Goal: Task Accomplishment & Management: Manage account settings

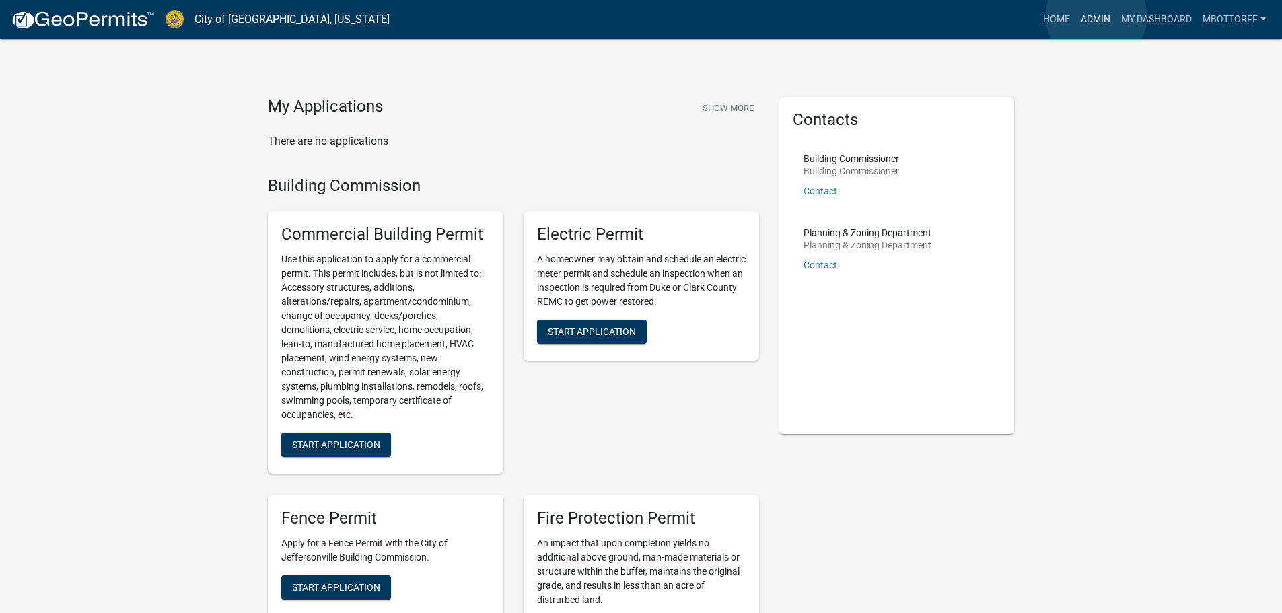
click at [1096, 16] on link "Admin" at bounding box center [1096, 20] width 40 height 26
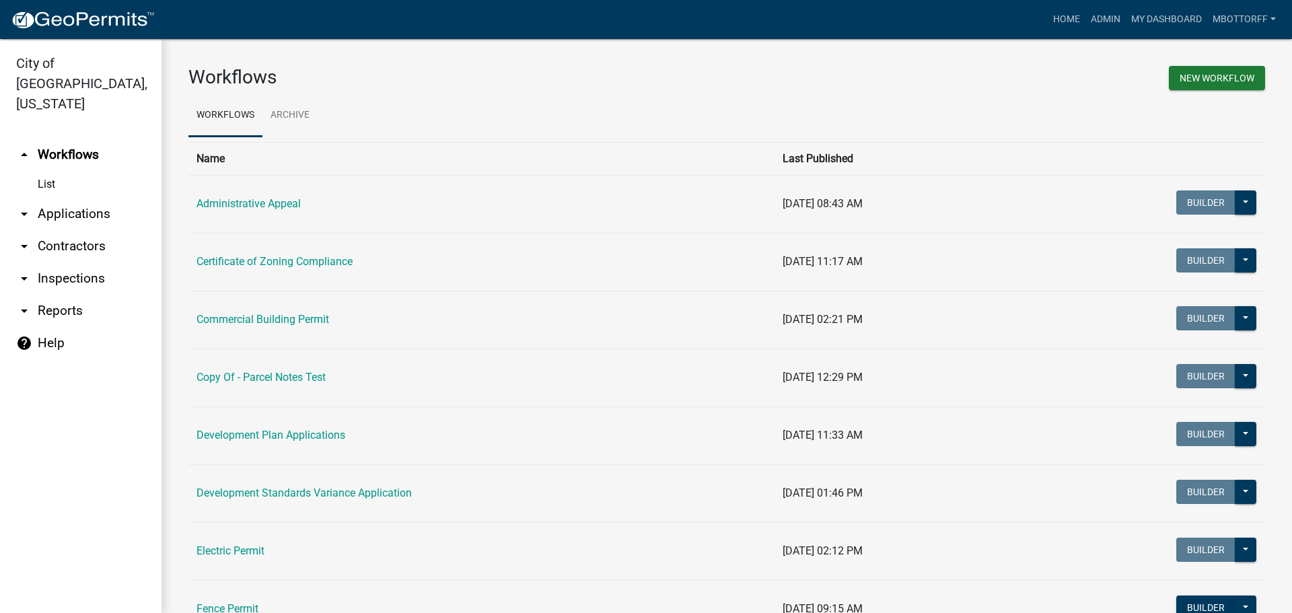
click at [70, 230] on link "arrow_drop_down Contractors" at bounding box center [81, 246] width 162 height 32
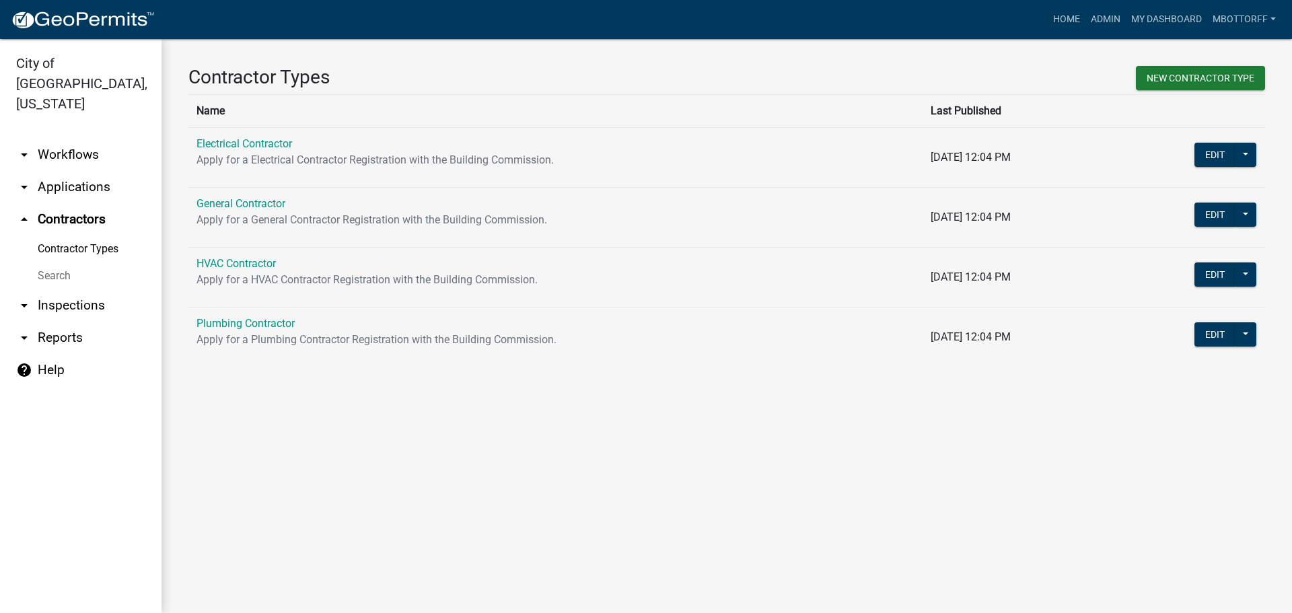
click at [48, 263] on link "Search" at bounding box center [81, 276] width 162 height 27
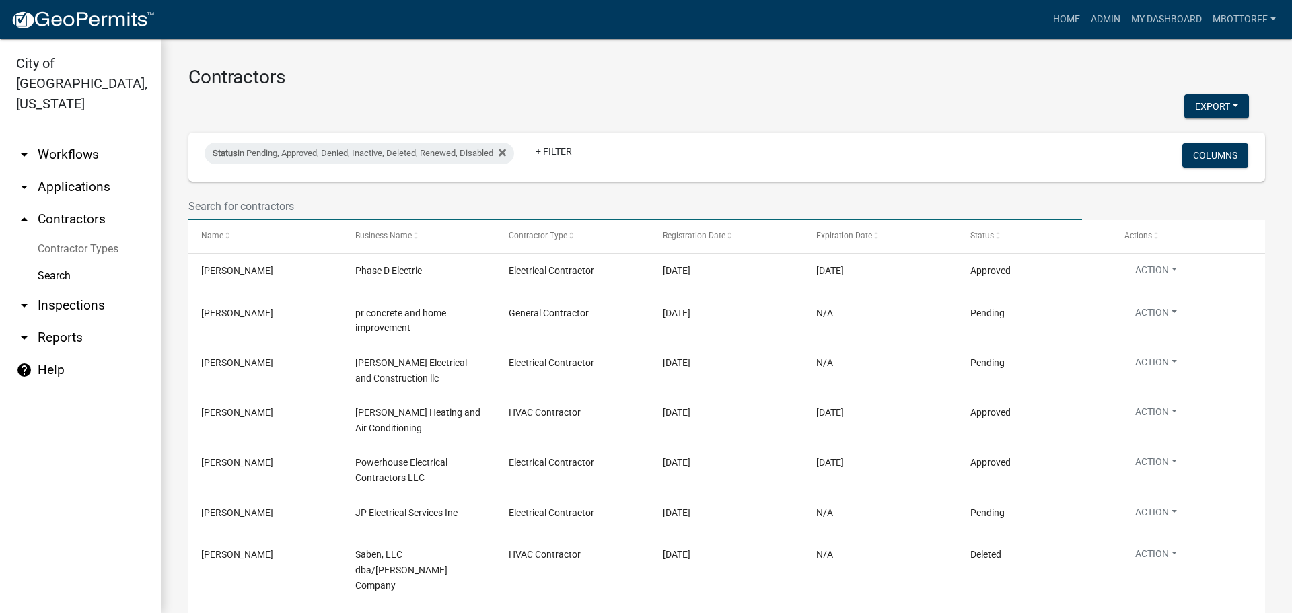
click at [268, 203] on input "text" at bounding box center [635, 207] width 894 height 28
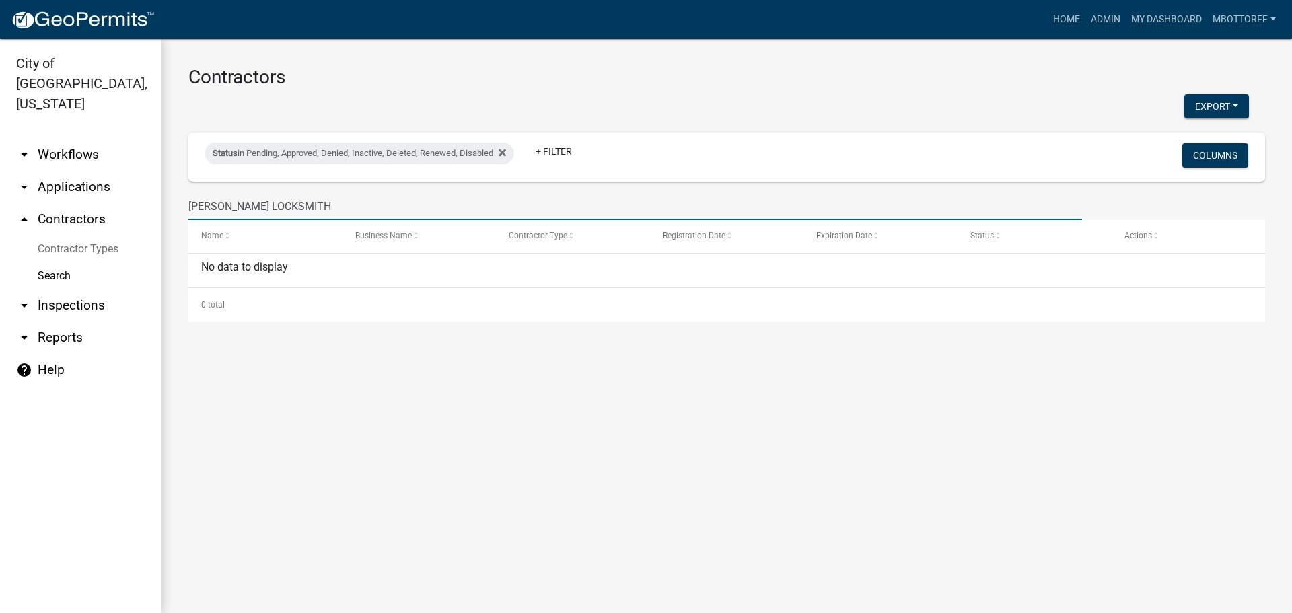
drag, startPoint x: 301, startPoint y: 201, endPoint x: 0, endPoint y: 149, distance: 305.4
click at [0, 168] on div "City of Jeffersonville, Indiana arrow_drop_down Workflows List arrow_drop_down …" at bounding box center [646, 326] width 1292 height 574
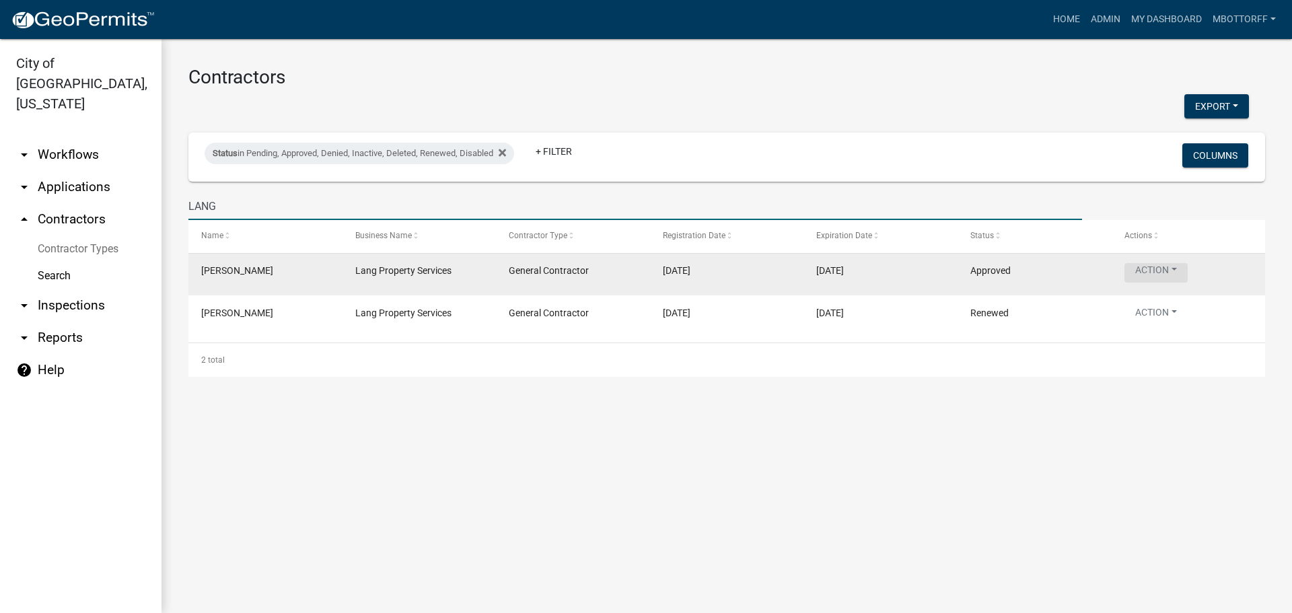
type input "LANG"
click at [1170, 269] on button "Action" at bounding box center [1156, 273] width 63 height 20
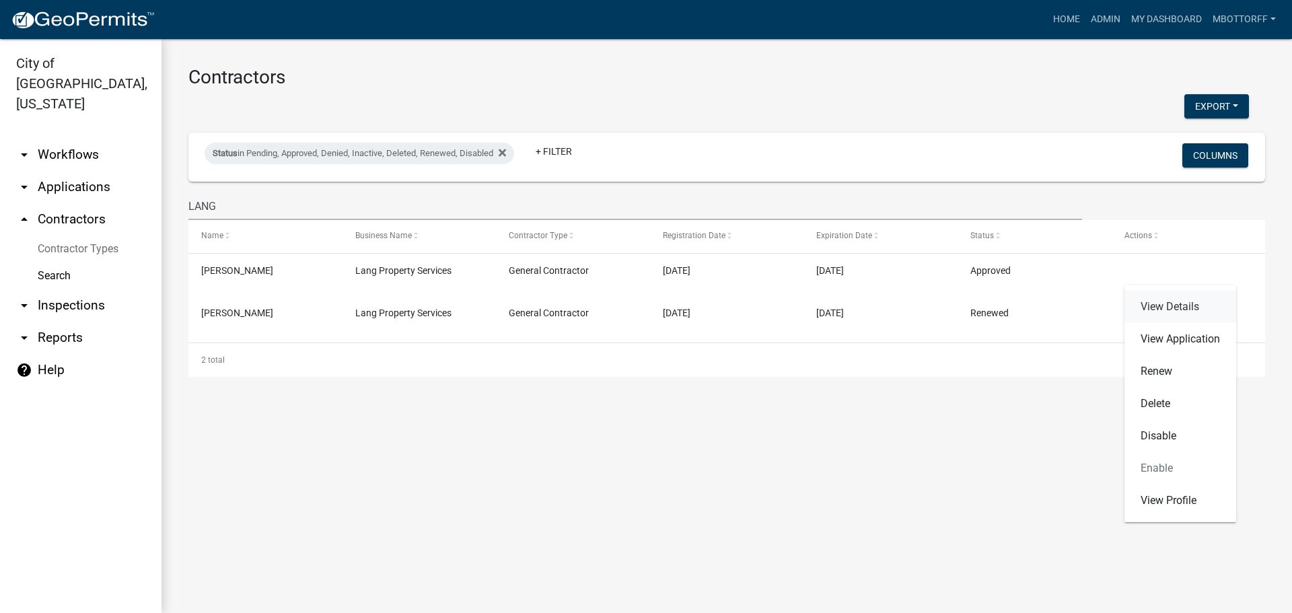
click at [1164, 306] on link "View Details" at bounding box center [1181, 307] width 112 height 32
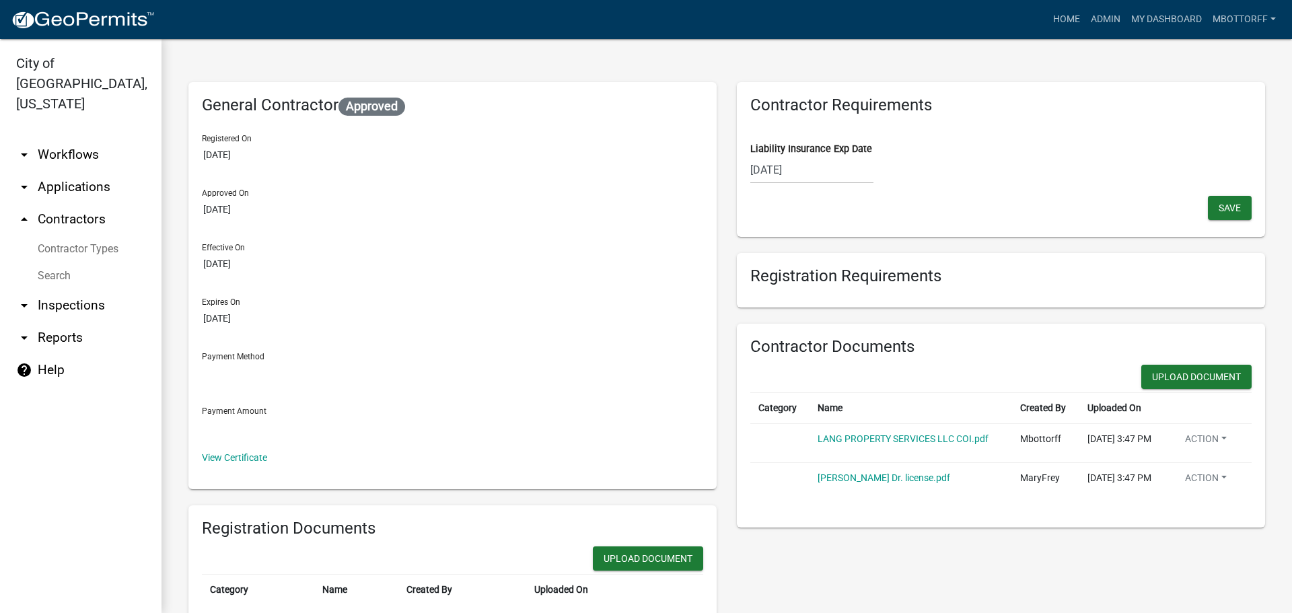
select select "9"
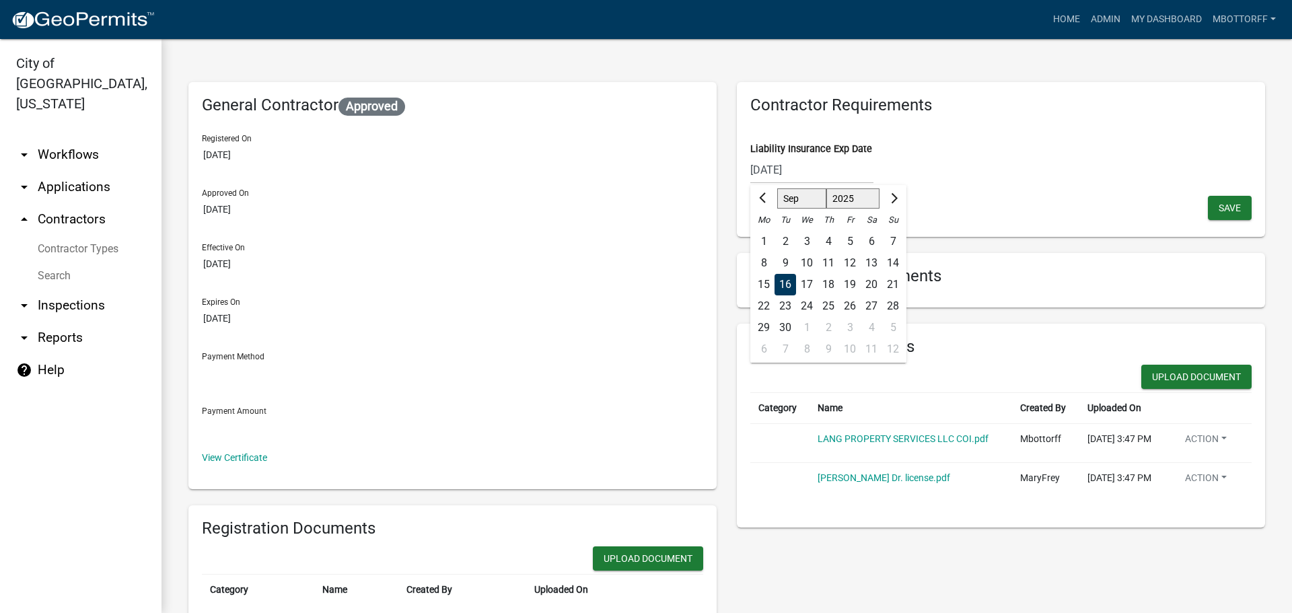
click at [811, 170] on div "09/16/2025 Aug Sep Oct Nov Dec 2025 2026 2027 2028 2029 2030 2031 2032 2033 203…" at bounding box center [811, 170] width 123 height 28
click at [808, 170] on input "09/16/2025" at bounding box center [811, 170] width 123 height 28
type input "09/16/2026"
click at [1072, 175] on div "09/16/2026 Aug Sep Oct Nov Dec 2025 2026 2027 2028 2029 2030 2031 2032 2033 203…" at bounding box center [1000, 170] width 501 height 28
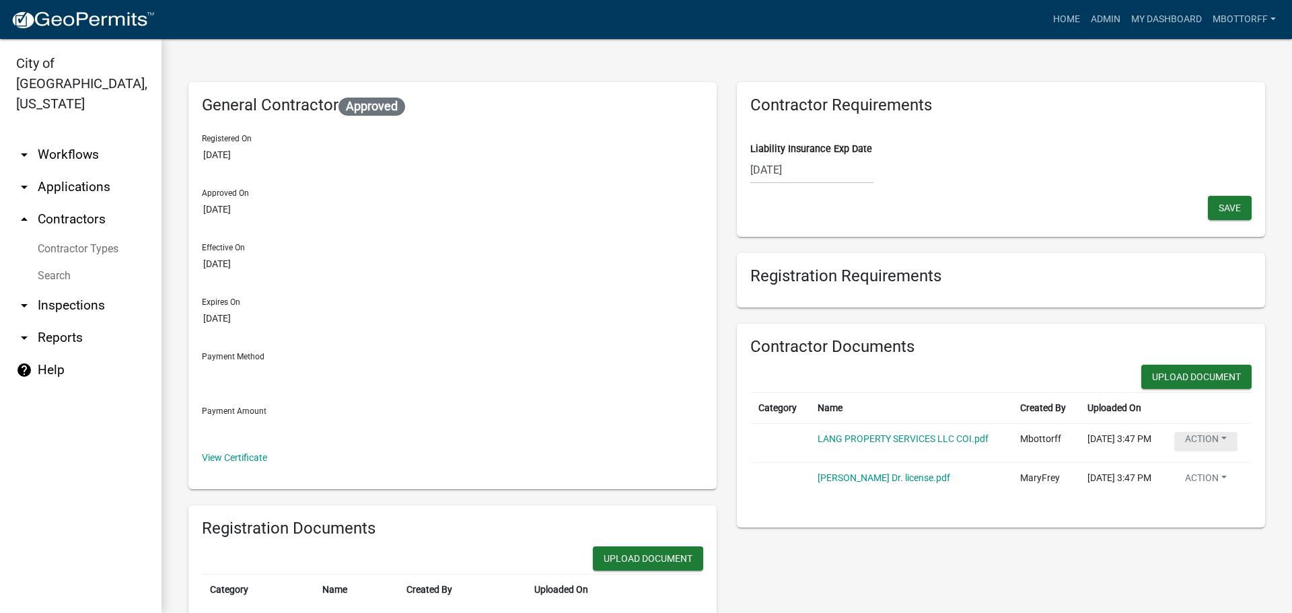
click at [1216, 442] on button "Action" at bounding box center [1206, 442] width 63 height 20
click at [1201, 473] on link "Delete" at bounding box center [1229, 474] width 108 height 32
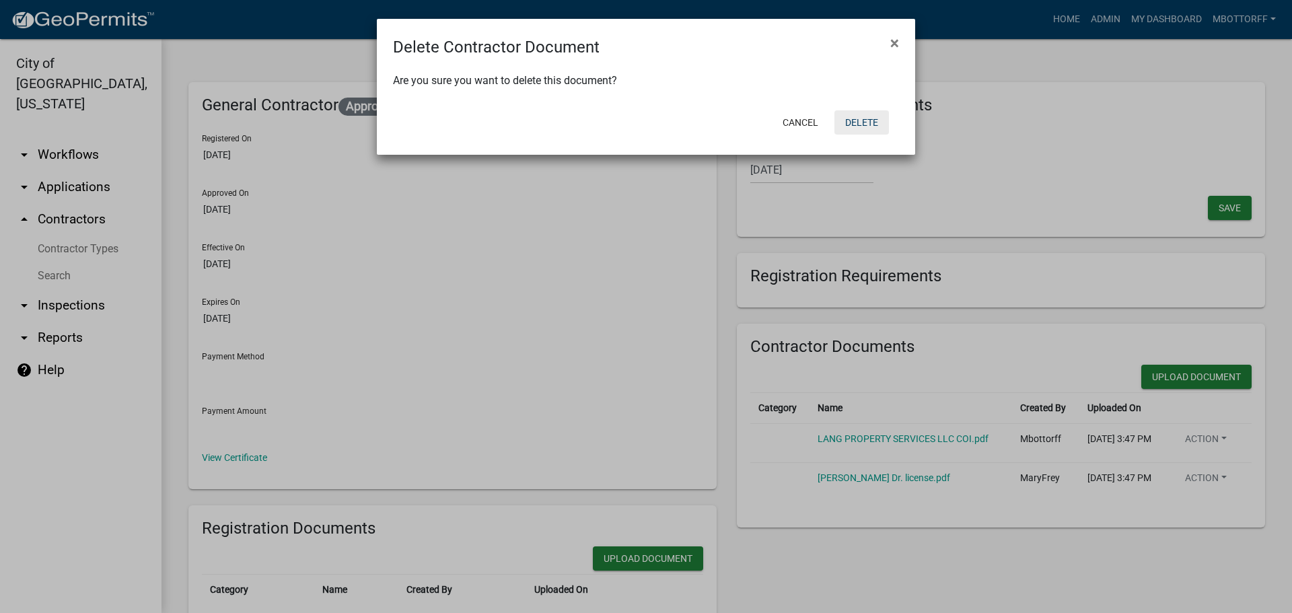
click at [872, 129] on button "Delete" at bounding box center [862, 122] width 55 height 24
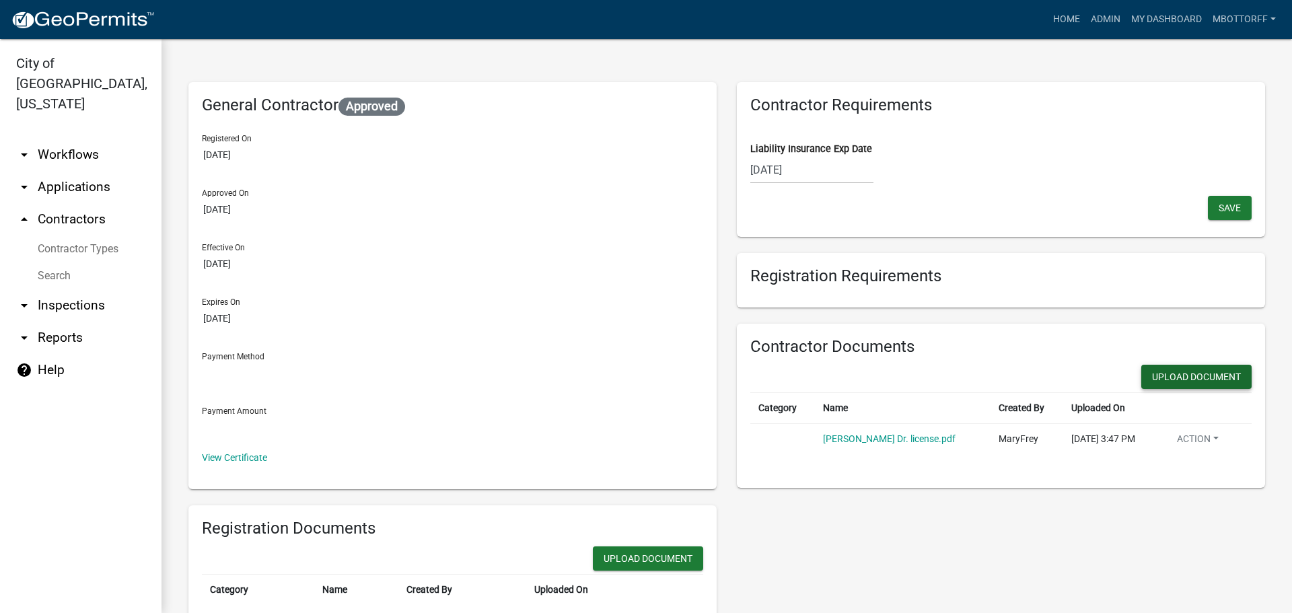
click at [703, 547] on button "Upload Document" at bounding box center [648, 559] width 110 height 24
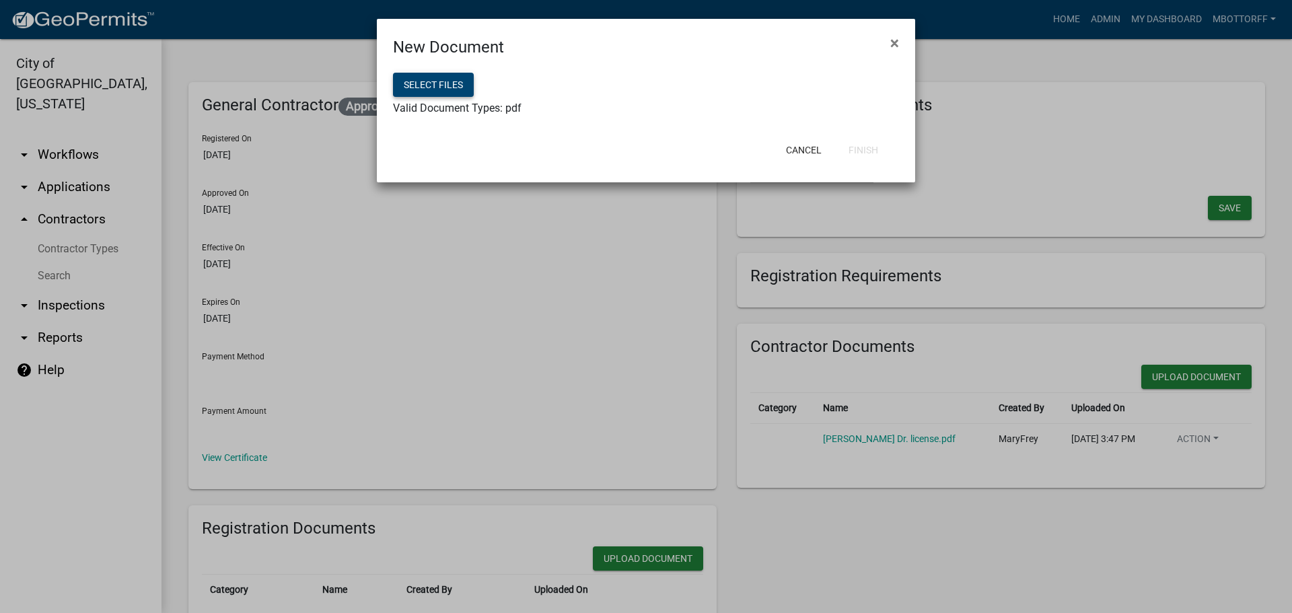
click at [454, 81] on button "Select files" at bounding box center [433, 85] width 81 height 24
click at [855, 152] on button "Finish" at bounding box center [863, 150] width 51 height 24
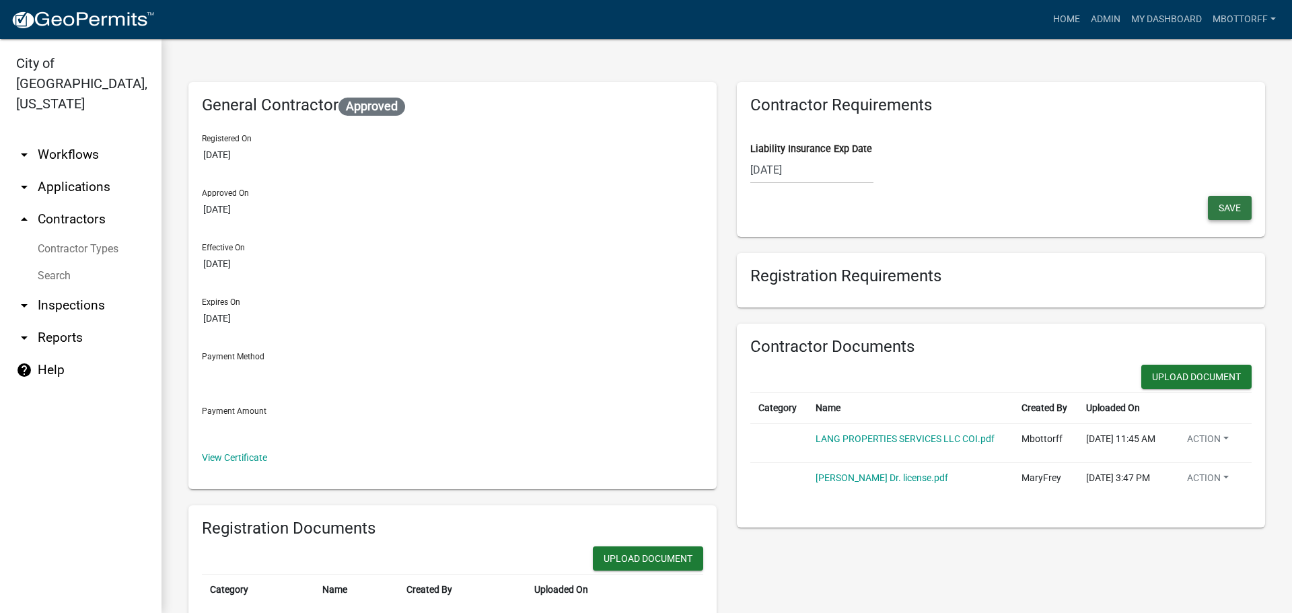
click at [1222, 206] on span "Save" at bounding box center [1230, 208] width 22 height 11
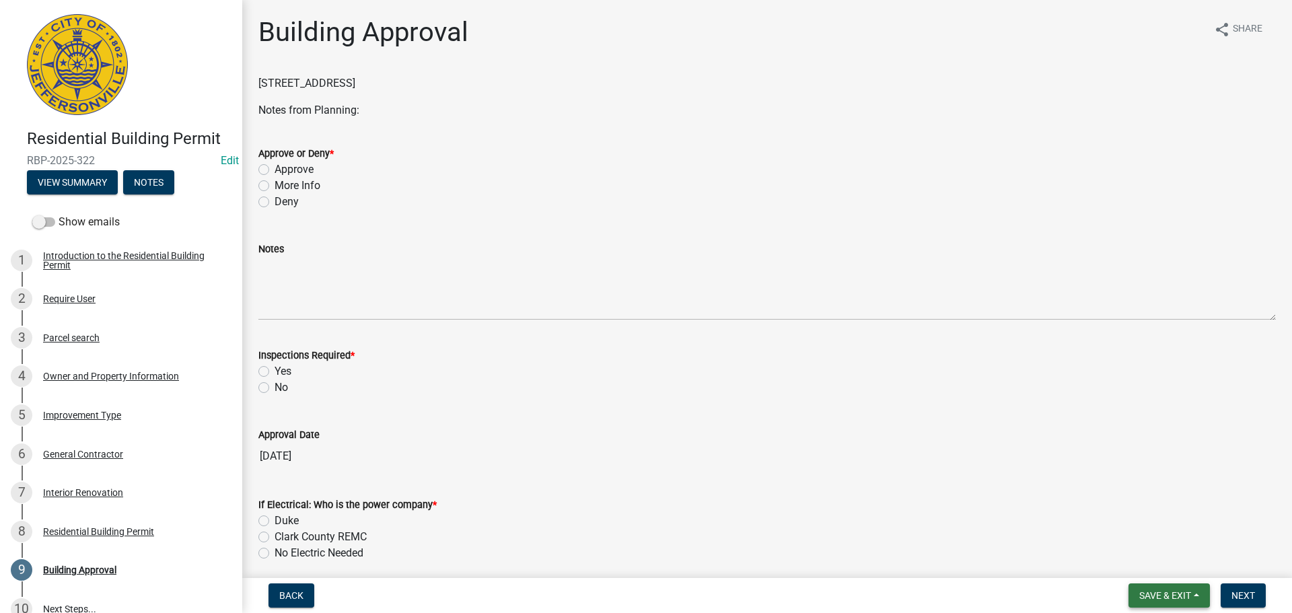
click at [1167, 591] on span "Save & Exit" at bounding box center [1166, 595] width 52 height 11
click at [1144, 562] on button "Save & Exit" at bounding box center [1157, 561] width 108 height 32
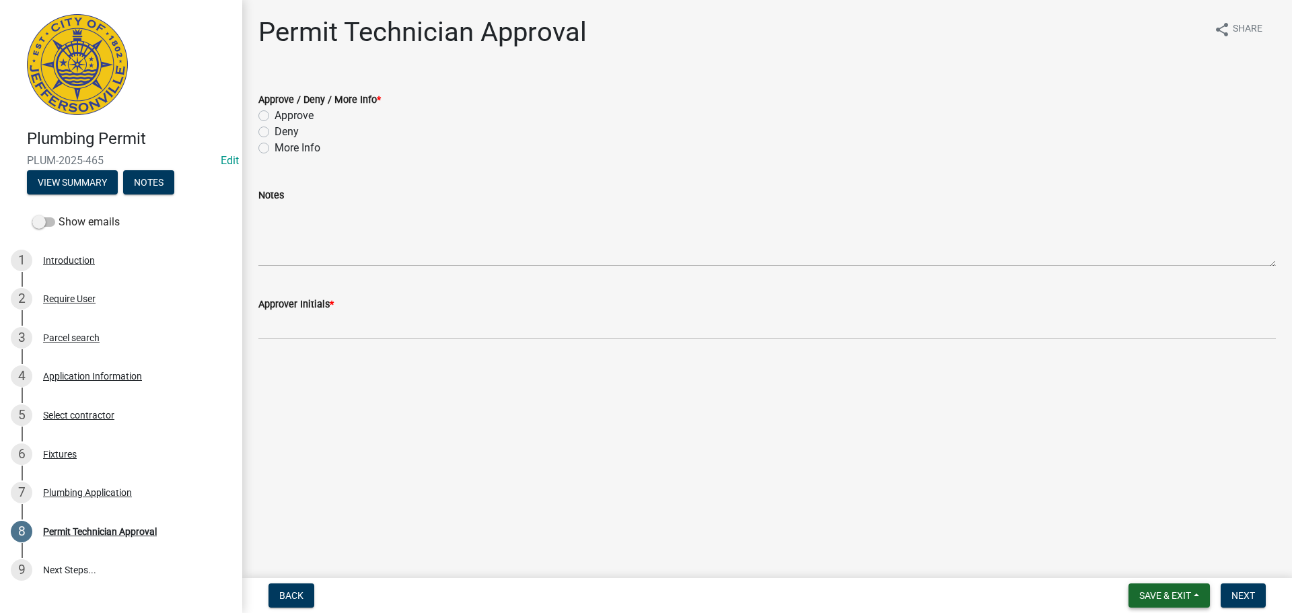
click at [1150, 595] on span "Save & Exit" at bounding box center [1166, 595] width 52 height 11
click at [1142, 563] on button "Save & Exit" at bounding box center [1157, 561] width 108 height 32
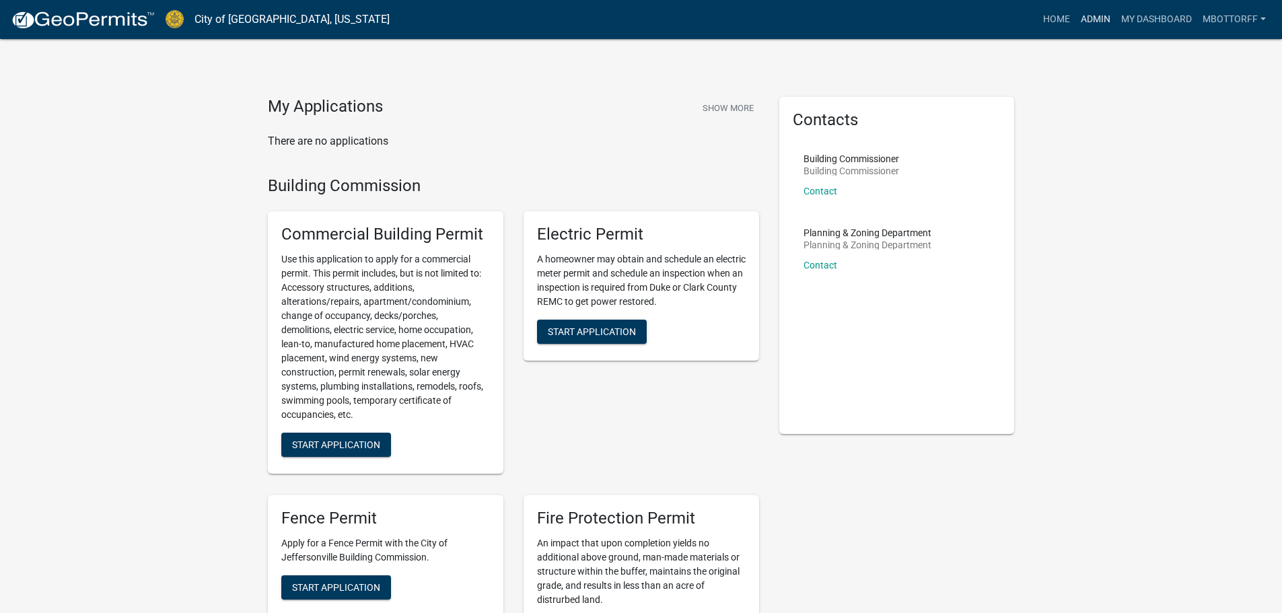
click at [1088, 17] on link "Admin" at bounding box center [1096, 20] width 40 height 26
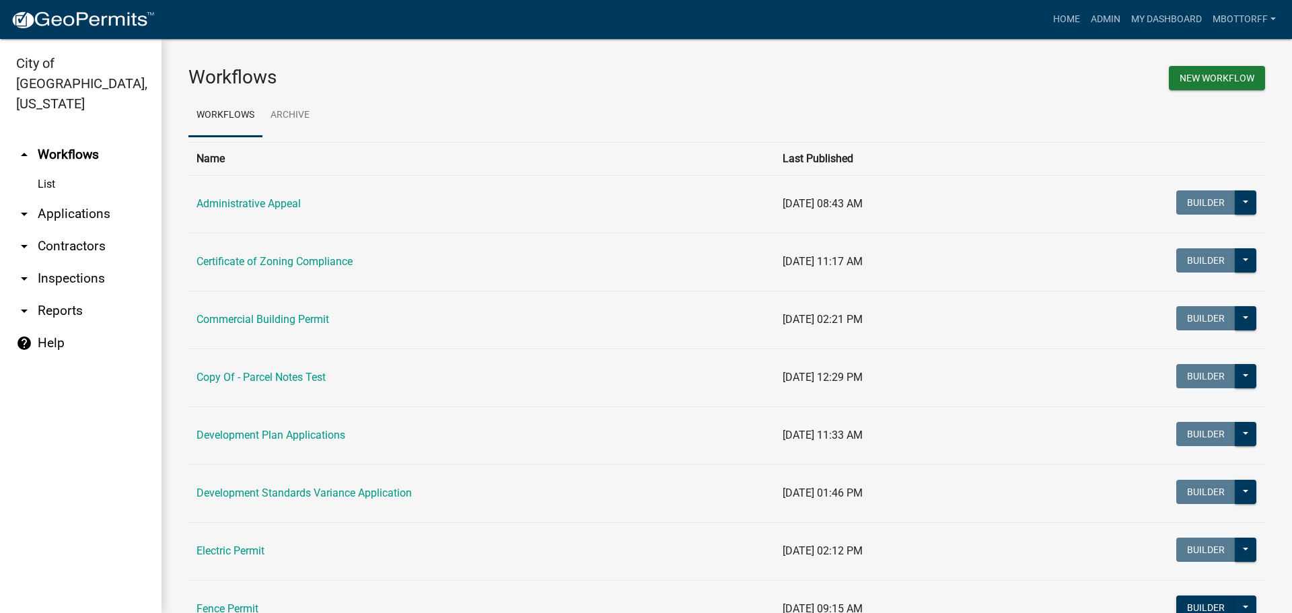
click at [91, 198] on link "arrow_drop_down Applications" at bounding box center [81, 214] width 162 height 32
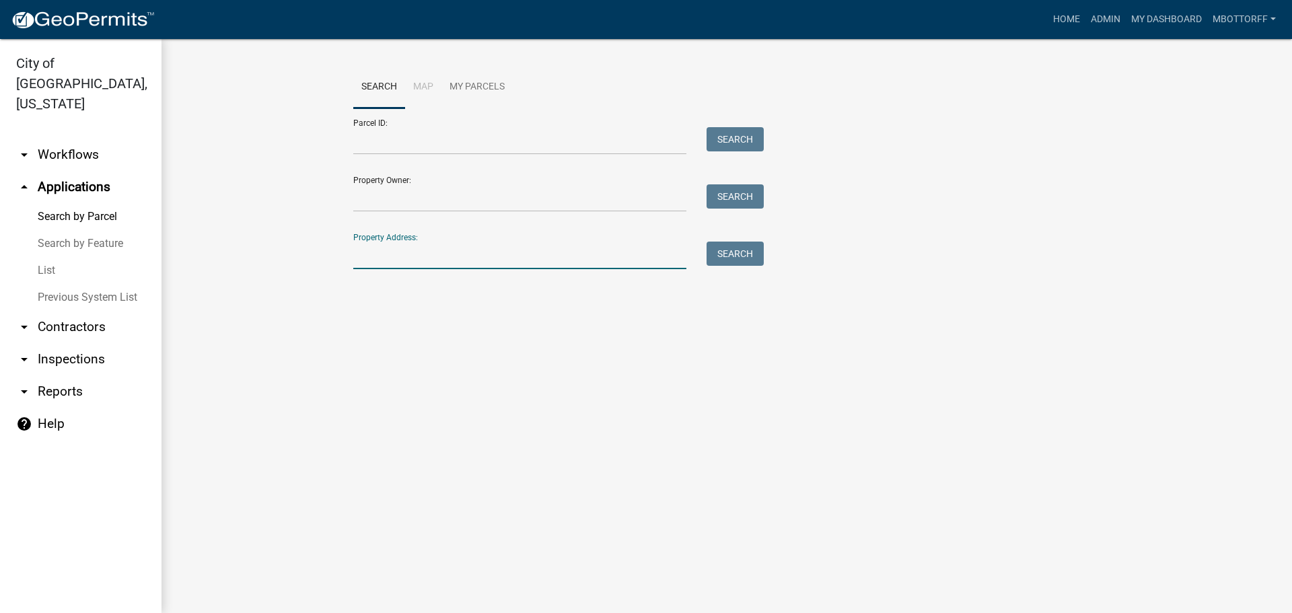
click at [405, 249] on input "Property Address:" at bounding box center [519, 256] width 333 height 28
type input "7988 kis"
click at [739, 254] on button "Search" at bounding box center [735, 254] width 57 height 24
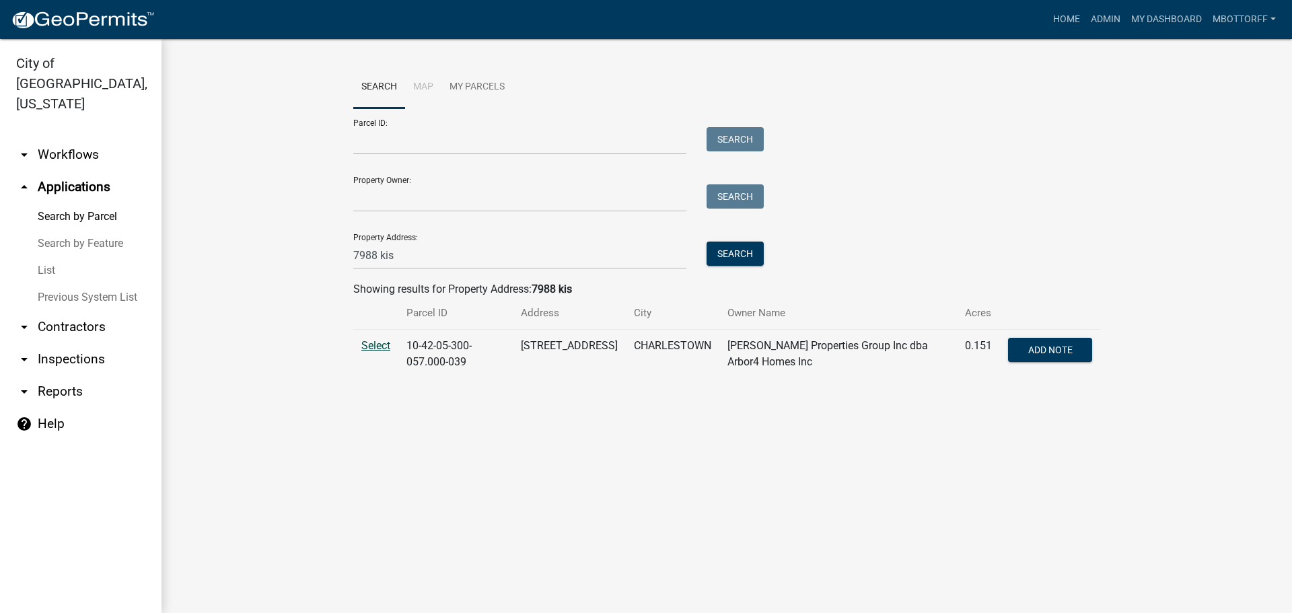
click at [370, 343] on span "Select" at bounding box center [375, 345] width 29 height 13
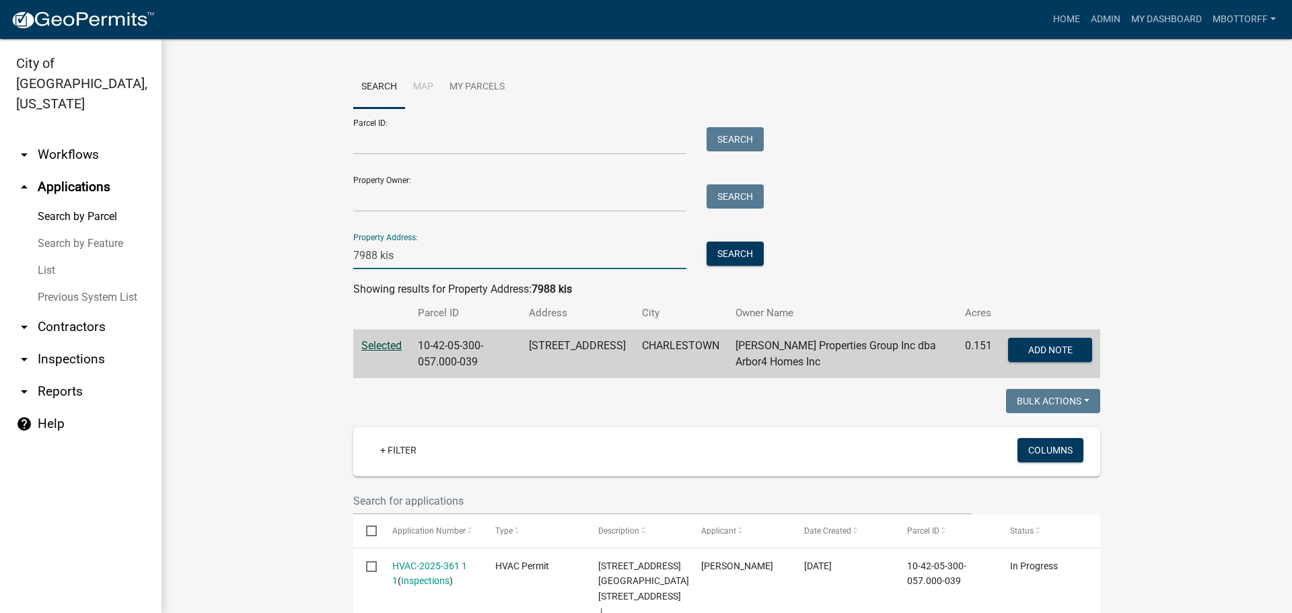
drag, startPoint x: 397, startPoint y: 259, endPoint x: 292, endPoint y: 255, distance: 105.1
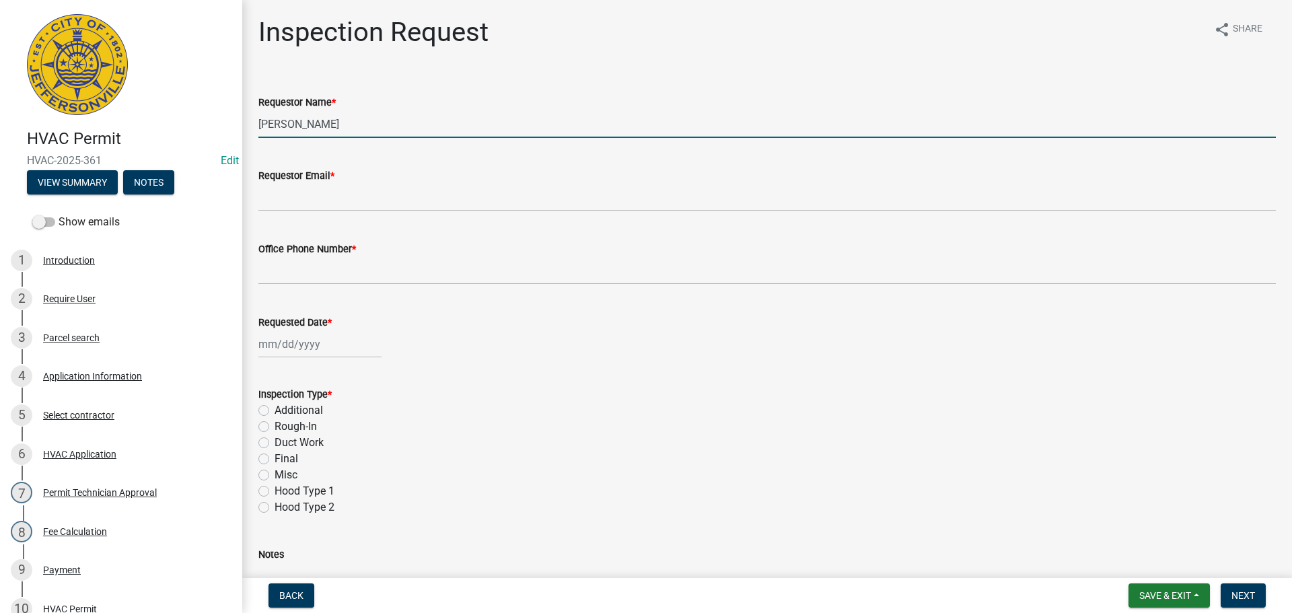
drag, startPoint x: 363, startPoint y: 130, endPoint x: 172, endPoint y: 107, distance: 193.2
click at [172, 107] on div "HVAC Permit HVAC-2025-361 Edit View Summary Notes Show emails 1 Introduction 2 …" at bounding box center [646, 306] width 1292 height 613
type input "[PERSON_NAME]"
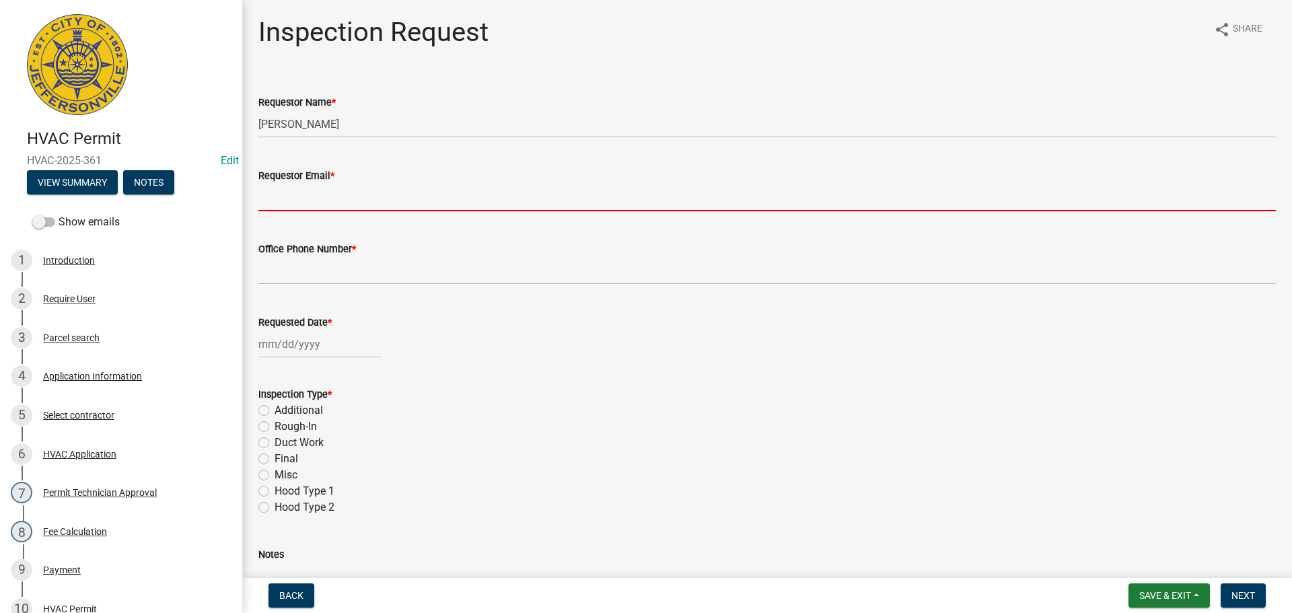
click at [298, 195] on input "Requestor Email *" at bounding box center [767, 198] width 1018 height 28
type input "[EMAIL_ADDRESS][DOMAIN_NAME]"
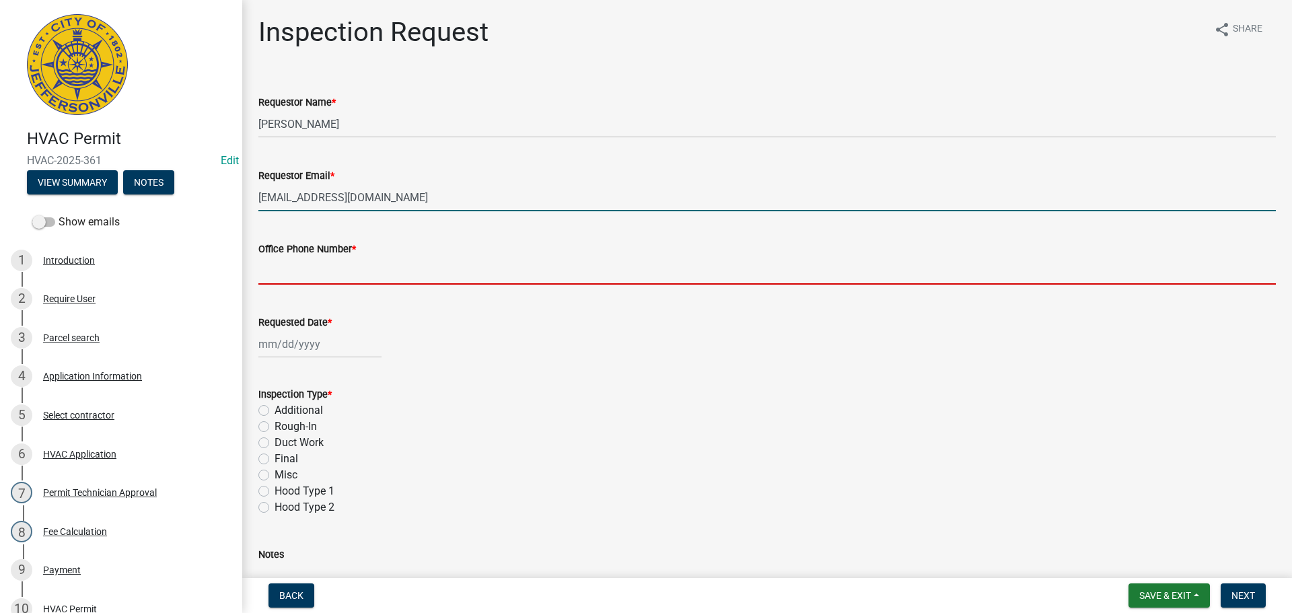
click at [333, 267] on input "Office Phone Number *" at bounding box center [767, 271] width 1018 height 28
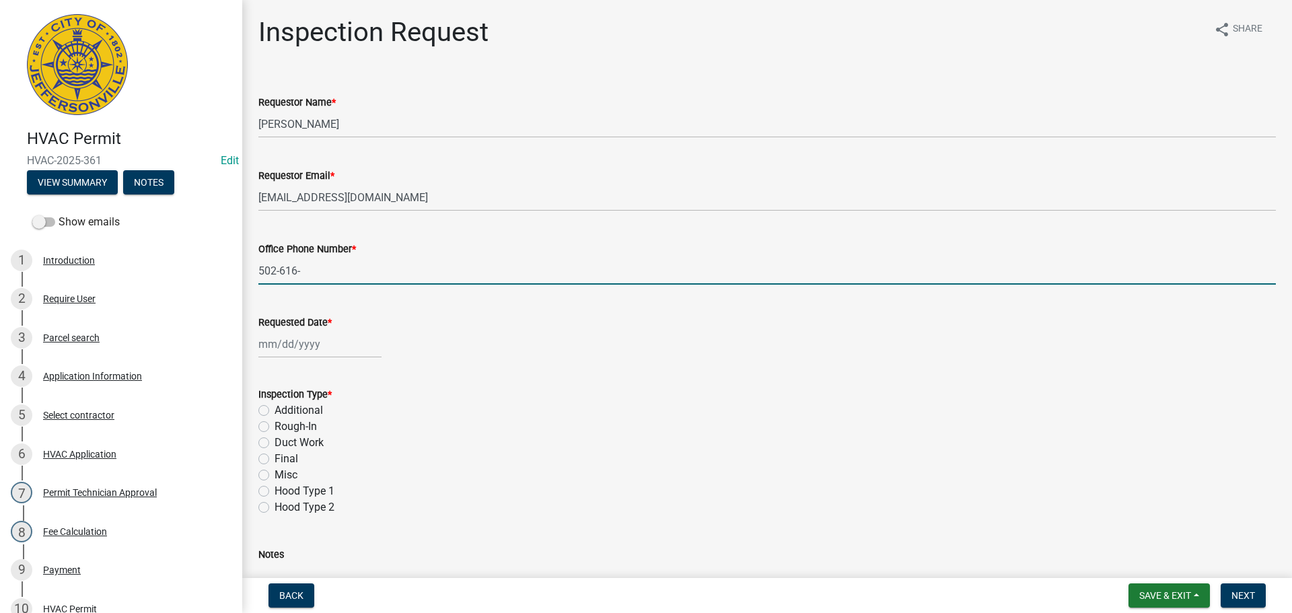
type input "[PHONE_NUMBER]"
select select "8"
select select "2025"
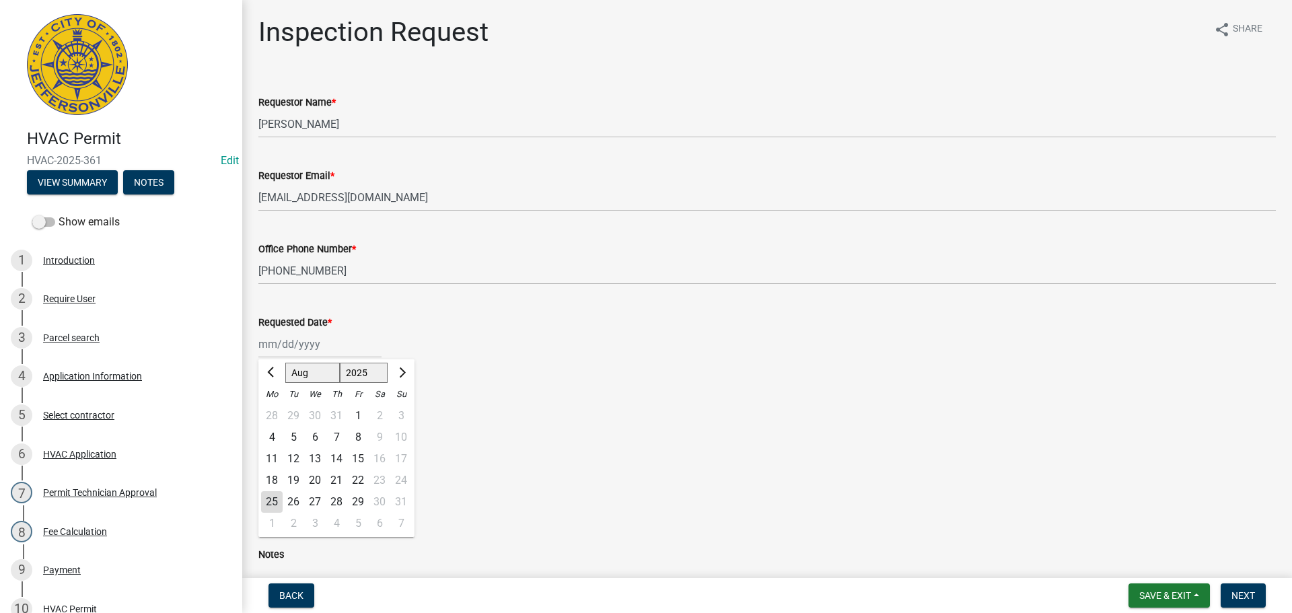
click at [275, 343] on div "[PERSON_NAME] Feb Mar Apr [PERSON_NAME][DATE] Oct Nov [DATE] 1526 1527 1528 152…" at bounding box center [319, 344] width 123 height 28
click at [293, 499] on div "26" at bounding box center [294, 502] width 22 height 22
type input "08/26/2025"
drag, startPoint x: 265, startPoint y: 459, endPoint x: 395, endPoint y: 461, distance: 130.6
click at [275, 459] on label "Final" at bounding box center [287, 459] width 24 height 16
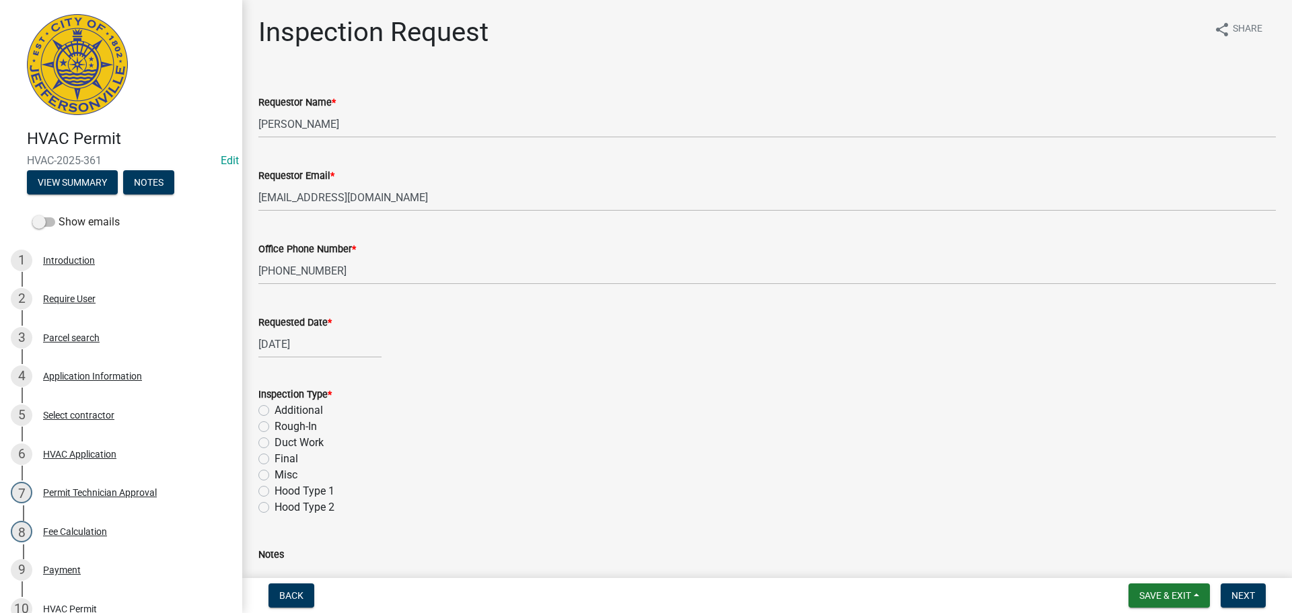
click at [275, 459] on input "Final" at bounding box center [279, 455] width 9 height 9
radio input "true"
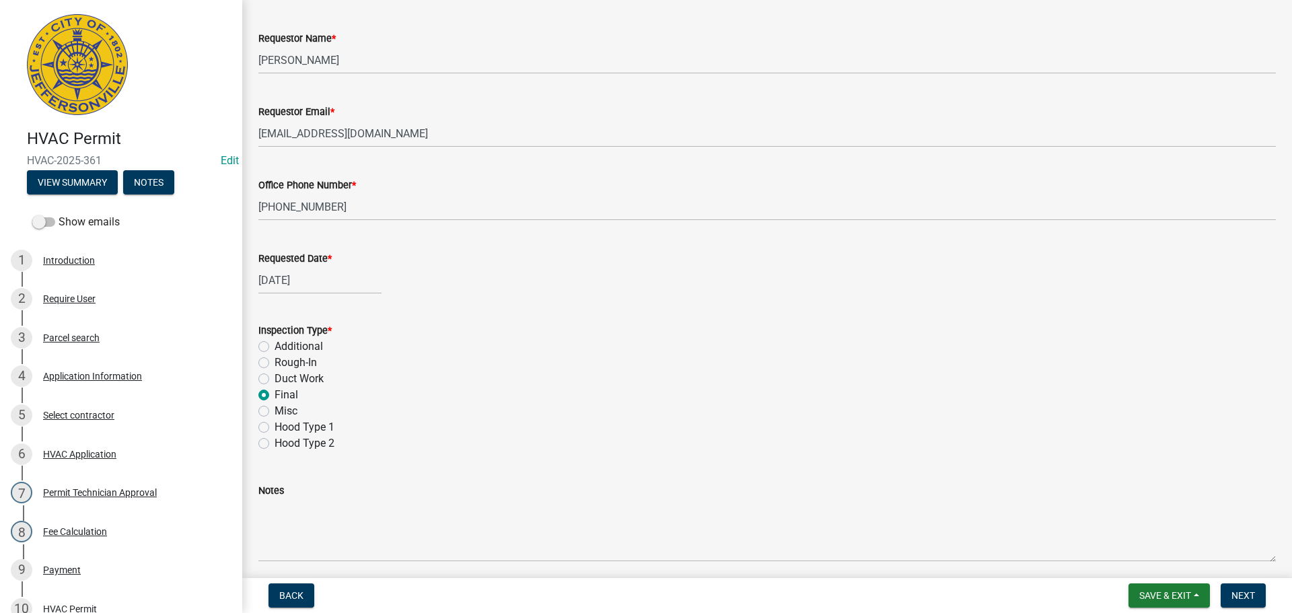
scroll to position [190, 0]
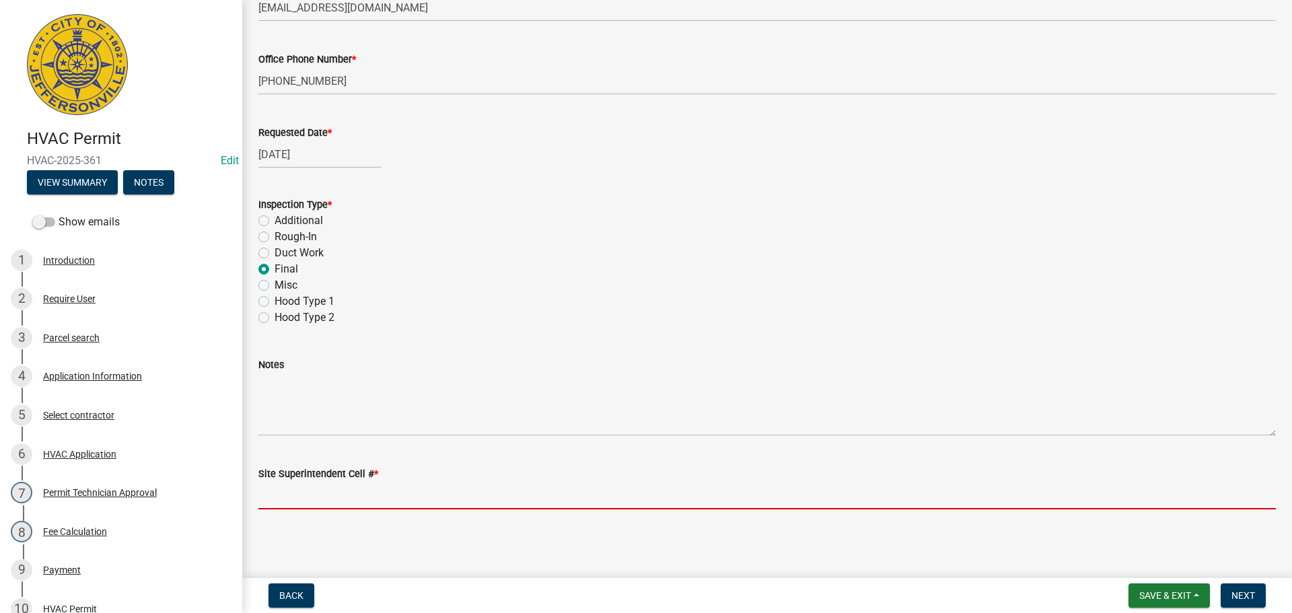
click at [324, 494] on input "Site Superintendent Cell # *" at bounding box center [767, 496] width 1018 height 28
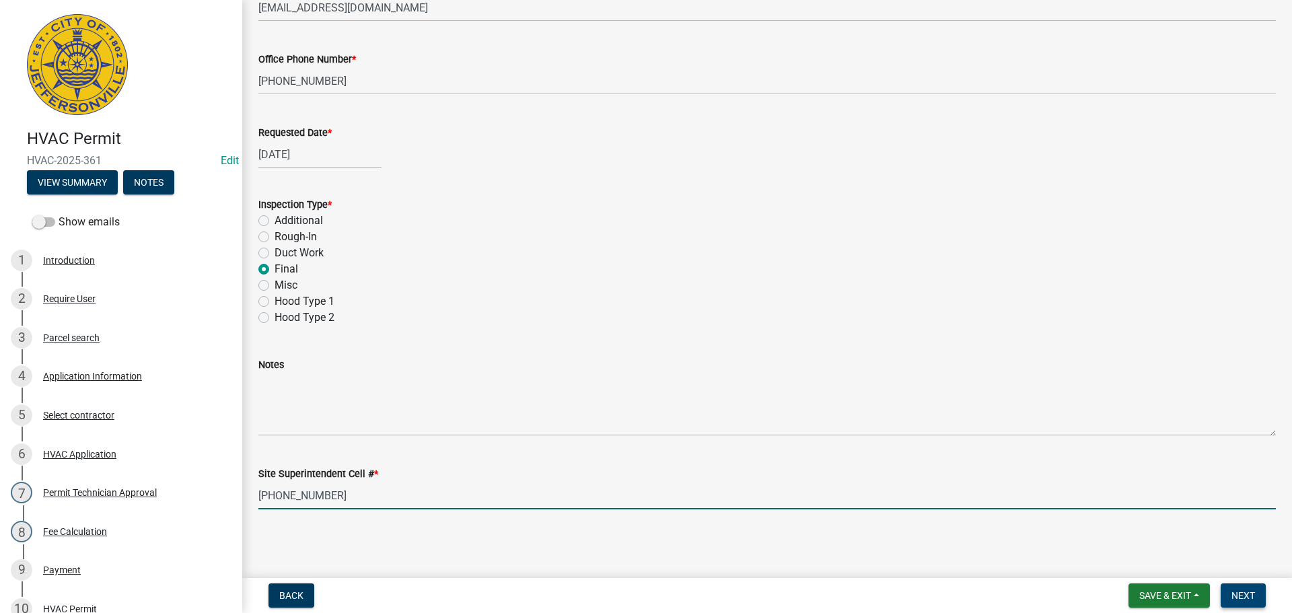
type input "502-616-5598"
click at [1255, 594] on span "Next" at bounding box center [1244, 595] width 24 height 11
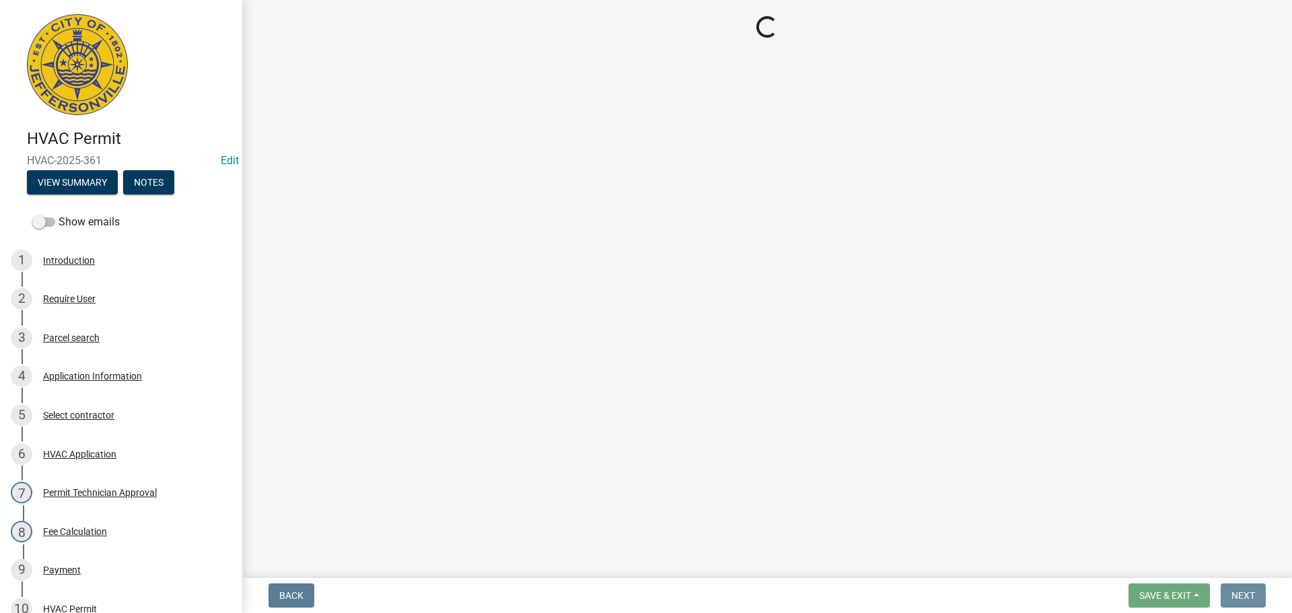
scroll to position [0, 0]
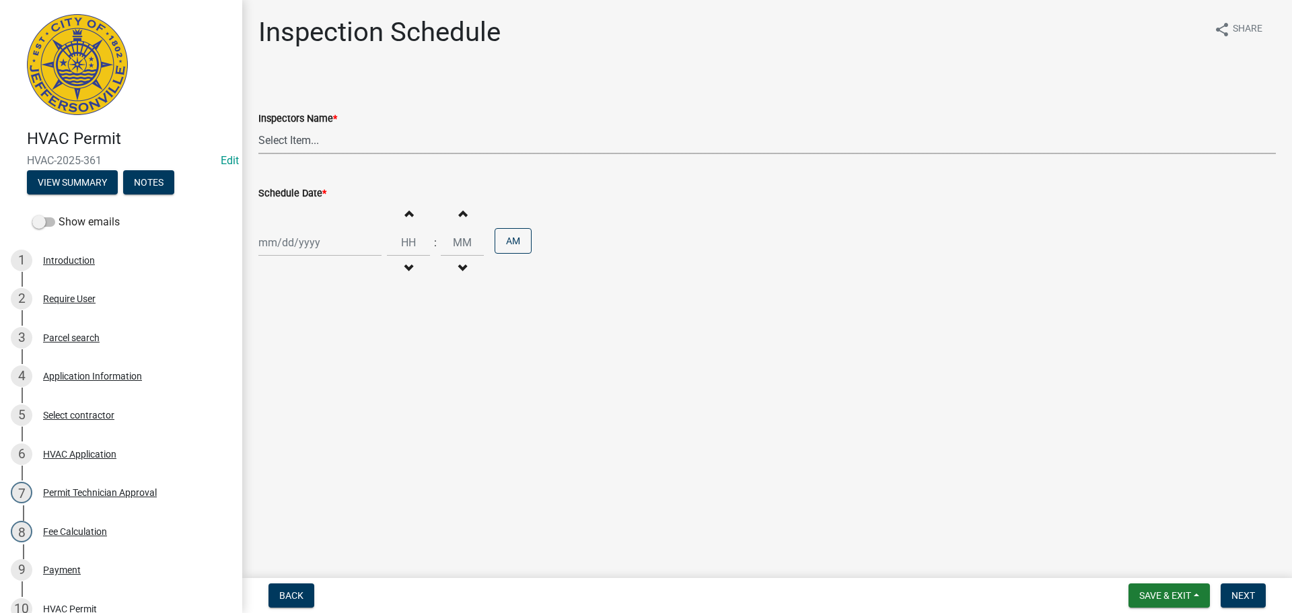
click at [283, 137] on select "Select Item... [PERSON_NAME] ([PERSON_NAME]) [PERSON_NAME] ([PERSON_NAME]) mkru…" at bounding box center [767, 141] width 1018 height 28
select select "13c97fbc-c819-4cee-844a-0db3d3c4db95"
click at [258, 127] on select "Select Item... [PERSON_NAME] ([PERSON_NAME]) [PERSON_NAME] ([PERSON_NAME]) mkru…" at bounding box center [767, 141] width 1018 height 28
click at [274, 242] on div at bounding box center [319, 243] width 123 height 28
select select "8"
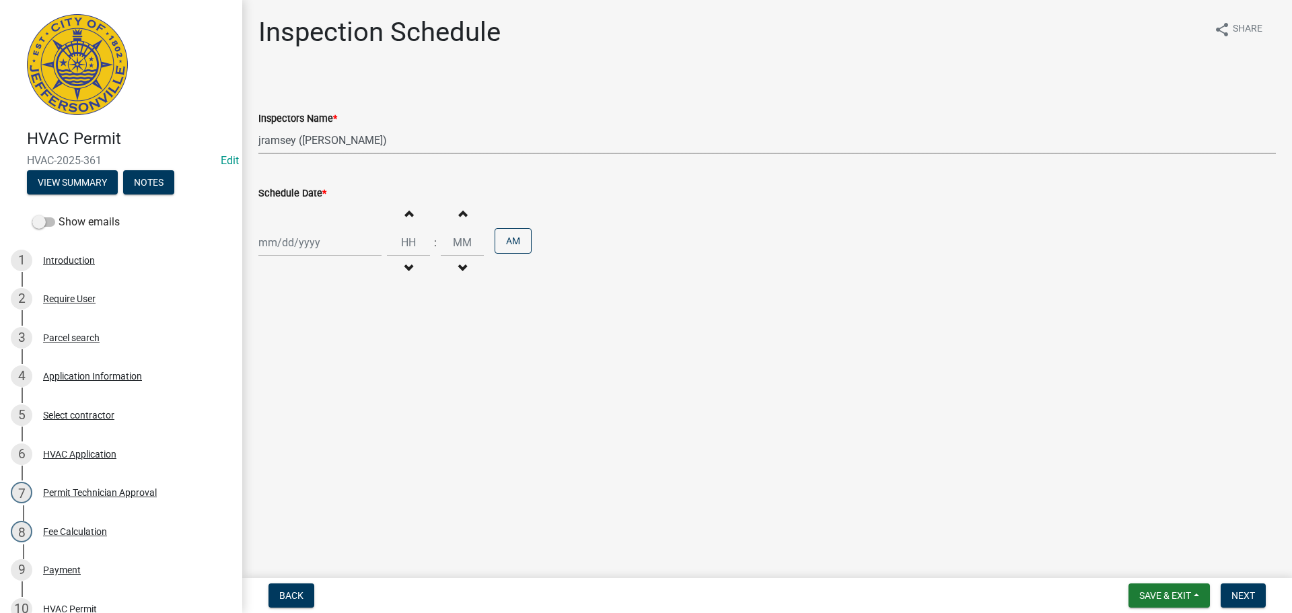
select select "2025"
click at [294, 400] on div "26" at bounding box center [294, 401] width 22 height 22
type input "[DATE]"
click at [1249, 595] on span "Next" at bounding box center [1244, 595] width 24 height 11
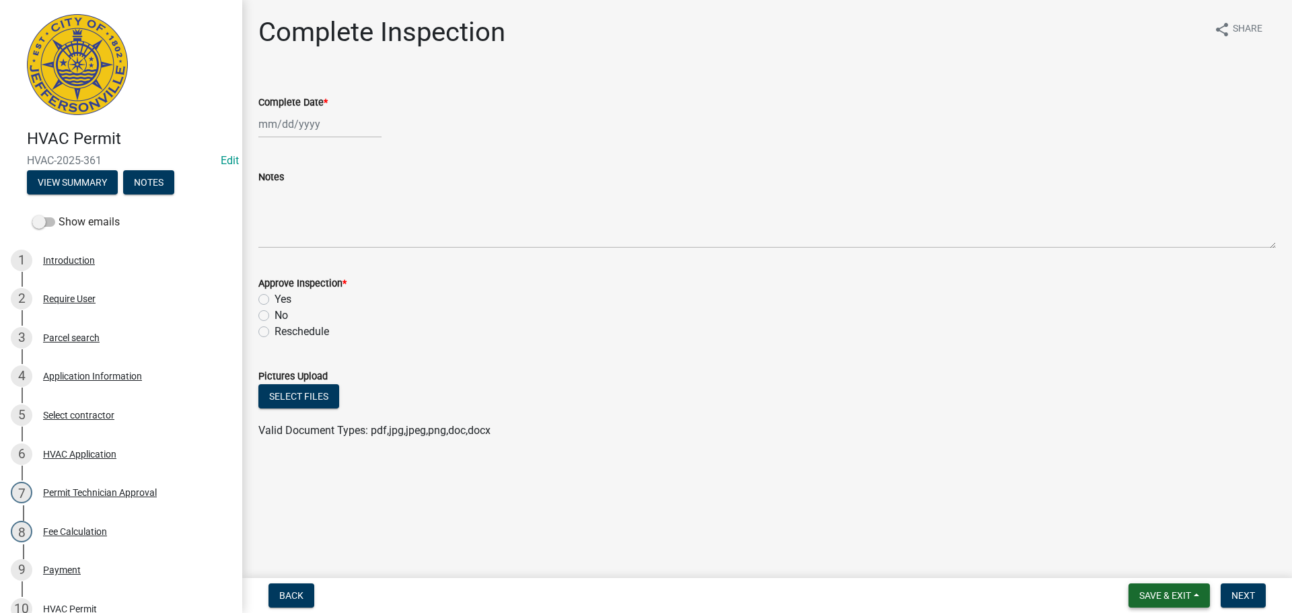
click at [1154, 592] on span "Save & Exit" at bounding box center [1166, 595] width 52 height 11
click at [1147, 557] on button "Save & Exit" at bounding box center [1157, 561] width 108 height 32
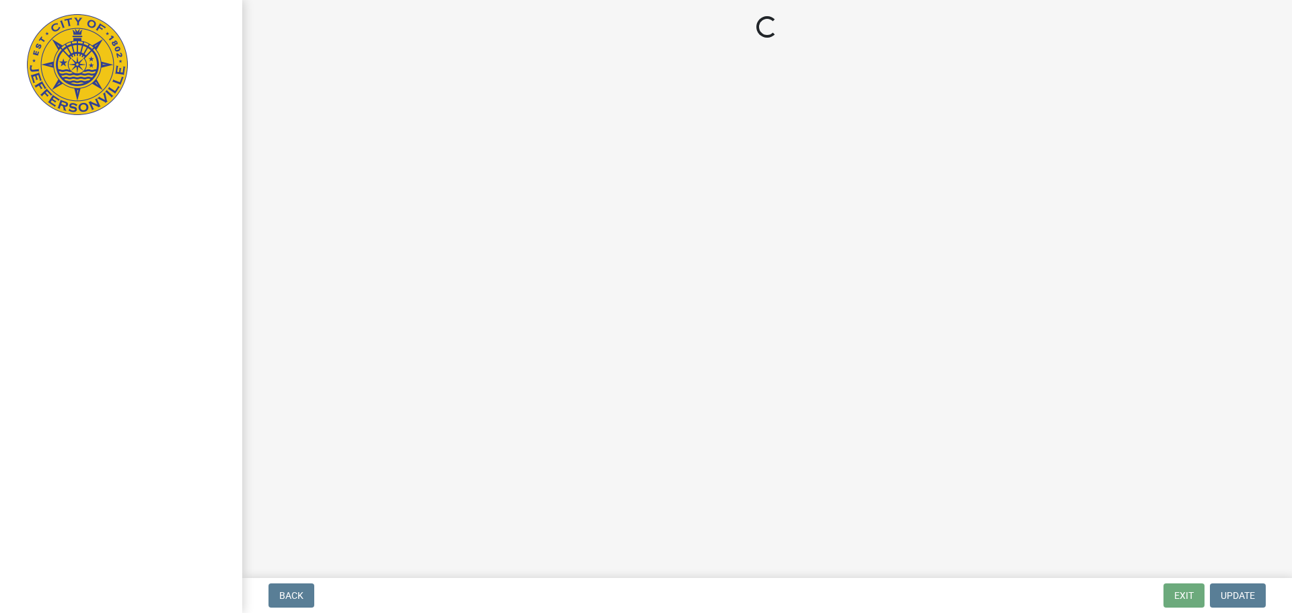
select select "3: 3"
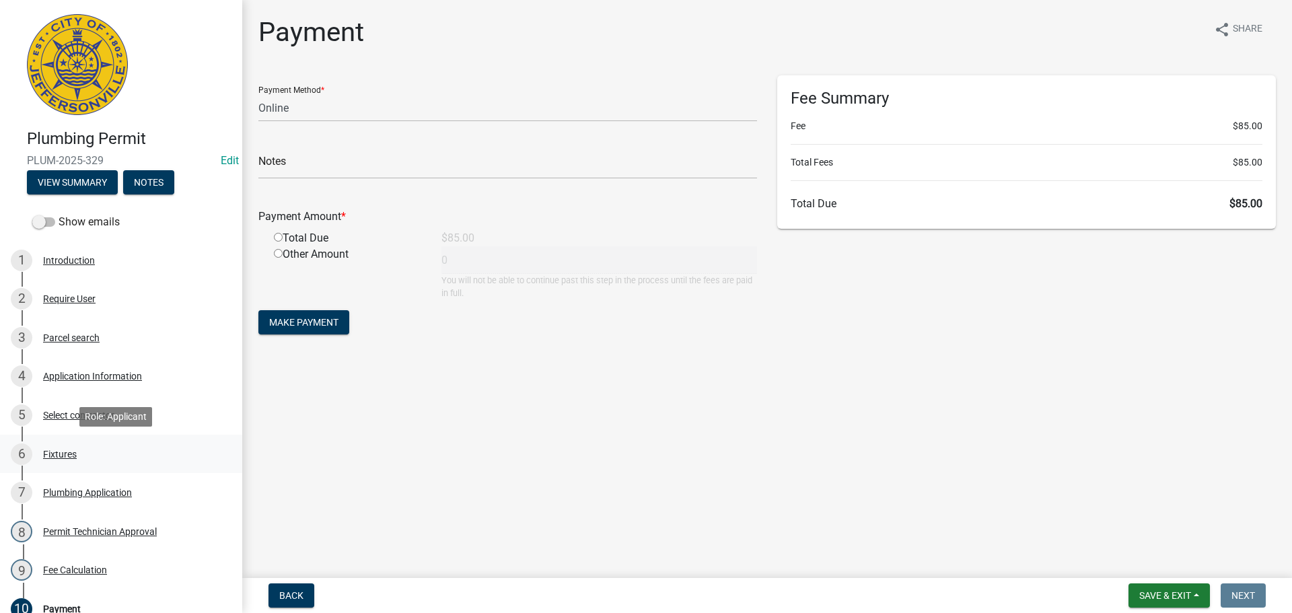
click at [57, 451] on div "Fixtures" at bounding box center [60, 454] width 34 height 9
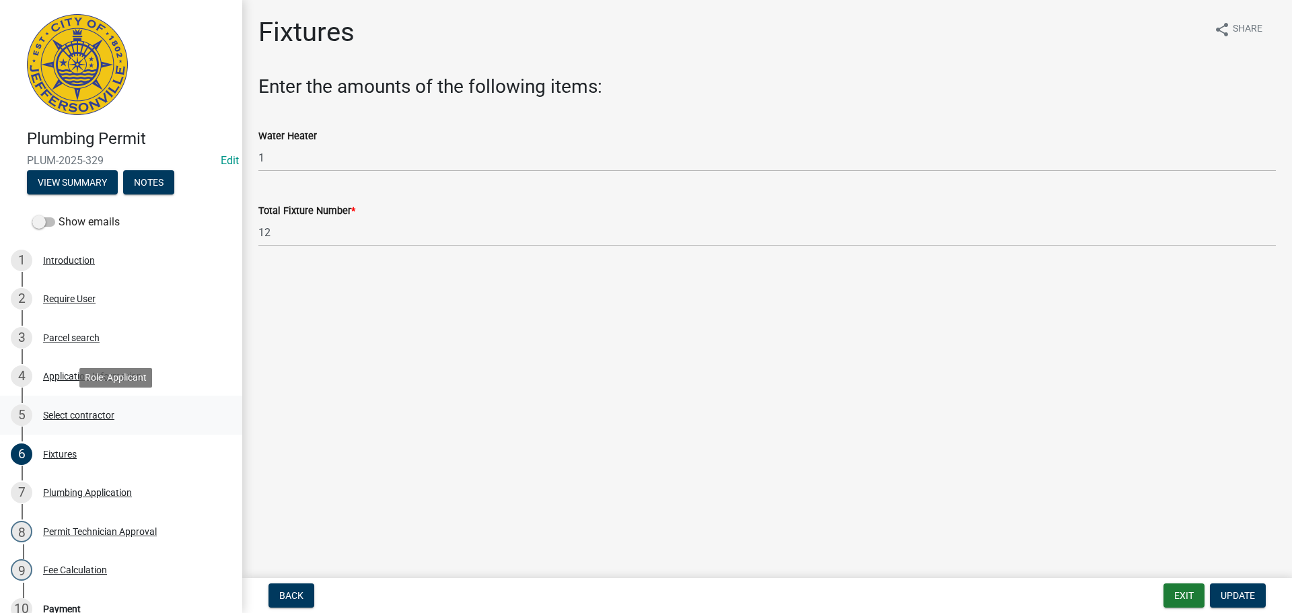
click at [61, 412] on div "Select contractor" at bounding box center [78, 415] width 71 height 9
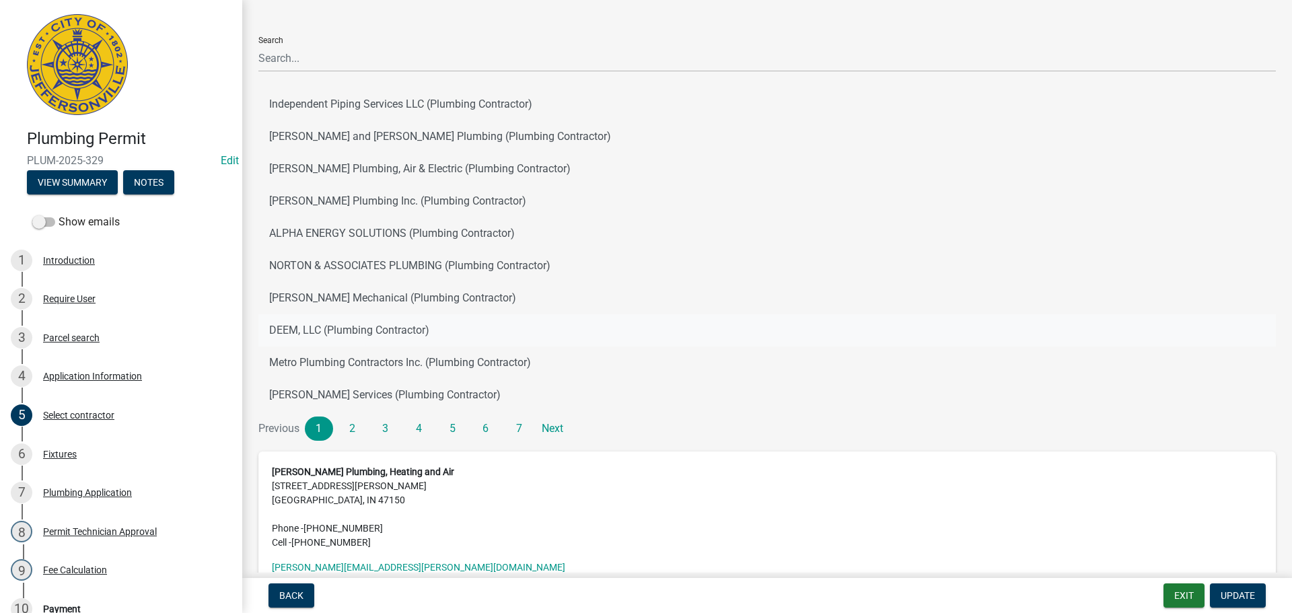
scroll to position [139, 0]
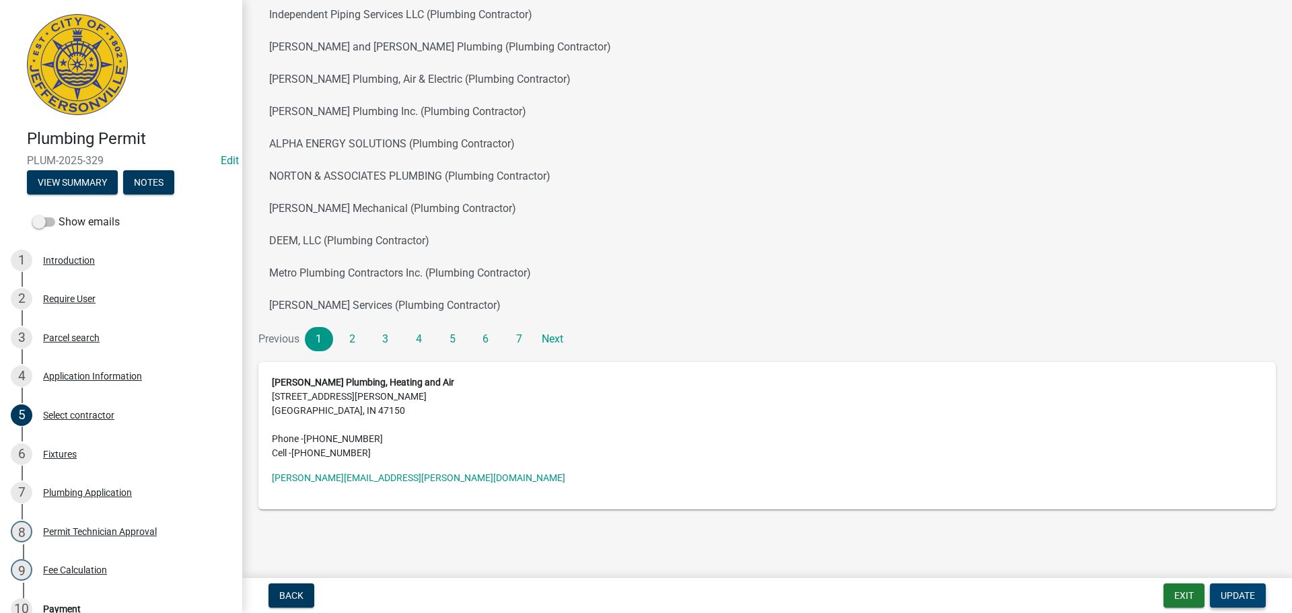
click at [1231, 590] on span "Update" at bounding box center [1238, 595] width 34 height 11
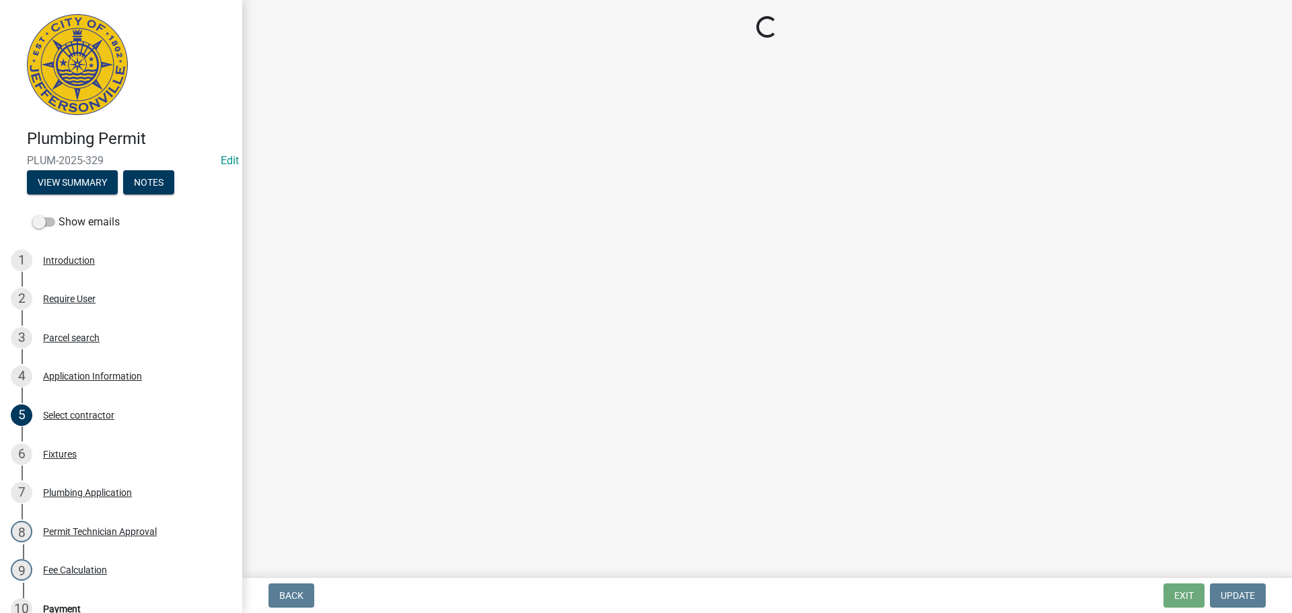
select select "3: 3"
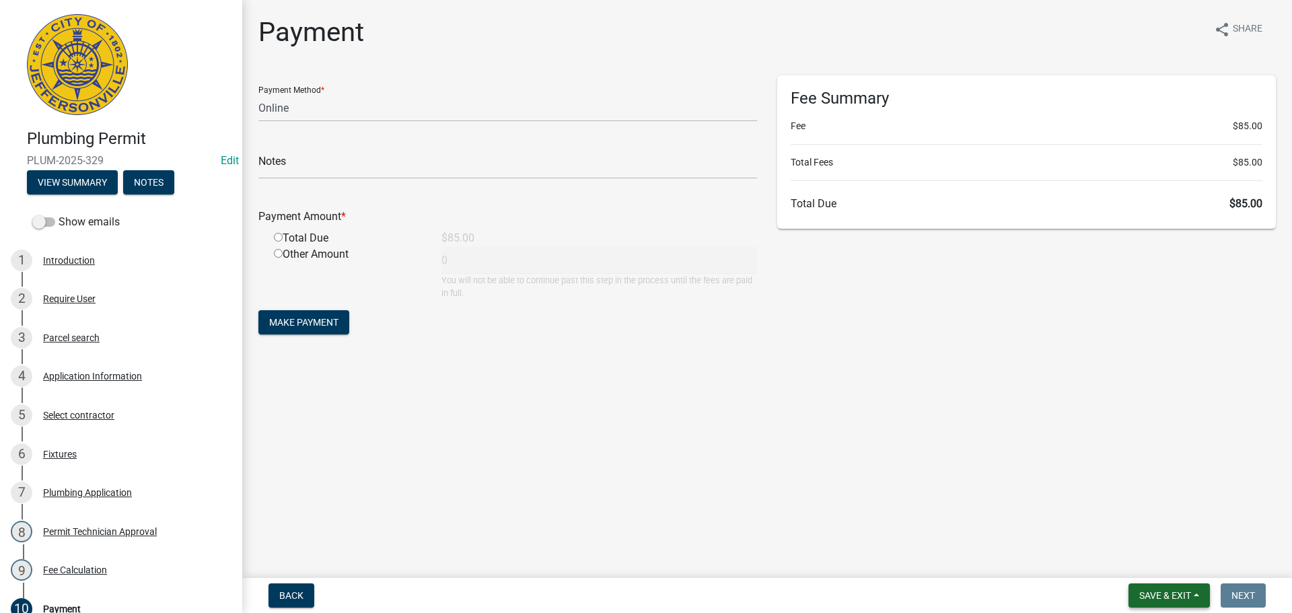
click at [1166, 591] on span "Save & Exit" at bounding box center [1166, 595] width 52 height 11
click at [1152, 565] on button "Save & Exit" at bounding box center [1157, 561] width 108 height 32
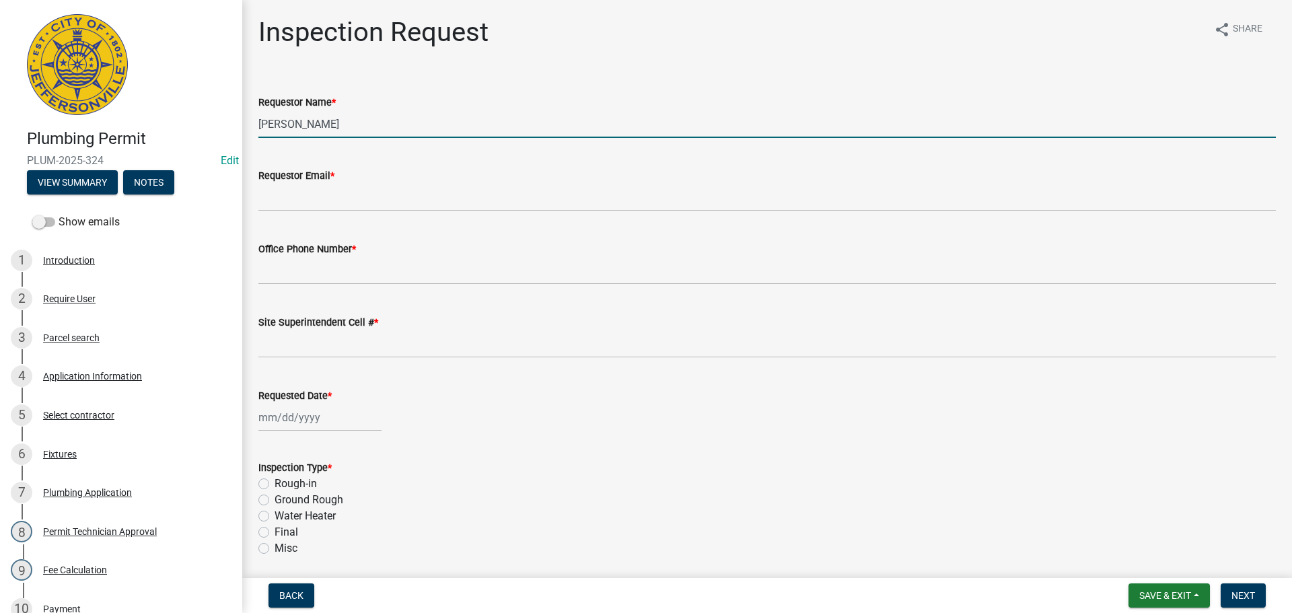
drag, startPoint x: 348, startPoint y: 132, endPoint x: 142, endPoint y: 121, distance: 206.2
click at [142, 121] on div "Plumbing Permit PLUM-2025-324 Edit View Summary Notes Show emails 1 Introductio…" at bounding box center [646, 306] width 1292 height 613
type input "t"
type input "[PERSON_NAME]"
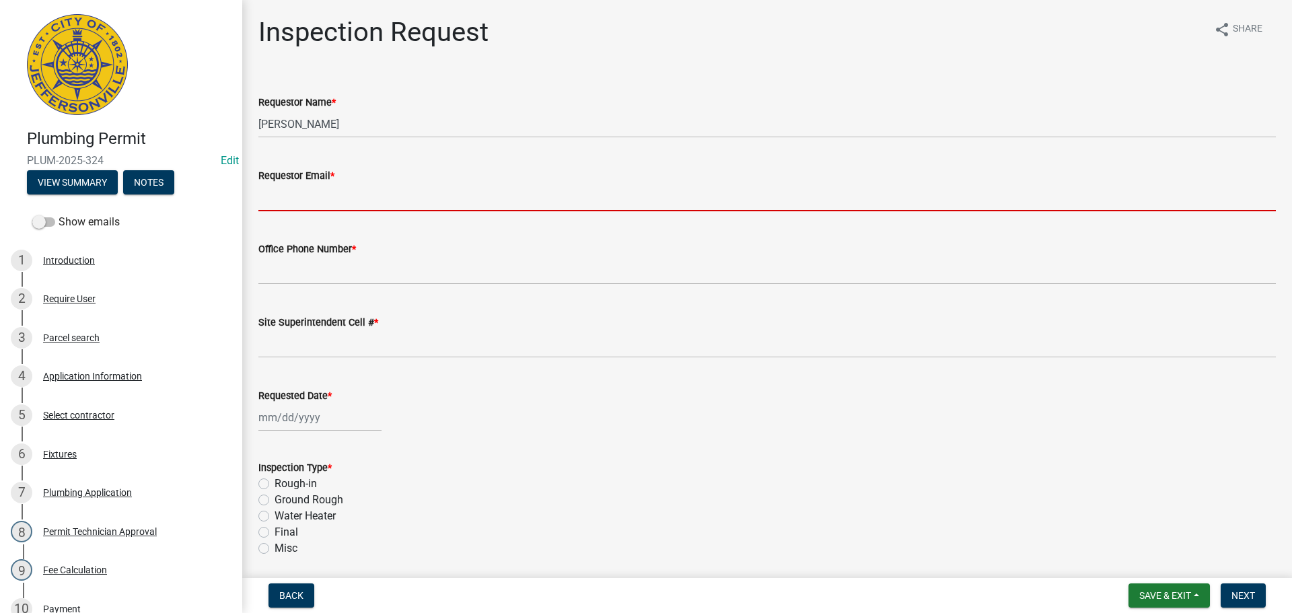
click at [293, 190] on input "Requestor Email *" at bounding box center [767, 198] width 1018 height 28
type input "[EMAIL_ADDRESS][DOMAIN_NAME]"
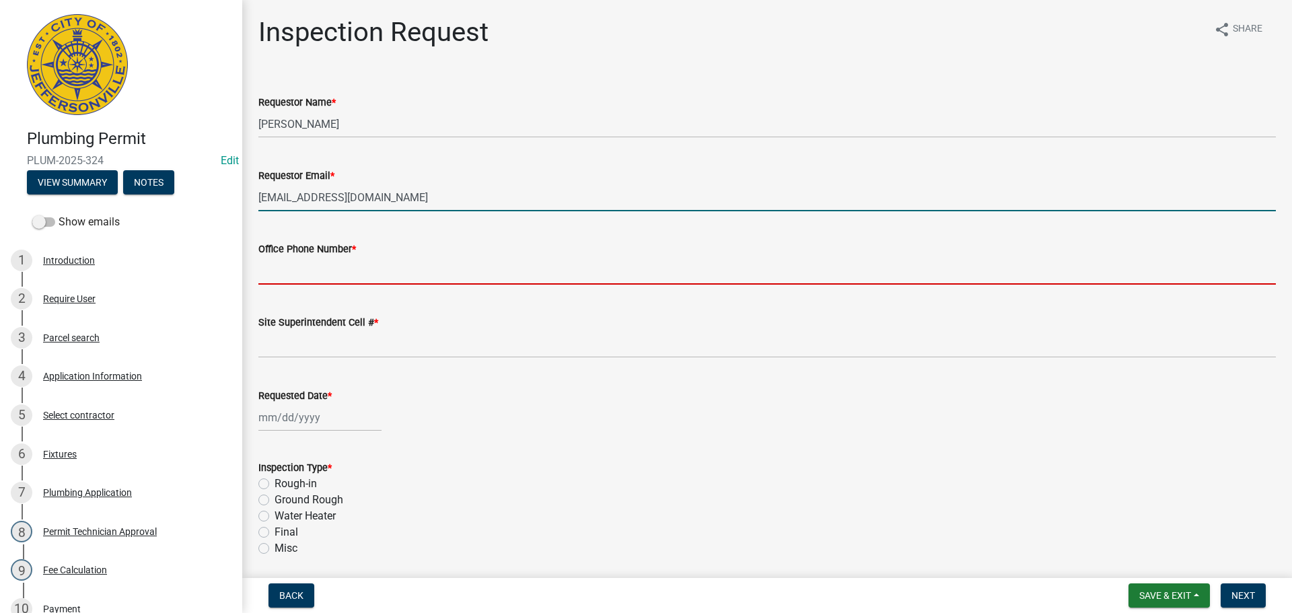
click at [309, 273] on input "Office Phone Number *" at bounding box center [767, 271] width 1018 height 28
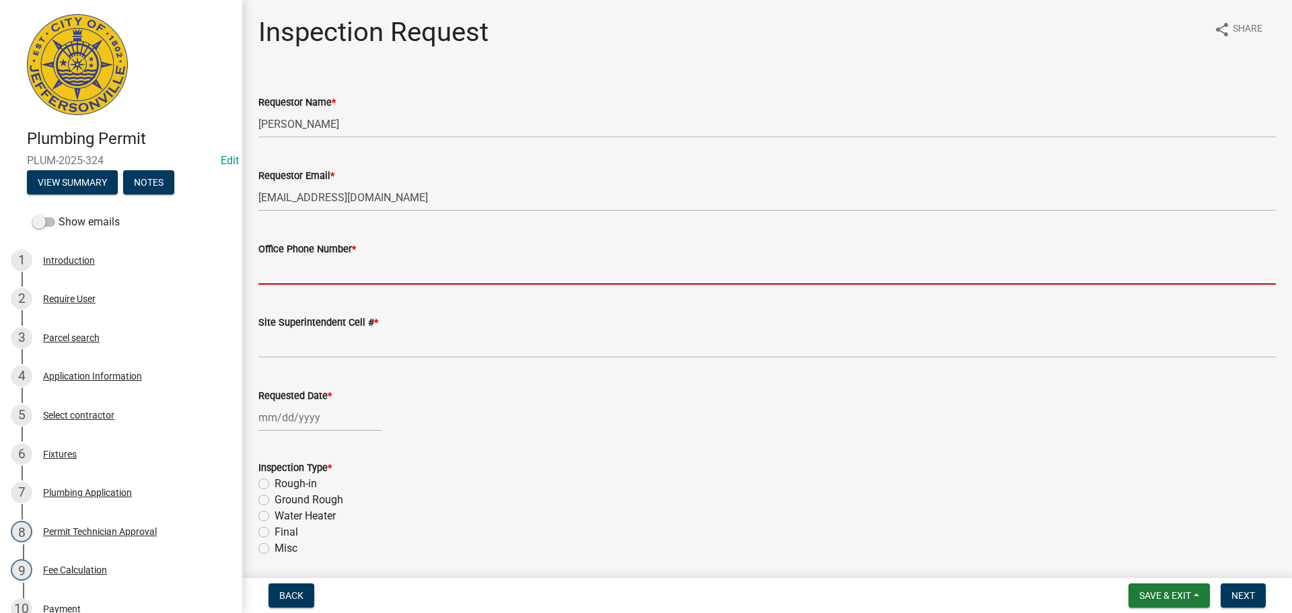
type input "[PHONE_NUMBER]"
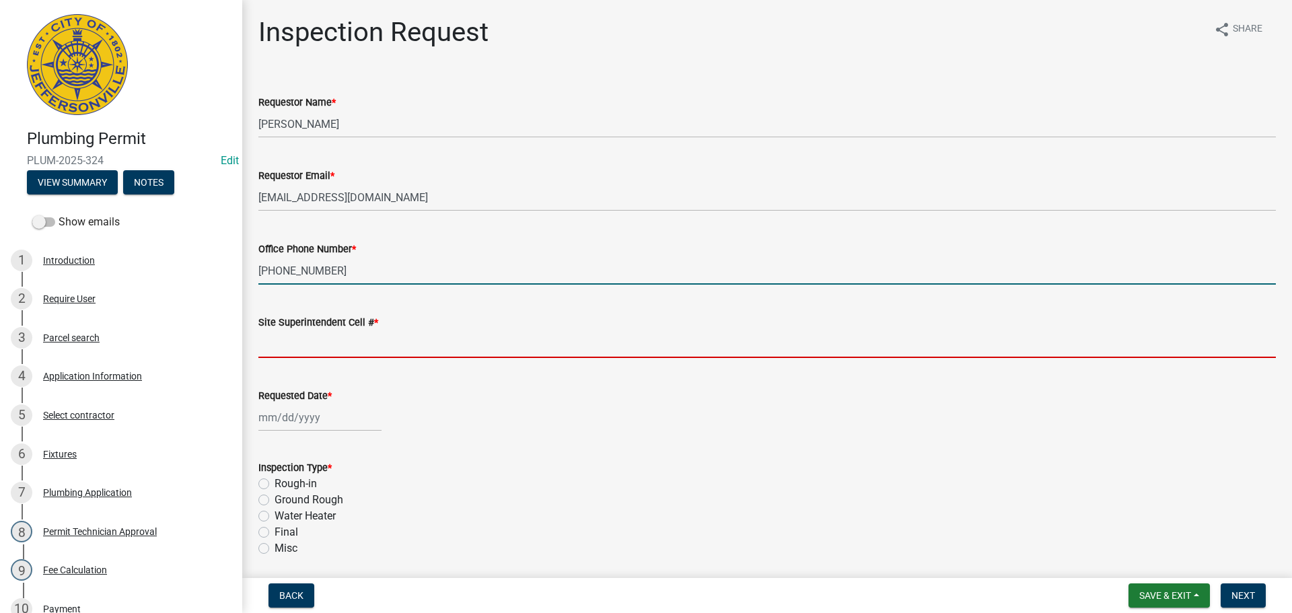
click at [277, 332] on input "Site Superintendent Cell # *" at bounding box center [767, 344] width 1018 height 28
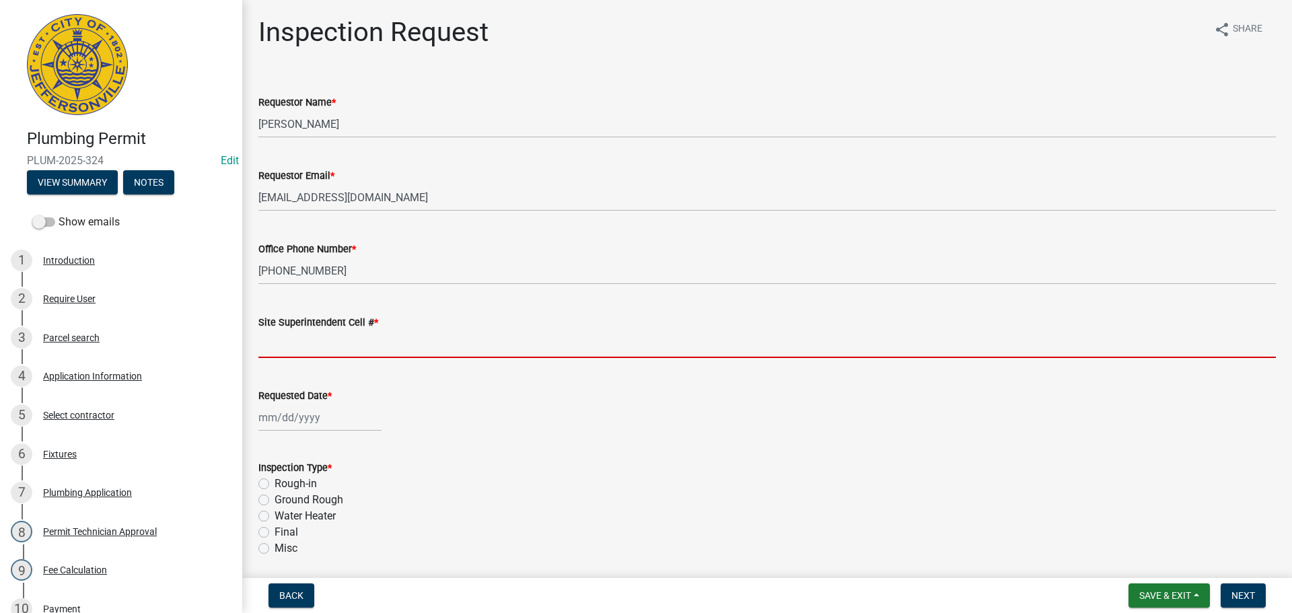
type input "SAME"
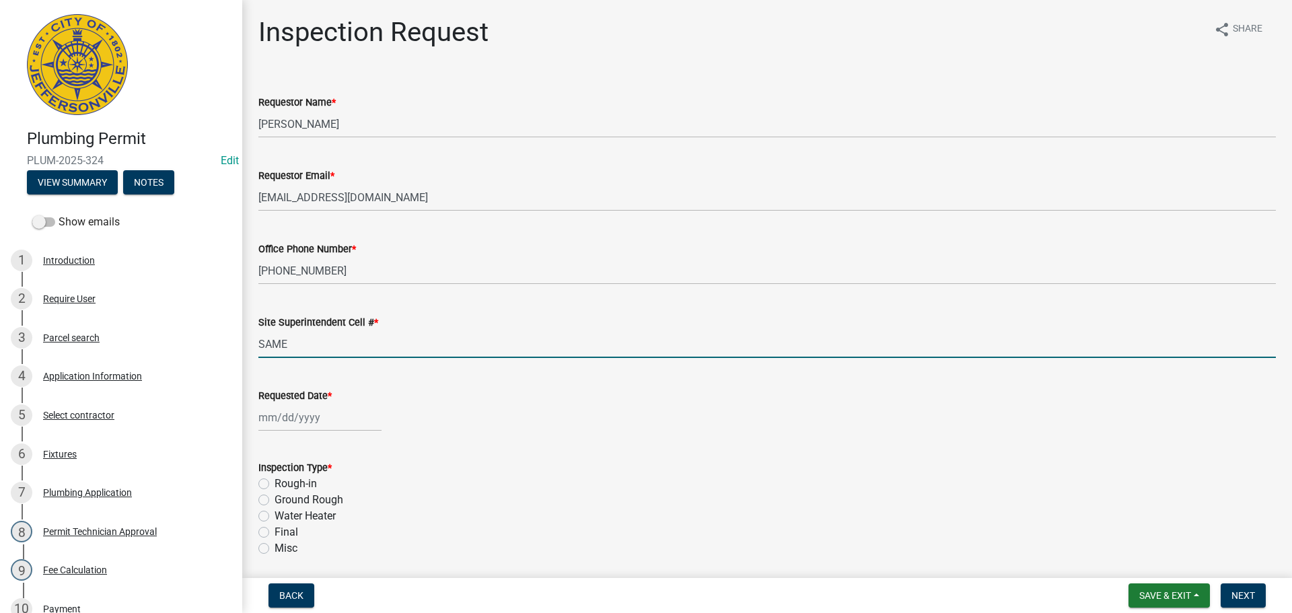
click at [292, 422] on div at bounding box center [319, 418] width 123 height 28
select select "8"
select select "2025"
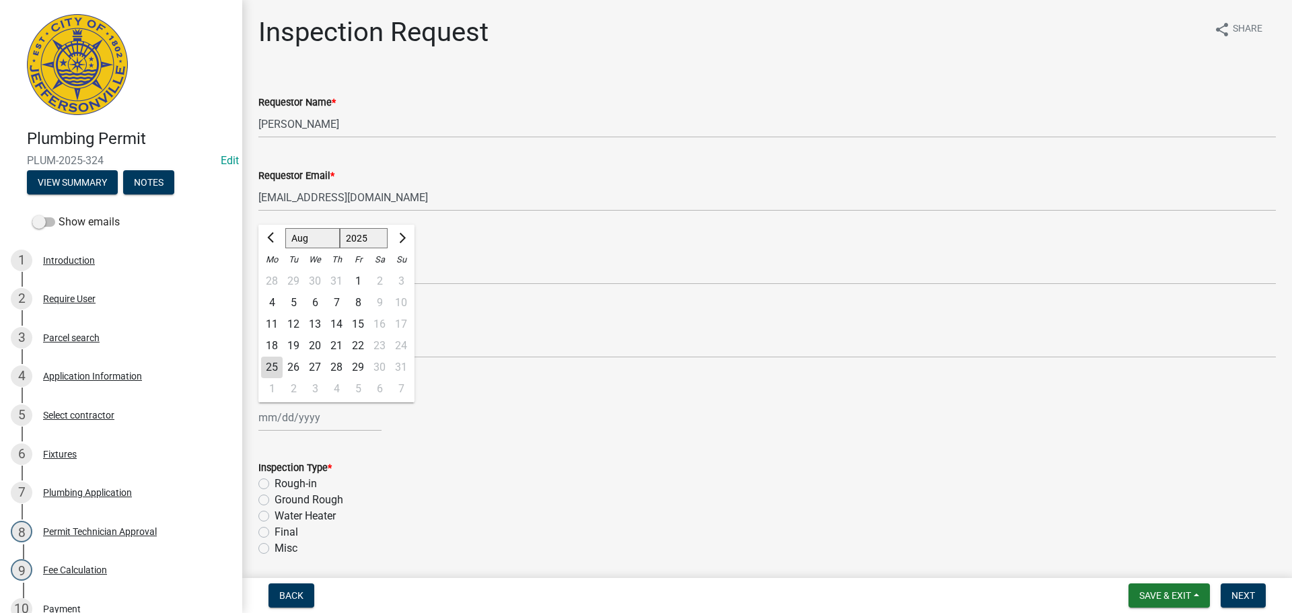
click at [299, 365] on div "26" at bounding box center [294, 368] width 22 height 22
type input "[DATE]"
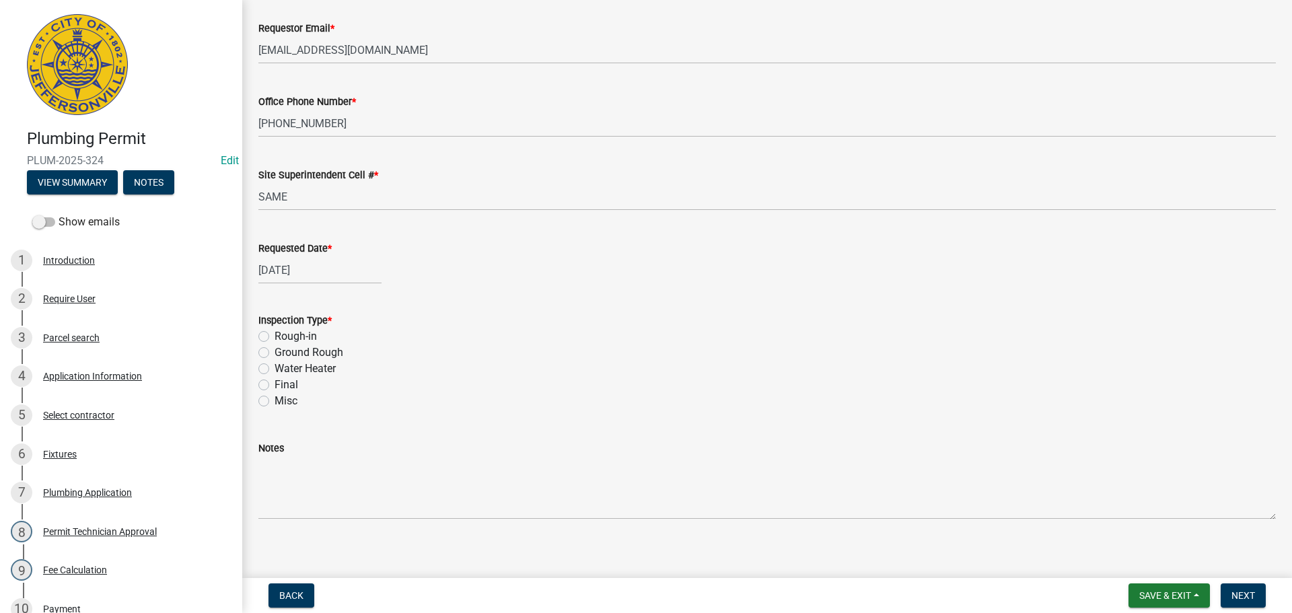
scroll to position [158, 0]
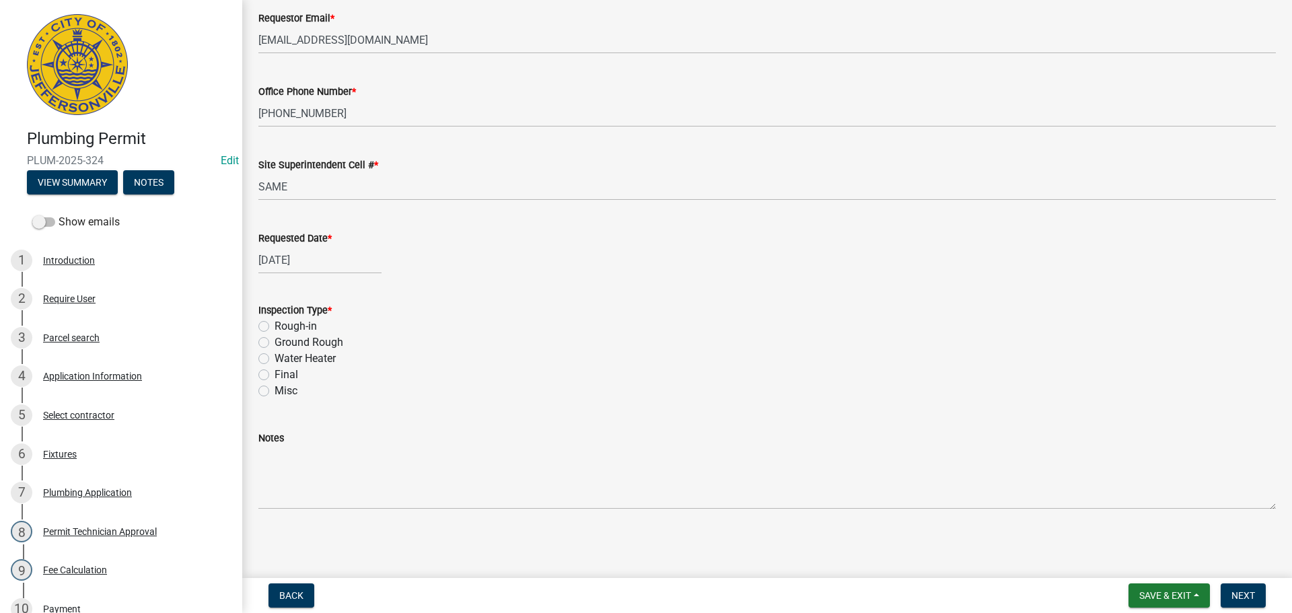
click at [275, 372] on label "Final" at bounding box center [287, 375] width 24 height 16
click at [275, 372] on input "Final" at bounding box center [279, 371] width 9 height 9
radio input "true"
click at [1247, 597] on span "Next" at bounding box center [1244, 595] width 24 height 11
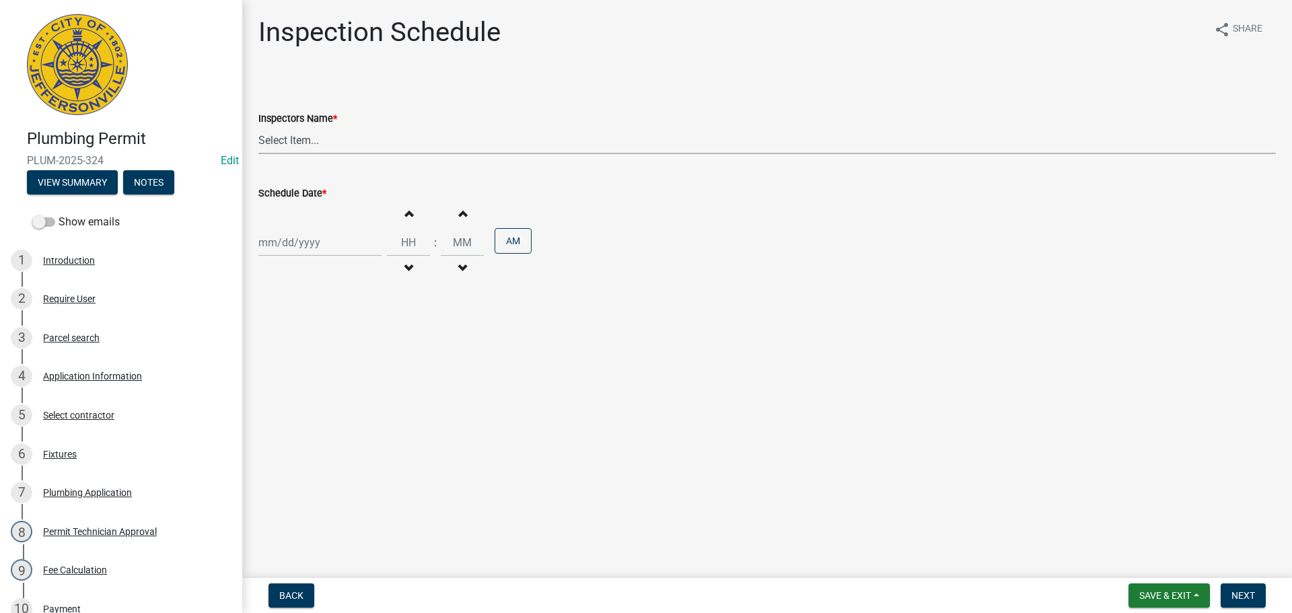
click at [278, 141] on select "Select Item... [PERSON_NAME] ([PERSON_NAME]) [PERSON_NAME] ([PERSON_NAME]) mkru…" at bounding box center [767, 141] width 1018 height 28
select select "13c97fbc-c819-4cee-844a-0db3d3c4db95"
click at [258, 127] on select "Select Item... [PERSON_NAME] ([PERSON_NAME]) [PERSON_NAME] ([PERSON_NAME]) mkru…" at bounding box center [767, 141] width 1018 height 28
click at [277, 238] on div at bounding box center [319, 243] width 123 height 28
select select "8"
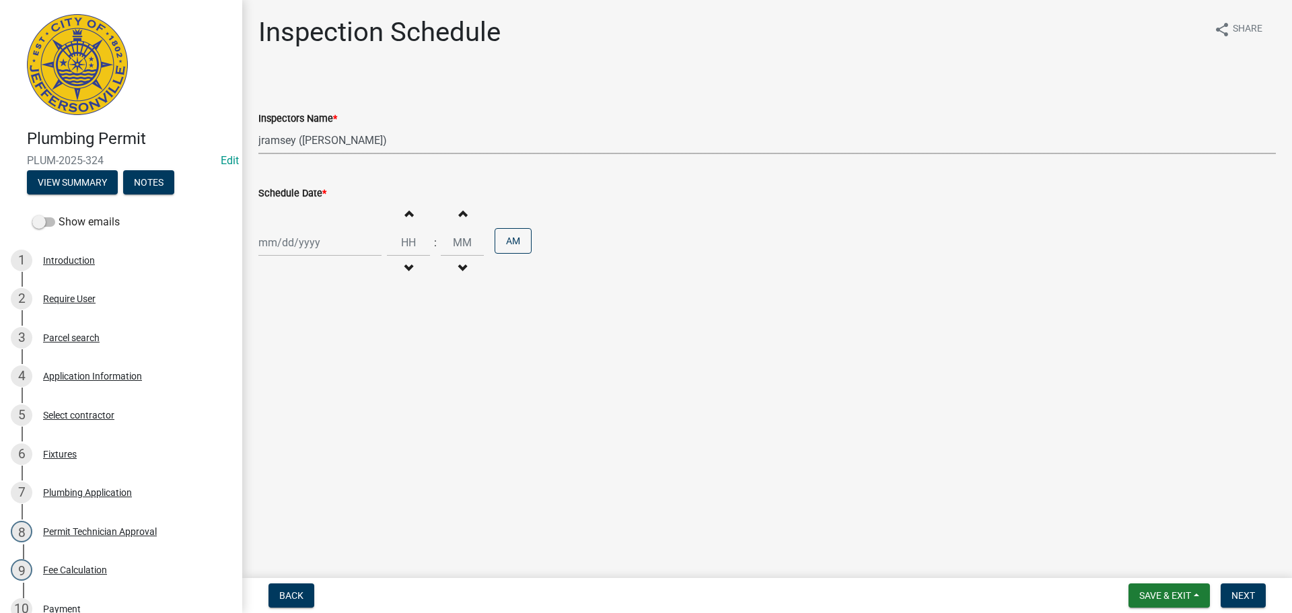
select select "2025"
click at [299, 402] on div "26" at bounding box center [294, 401] width 22 height 22
type input "[DATE]"
click at [1245, 586] on button "Next" at bounding box center [1243, 596] width 45 height 24
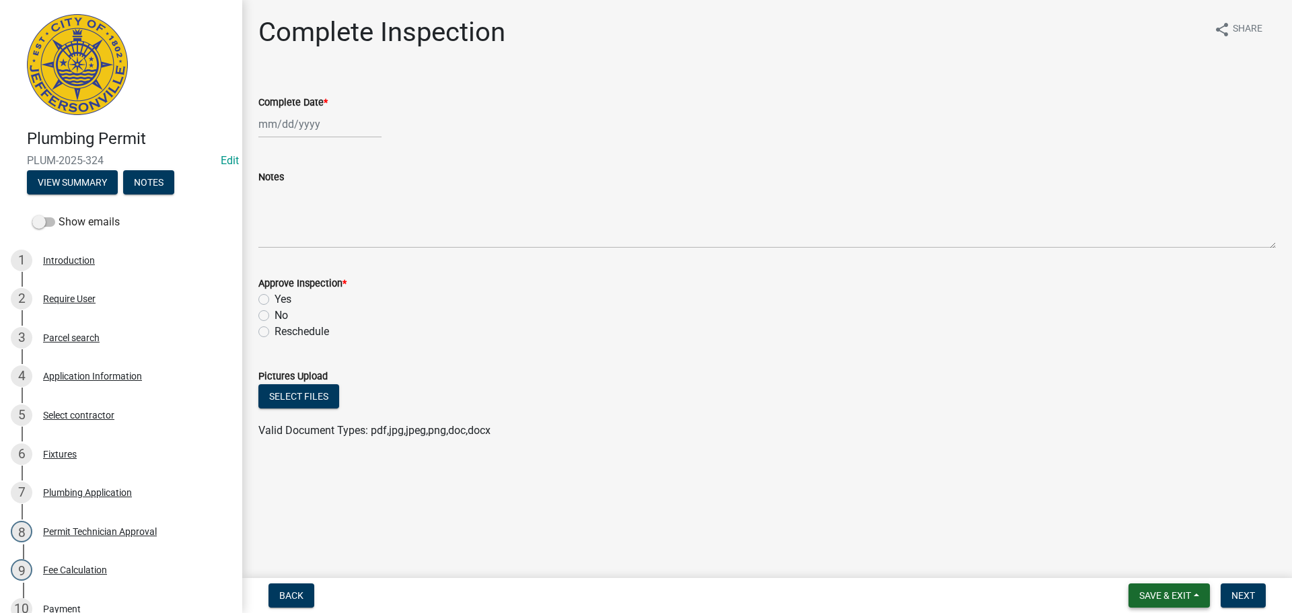
click at [1157, 591] on span "Save & Exit" at bounding box center [1166, 595] width 52 height 11
click at [1141, 559] on button "Save & Exit" at bounding box center [1157, 561] width 108 height 32
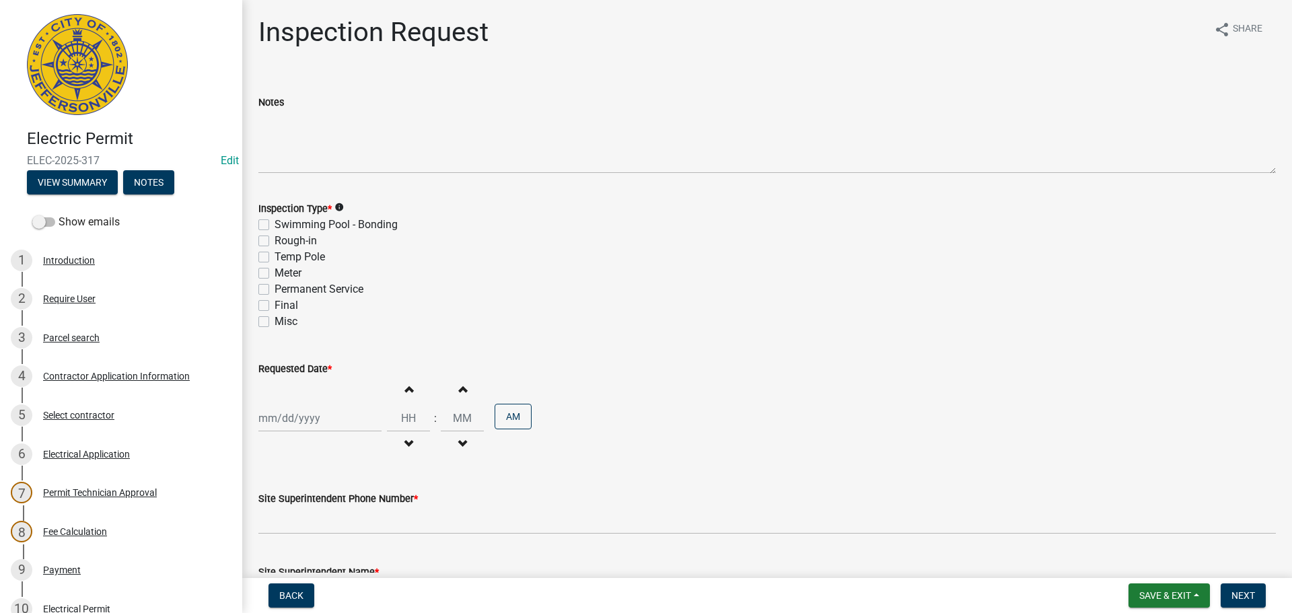
click at [275, 309] on label "Final" at bounding box center [287, 306] width 24 height 16
click at [275, 306] on input "Final" at bounding box center [279, 302] width 9 height 9
checkbox input "true"
checkbox input "false"
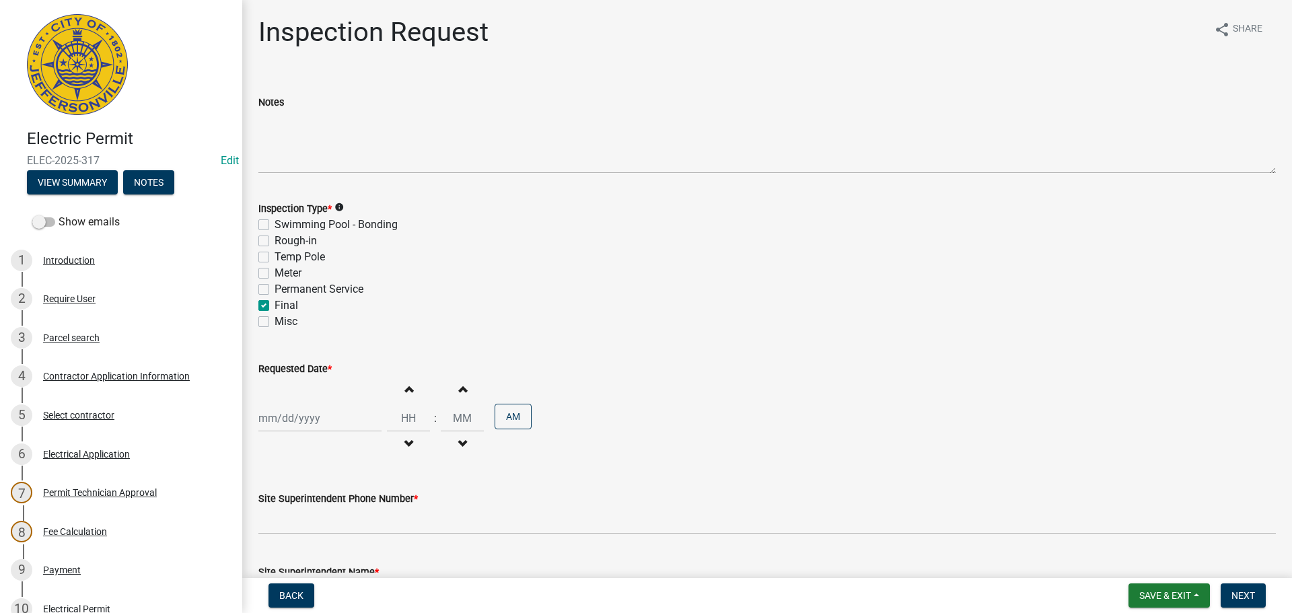
checkbox input "false"
checkbox input "true"
checkbox input "false"
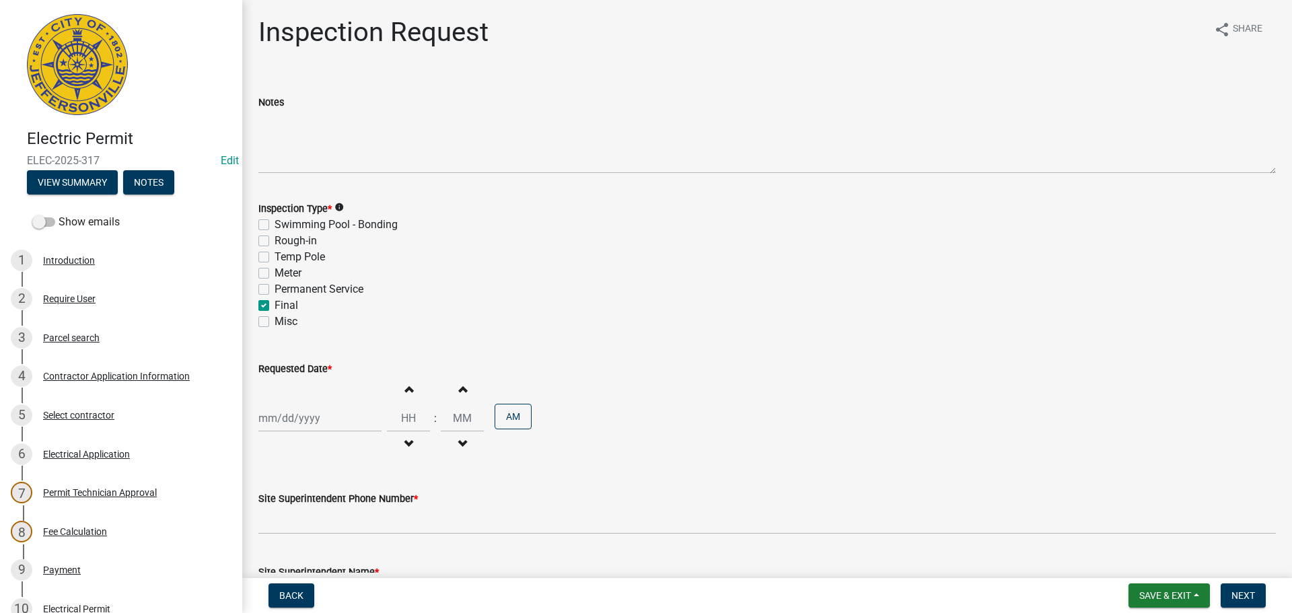
select select "8"
select select "2025"
click at [280, 413] on div "Jan Feb Mar Apr May Jun Jul Aug Sep Oct Nov Dec 1525 1526 1527 1528 1529 1530 1…" at bounding box center [319, 419] width 123 height 28
click at [298, 370] on div "26" at bounding box center [294, 368] width 22 height 22
type input "[DATE]"
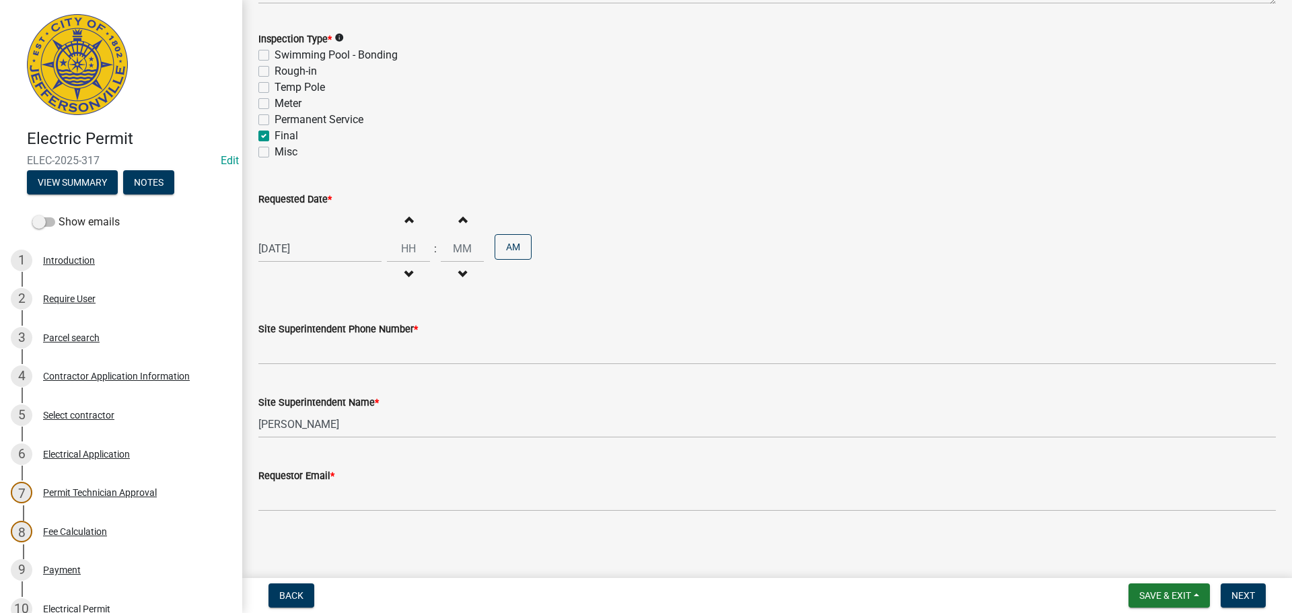
scroll to position [172, 0]
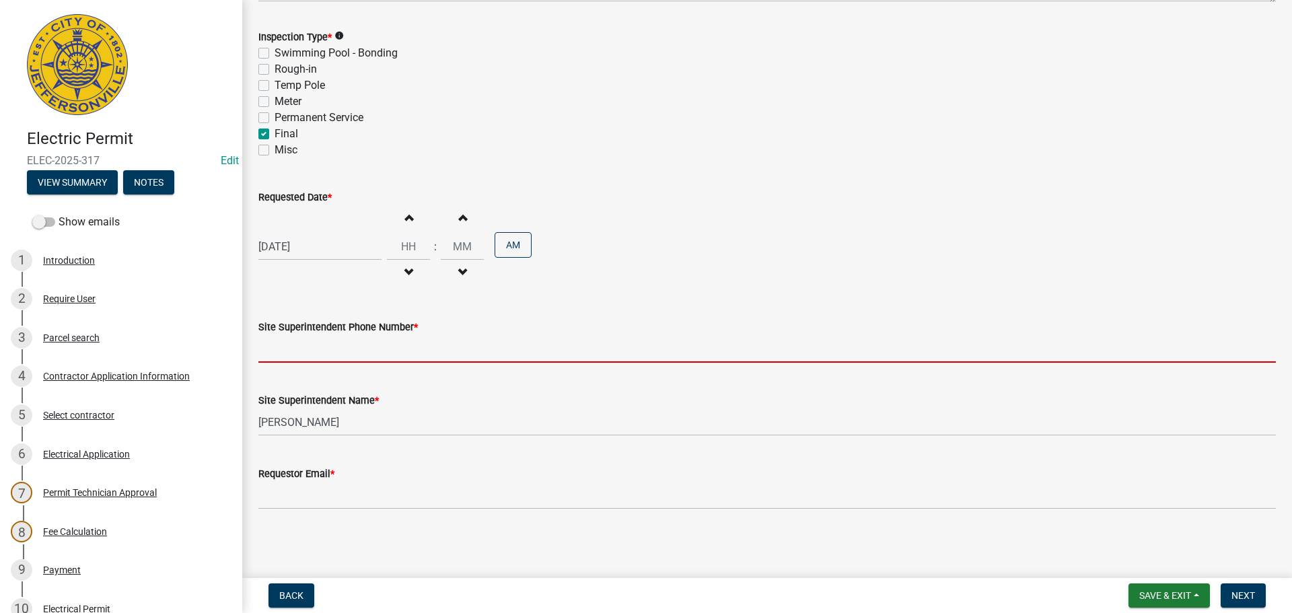
click at [339, 345] on input "Site Superintendent Phone Number *" at bounding box center [767, 349] width 1018 height 28
type input "[PHONE_NUMBER]"
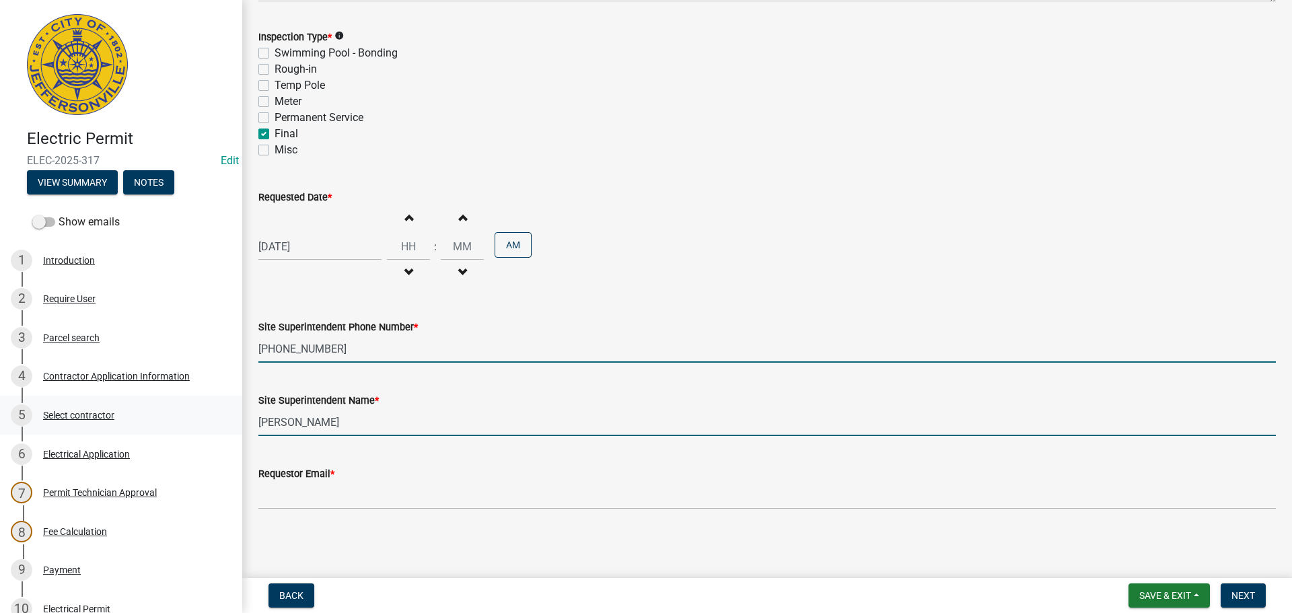
drag, startPoint x: 366, startPoint y: 424, endPoint x: 195, endPoint y: 406, distance: 171.9
click at [195, 406] on div "Electric Permit ELEC-2025-317 Edit View Summary Notes Show emails 1 Introductio…" at bounding box center [646, 306] width 1292 height 613
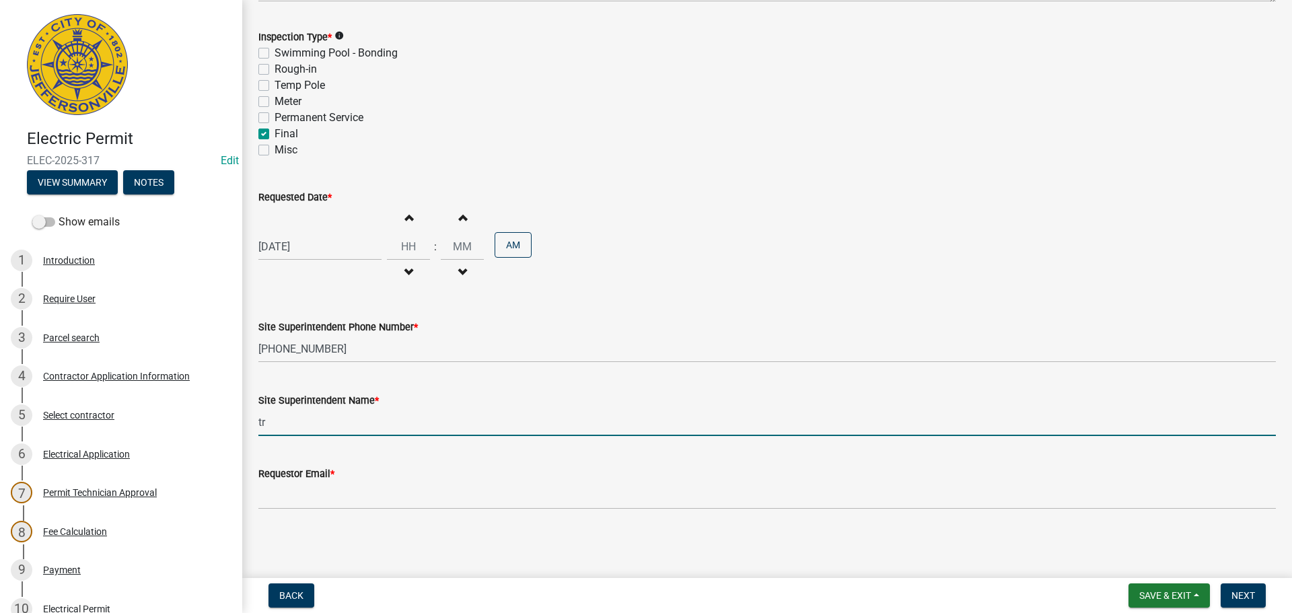
type input "[PERSON_NAME]"
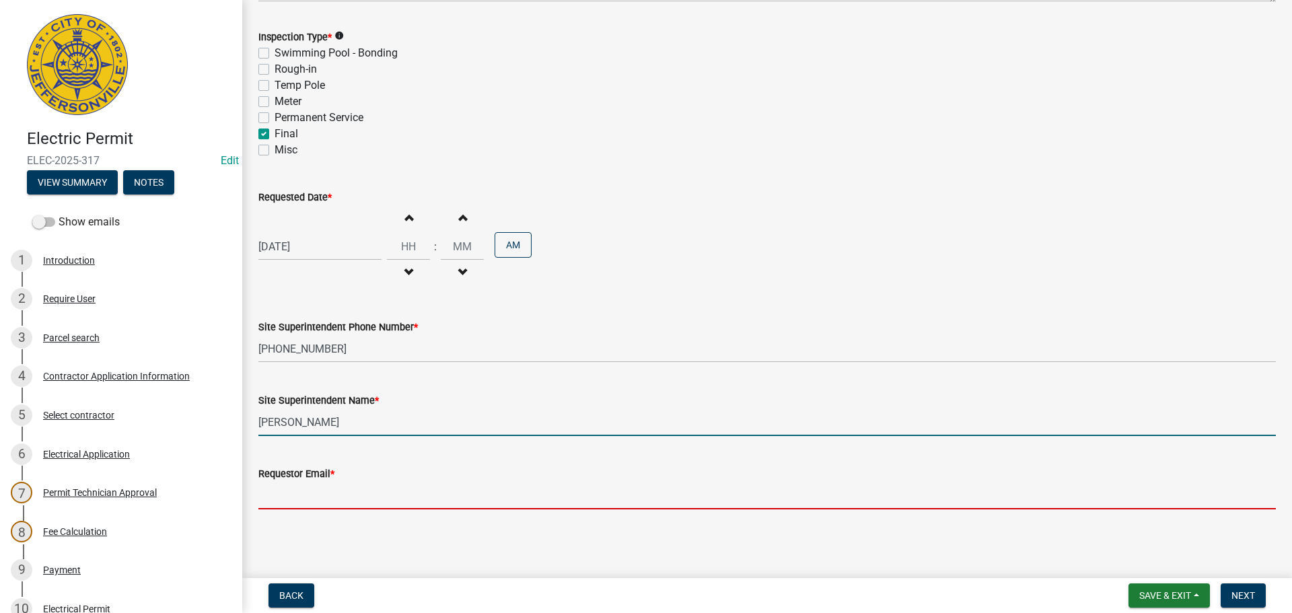
click at [303, 491] on input "Requestor Email *" at bounding box center [767, 496] width 1018 height 28
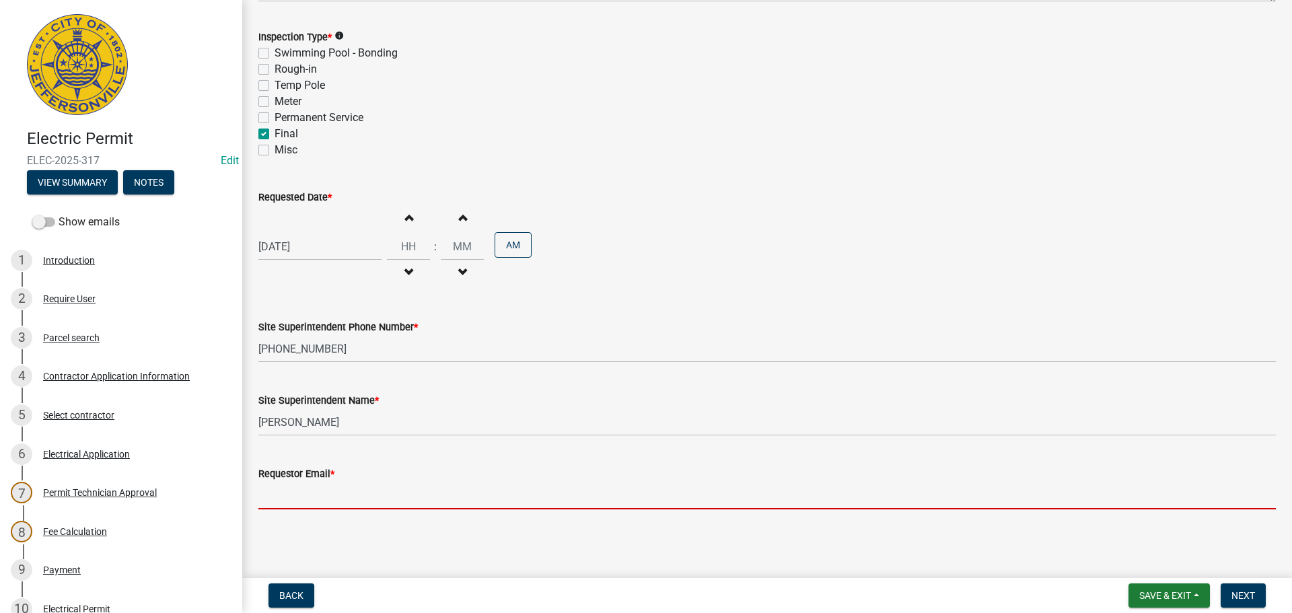
type input "[EMAIL_ADDRESS][DOMAIN_NAME]"
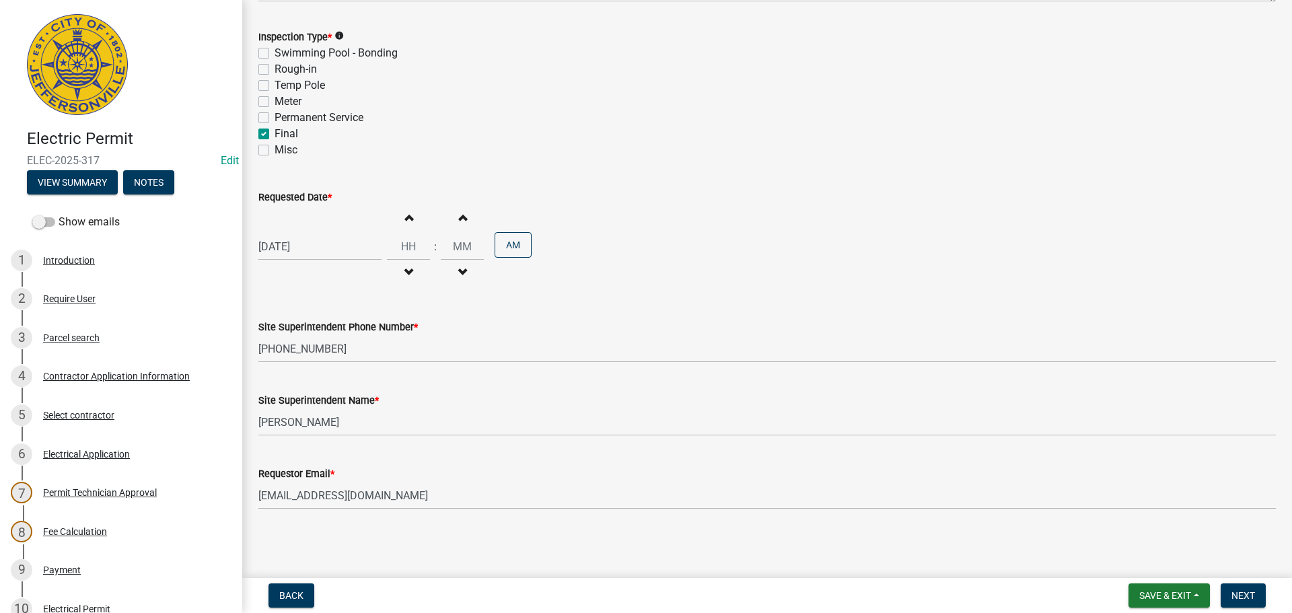
click at [1249, 582] on nav "Back Save & Exit Save Save & Exit Next" at bounding box center [767, 595] width 1050 height 35
click at [1240, 591] on span "Next" at bounding box center [1244, 595] width 24 height 11
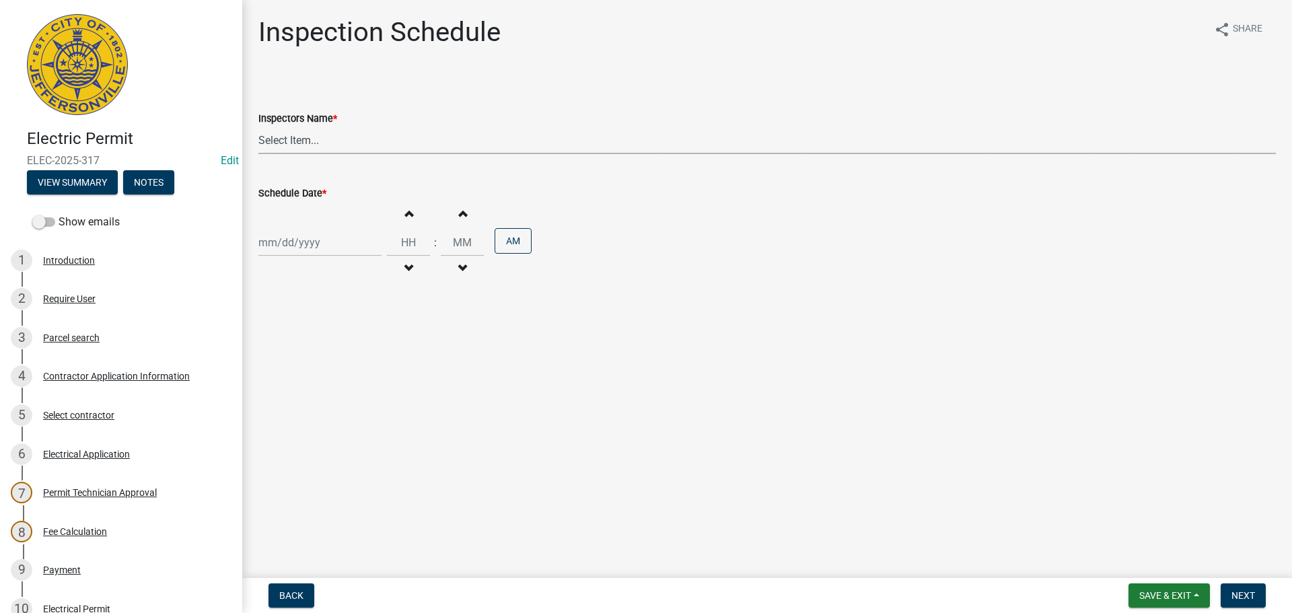
click at [277, 142] on select "Select Item... [PERSON_NAME] ([PERSON_NAME]) [PERSON_NAME] ([PERSON_NAME]) mkru…" at bounding box center [767, 141] width 1018 height 28
select select "36a8b8f0-2ef8-43e9-ae06-718f51af8d36"
click at [258, 127] on select "Select Item... [PERSON_NAME] ([PERSON_NAME]) [PERSON_NAME] ([PERSON_NAME]) mkru…" at bounding box center [767, 141] width 1018 height 28
click at [298, 244] on div at bounding box center [319, 243] width 123 height 28
select select "8"
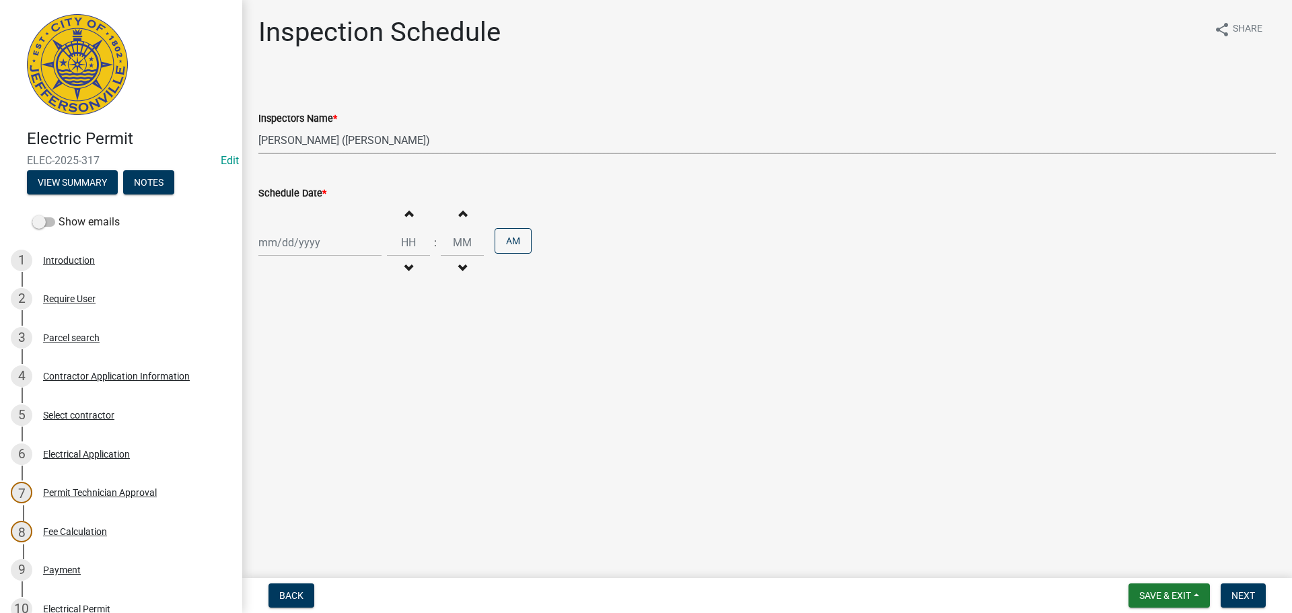
select select "2025"
click at [292, 400] on div "26" at bounding box center [294, 401] width 22 height 22
type input "[DATE]"
click at [1238, 589] on button "Next" at bounding box center [1243, 596] width 45 height 24
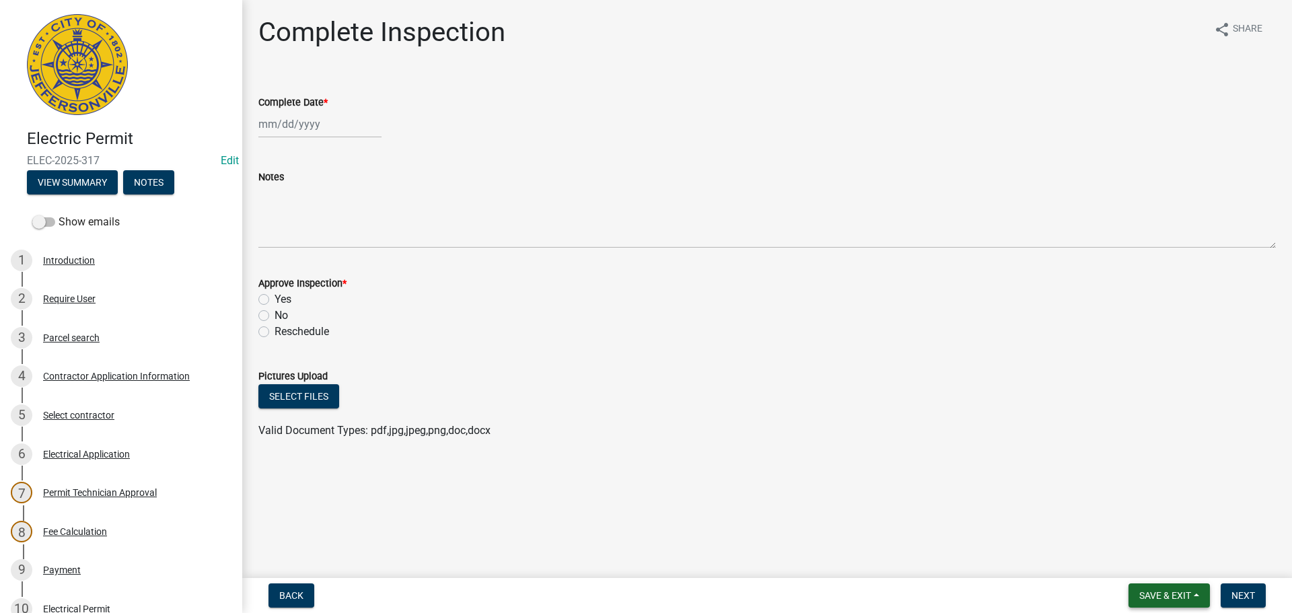
click at [1175, 594] on span "Save & Exit" at bounding box center [1166, 595] width 52 height 11
drag, startPoint x: 1158, startPoint y: 570, endPoint x: 1095, endPoint y: 551, distance: 66.0
click at [1158, 570] on button "Save & Exit" at bounding box center [1157, 561] width 108 height 32
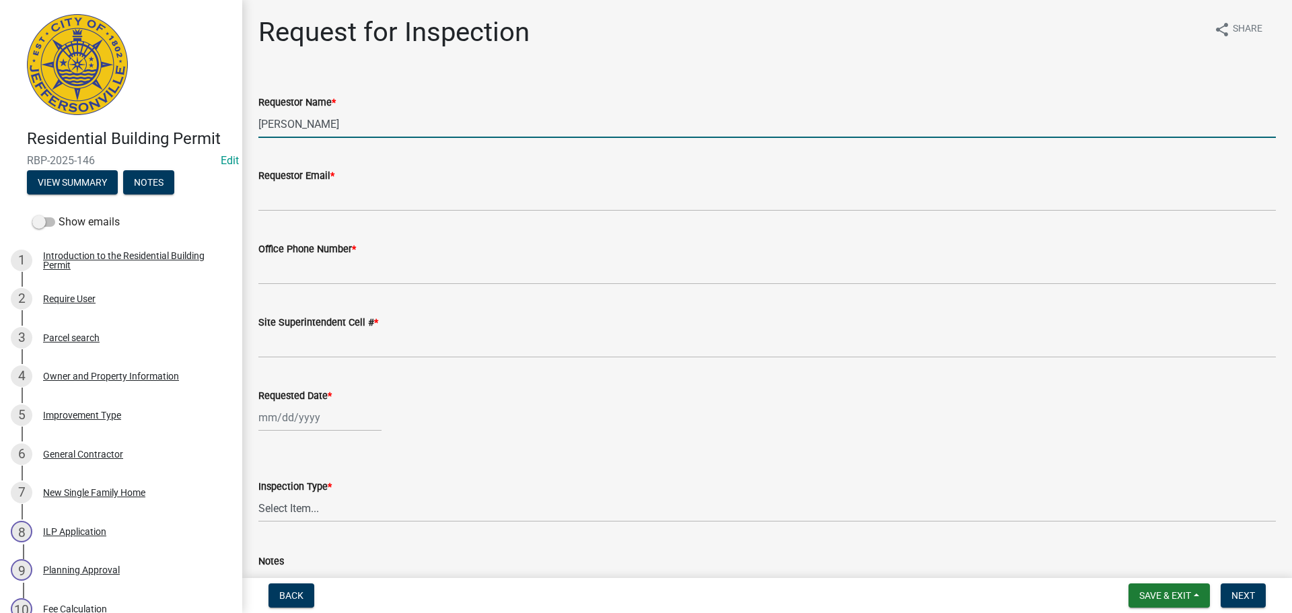
drag, startPoint x: 316, startPoint y: 123, endPoint x: 100, endPoint y: 83, distance: 220.3
click at [112, 87] on div "Residential Building Permit RBP-2025-146 Edit View Summary Notes Show emails 1 …" at bounding box center [646, 306] width 1292 height 613
type input "[PERSON_NAME]"
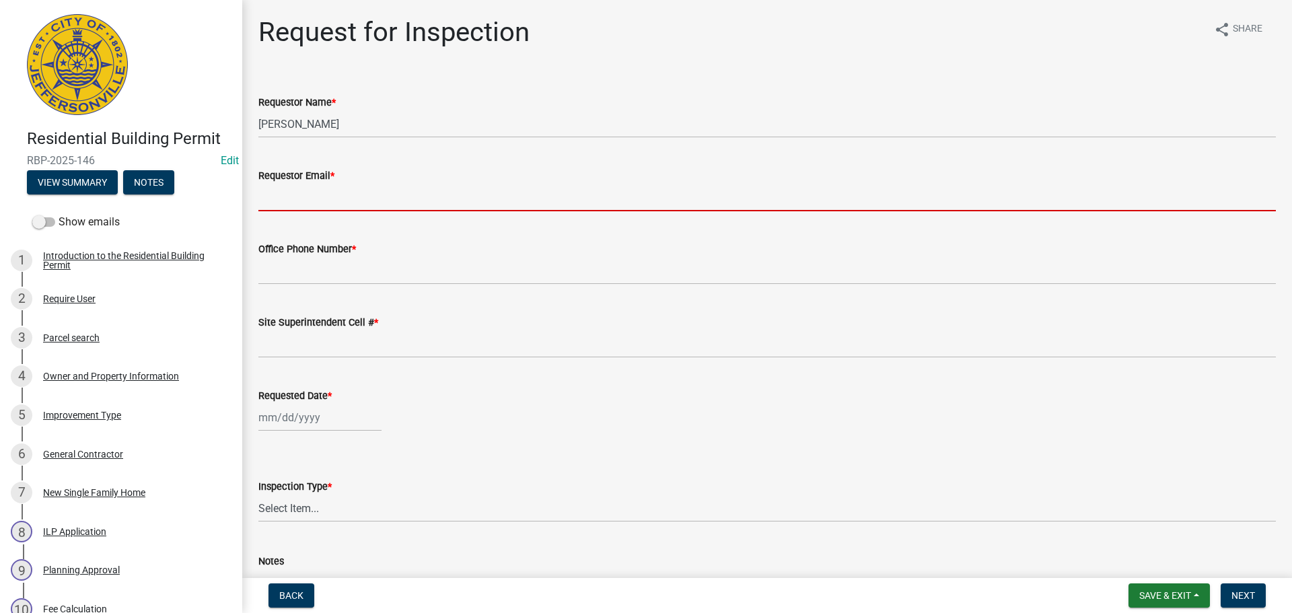
click at [333, 195] on input "Requestor Email *" at bounding box center [767, 198] width 1018 height 28
type input "[EMAIL_ADDRESS][DOMAIN_NAME]"
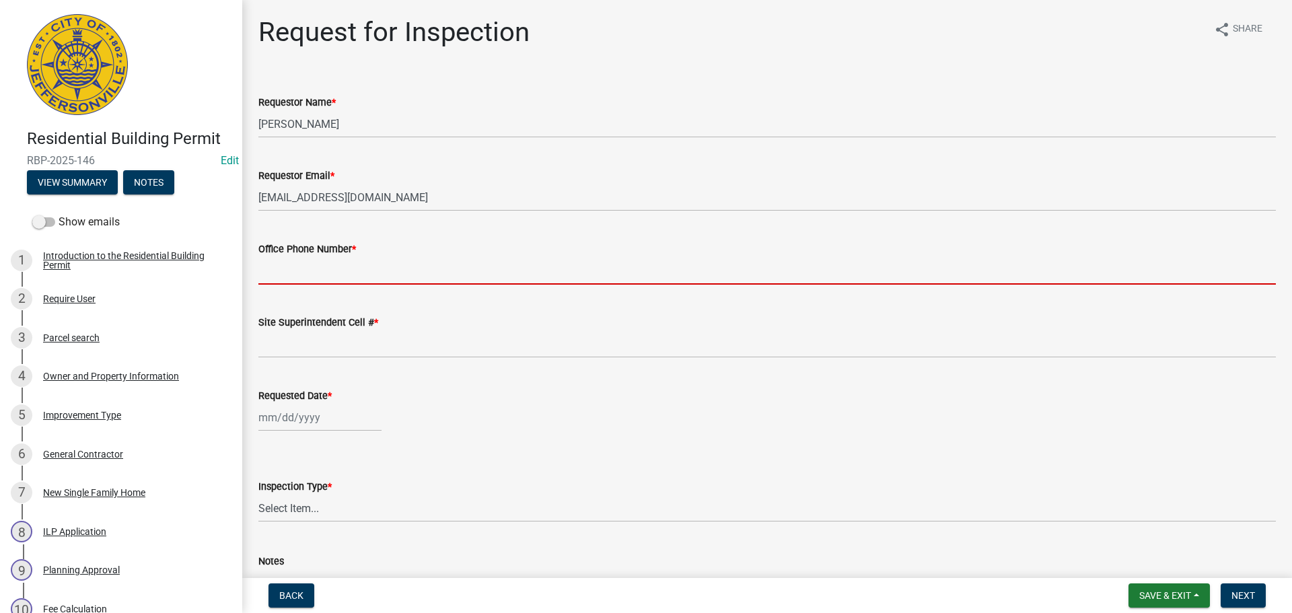
click at [315, 273] on input "Office Phone Number *" at bounding box center [767, 271] width 1018 height 28
type input "[PHONE_NUMBER]"
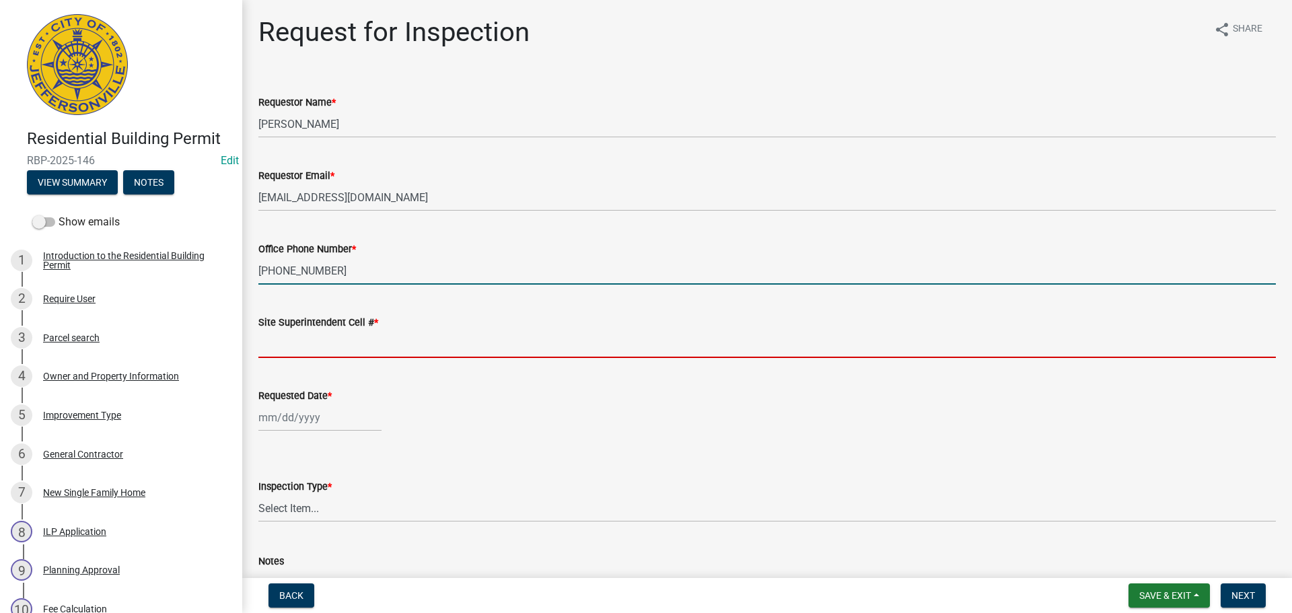
click at [286, 342] on input "Site Superintendent Cell # *" at bounding box center [767, 344] width 1018 height 28
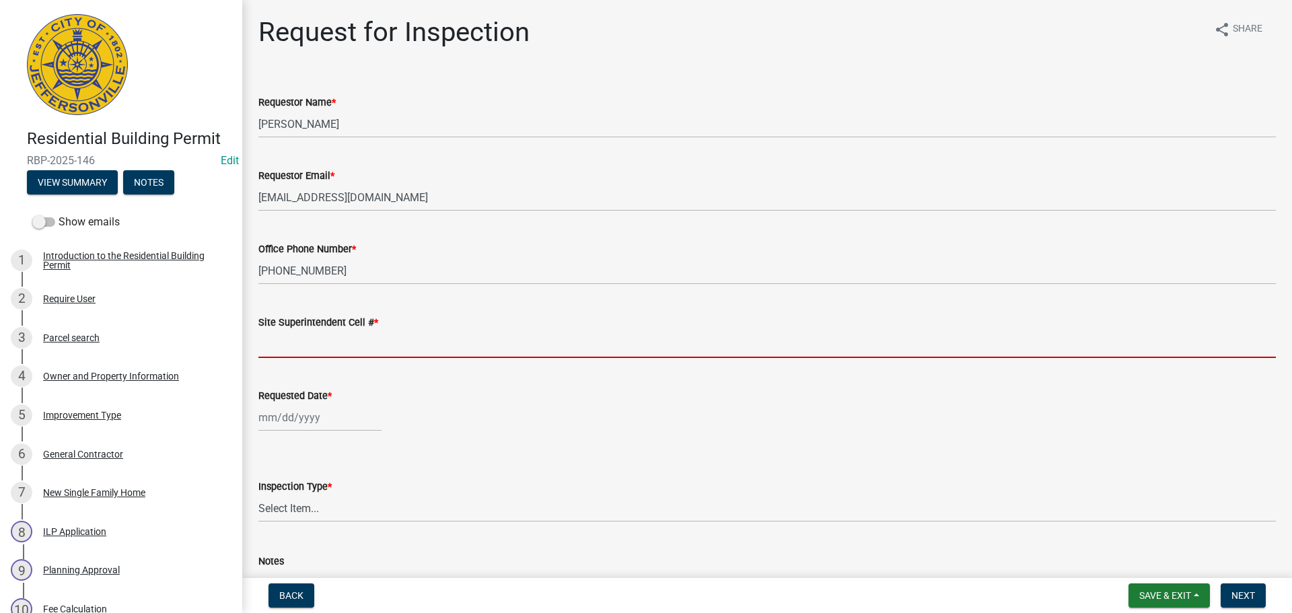
type input "SAME"
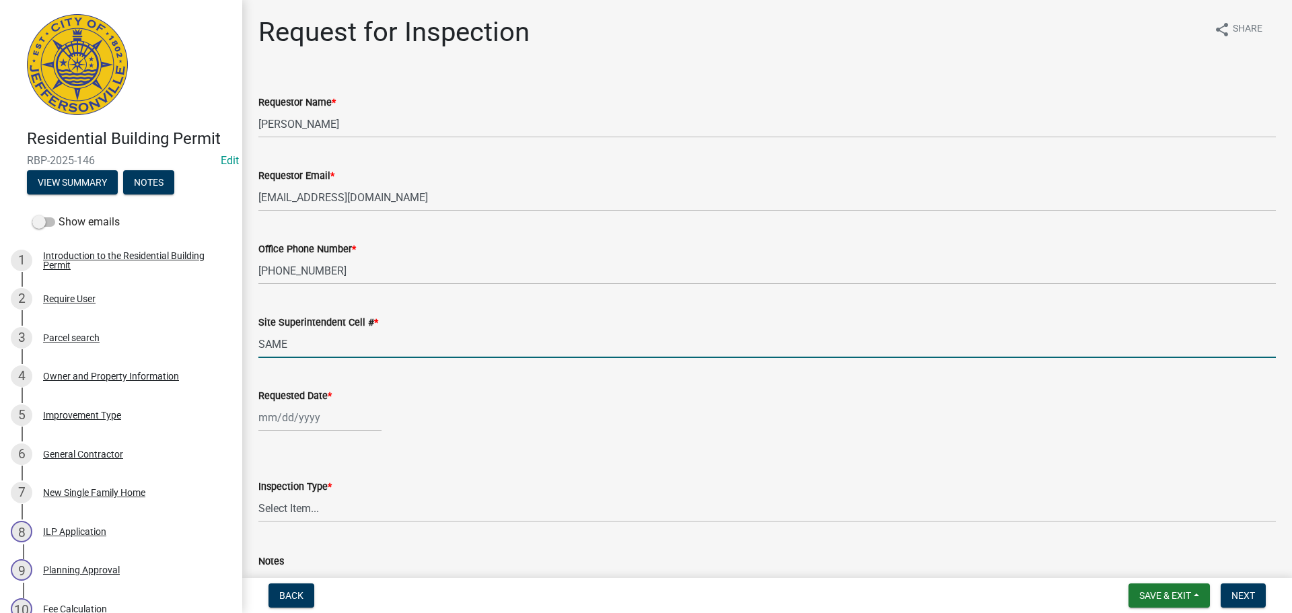
select select "8"
select select "2025"
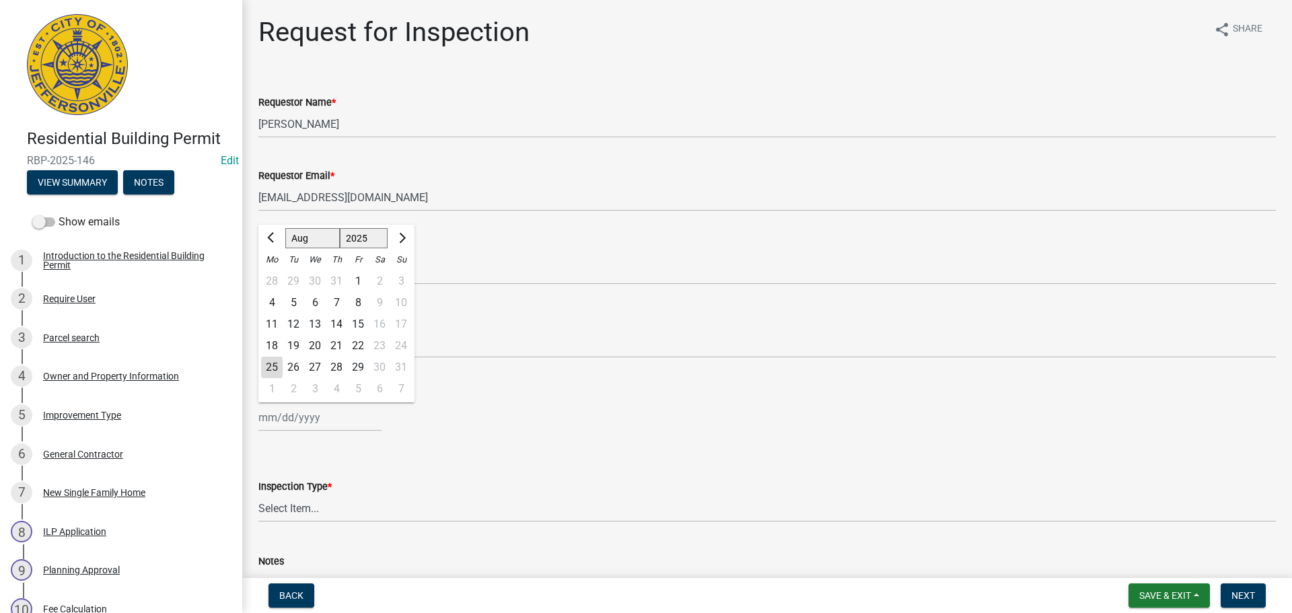
click at [298, 414] on div "[PERSON_NAME] Feb Mar Apr [PERSON_NAME][DATE] Oct Nov [DATE] 1526 1527 1528 152…" at bounding box center [319, 418] width 123 height 28
click at [300, 365] on div "26" at bounding box center [294, 368] width 22 height 22
type input "[DATE]"
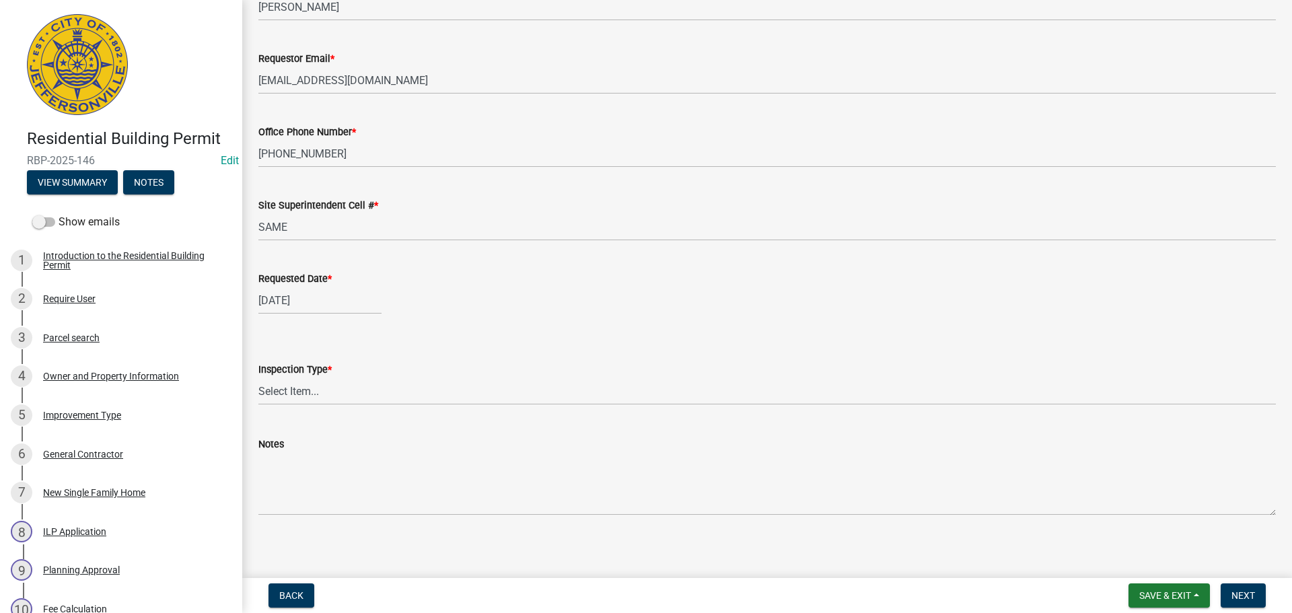
scroll to position [123, 0]
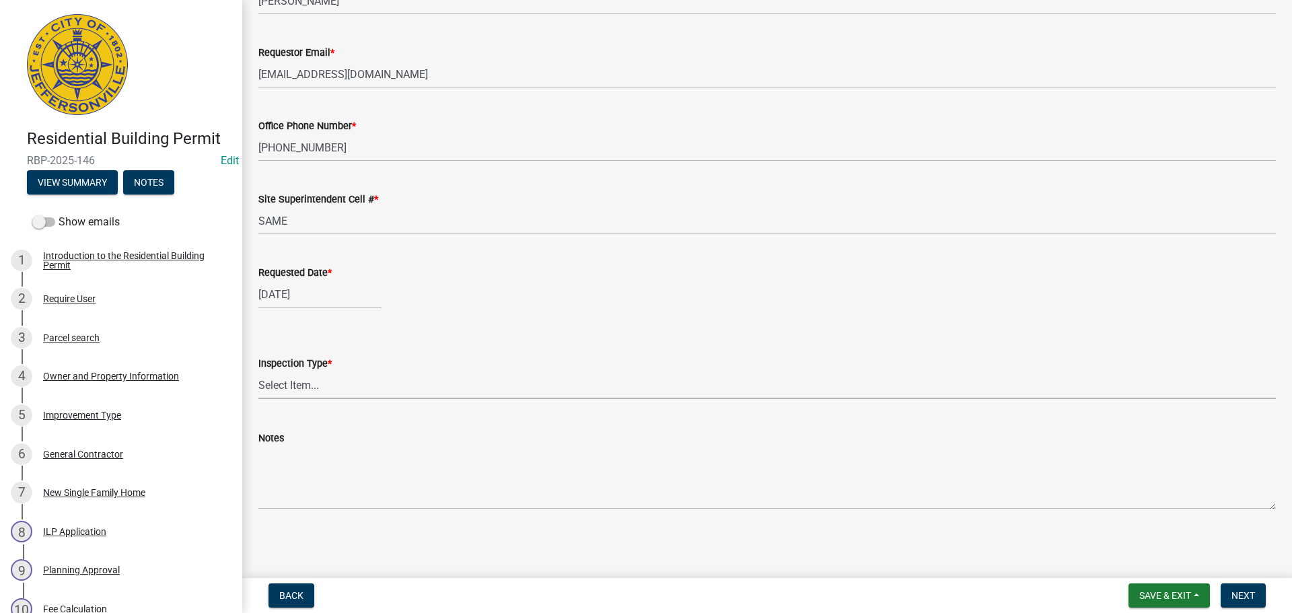
click at [271, 380] on select "Select Item... Footer Foundation Framing Final" at bounding box center [767, 386] width 1018 height 28
click at [258, 372] on select "Select Item... Footer Foundation Framing Final" at bounding box center [767, 386] width 1018 height 28
select select "8ea0f6e5-dde7-4881-a999-02519822ccbf"
click at [1234, 596] on span "Next" at bounding box center [1244, 595] width 24 height 11
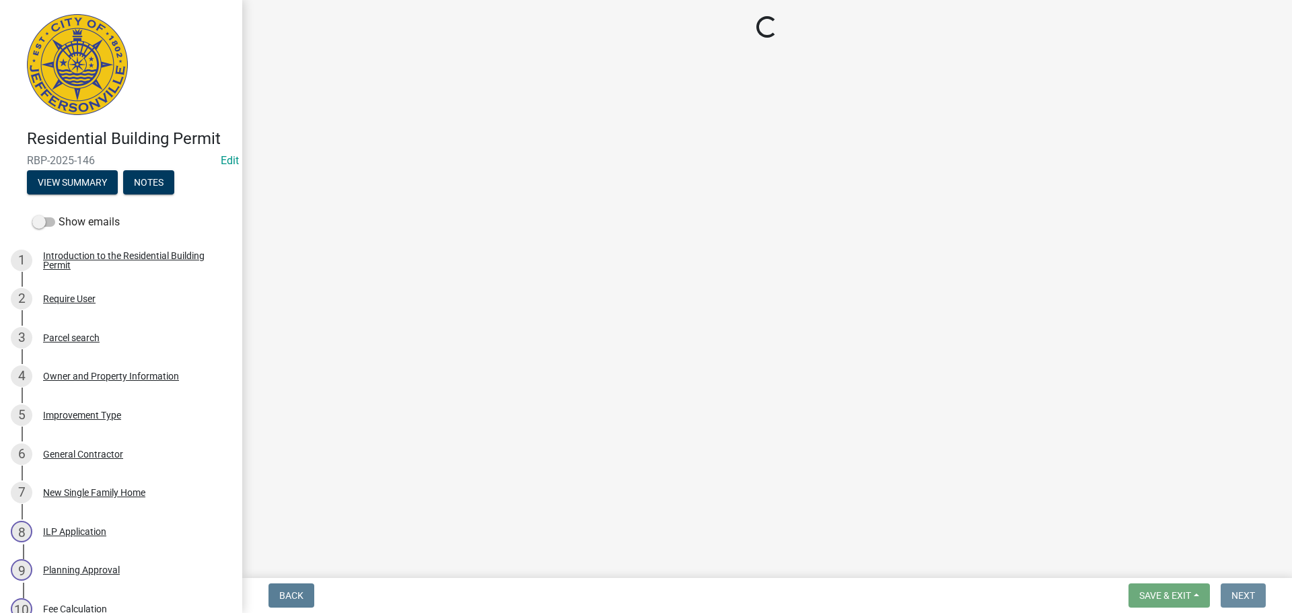
scroll to position [0, 0]
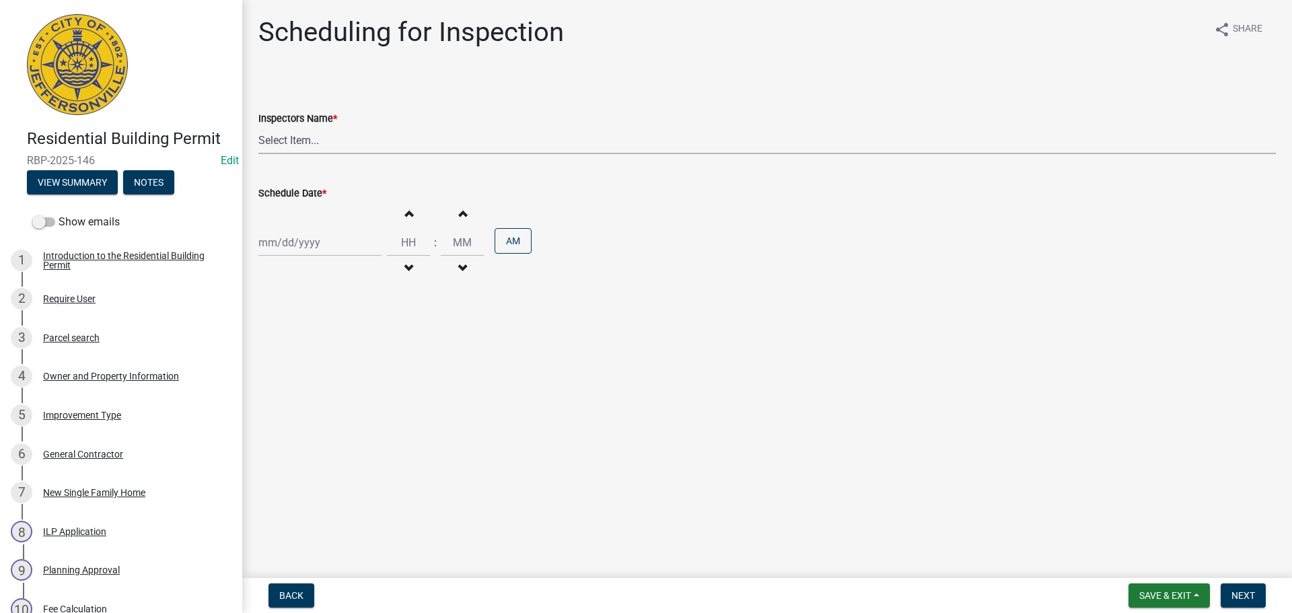
click at [272, 143] on select "Select Item... jramsey (Jeremy Ramsey) MaryFrey (Mary Frey) mkruer (Mike Kruer)…" at bounding box center [767, 141] width 1018 height 28
select select "7b0b9f25-f402-4148-9522-9b9b34b3e885"
click at [258, 127] on select "Select Item... jramsey (Jeremy Ramsey) MaryFrey (Mary Frey) mkruer (Mike Kruer)…" at bounding box center [767, 141] width 1018 height 28
click at [272, 252] on div at bounding box center [319, 243] width 123 height 28
select select "8"
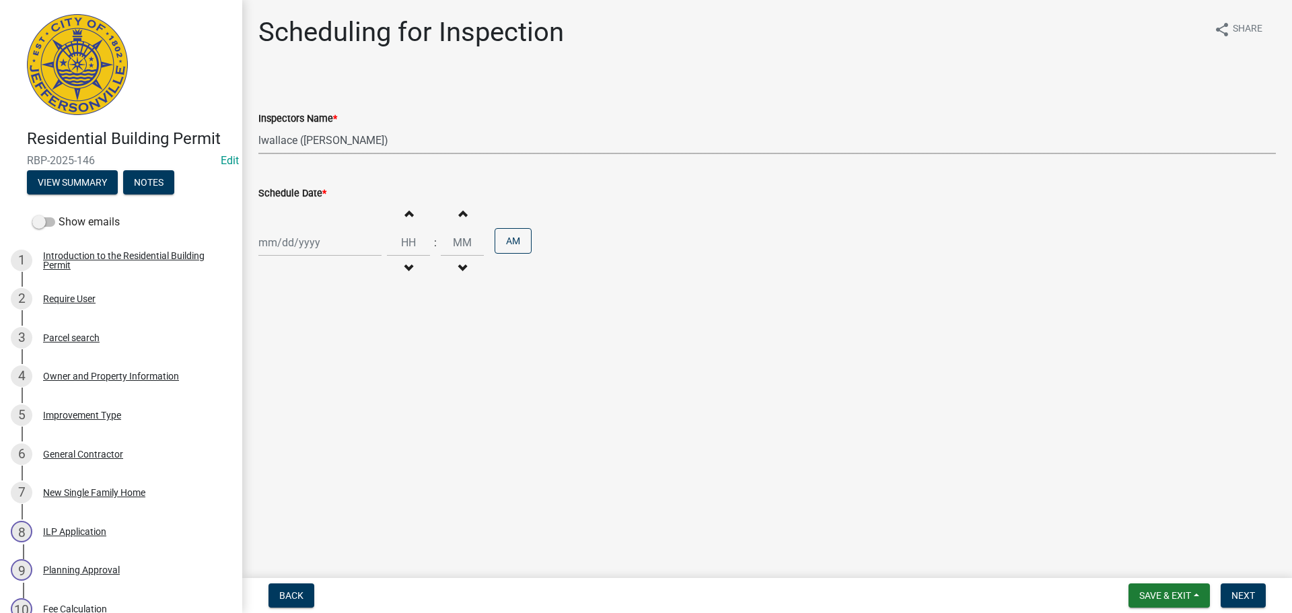
select select "2025"
click at [310, 409] on div "27" at bounding box center [315, 401] width 22 height 22
type input "08/27/2025"
select select "8"
select select "2025"
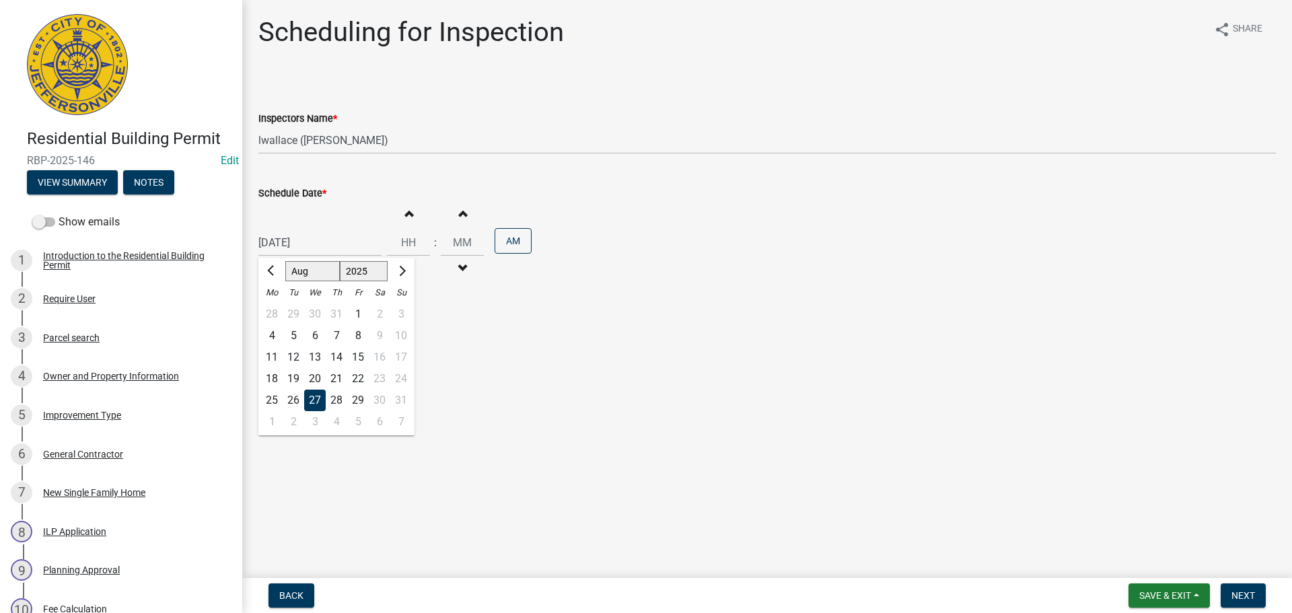
drag, startPoint x: 287, startPoint y: 250, endPoint x: 293, endPoint y: 260, distance: 11.4
click at [291, 254] on div "08/27/2025 Jan Feb Mar Apr May Jun Jul Aug Sep Oct Nov Dec 1525 1526 1527 1528 …" at bounding box center [319, 243] width 123 height 28
click at [297, 400] on div "26" at bounding box center [294, 401] width 22 height 22
type input "[DATE]"
click at [1246, 586] on button "Next" at bounding box center [1243, 596] width 45 height 24
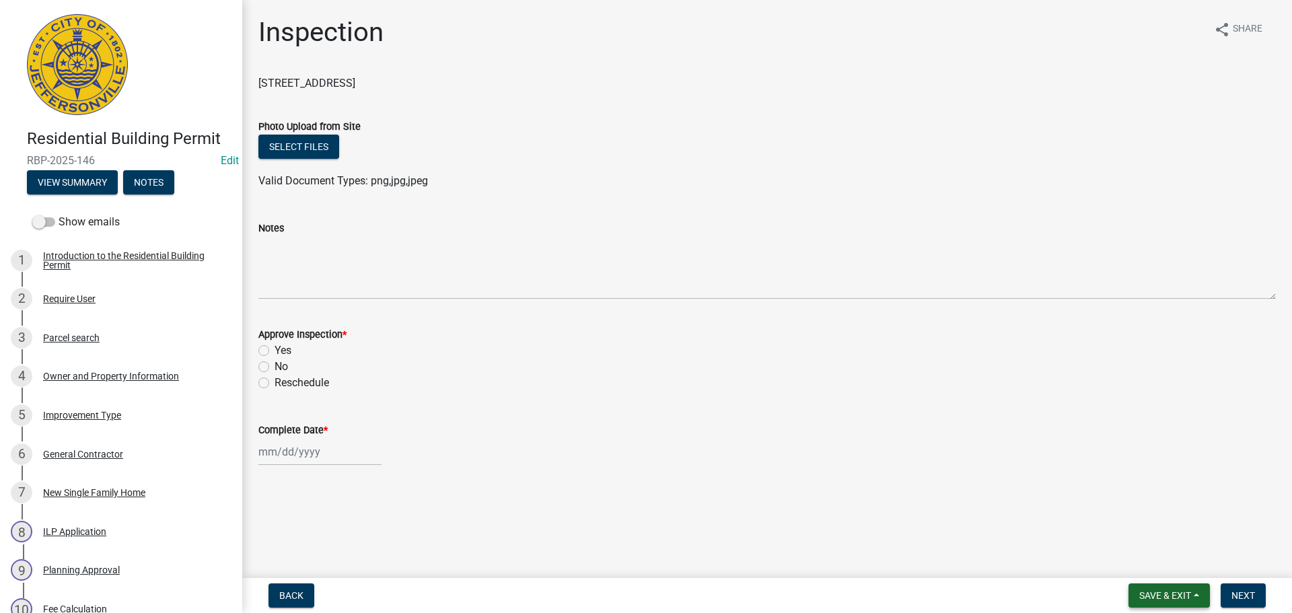
click at [1162, 587] on button "Save & Exit" at bounding box center [1169, 596] width 81 height 24
click at [1131, 555] on button "Save & Exit" at bounding box center [1157, 561] width 108 height 32
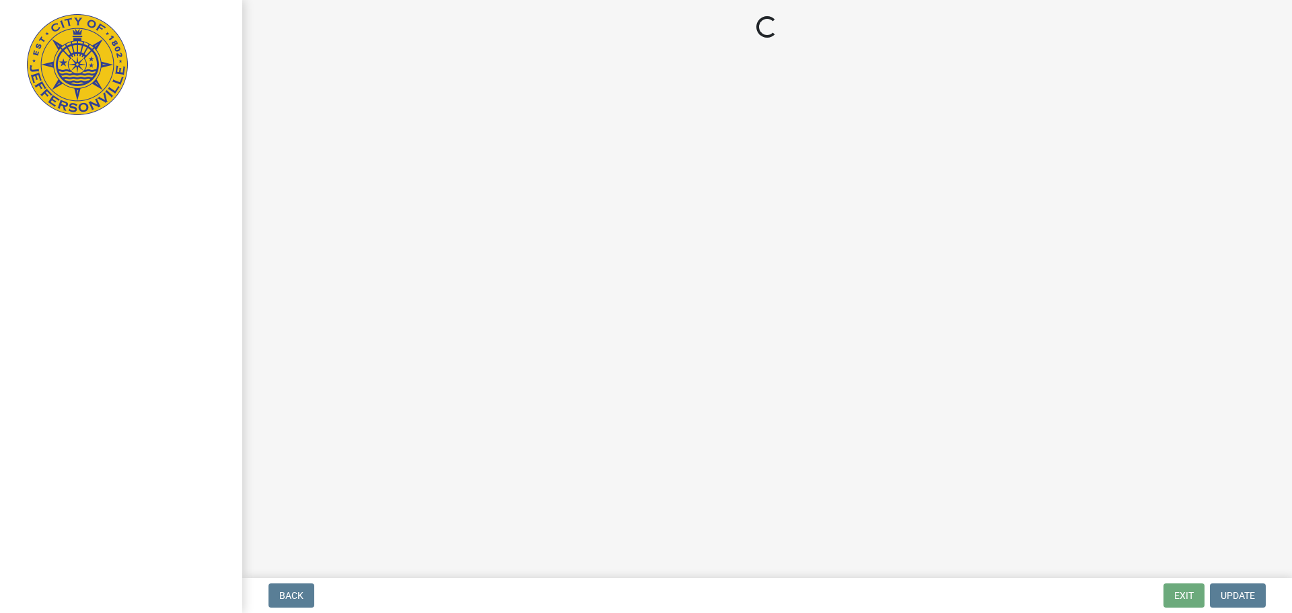
select select "3: 3"
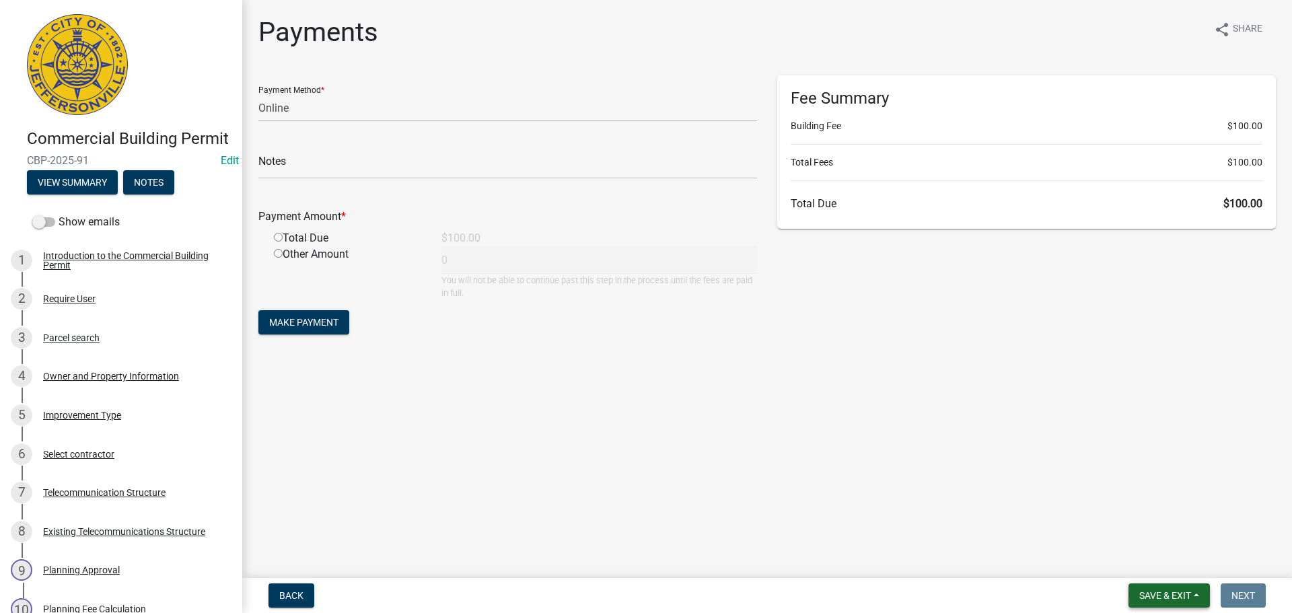
click at [1155, 596] on span "Save & Exit" at bounding box center [1166, 595] width 52 height 11
click at [1153, 563] on button "Save & Exit" at bounding box center [1157, 561] width 108 height 32
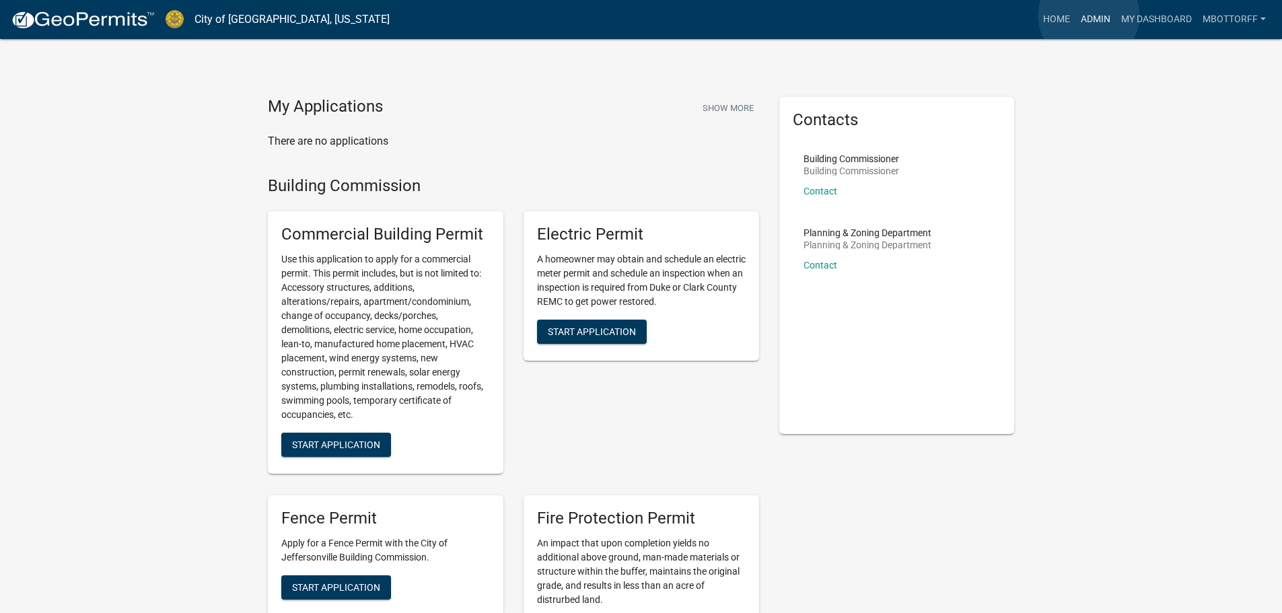
drag, startPoint x: 1089, startPoint y: 15, endPoint x: 1007, endPoint y: 29, distance: 83.2
click at [1087, 15] on link "Admin" at bounding box center [1096, 20] width 40 height 26
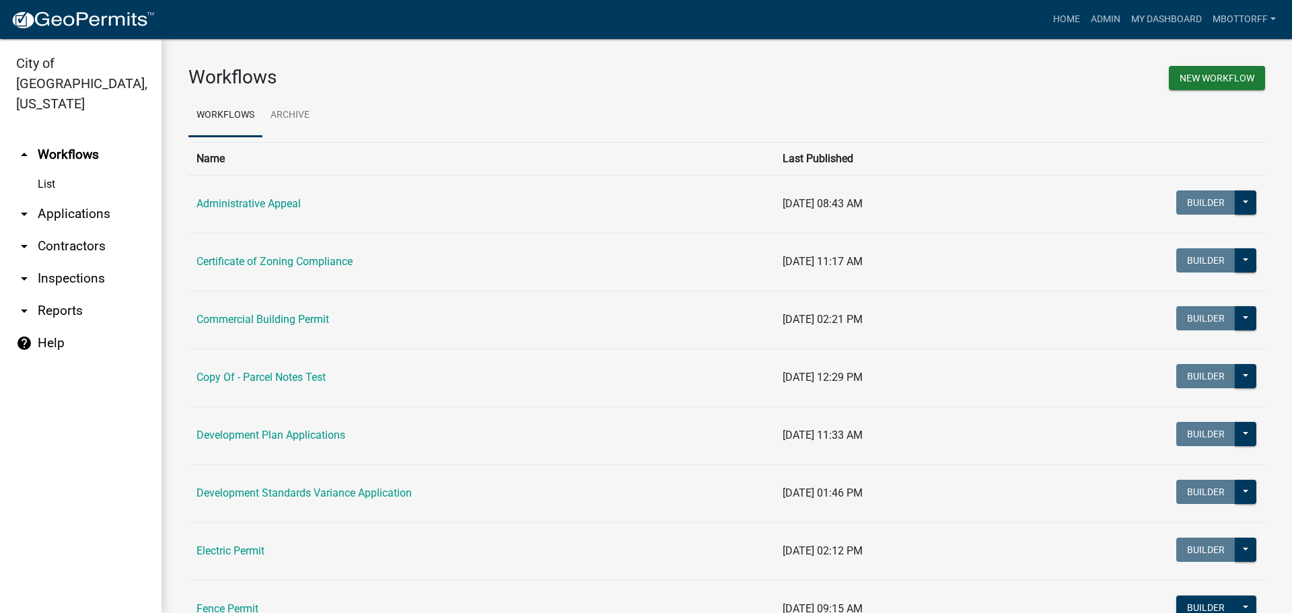
click at [90, 198] on link "arrow_drop_down Applications" at bounding box center [81, 214] width 162 height 32
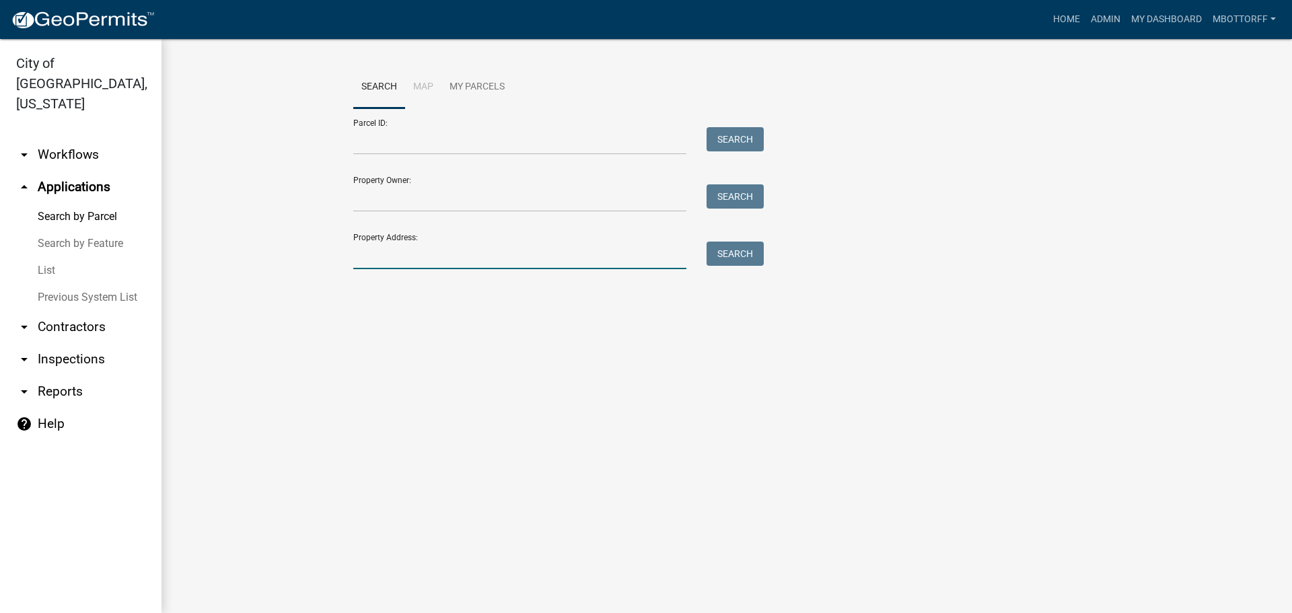
click at [387, 242] on input "Property Address:" at bounding box center [519, 256] width 333 height 28
click at [738, 257] on button "Search" at bounding box center [735, 254] width 57 height 24
click at [403, 255] on input "3480 no" at bounding box center [519, 256] width 333 height 28
type input "3"
click at [387, 147] on input "Parcel ID:" at bounding box center [519, 141] width 333 height 28
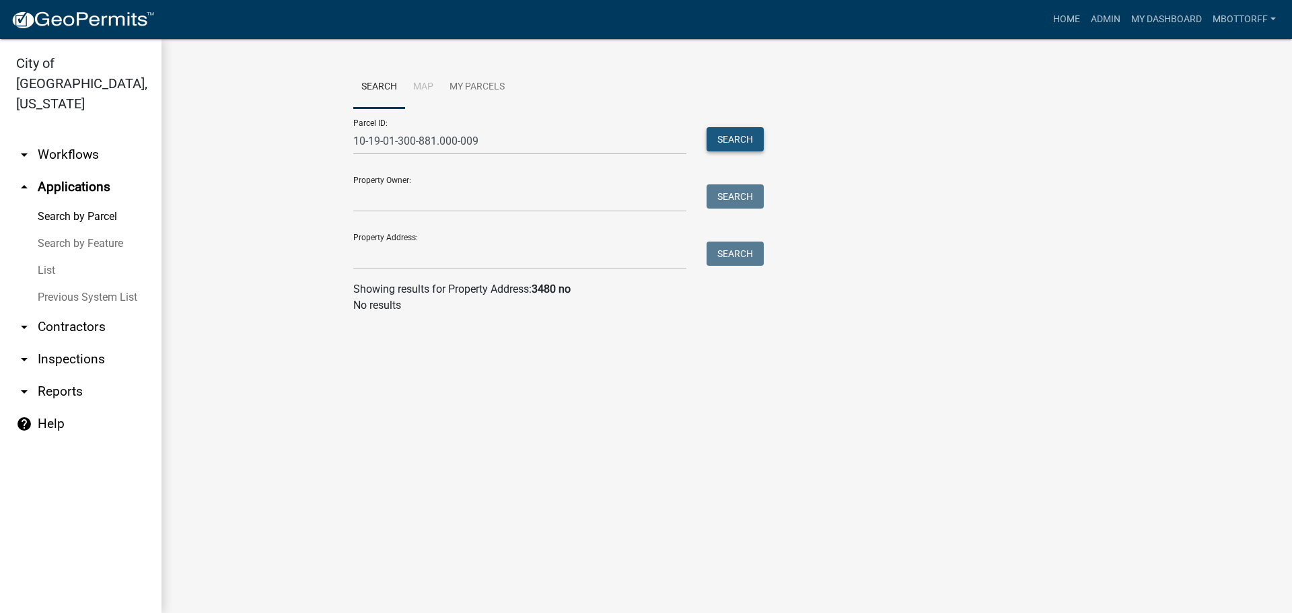
click at [746, 139] on button "Search" at bounding box center [735, 139] width 57 height 24
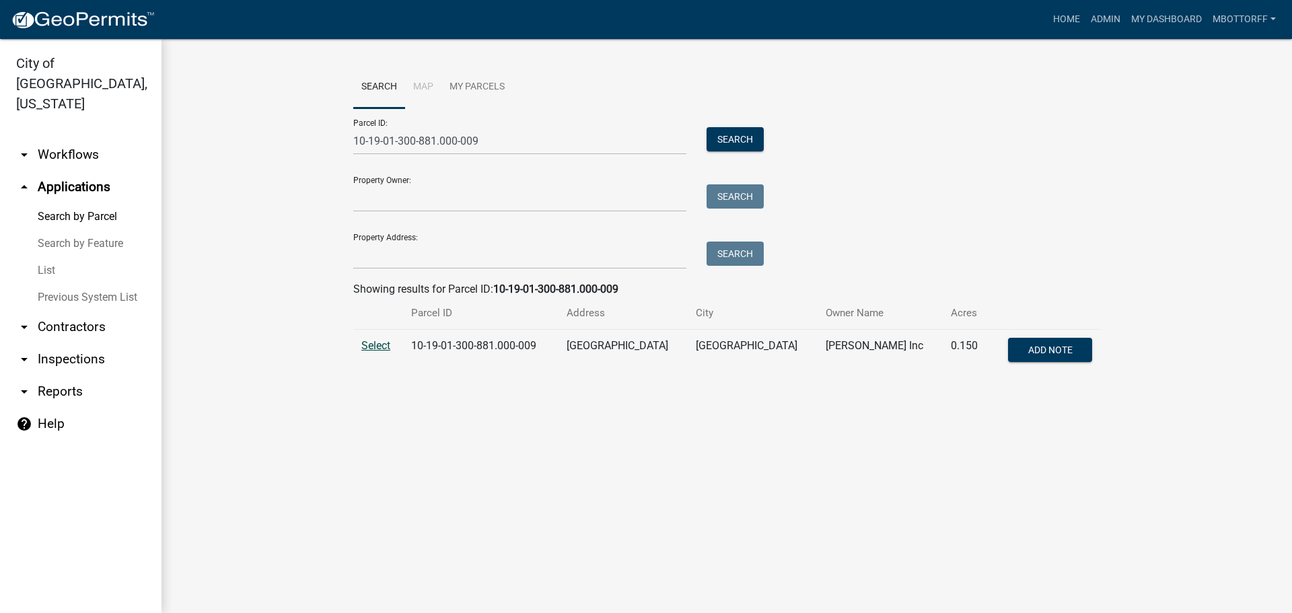
click at [374, 347] on span "Select" at bounding box center [375, 345] width 29 height 13
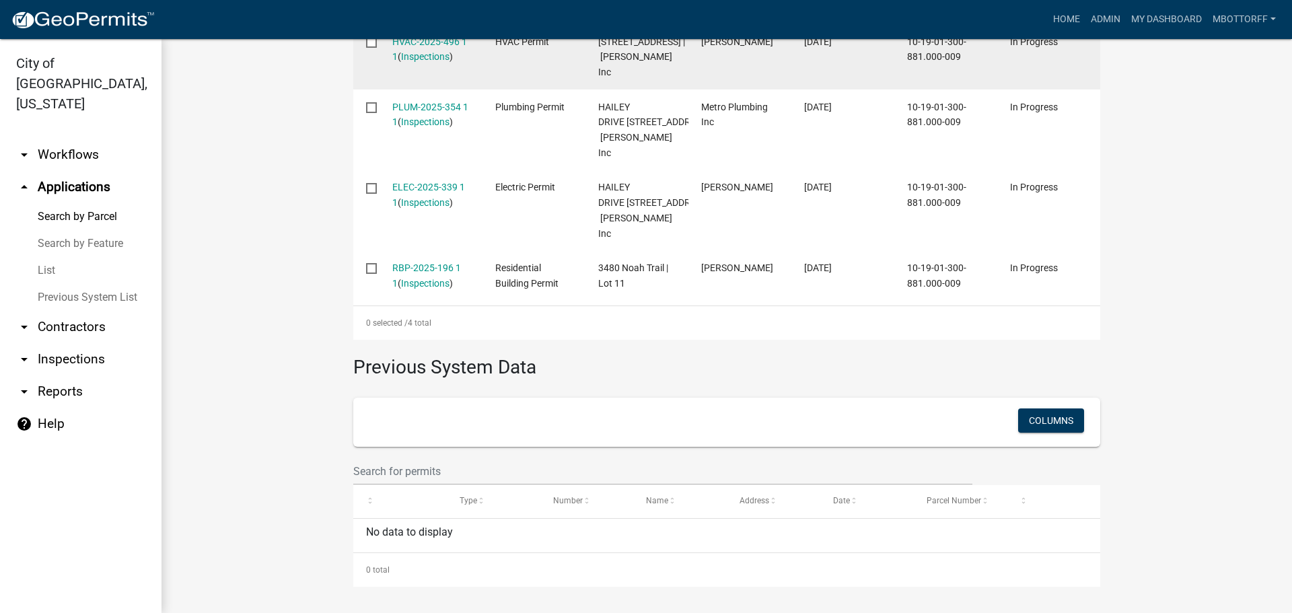
scroll to position [266, 0]
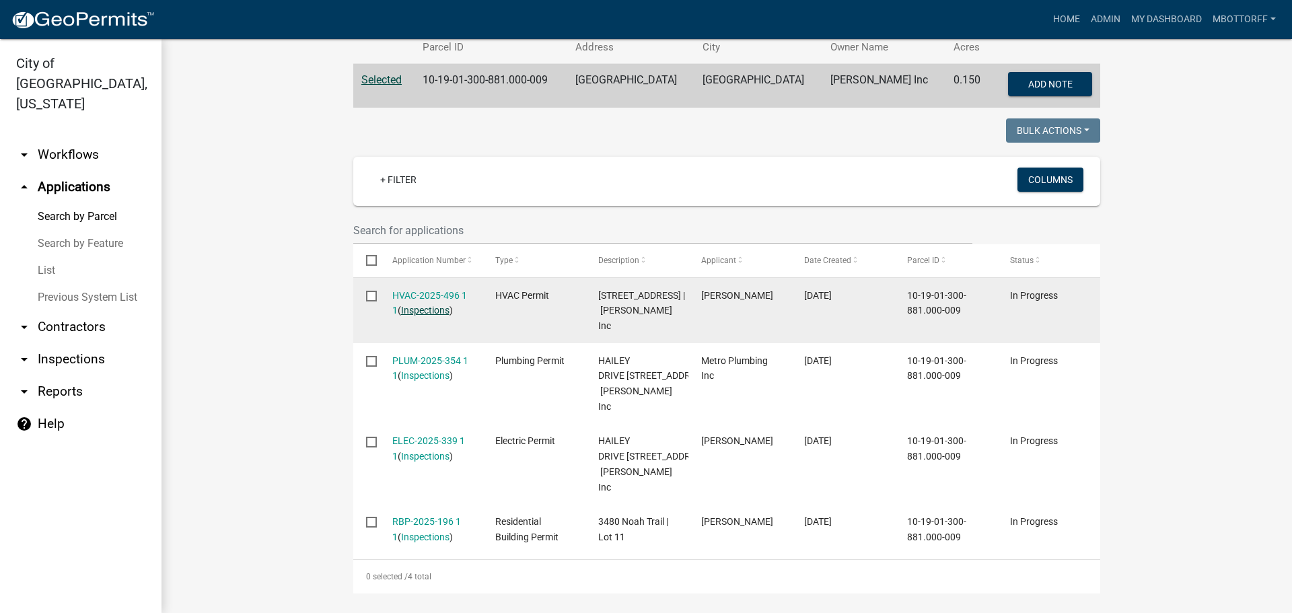
click at [427, 314] on link "Inspections" at bounding box center [425, 310] width 48 height 11
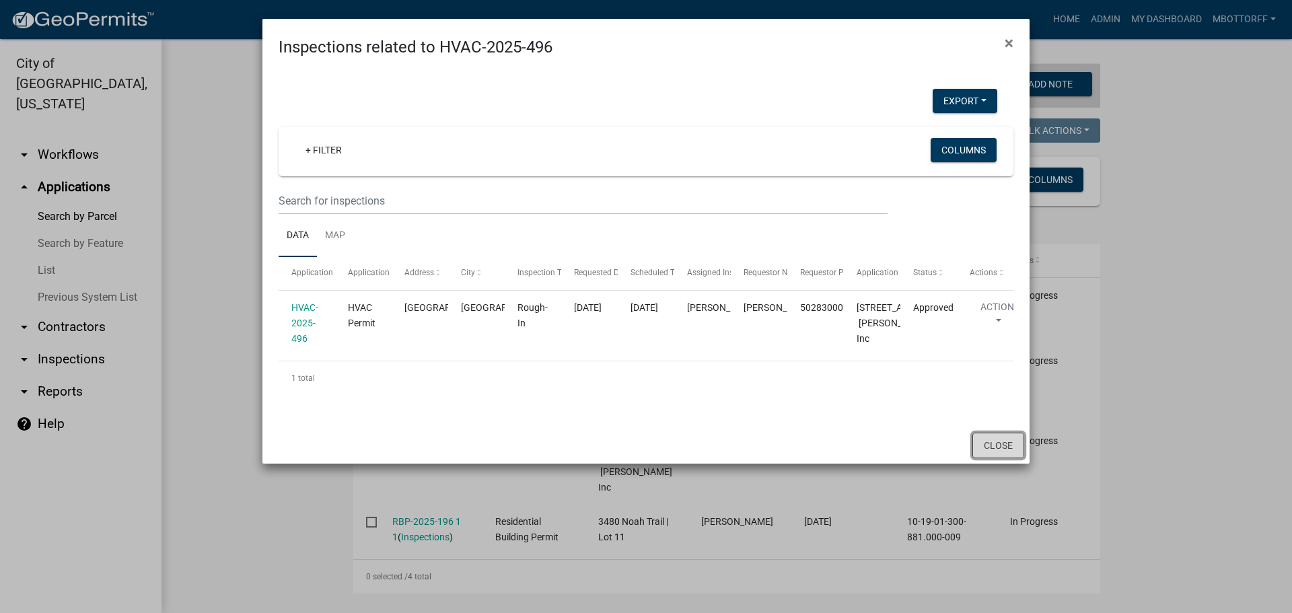
click at [992, 458] on button "Close" at bounding box center [999, 446] width 52 height 26
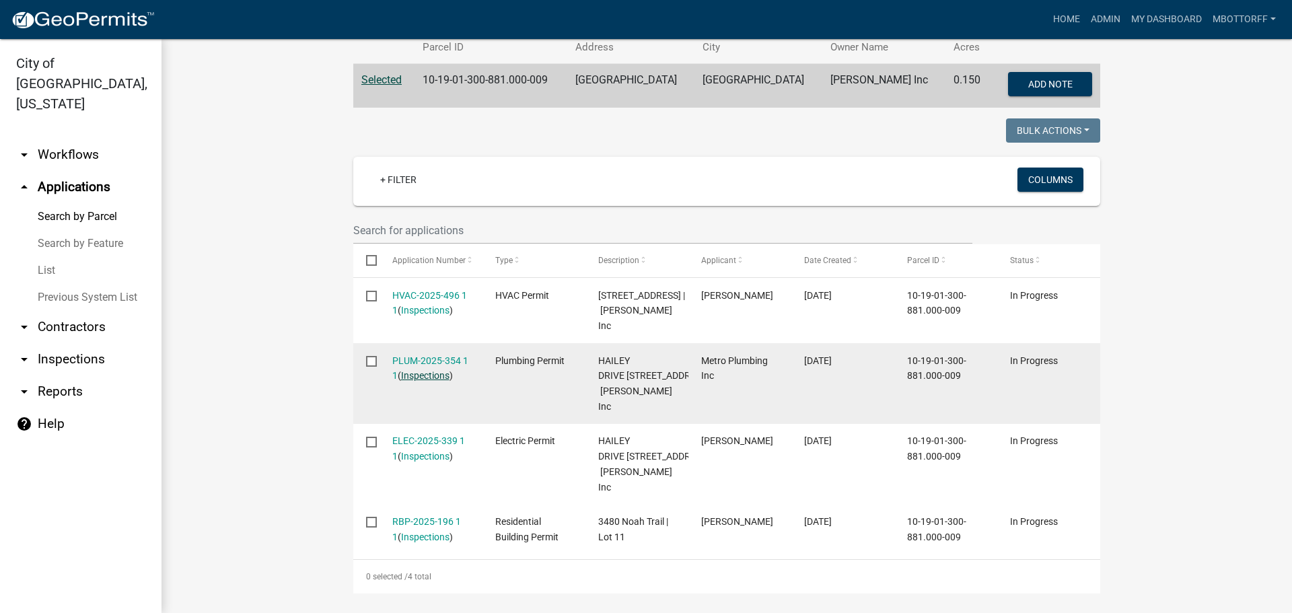
click at [425, 381] on link "Inspections" at bounding box center [425, 375] width 48 height 11
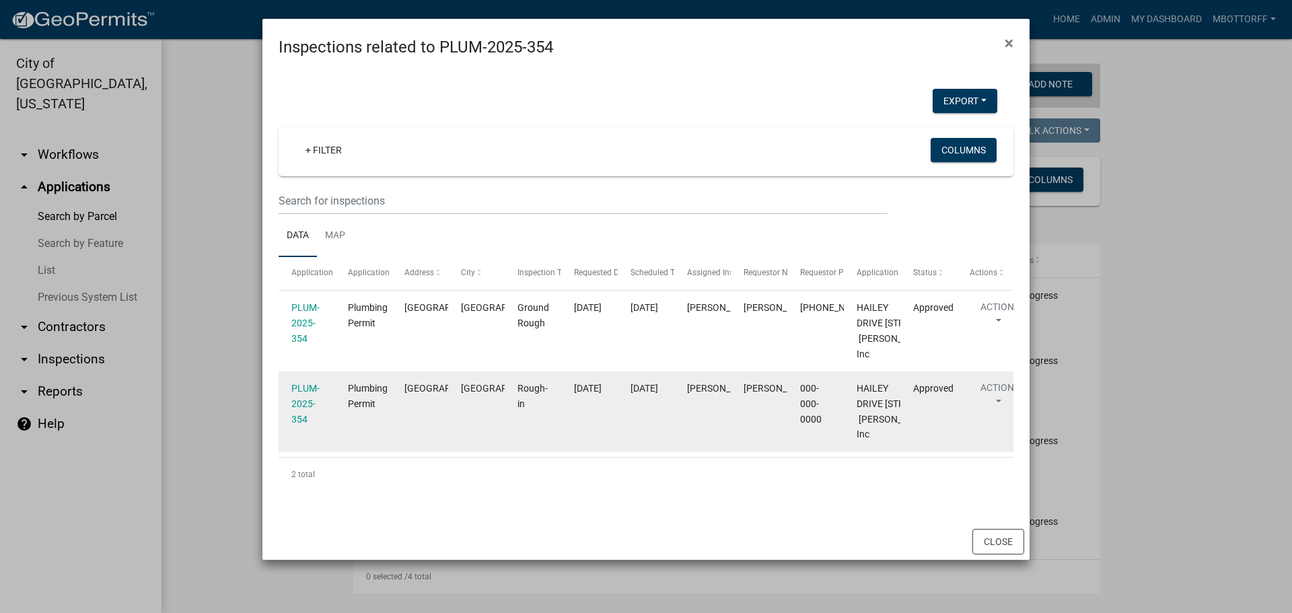
scroll to position [118, 0]
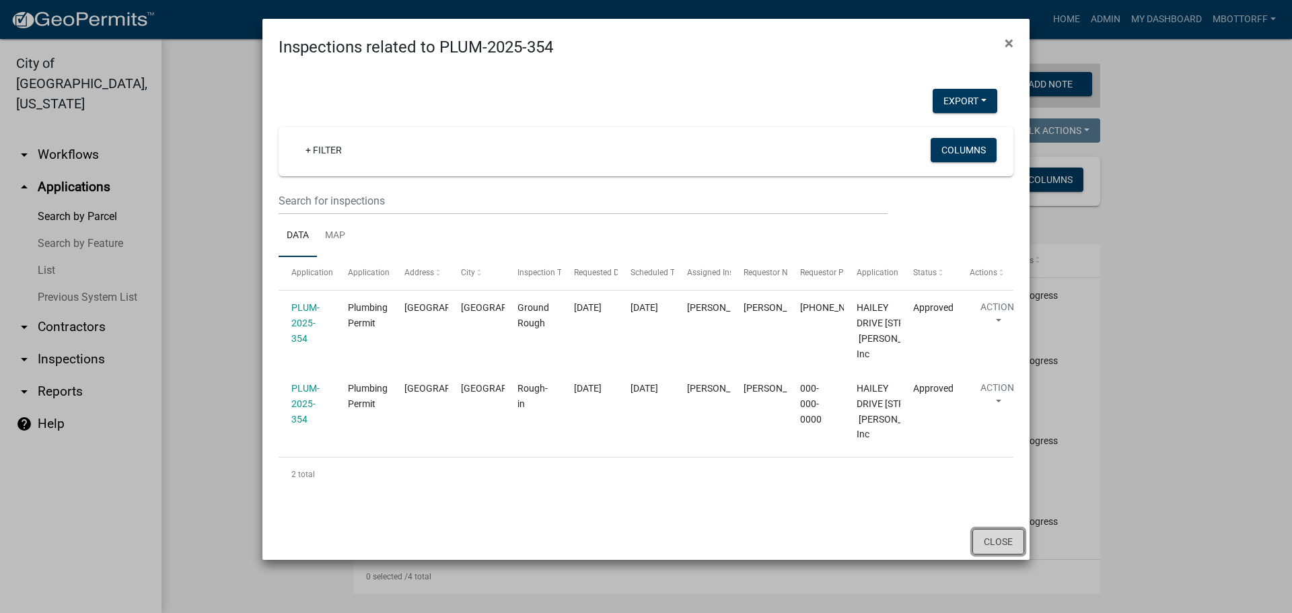
click at [990, 555] on button "Close" at bounding box center [999, 542] width 52 height 26
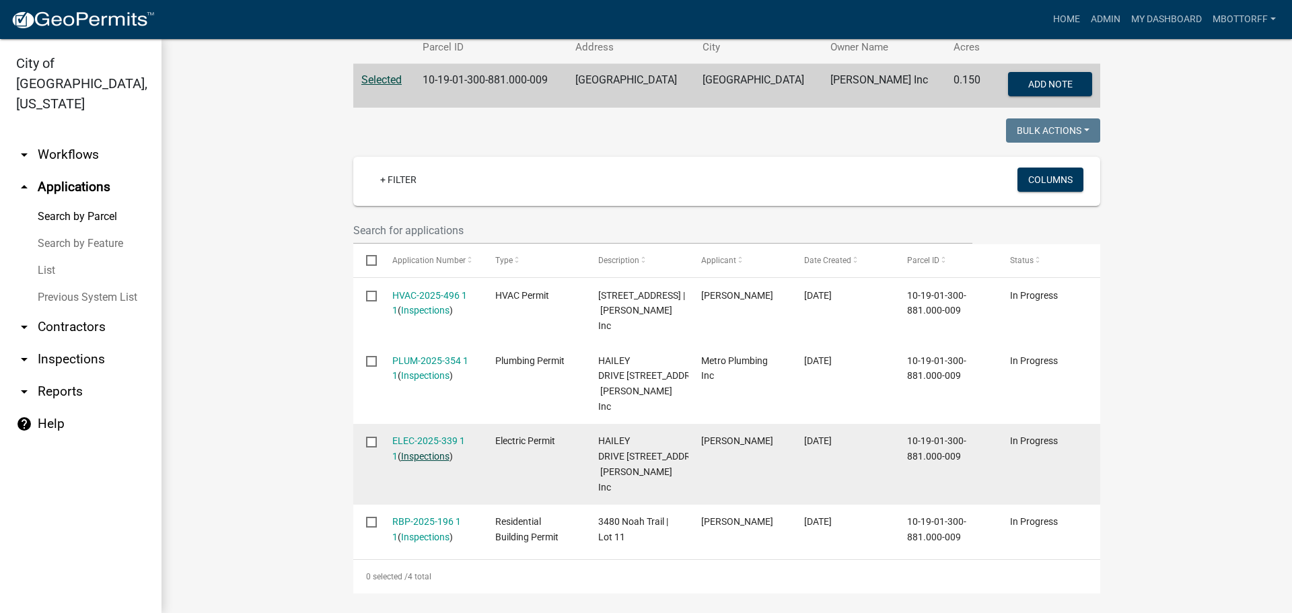
click at [423, 462] on link "Inspections" at bounding box center [425, 456] width 48 height 11
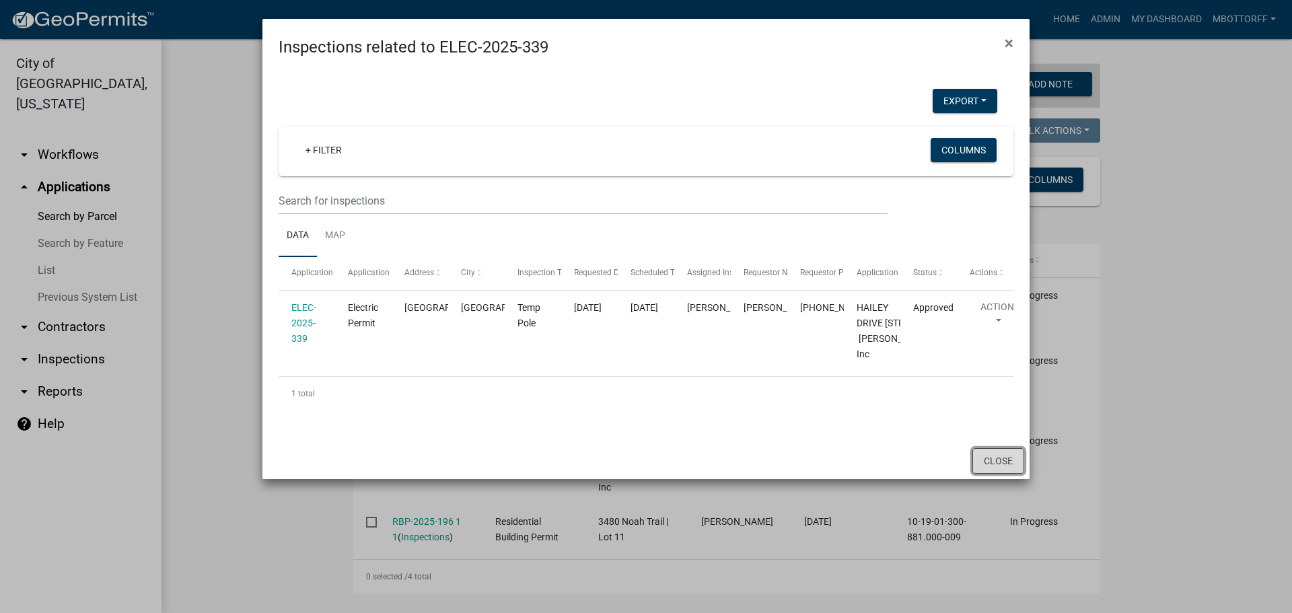
click at [995, 474] on button "Close" at bounding box center [999, 461] width 52 height 26
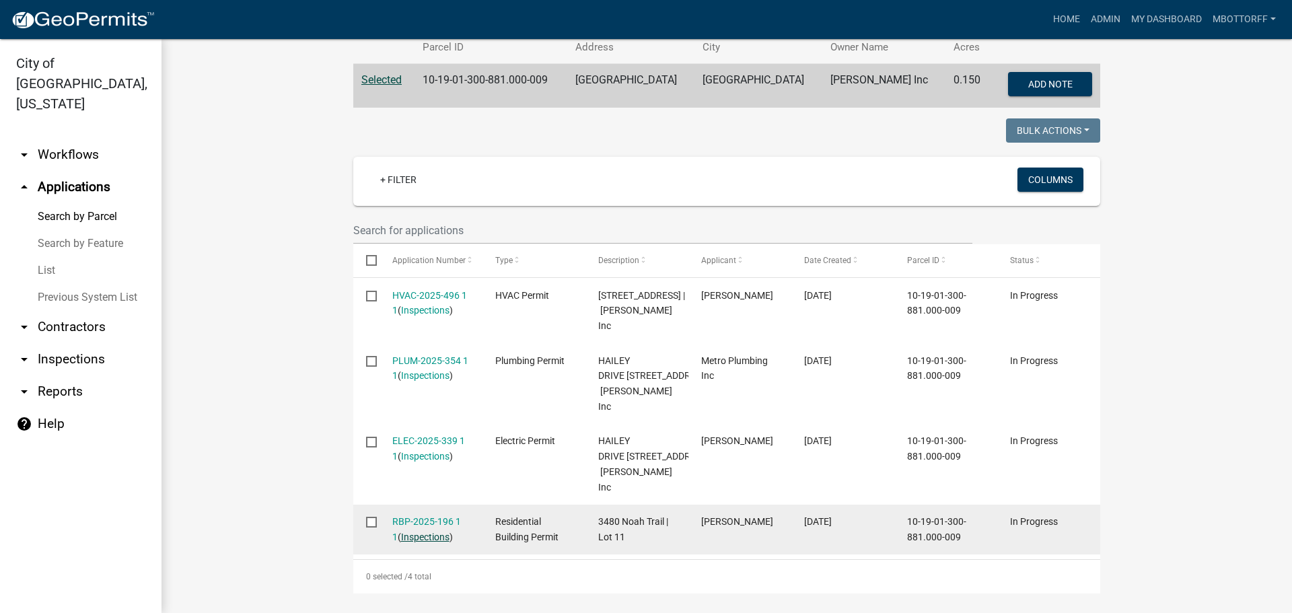
click at [424, 543] on link "Inspections" at bounding box center [425, 537] width 48 height 11
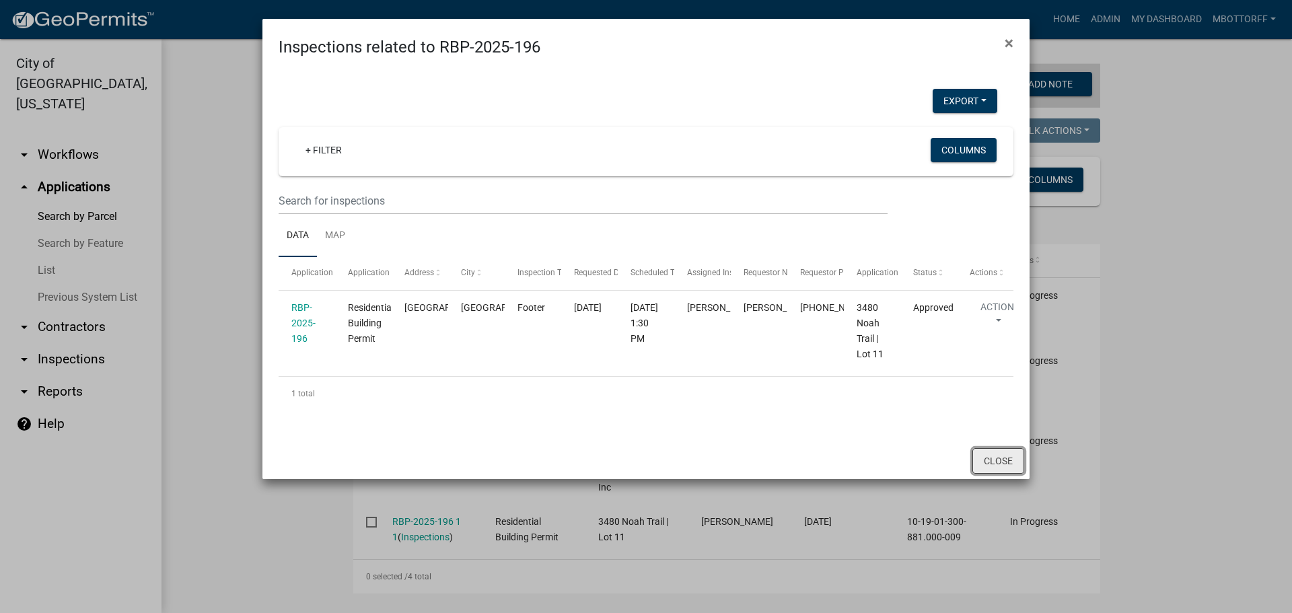
click at [991, 461] on button "Close" at bounding box center [999, 461] width 52 height 26
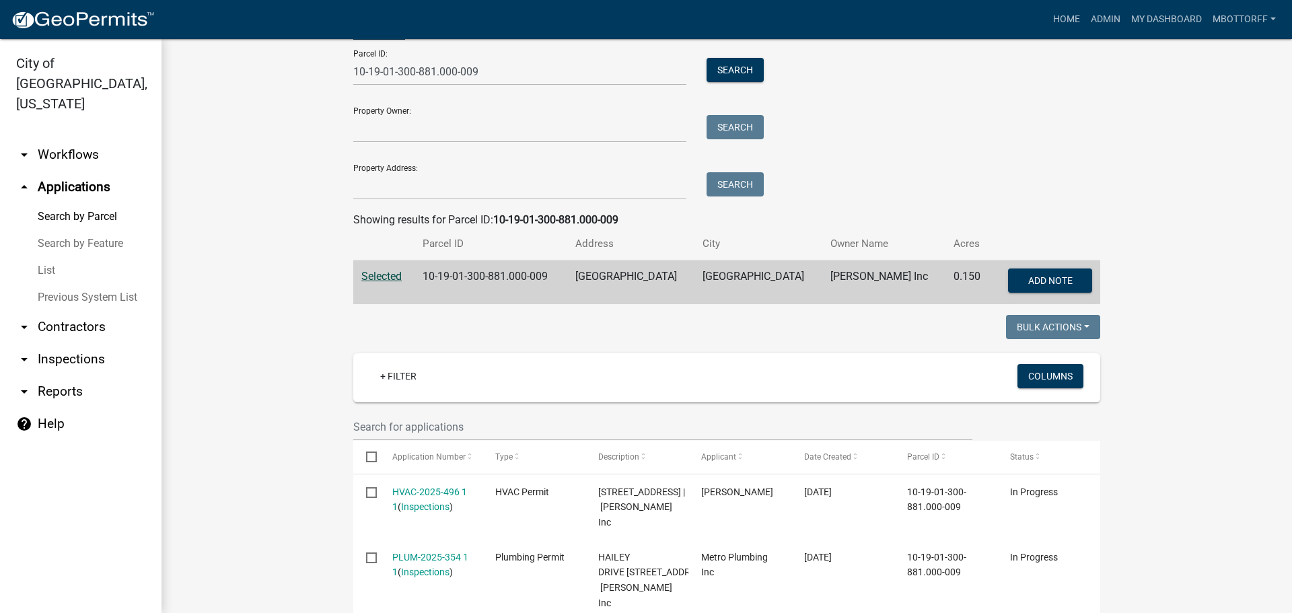
scroll to position [0, 0]
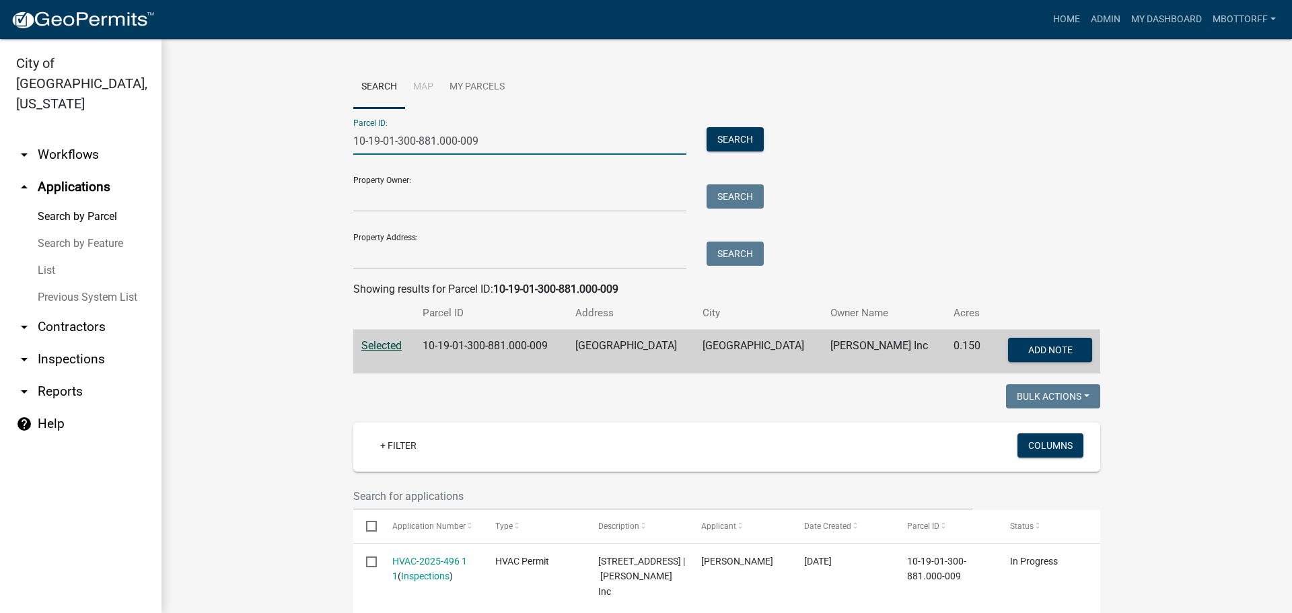
click at [431, 141] on input "10-19-01-300-881.000-009" at bounding box center [519, 141] width 333 height 28
type input "10-19-01-300-882.000-009"
click at [718, 133] on button "Search" at bounding box center [735, 139] width 57 height 24
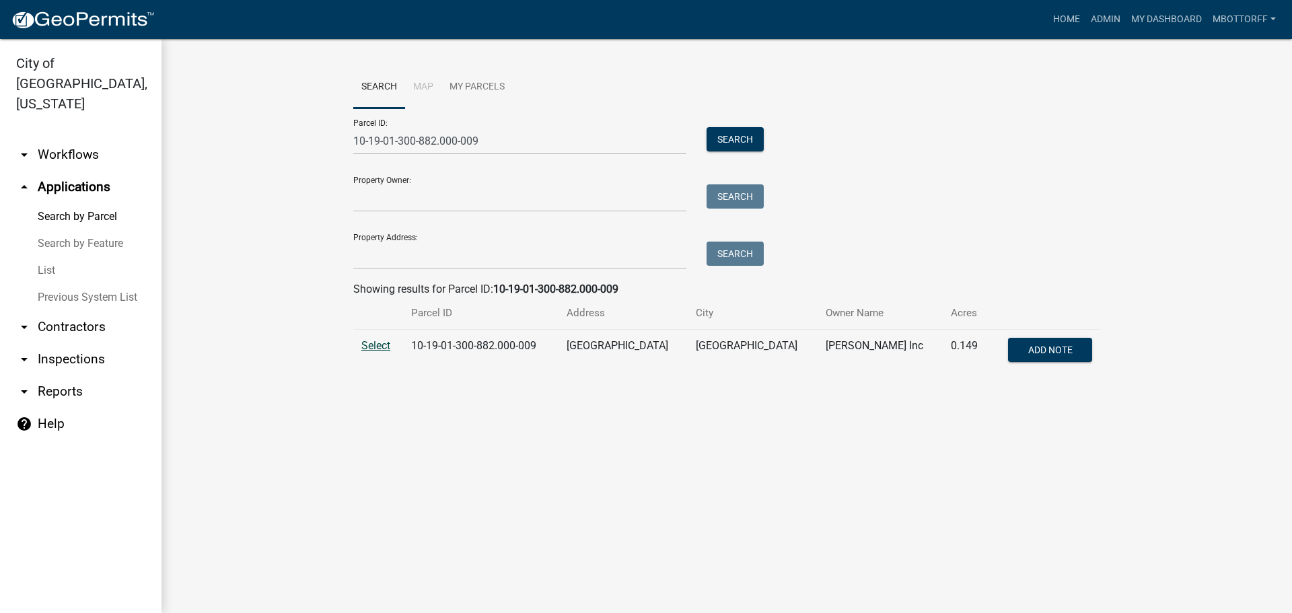
click at [380, 345] on span "Select" at bounding box center [375, 345] width 29 height 13
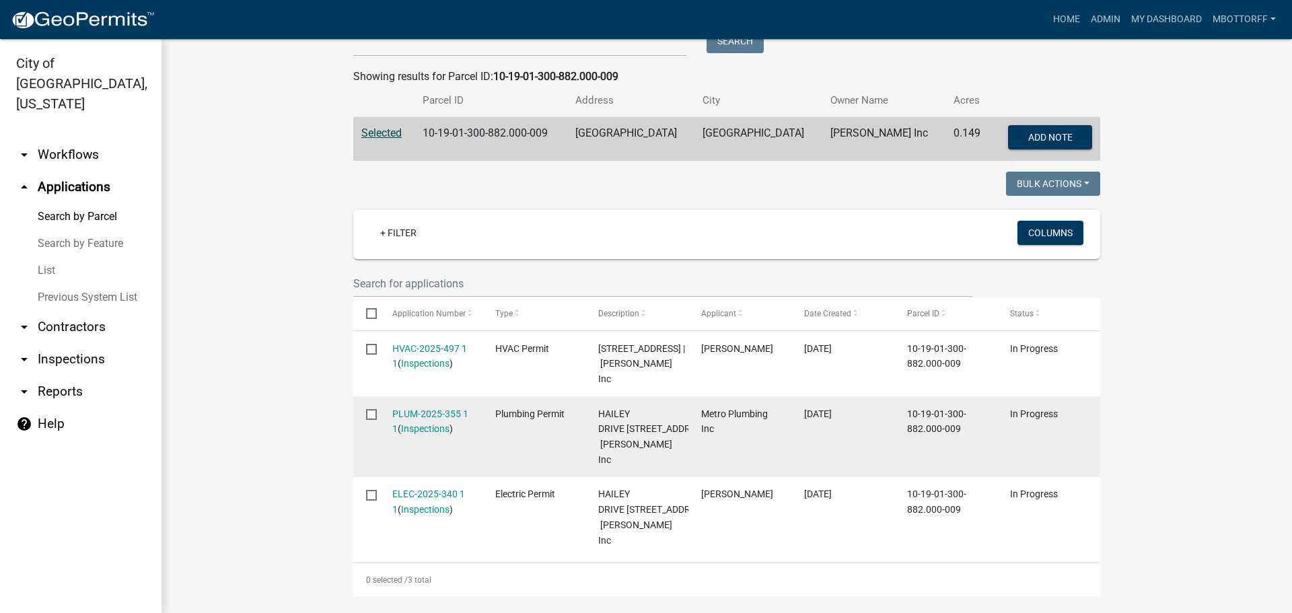
scroll to position [269, 0]
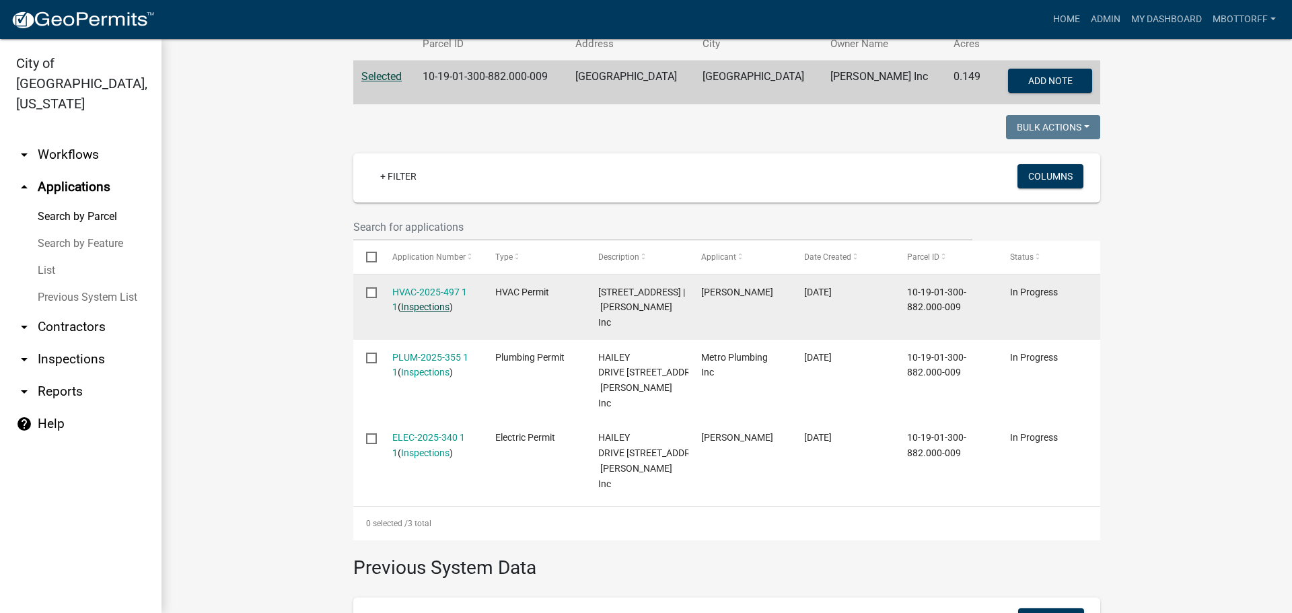
click at [413, 307] on link "Inspections" at bounding box center [425, 307] width 48 height 11
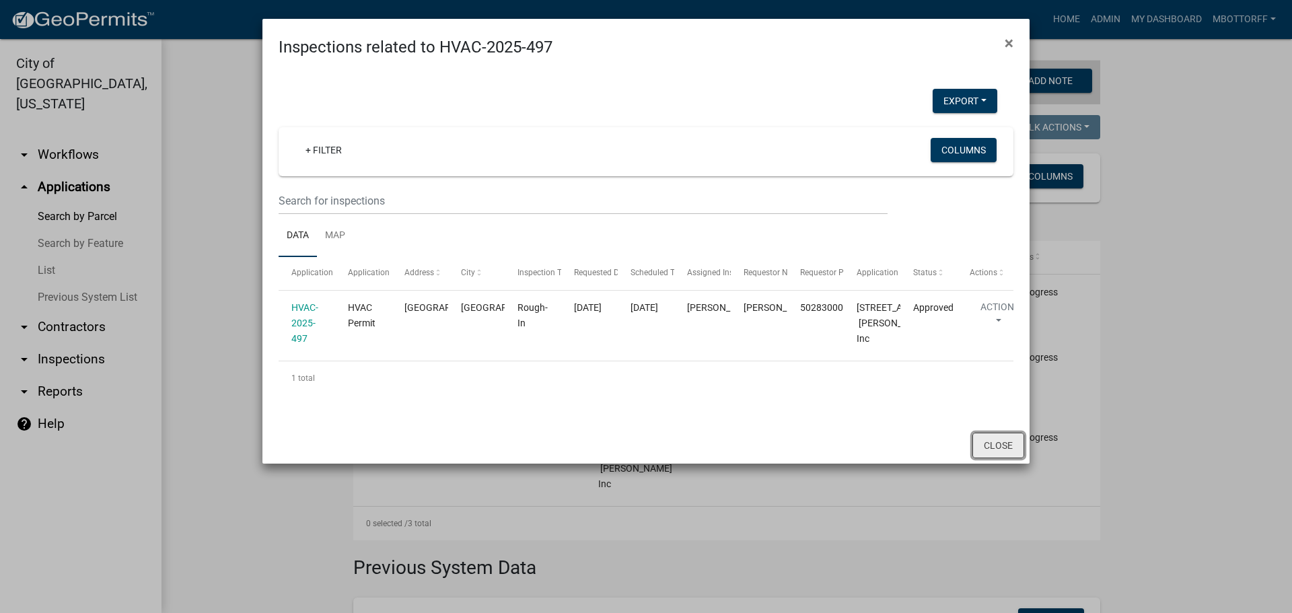
drag, startPoint x: 1000, startPoint y: 540, endPoint x: 942, endPoint y: 518, distance: 61.8
click at [995, 458] on button "Close" at bounding box center [999, 446] width 52 height 26
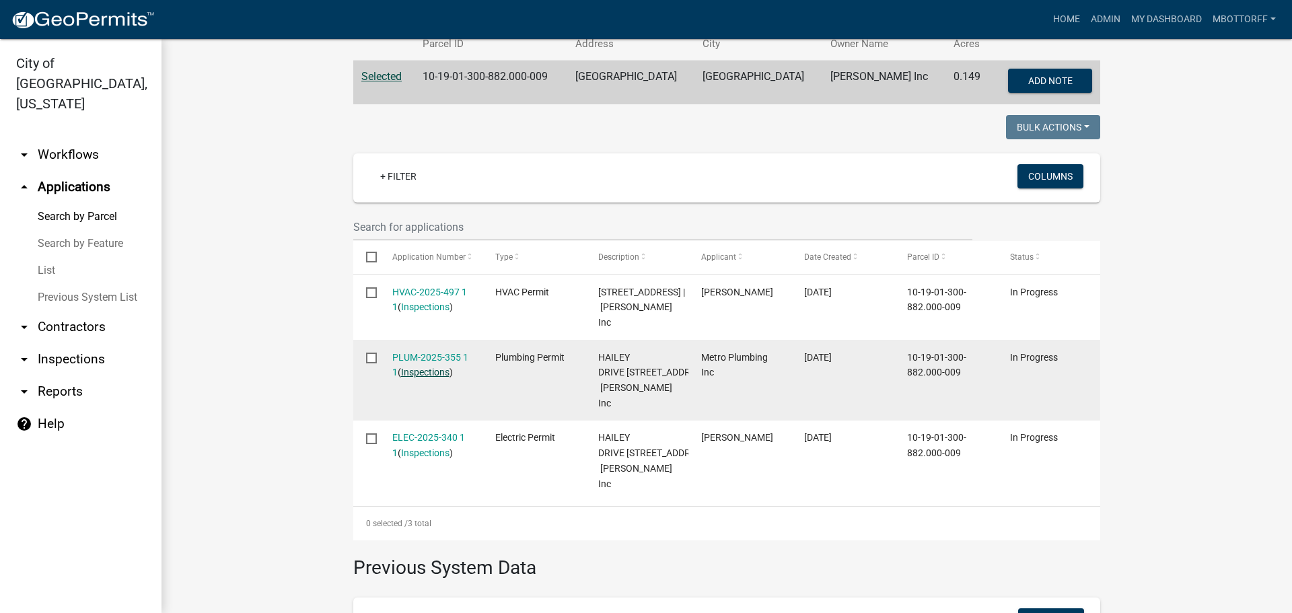
click at [436, 378] on link "Inspections" at bounding box center [425, 372] width 48 height 11
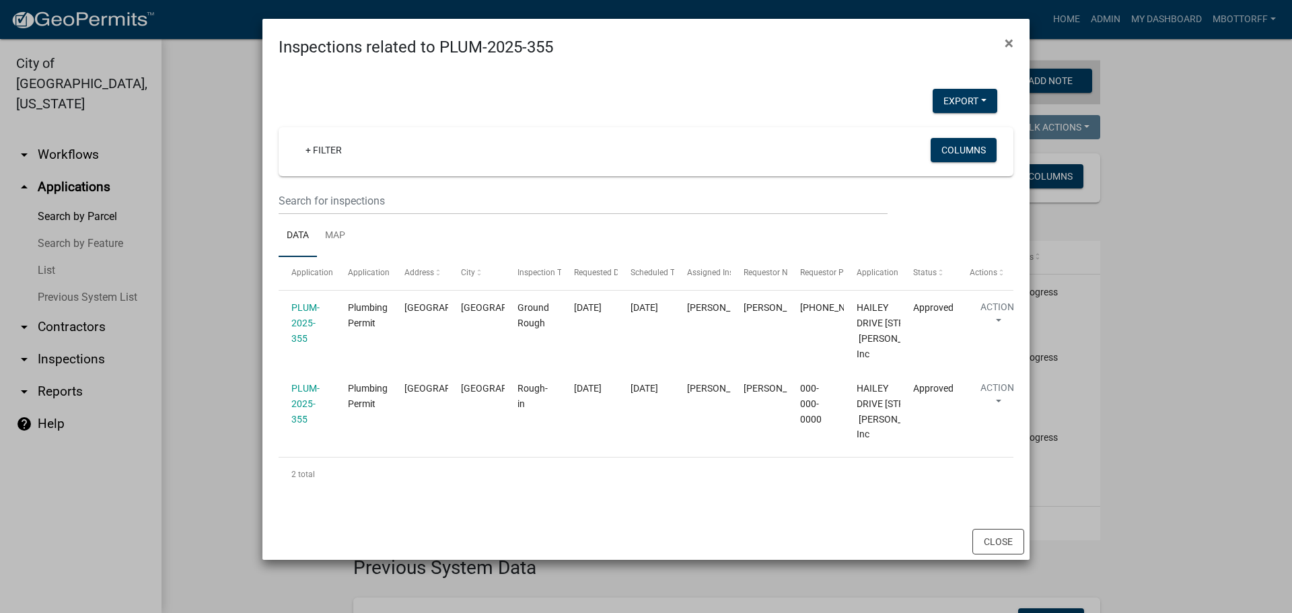
scroll to position [118, 0]
click at [990, 555] on button "Close" at bounding box center [999, 542] width 52 height 26
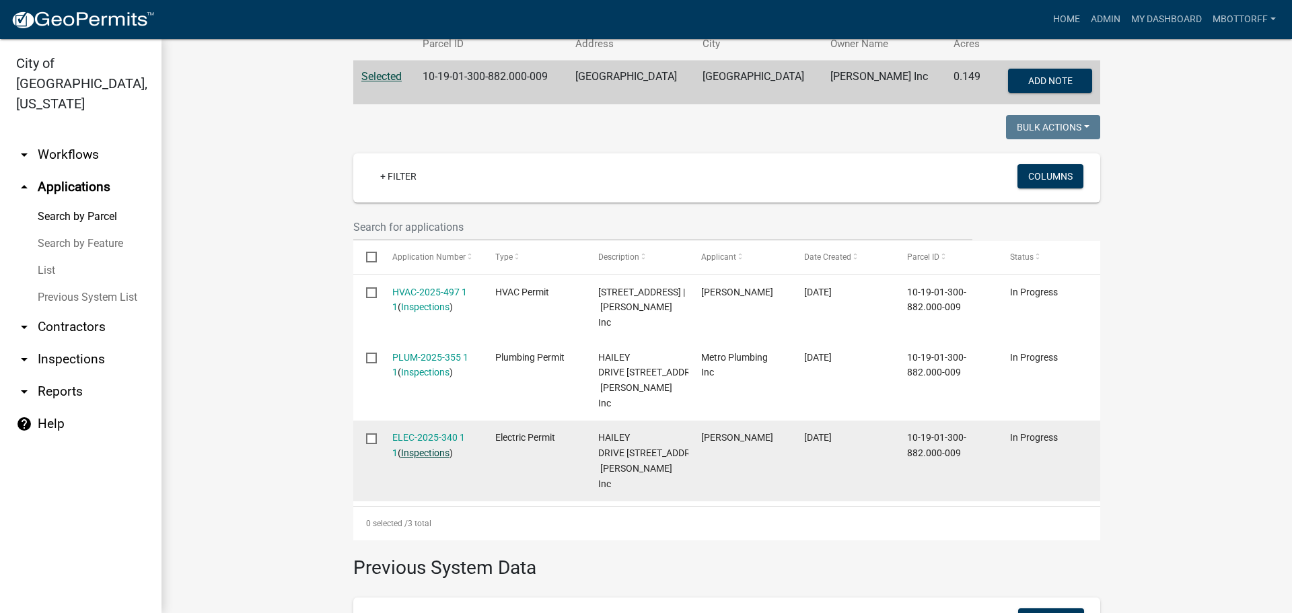
click at [415, 458] on link "Inspections" at bounding box center [425, 453] width 48 height 11
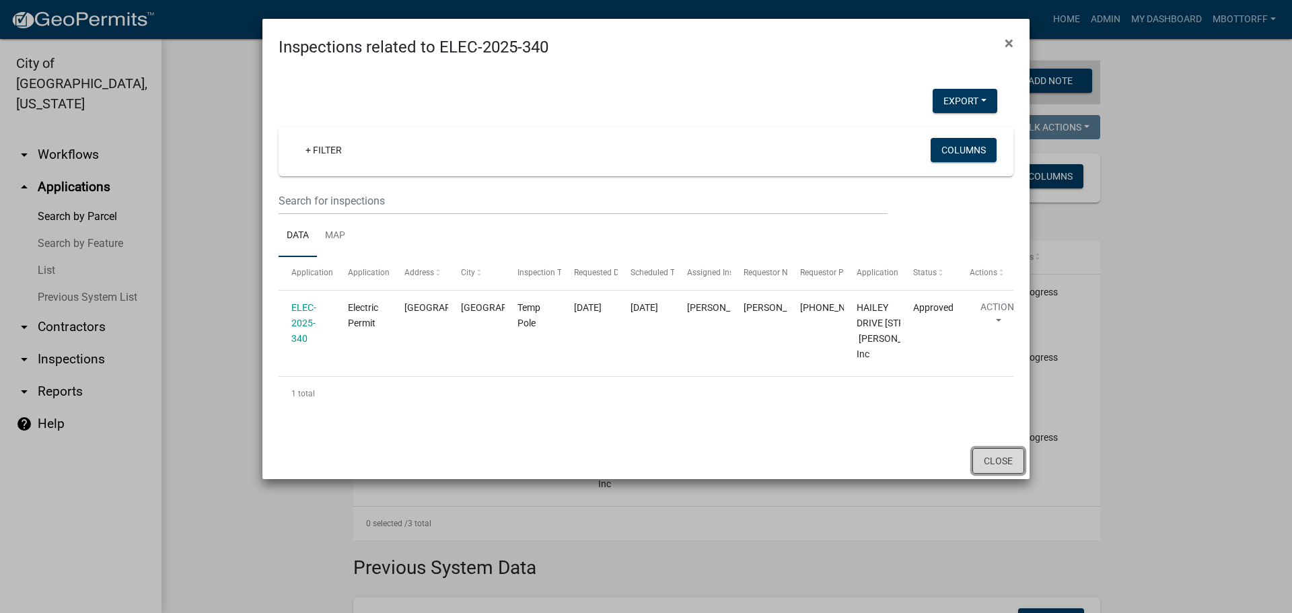
click at [997, 474] on button "Close" at bounding box center [999, 461] width 52 height 26
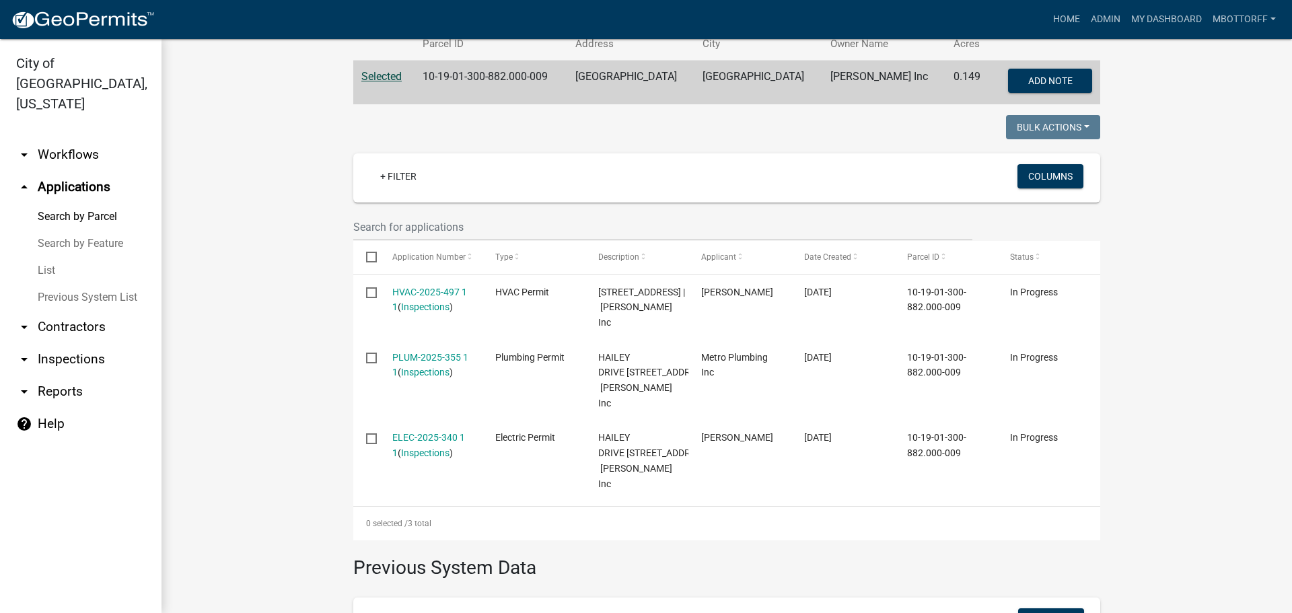
click at [48, 139] on link "arrow_drop_down Workflows" at bounding box center [81, 155] width 162 height 32
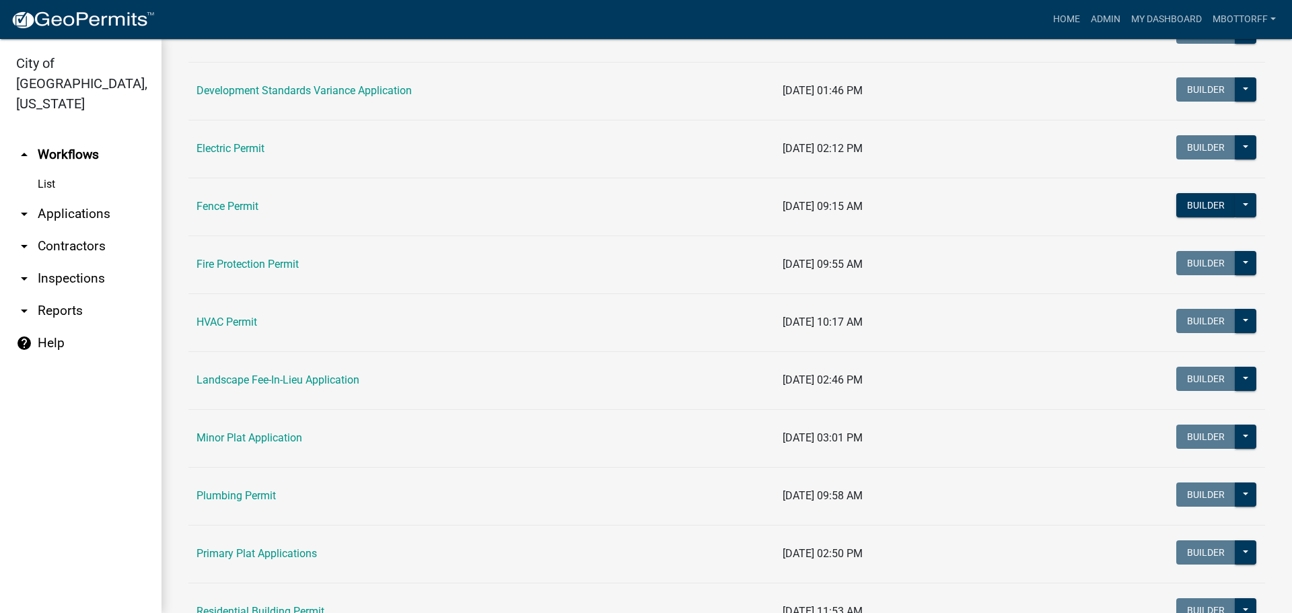
scroll to position [606, 0]
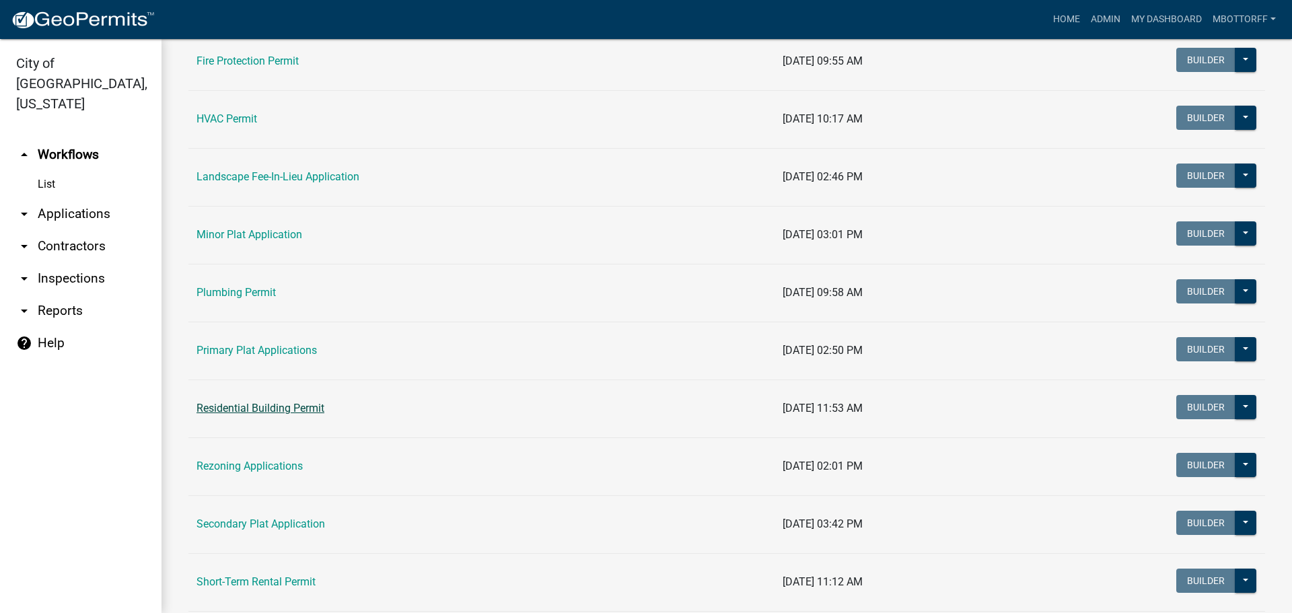
click at [250, 403] on link "Residential Building Permit" at bounding box center [261, 408] width 128 height 13
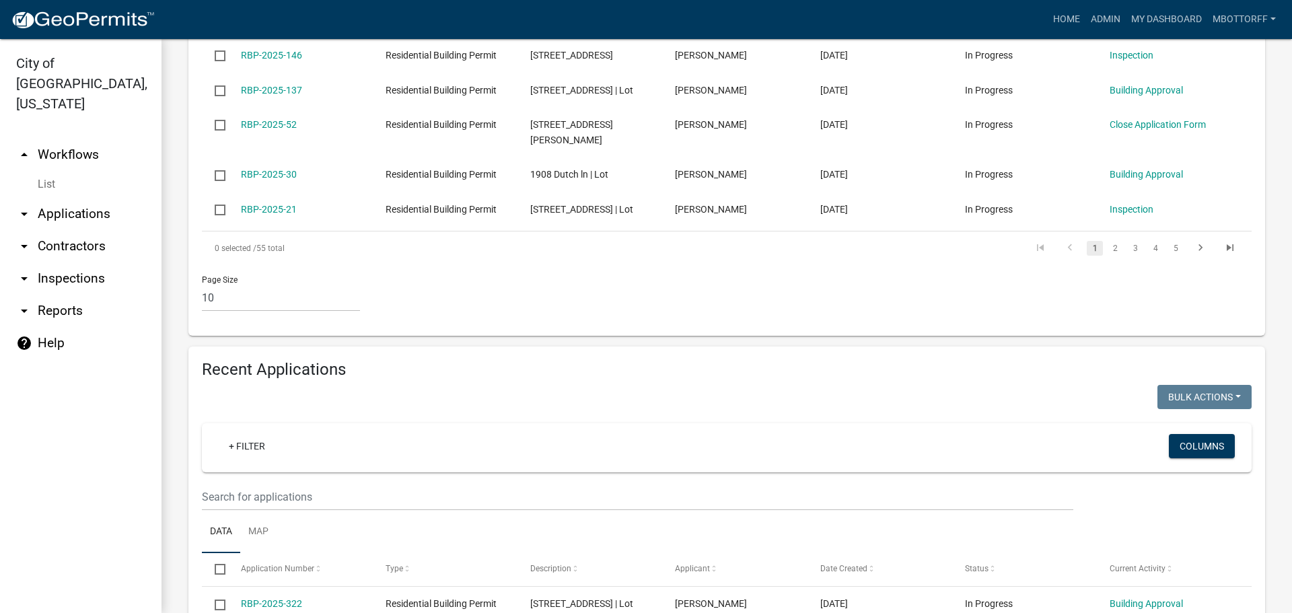
scroll to position [808, 0]
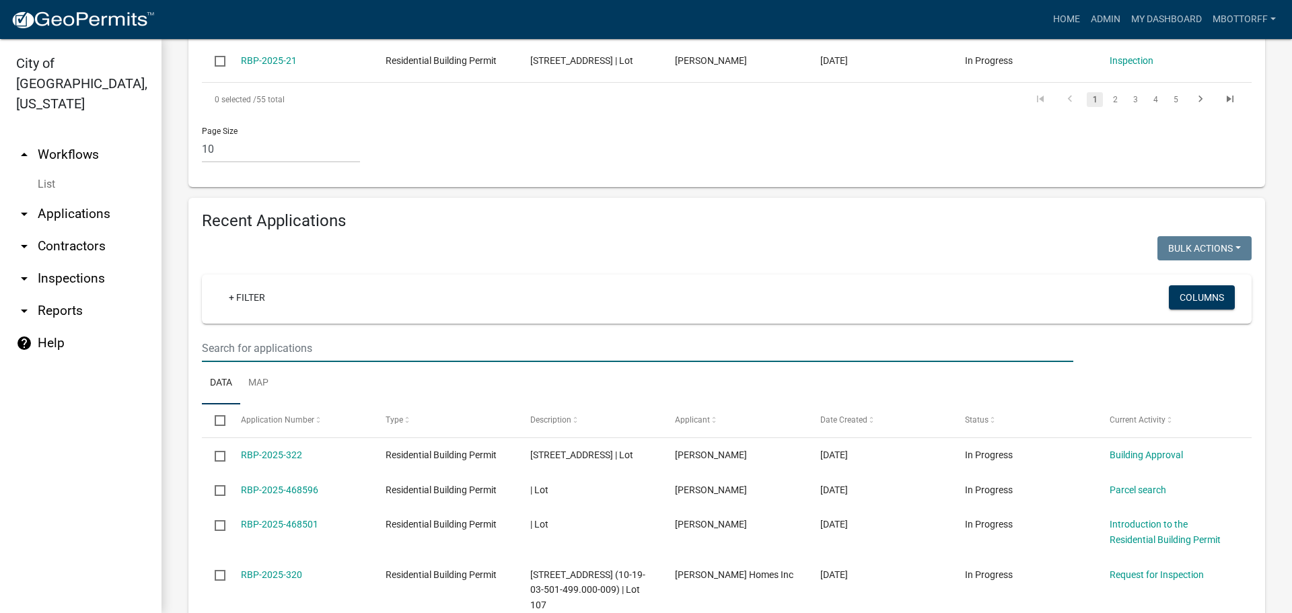
click at [238, 362] on input "text" at bounding box center [638, 349] width 872 height 28
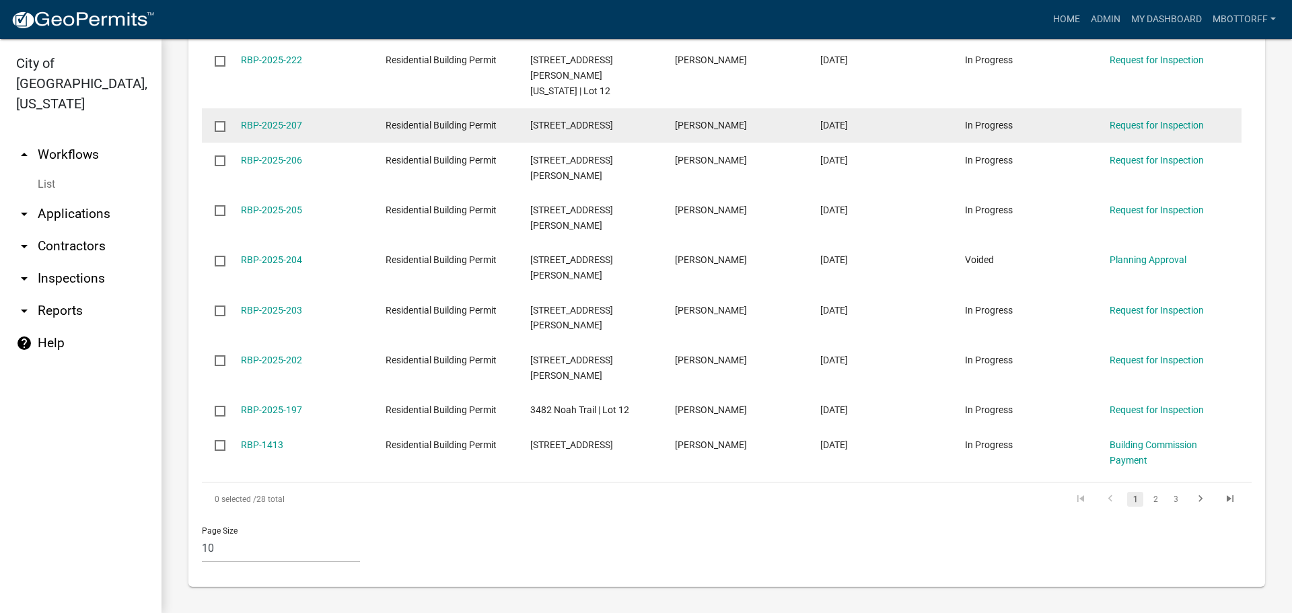
scroll to position [1329, 0]
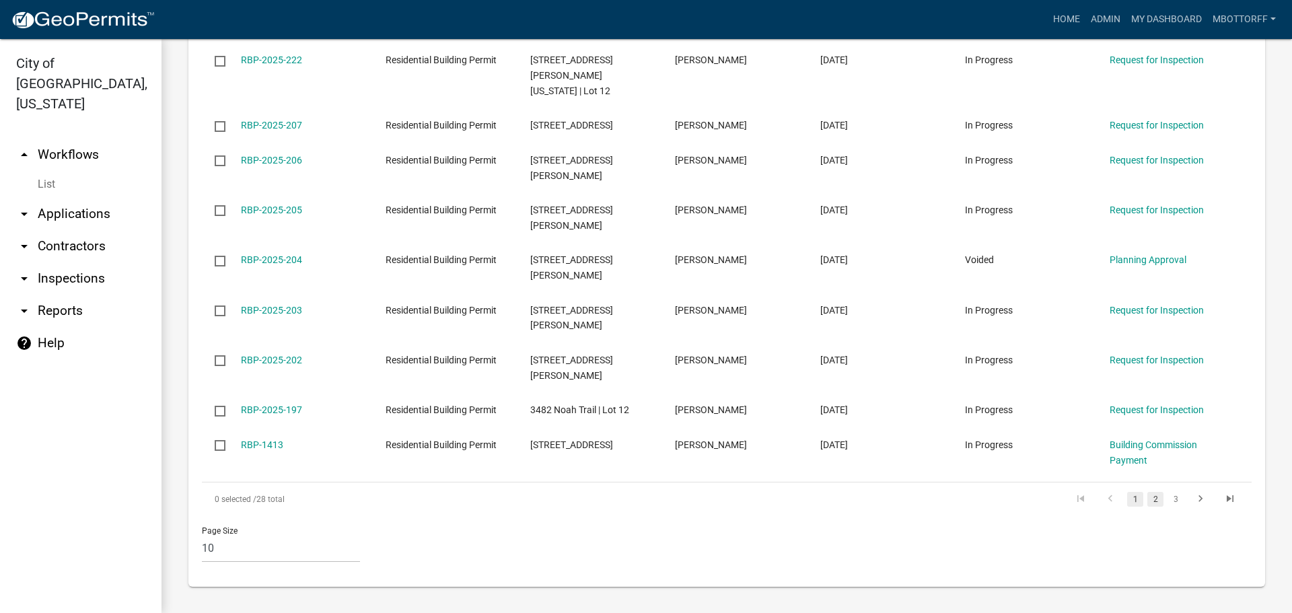
click at [1148, 499] on link "2" at bounding box center [1156, 499] width 16 height 15
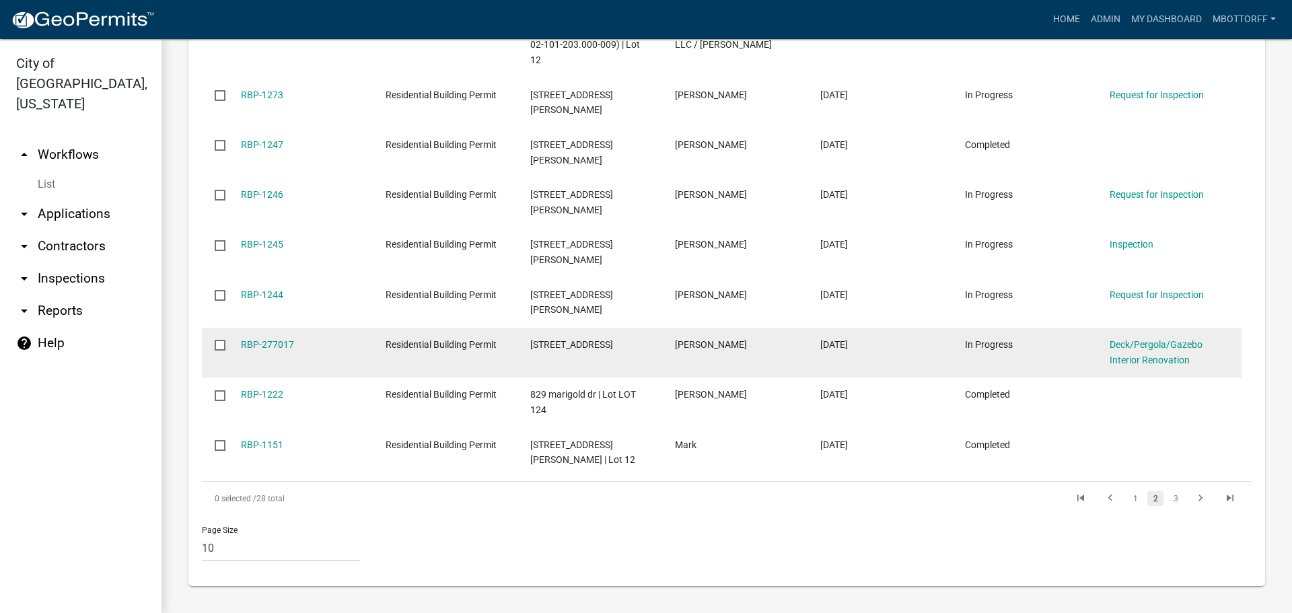
scroll to position [1329, 0]
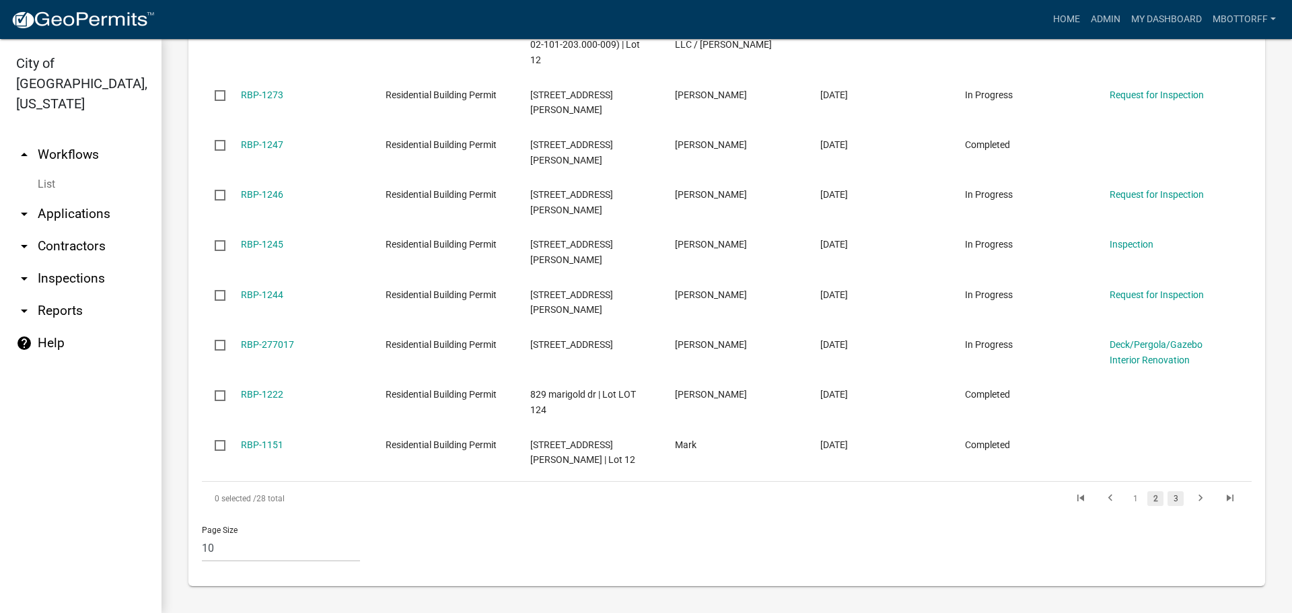
click at [1169, 501] on link "3" at bounding box center [1176, 498] width 16 height 15
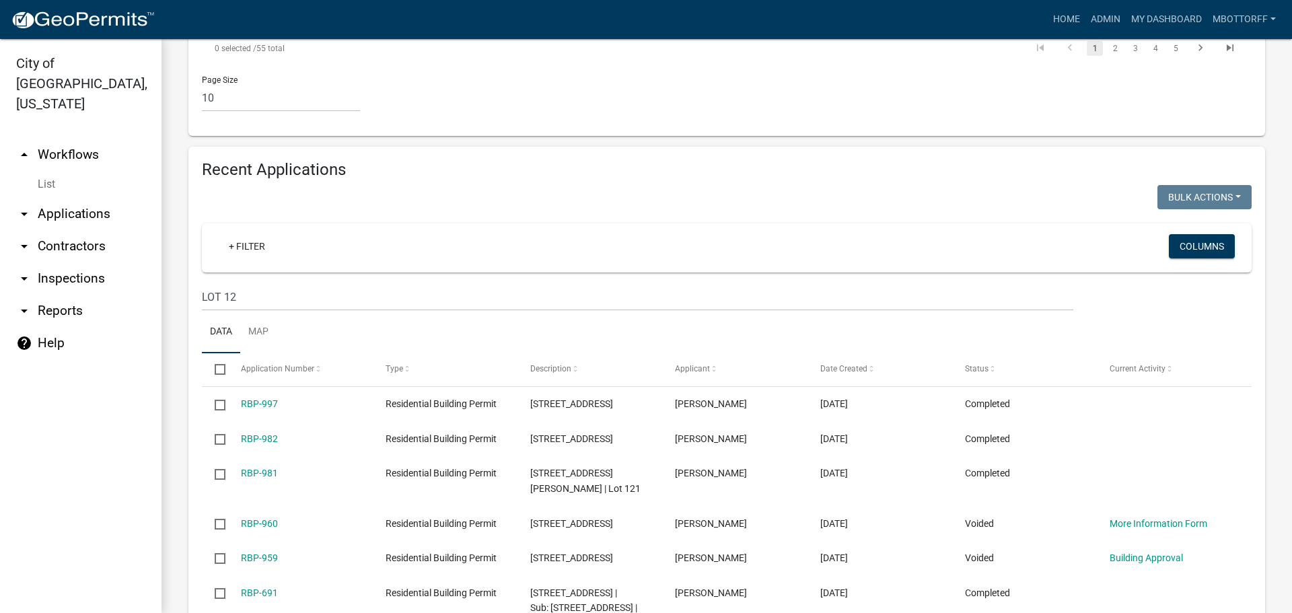
scroll to position [856, 0]
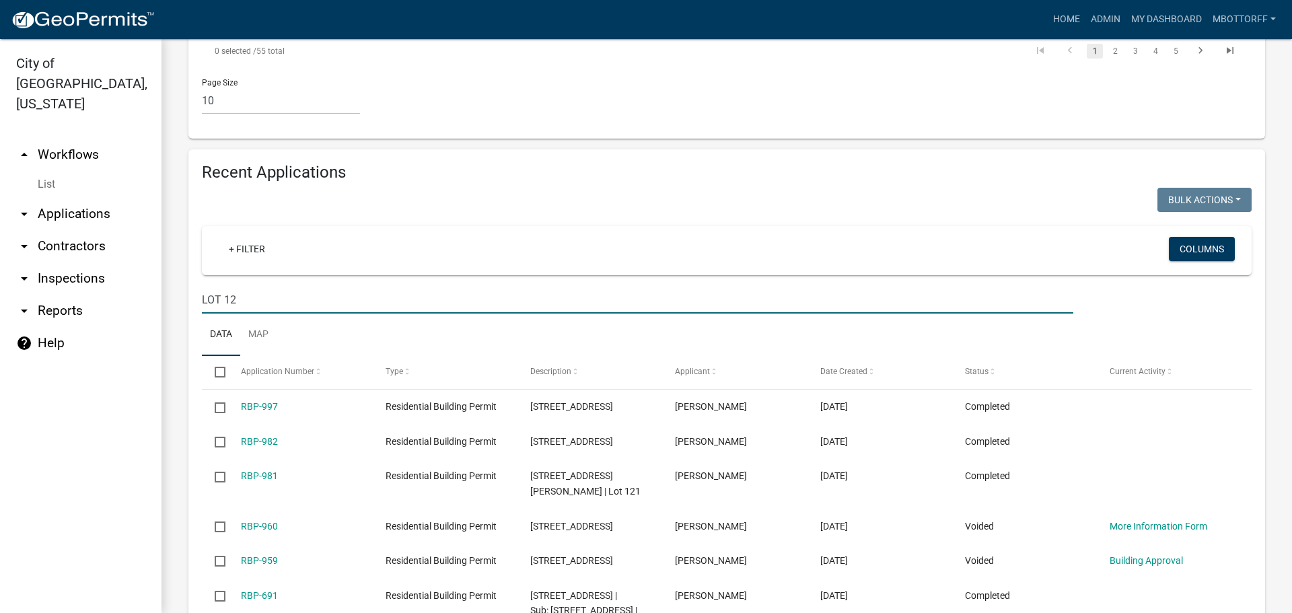
drag, startPoint x: 261, startPoint y: 363, endPoint x: 133, endPoint y: 324, distance: 133.7
click at [133, 324] on div "City of Jeffersonville, Indiana arrow_drop_up Workflows List arrow_drop_down Ap…" at bounding box center [646, 326] width 1292 height 574
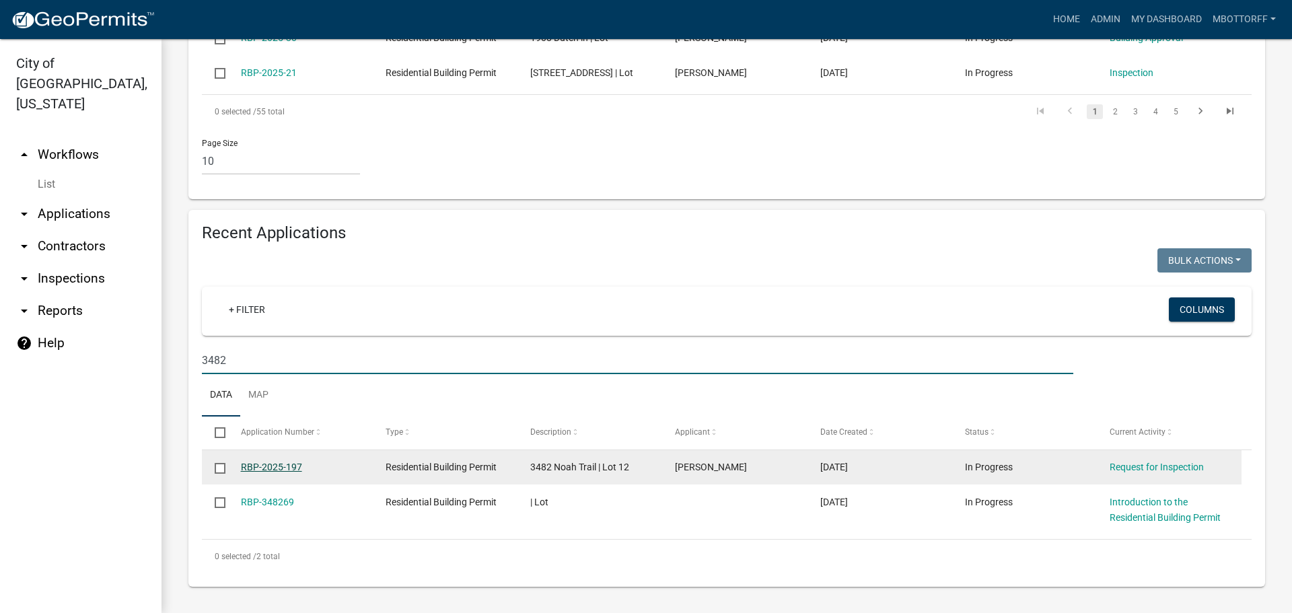
type input "3482"
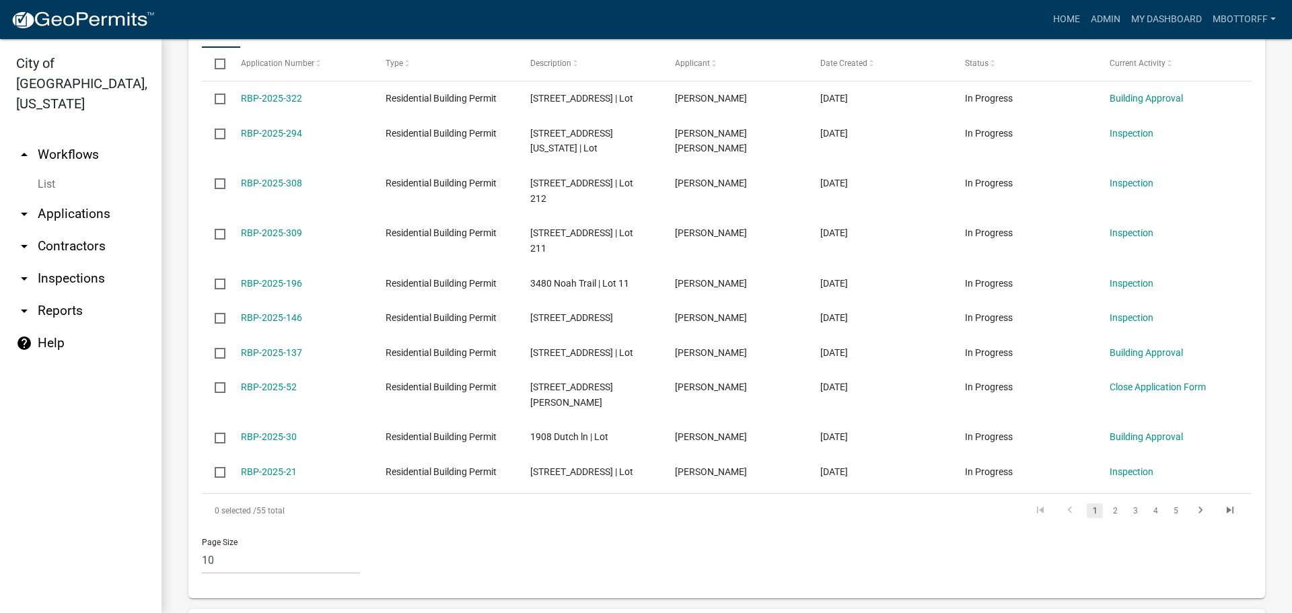
scroll to position [385, 0]
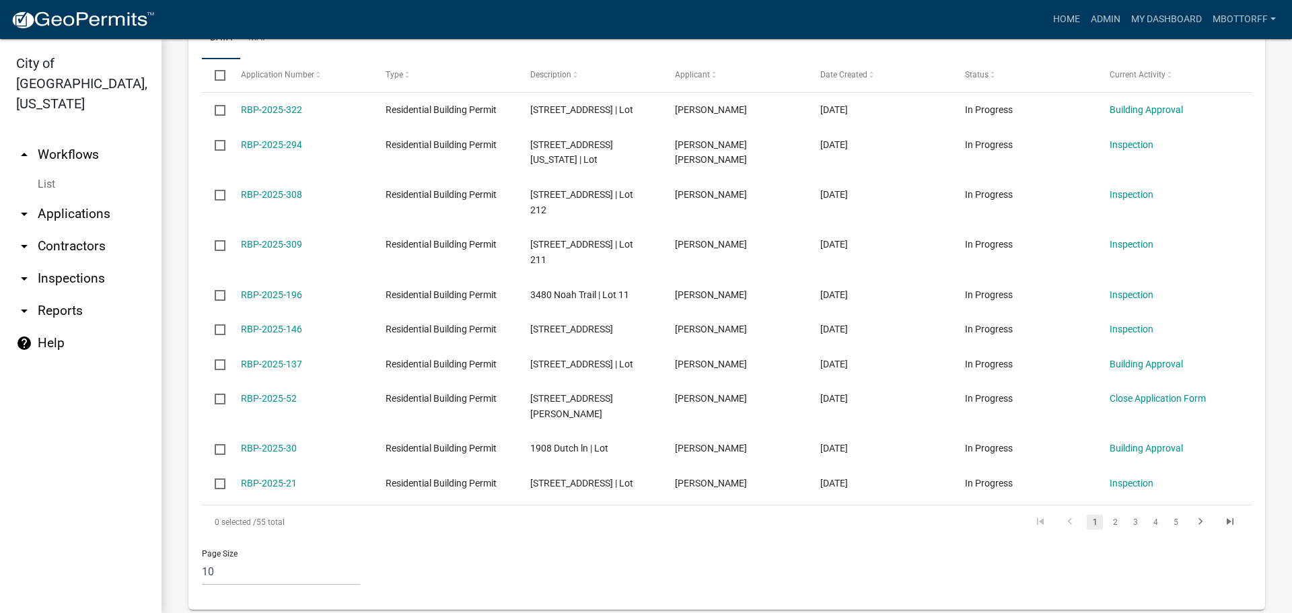
click at [64, 198] on link "arrow_drop_down Applications" at bounding box center [81, 214] width 162 height 32
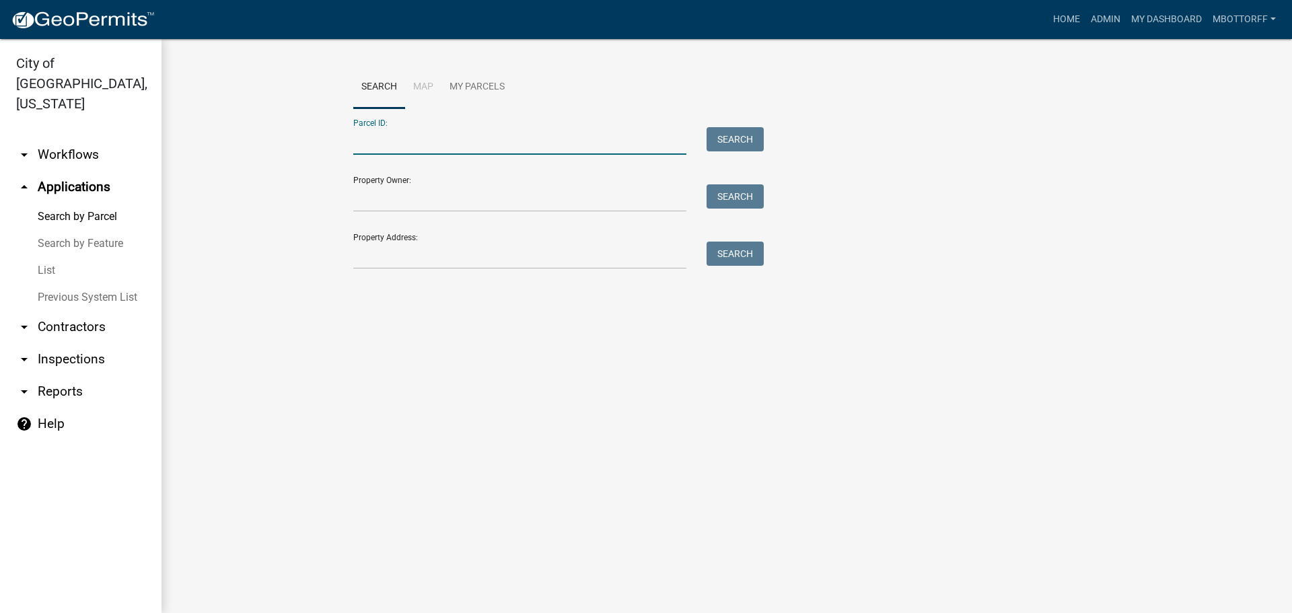
paste input "10-19-01-300-882.000-009"
click at [736, 135] on button "Search" at bounding box center [735, 139] width 57 height 24
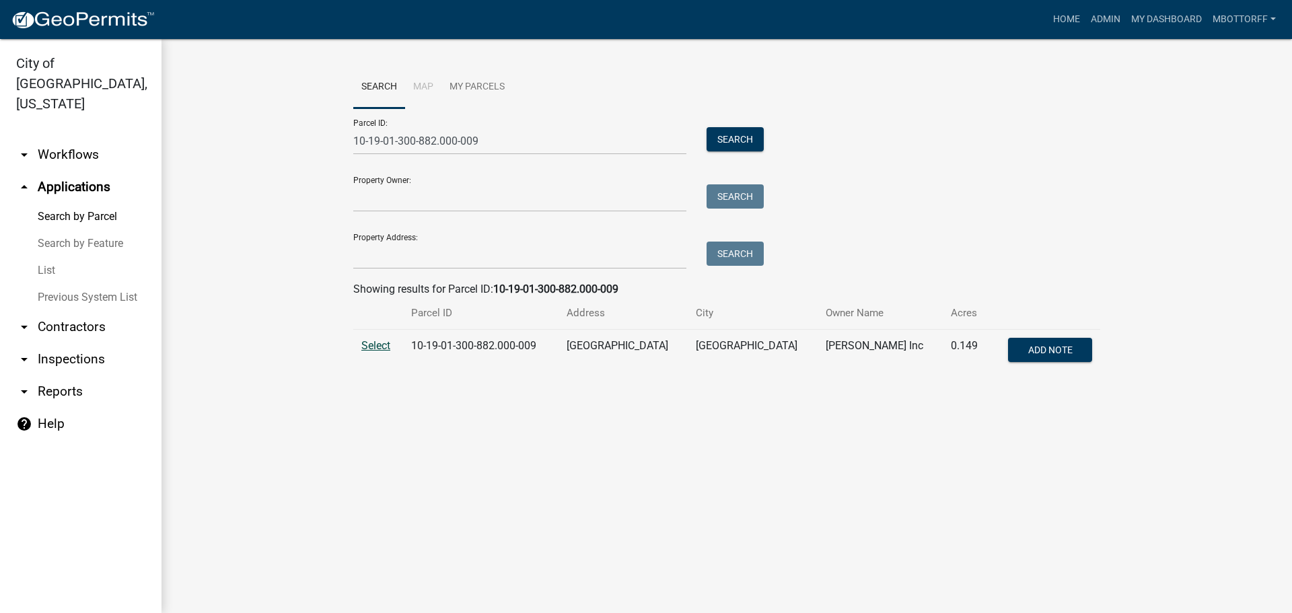
click at [378, 343] on span "Select" at bounding box center [375, 345] width 29 height 13
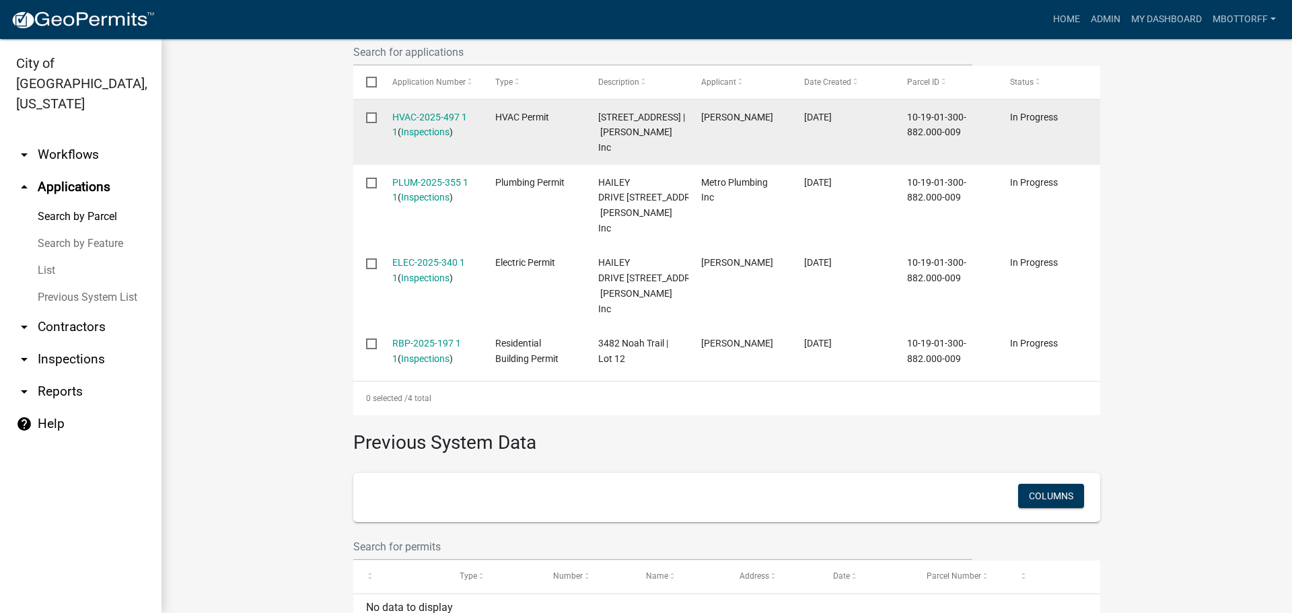
scroll to position [266, 0]
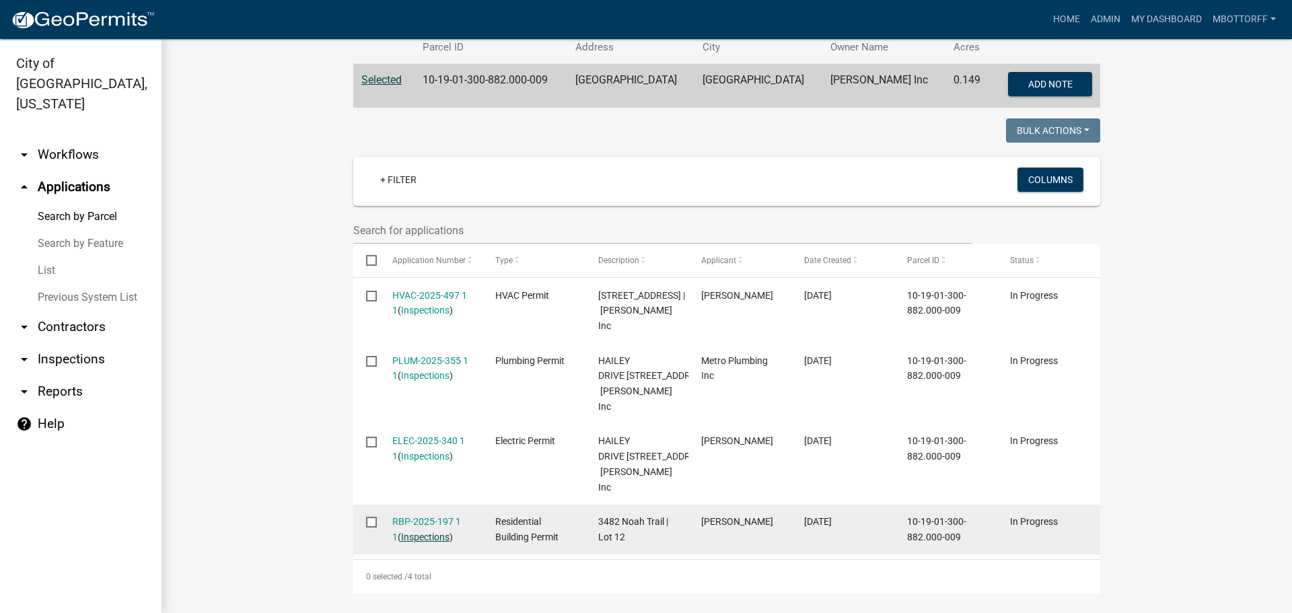
drag, startPoint x: 422, startPoint y: 533, endPoint x: 415, endPoint y: 552, distance: 20.2
click at [415, 543] on link "Inspections" at bounding box center [425, 537] width 48 height 11
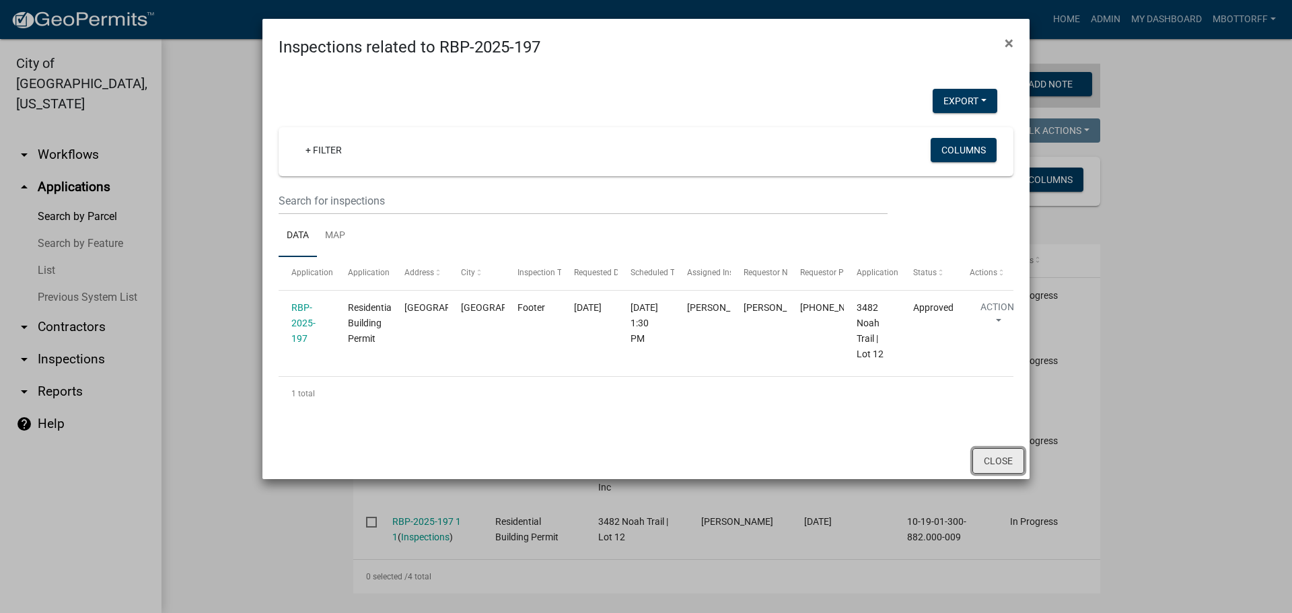
click at [1004, 460] on button "Close" at bounding box center [999, 461] width 52 height 26
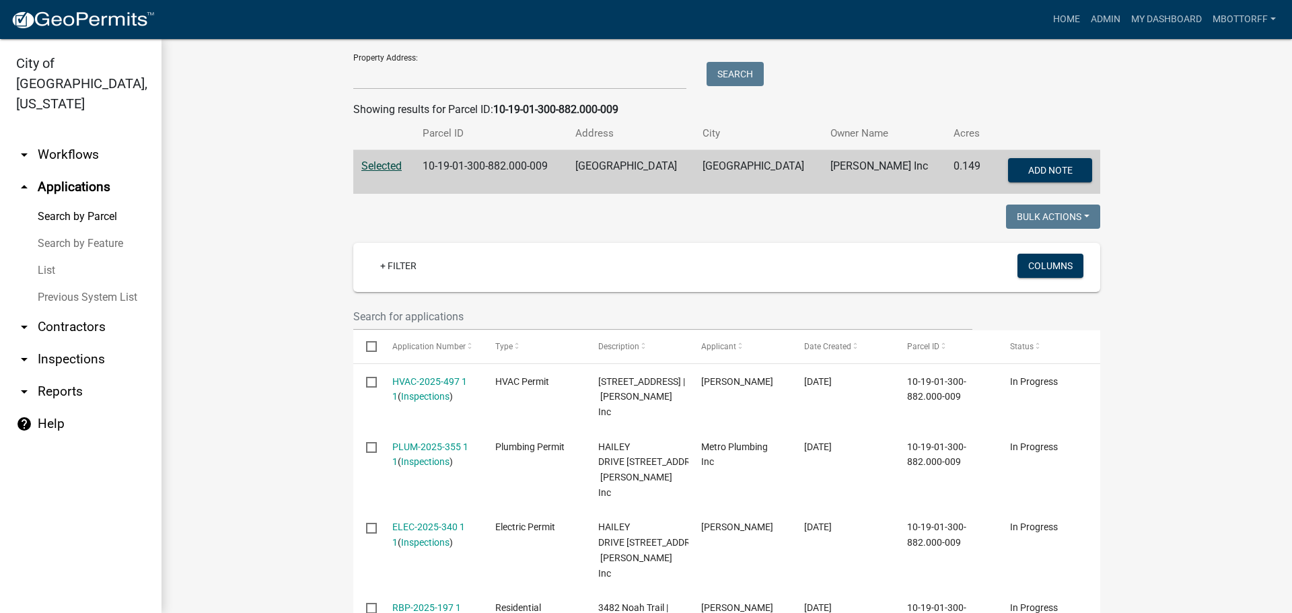
scroll to position [0, 0]
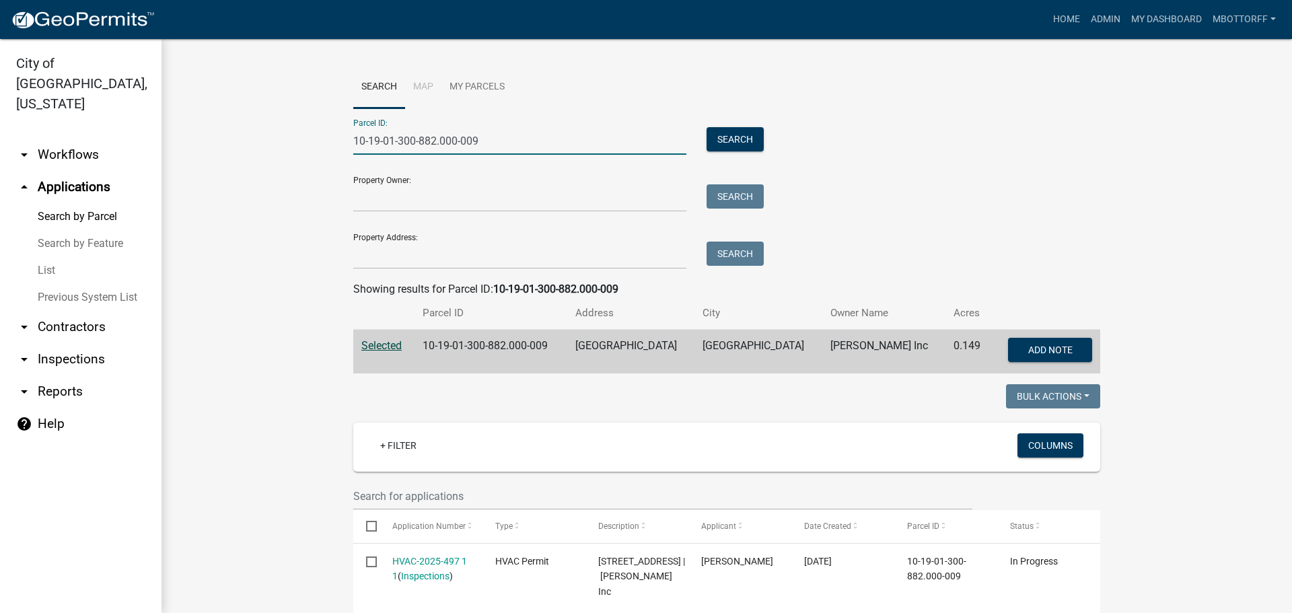
click at [431, 142] on input "10-19-01-300-882.000-009" at bounding box center [519, 141] width 333 height 28
click at [735, 142] on button "Search" at bounding box center [735, 139] width 57 height 24
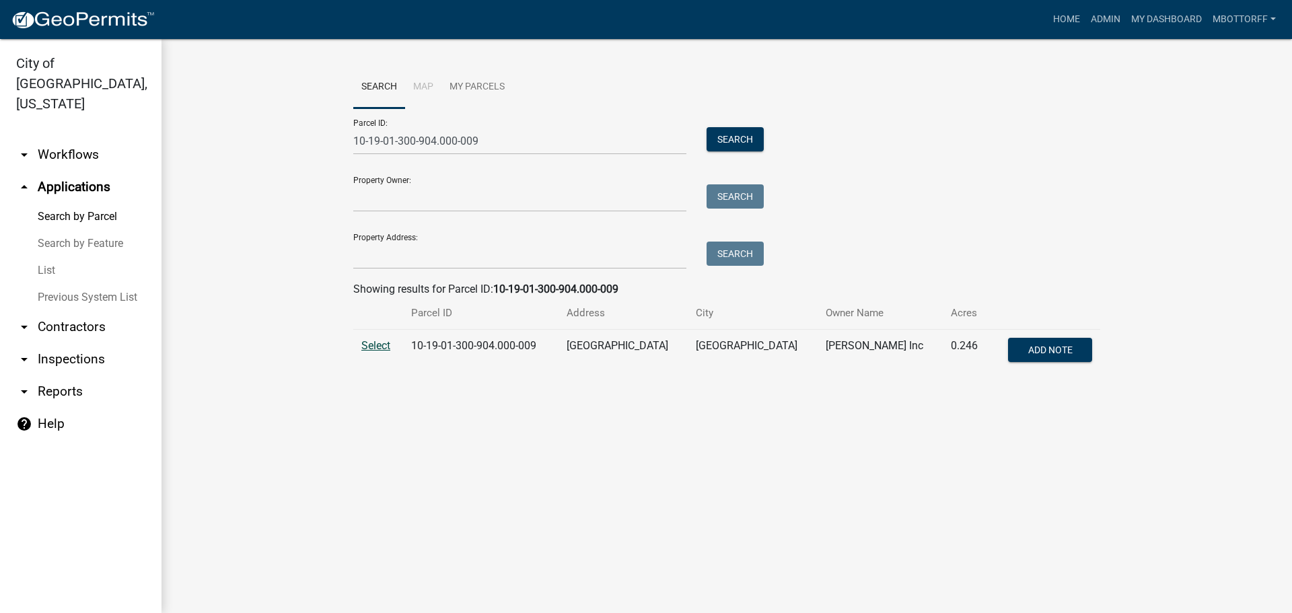
click at [379, 348] on span "Select" at bounding box center [375, 345] width 29 height 13
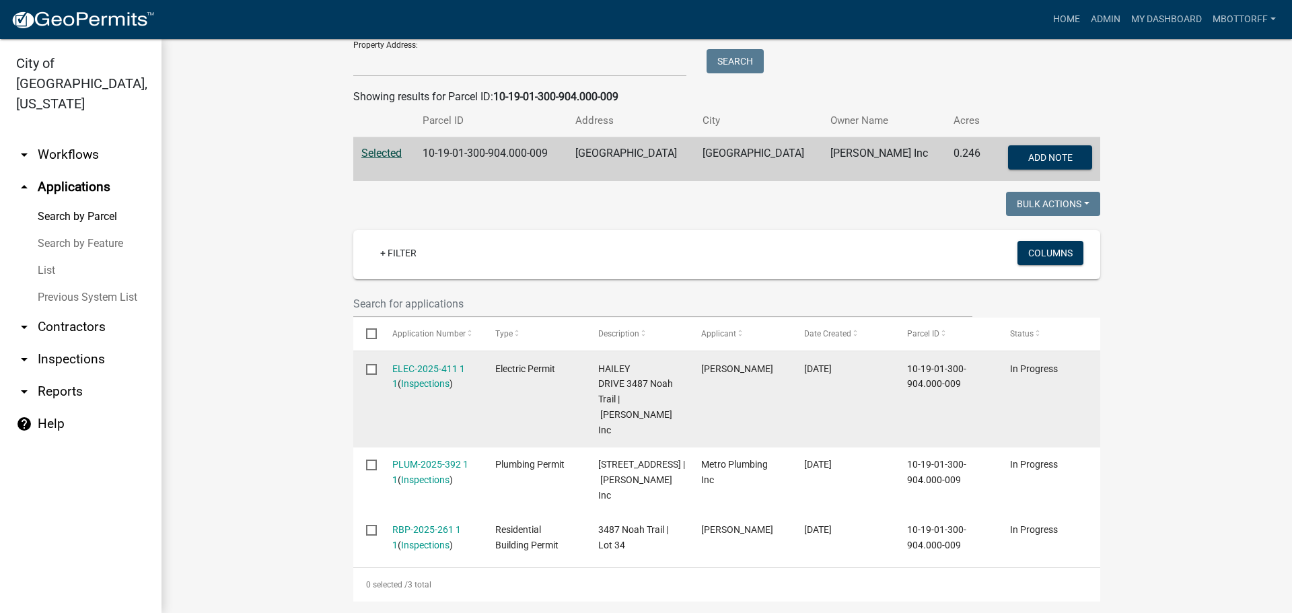
scroll to position [269, 0]
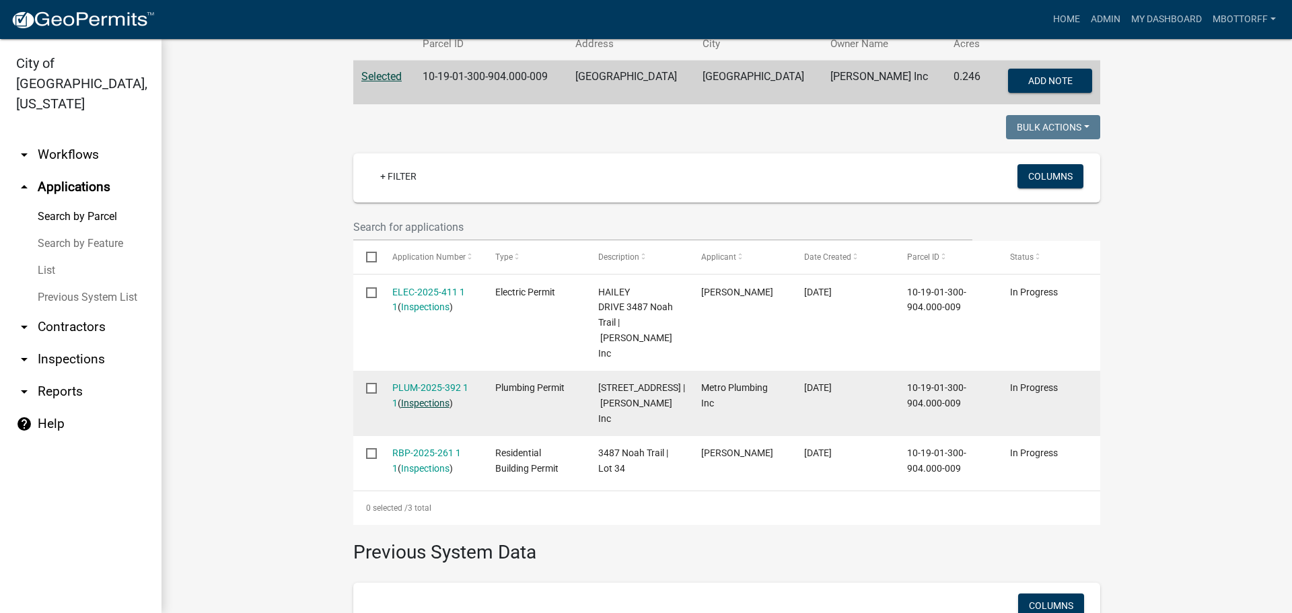
click at [419, 398] on link "Inspections" at bounding box center [425, 403] width 48 height 11
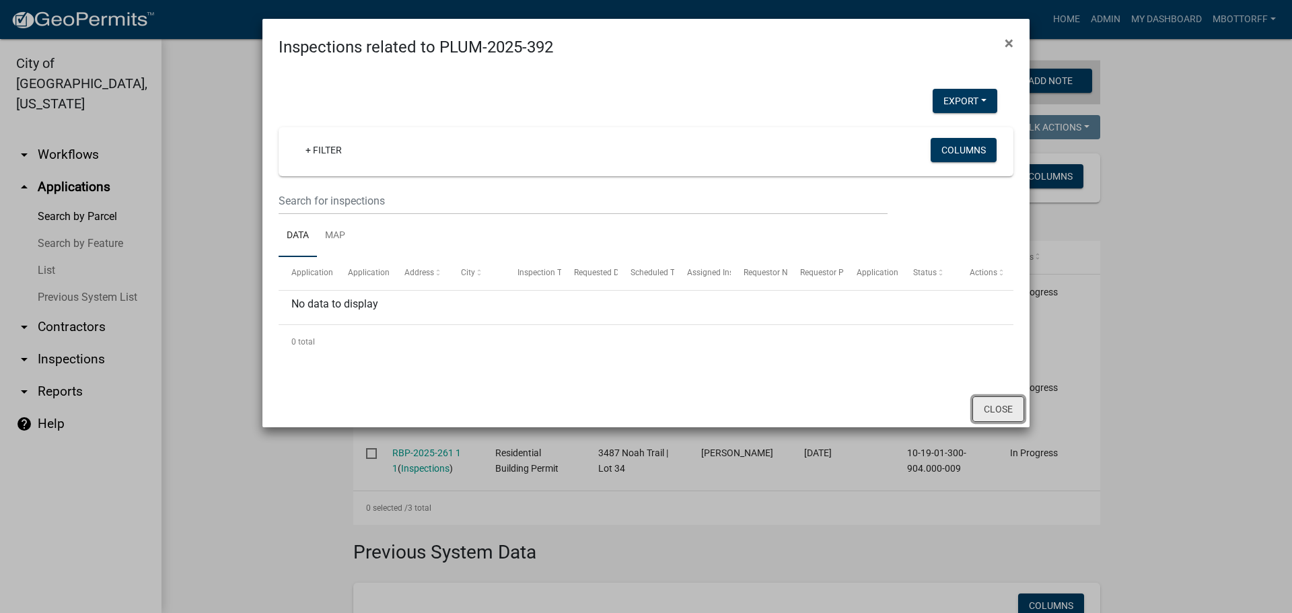
click at [988, 403] on button "Close" at bounding box center [999, 409] width 52 height 26
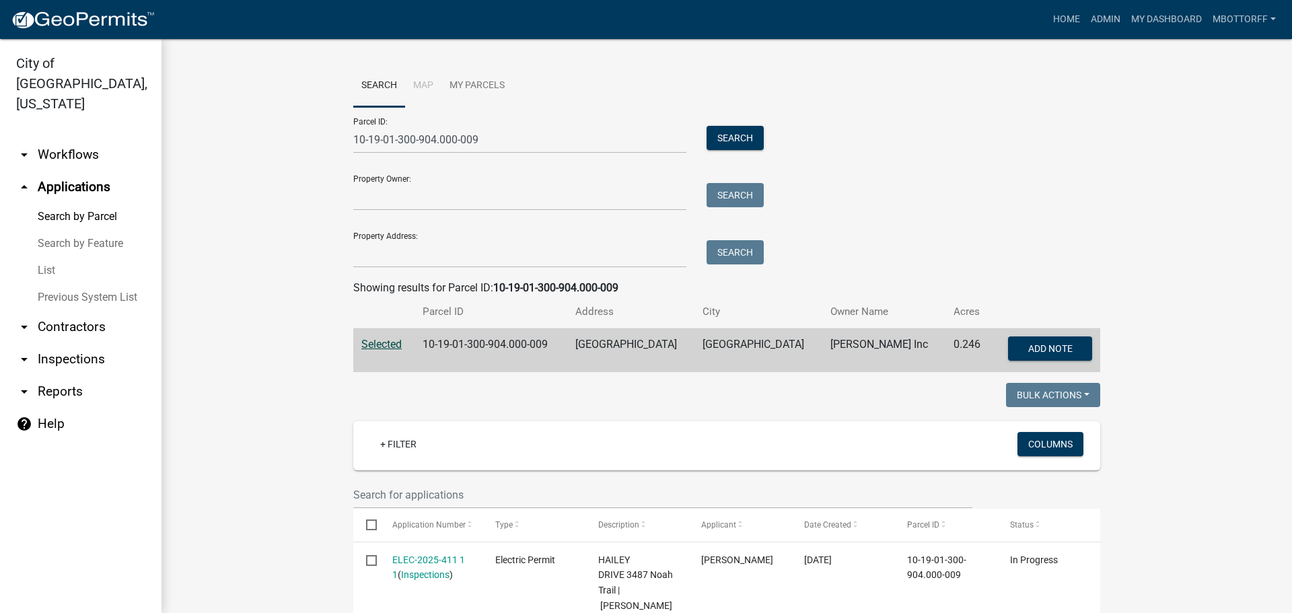
scroll to position [0, 0]
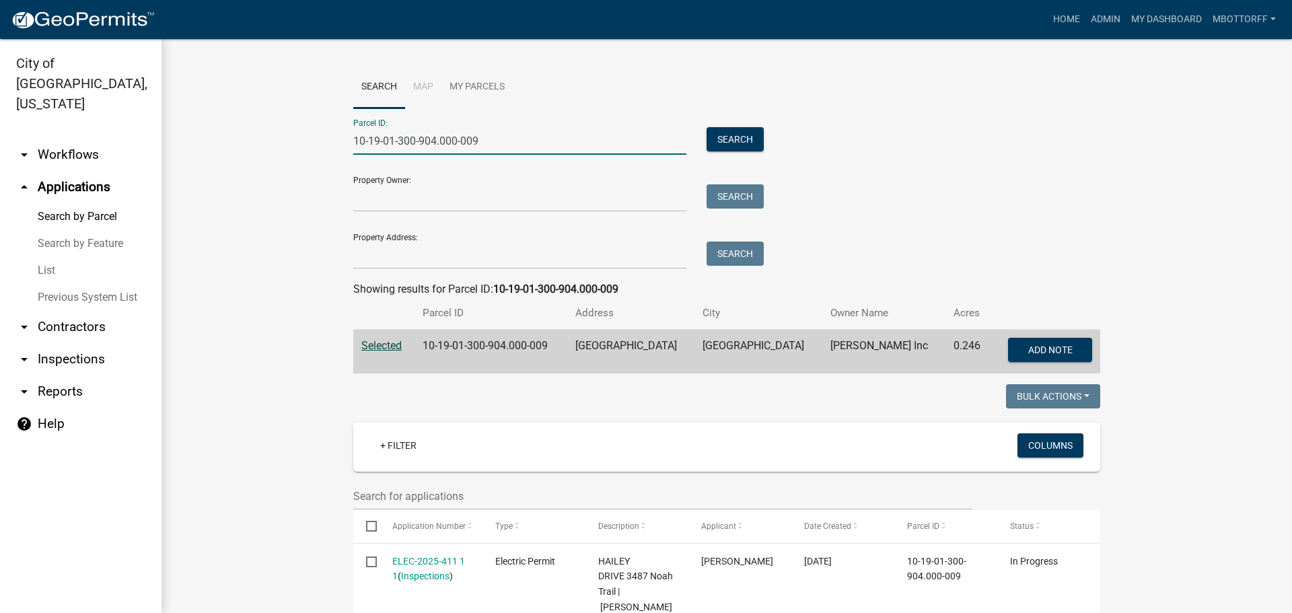
click at [432, 139] on input "10-19-01-300-904.000-009" at bounding box center [519, 141] width 333 height 28
type input "10-19-01-300-905.000-009"
click at [740, 133] on button "Search" at bounding box center [735, 139] width 57 height 24
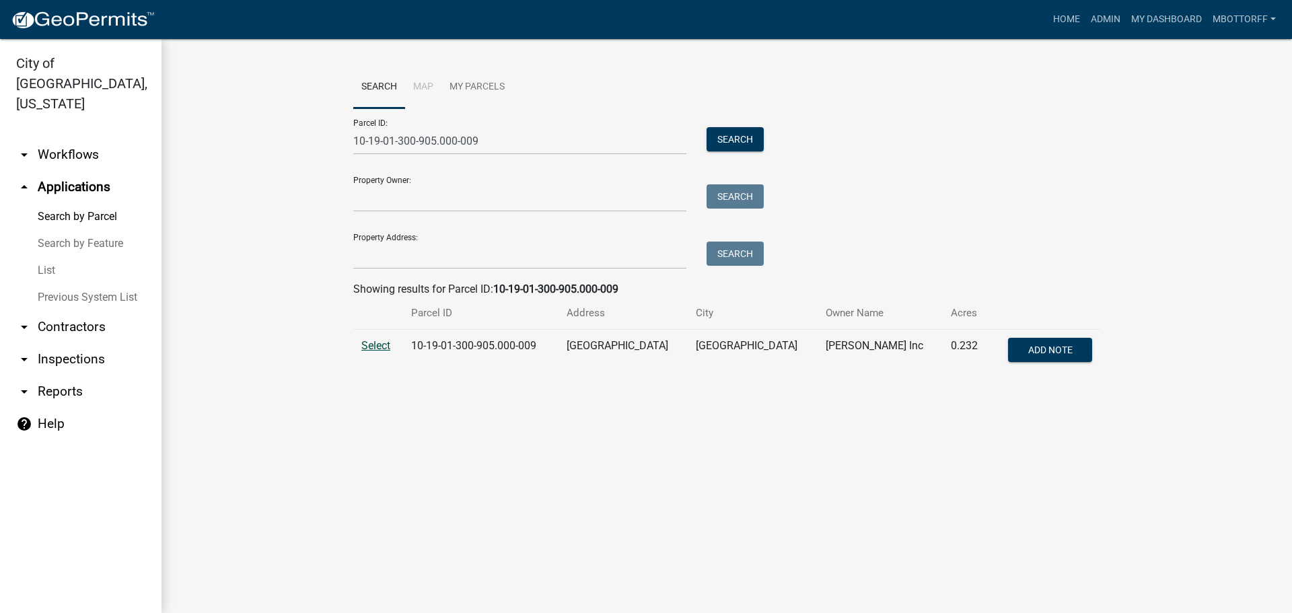
click at [379, 345] on span "Select" at bounding box center [375, 345] width 29 height 13
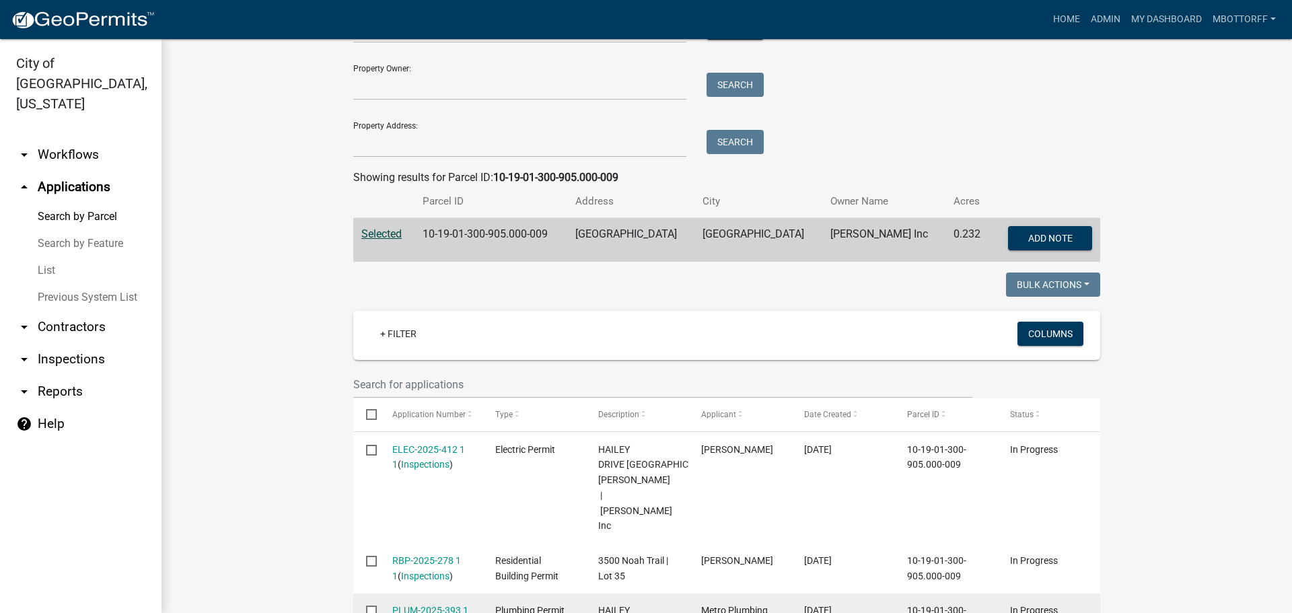
scroll to position [337, 0]
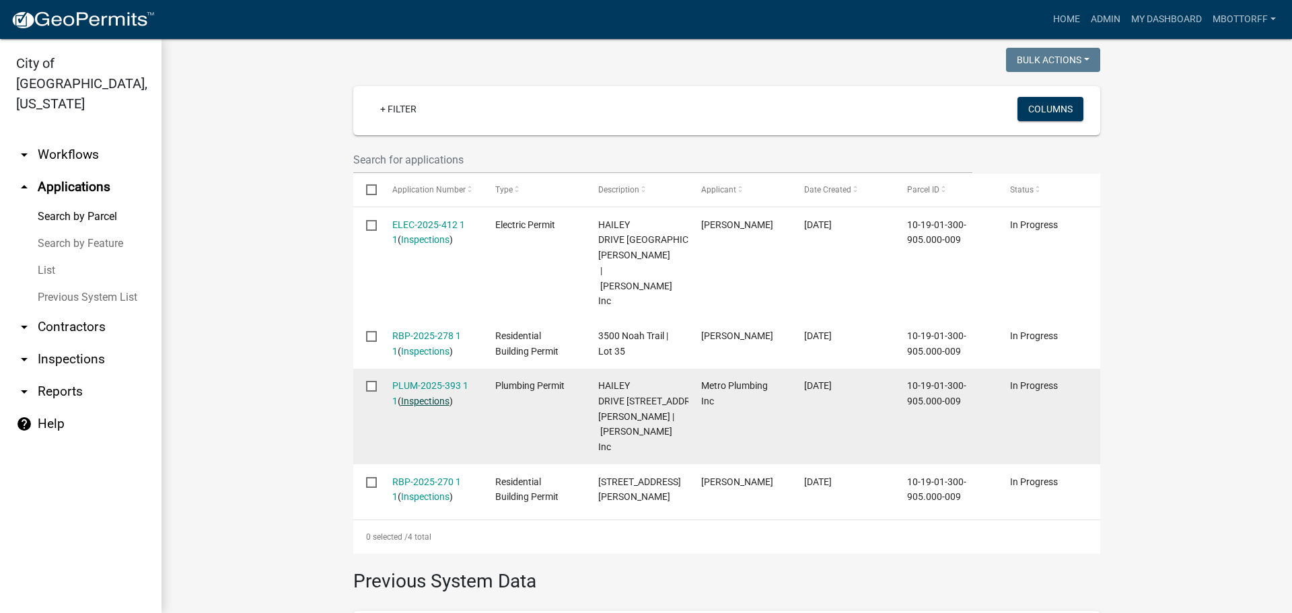
click at [421, 396] on link "Inspections" at bounding box center [425, 401] width 48 height 11
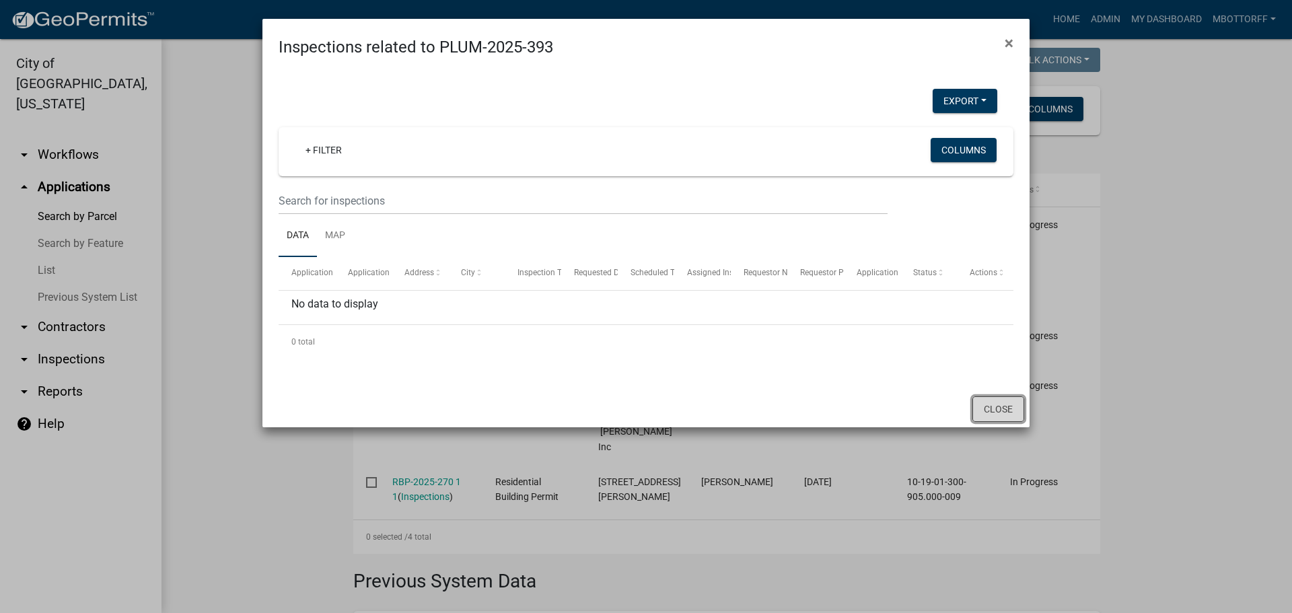
click at [999, 409] on button "Close" at bounding box center [999, 409] width 52 height 26
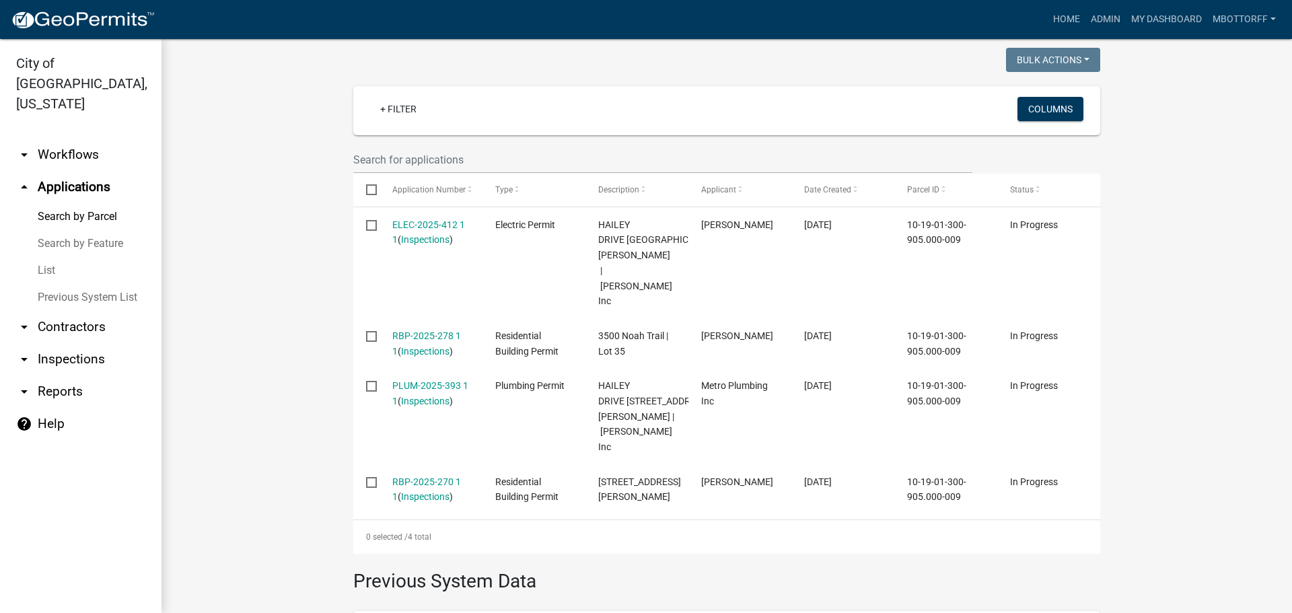
click at [74, 139] on link "arrow_drop_down Workflows" at bounding box center [81, 155] width 162 height 32
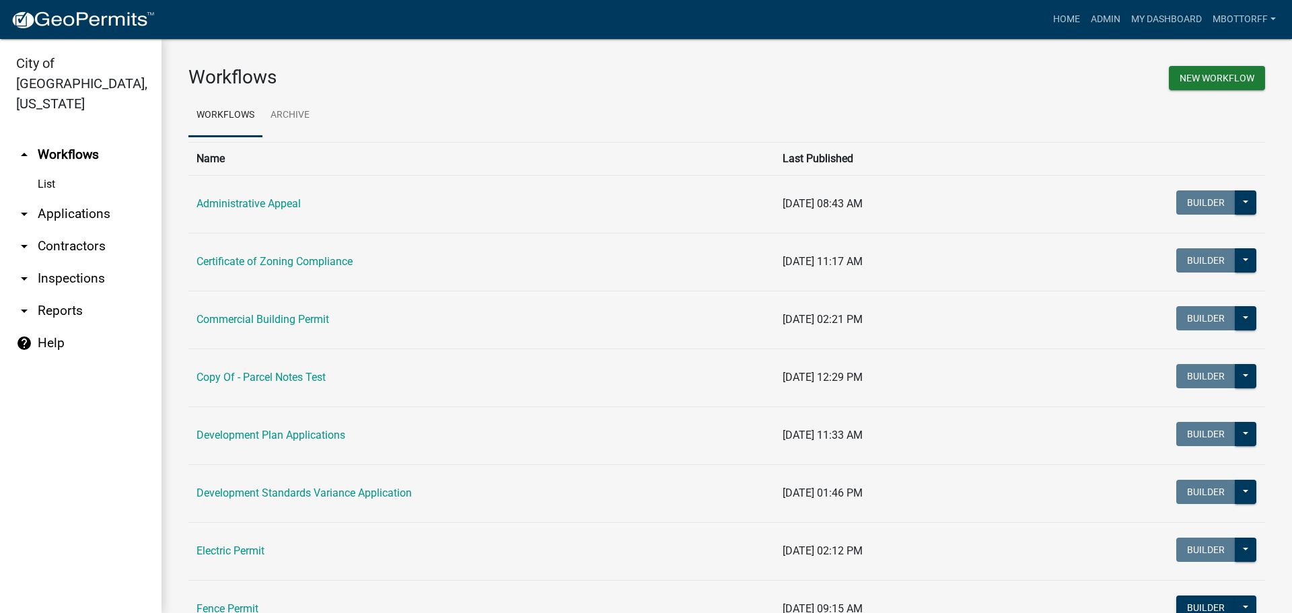
click at [46, 171] on link "List" at bounding box center [81, 184] width 162 height 27
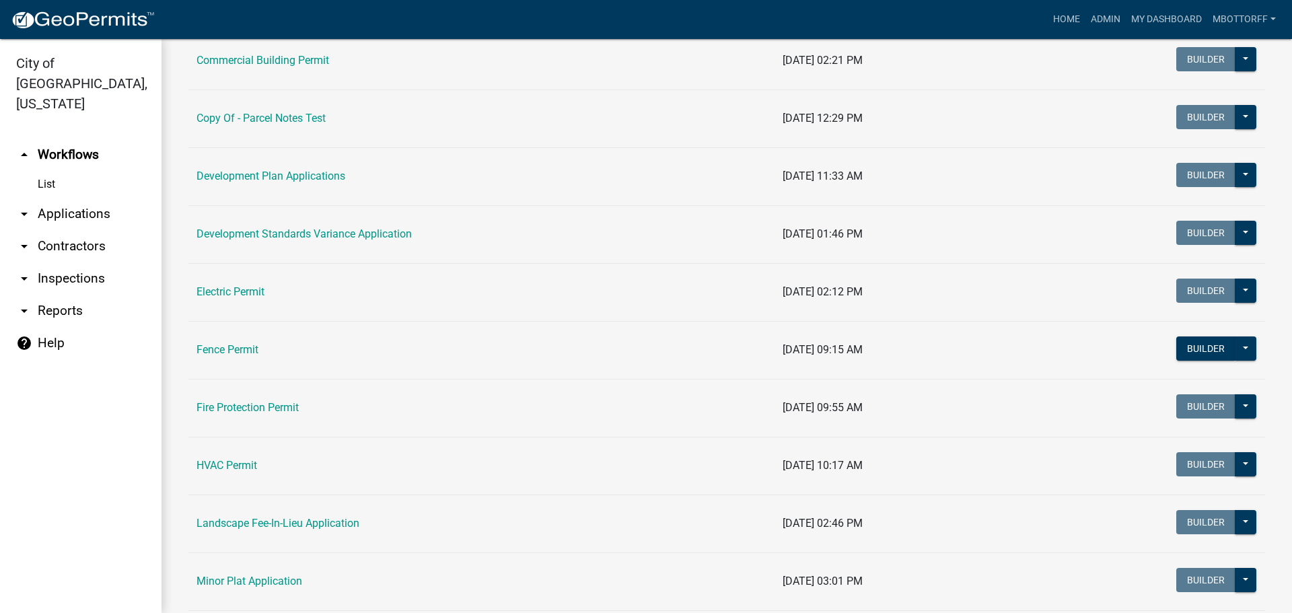
scroll to position [269, 0]
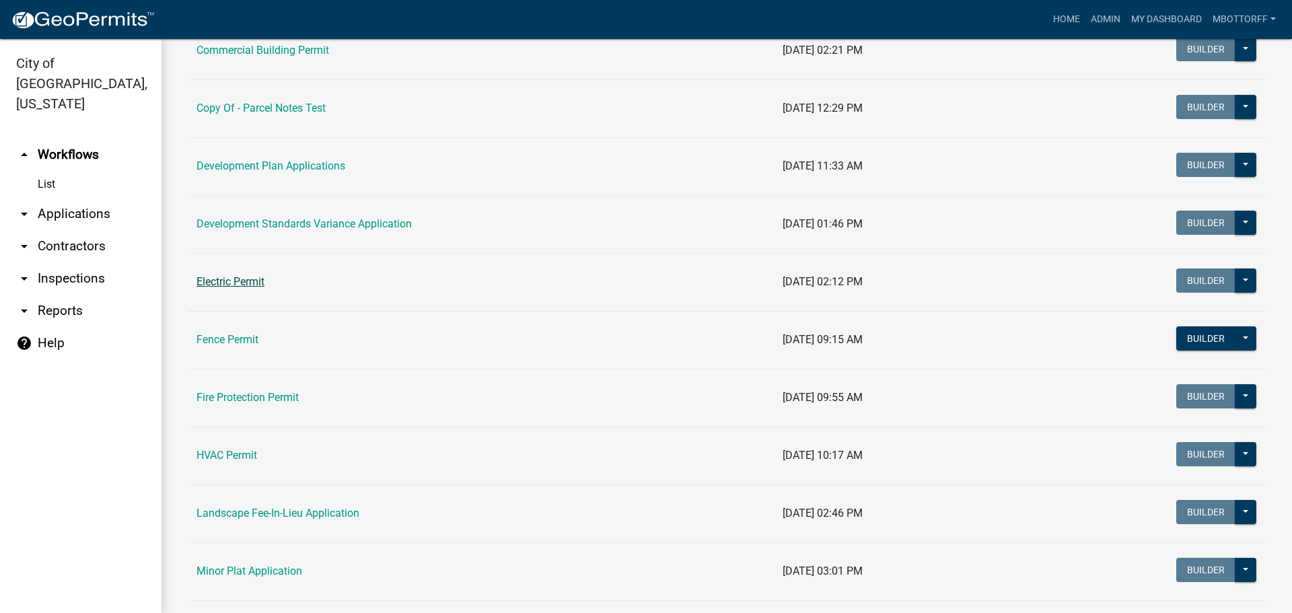
click at [236, 283] on link "Electric Permit" at bounding box center [231, 281] width 68 height 13
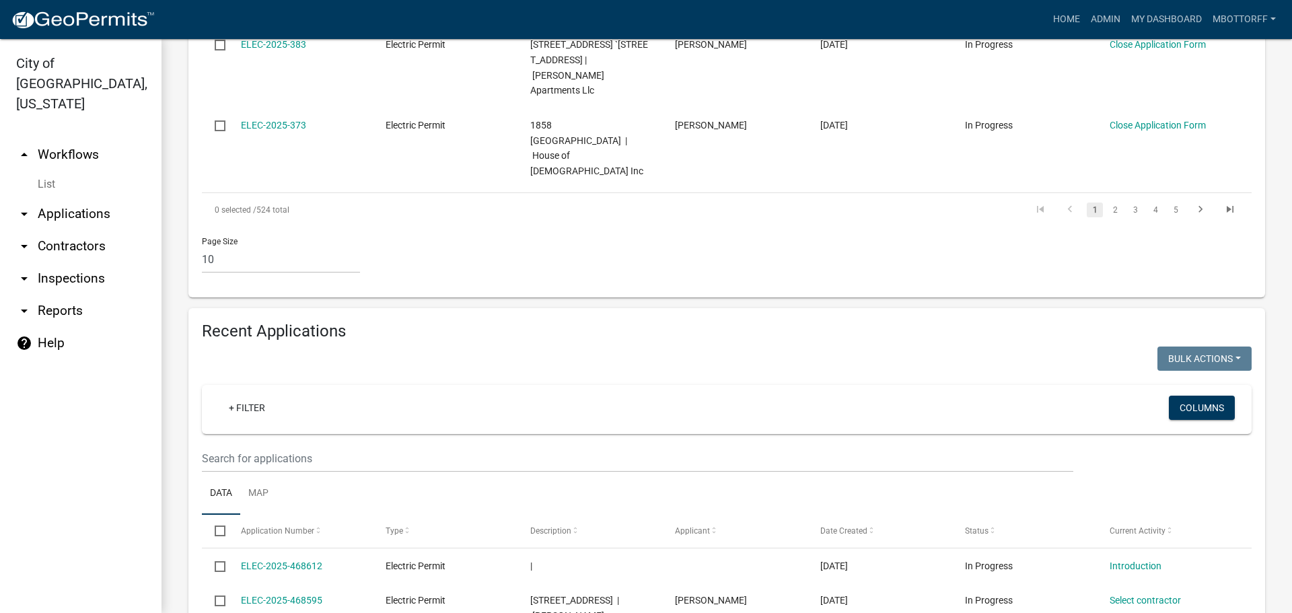
scroll to position [916, 0]
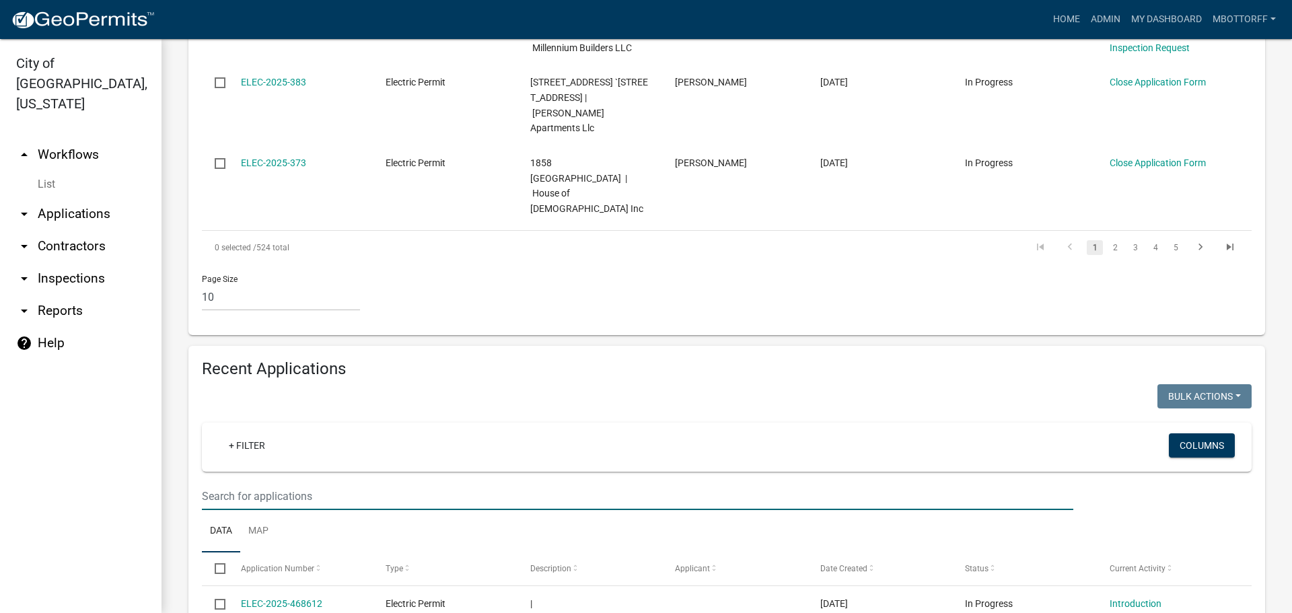
click at [238, 483] on input "text" at bounding box center [638, 497] width 872 height 28
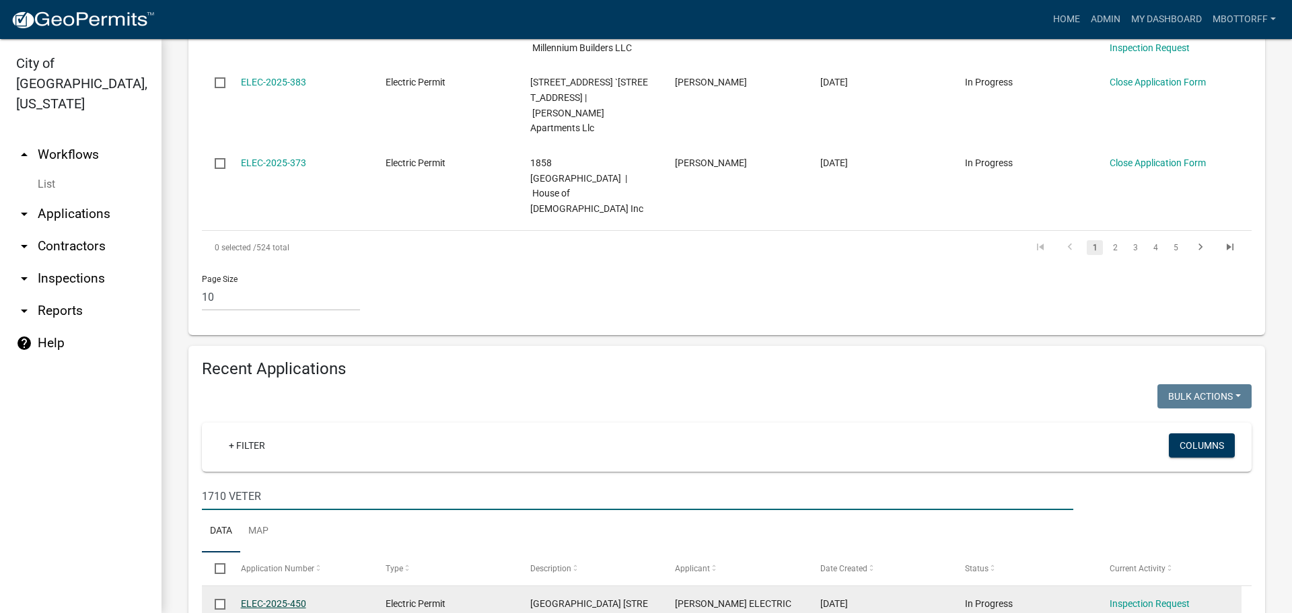
type input "1710 VETER"
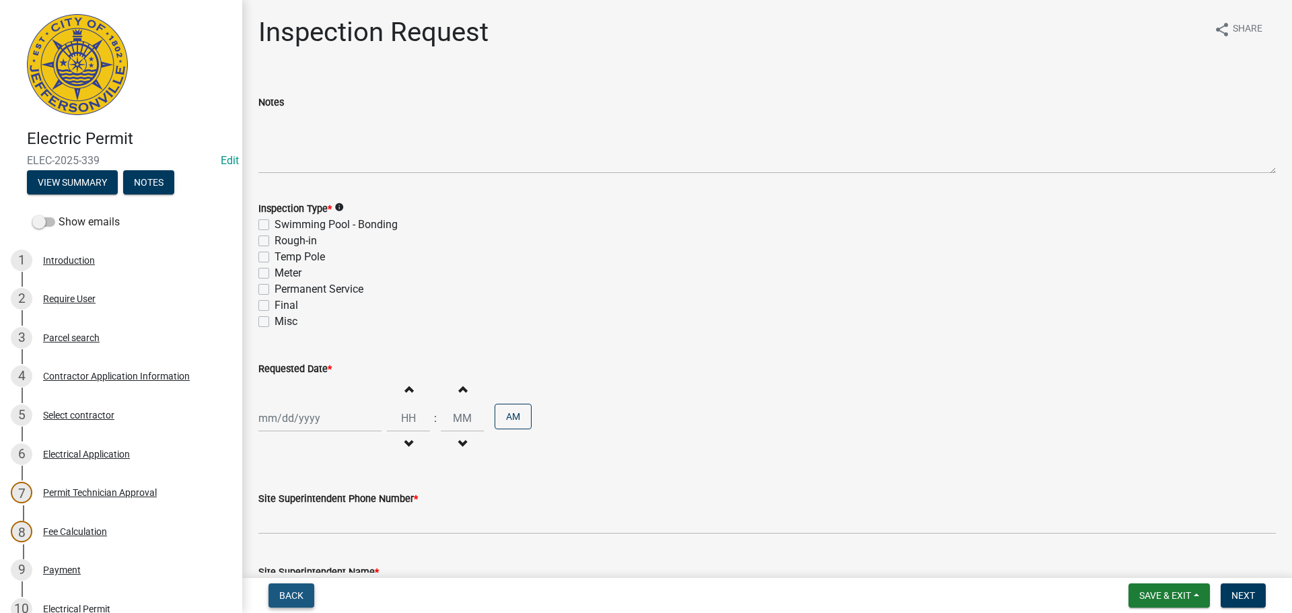
click at [298, 596] on span "Back" at bounding box center [291, 595] width 24 height 11
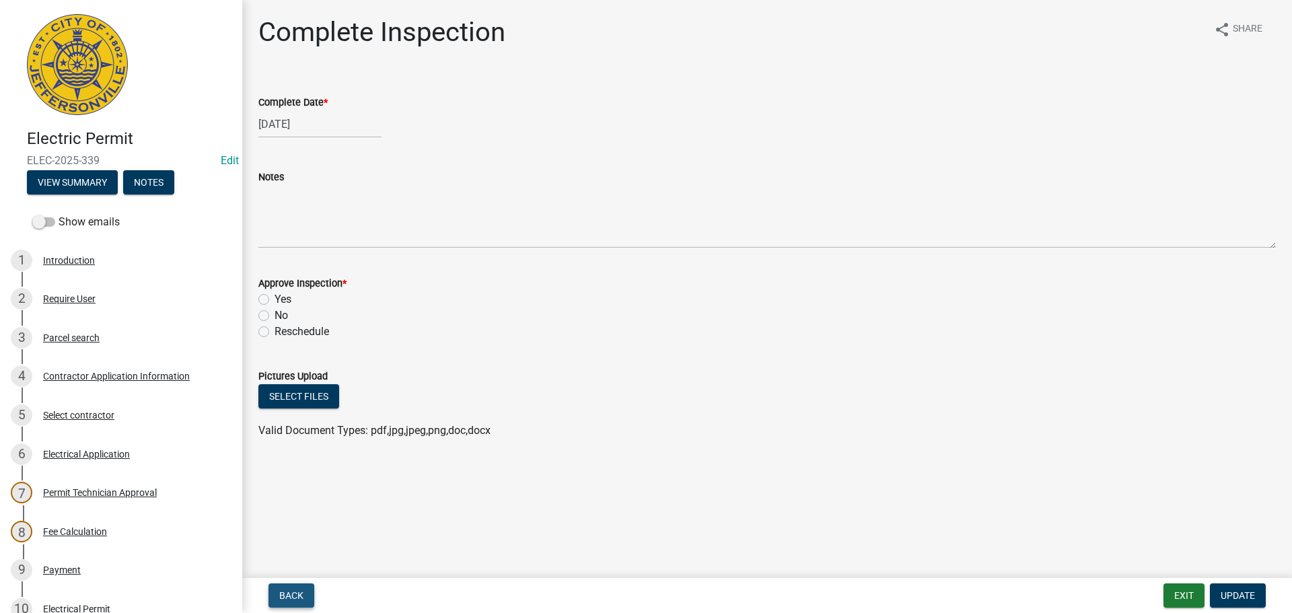
click at [289, 592] on span "Back" at bounding box center [291, 595] width 24 height 11
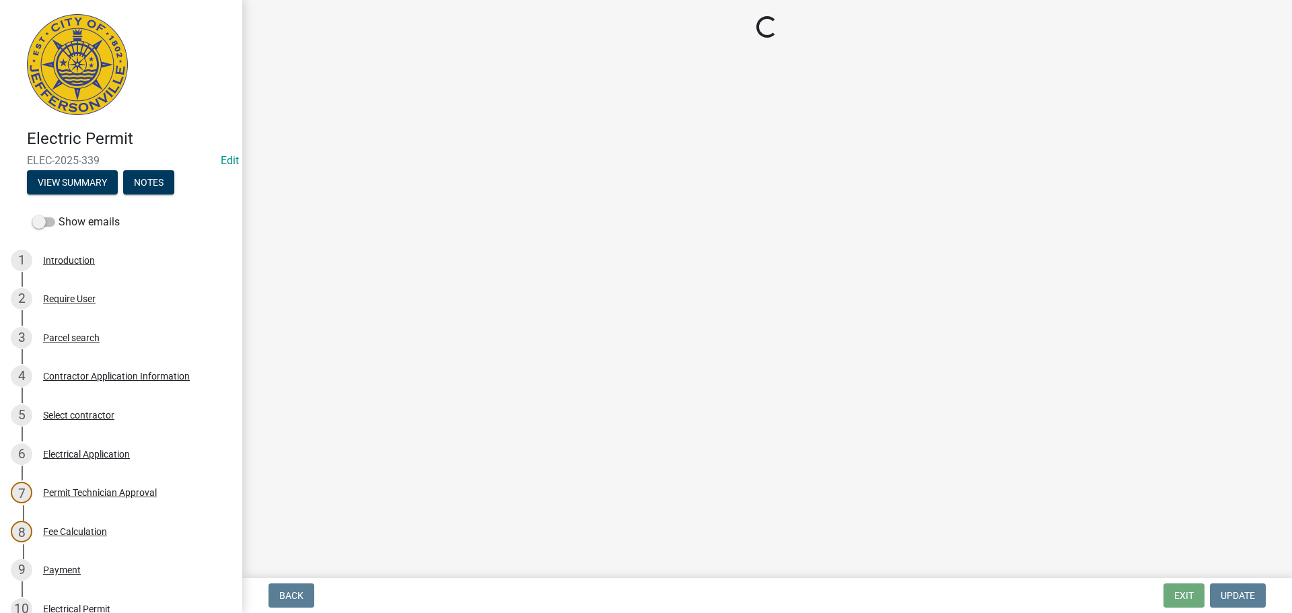
select select "36a8b8f0-2ef8-43e9-ae06-718f51af8d36"
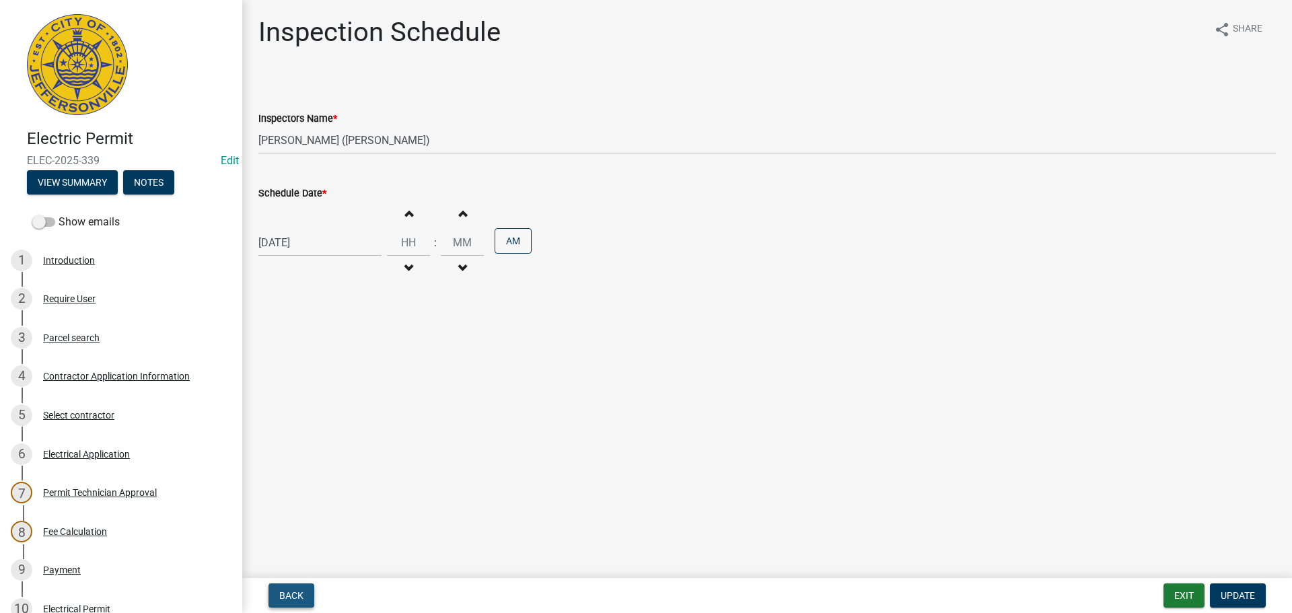
click at [302, 588] on button "Back" at bounding box center [292, 596] width 46 height 24
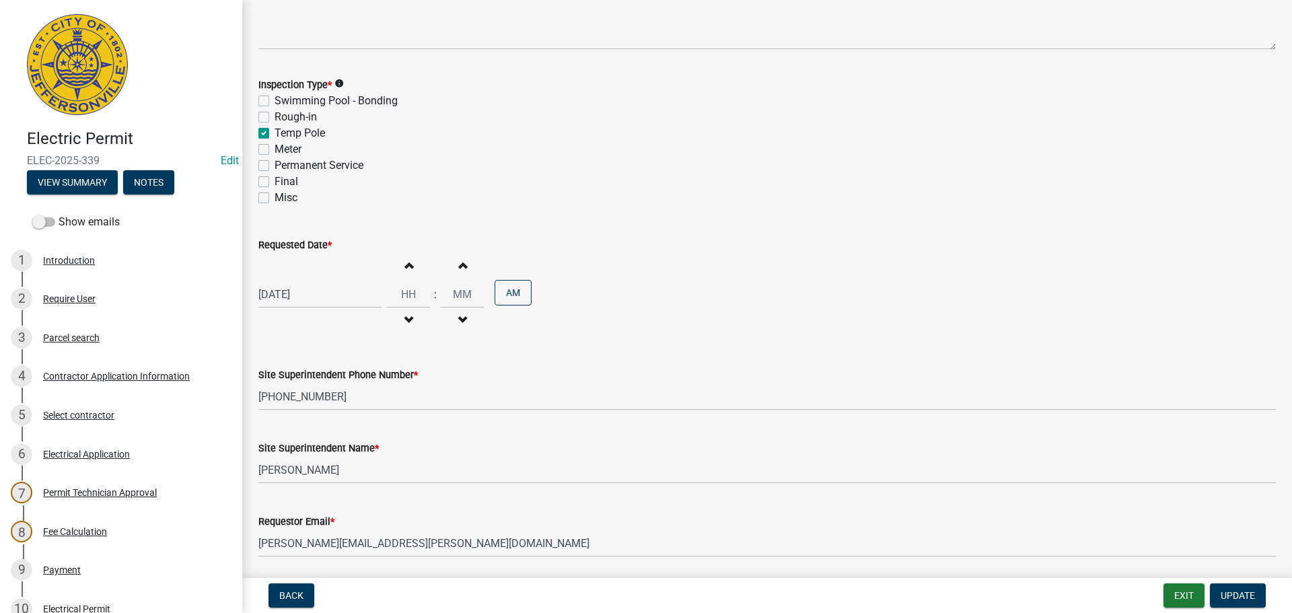
scroll to position [135, 0]
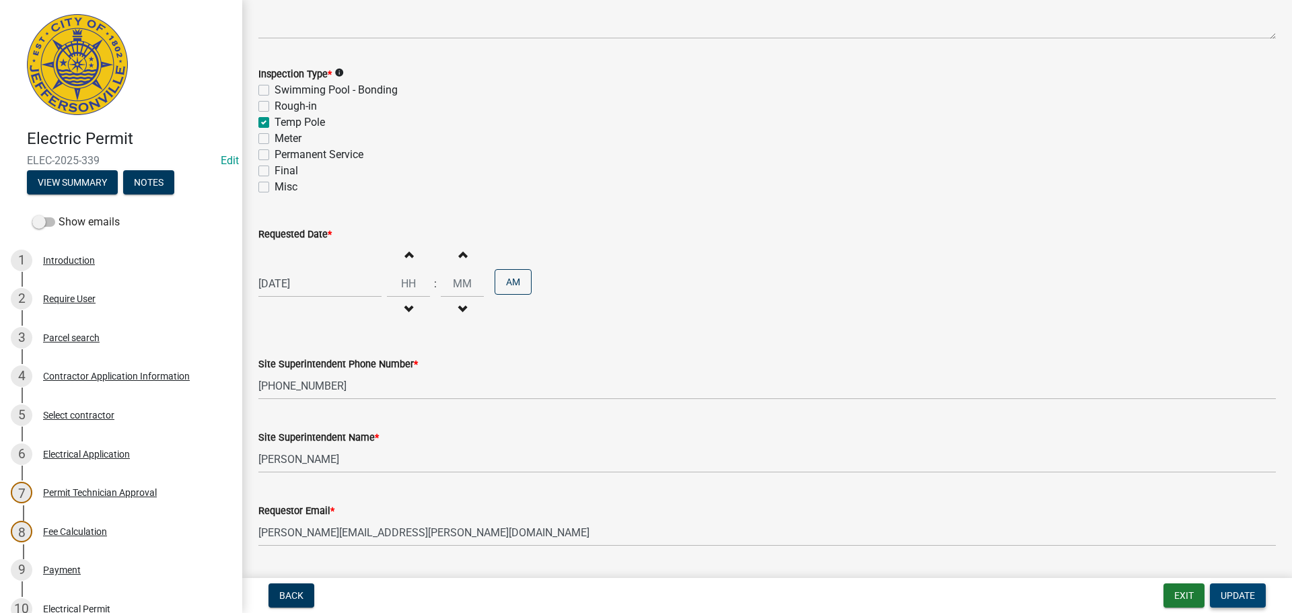
click at [1247, 595] on span "Update" at bounding box center [1238, 595] width 34 height 11
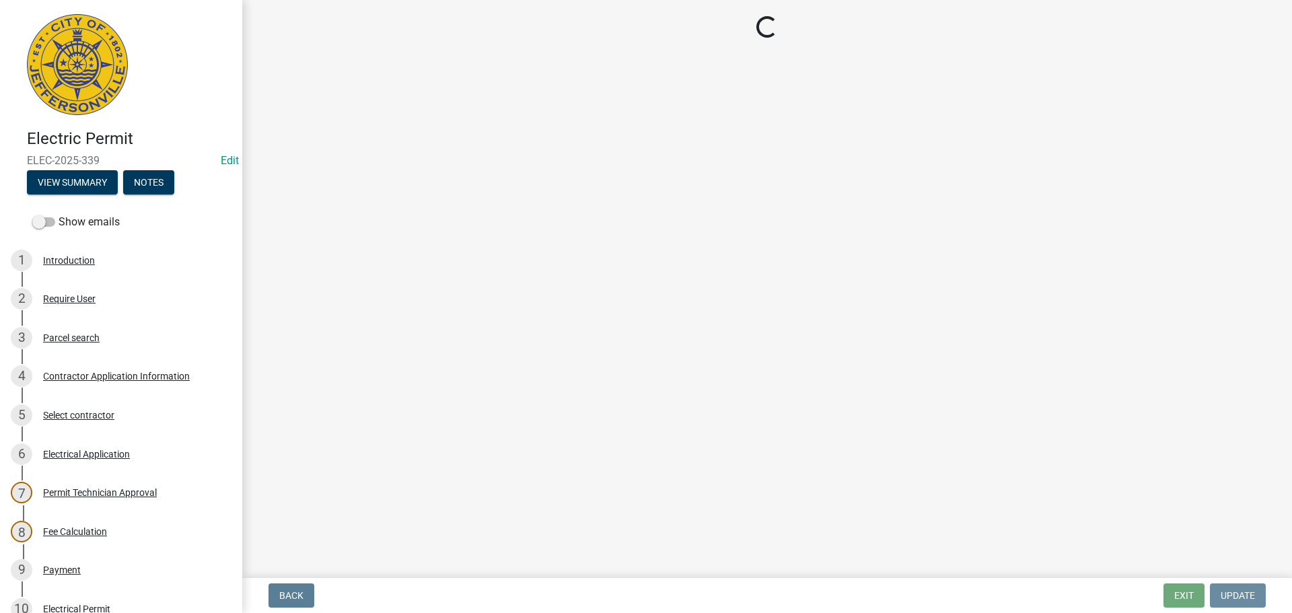
scroll to position [0, 0]
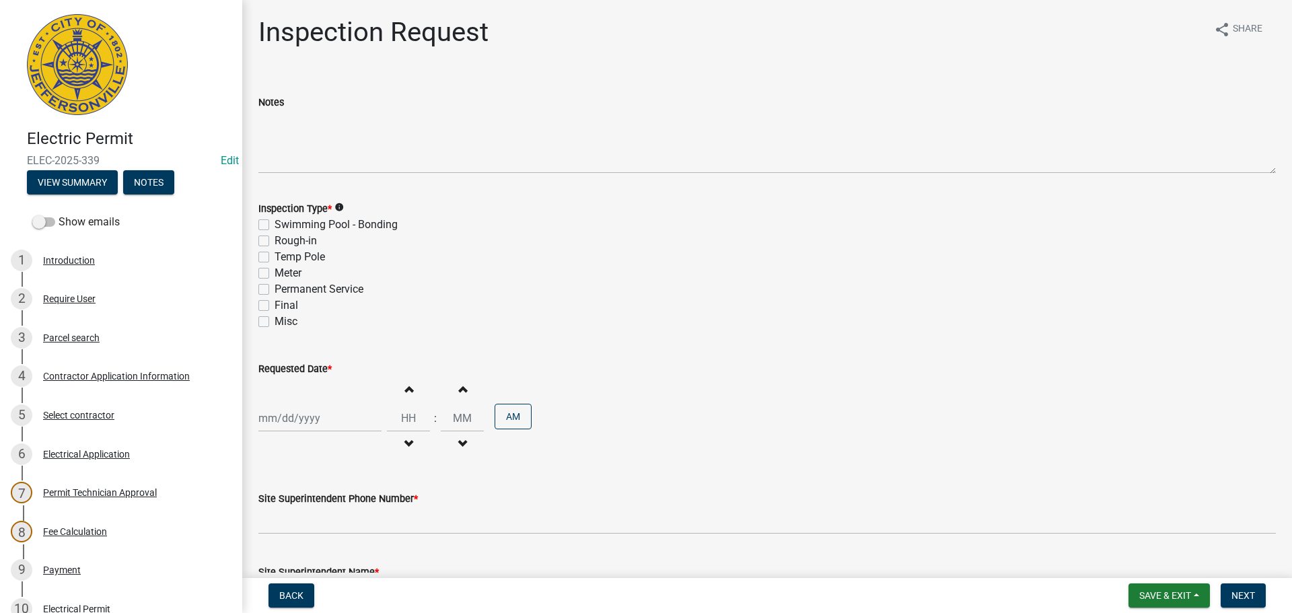
click at [275, 287] on label "Permanent Service" at bounding box center [319, 289] width 89 height 16
click at [275, 287] on input "Permanent Service" at bounding box center [279, 285] width 9 height 9
checkbox input "true"
checkbox input "false"
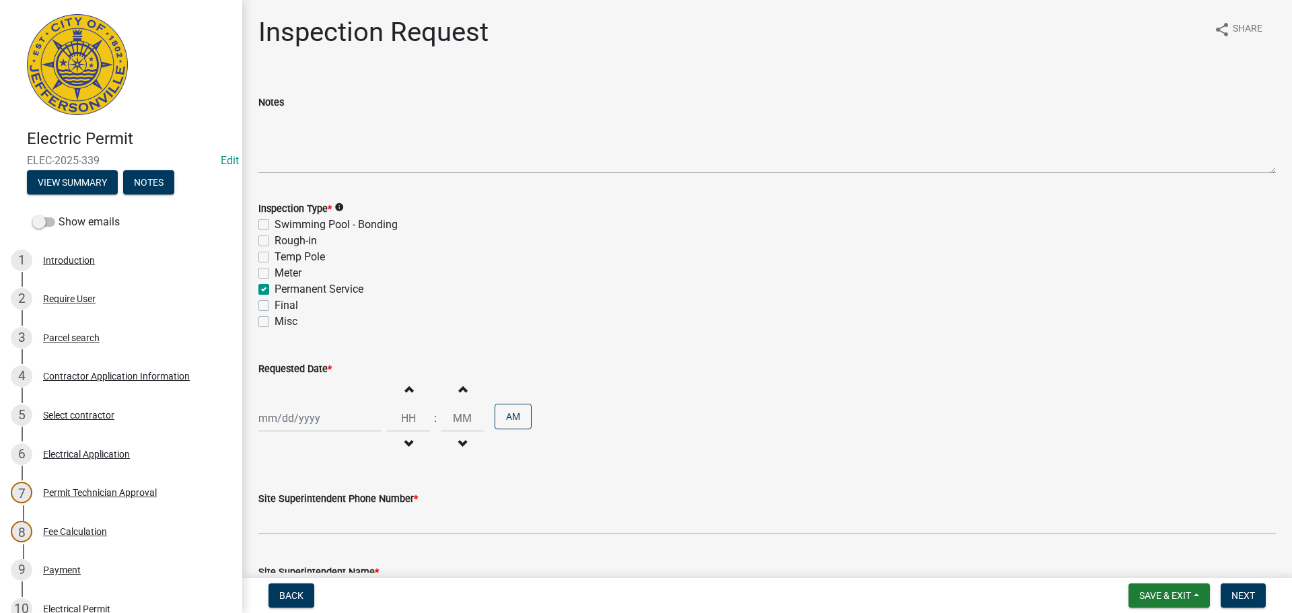
checkbox input "false"
checkbox input "true"
checkbox input "false"
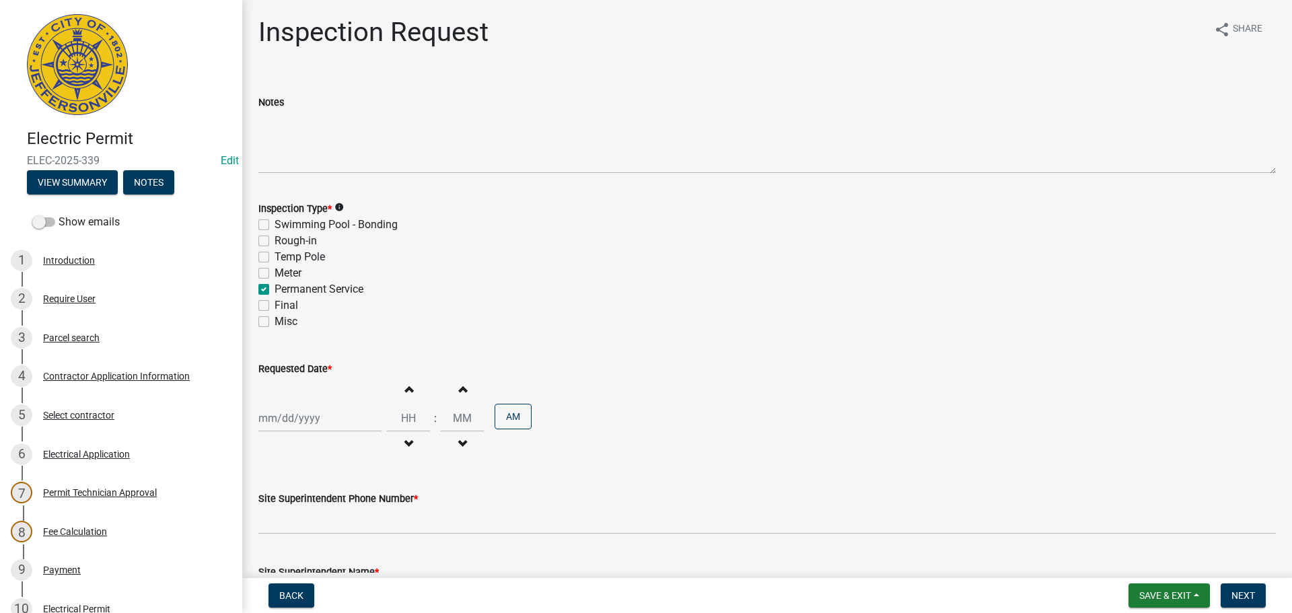
click at [275, 238] on label "Rough-in" at bounding box center [296, 241] width 42 height 16
click at [275, 238] on input "Rough-in" at bounding box center [279, 237] width 9 height 9
checkbox input "true"
checkbox input "false"
checkbox input "true"
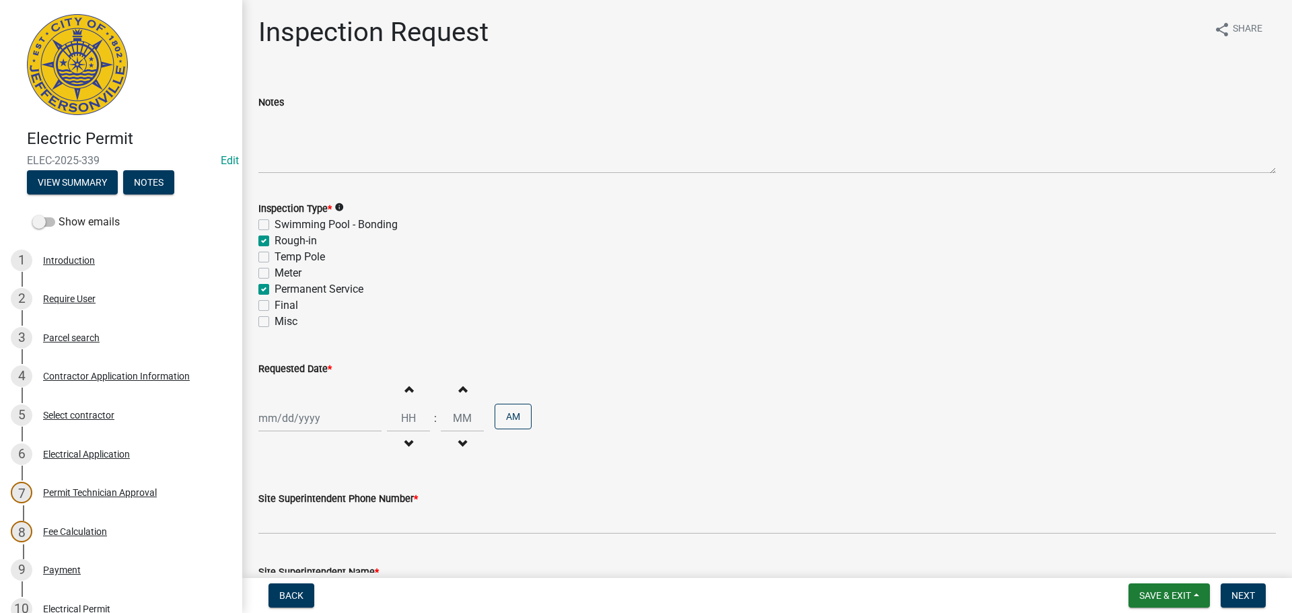
checkbox input "false"
checkbox input "true"
checkbox input "false"
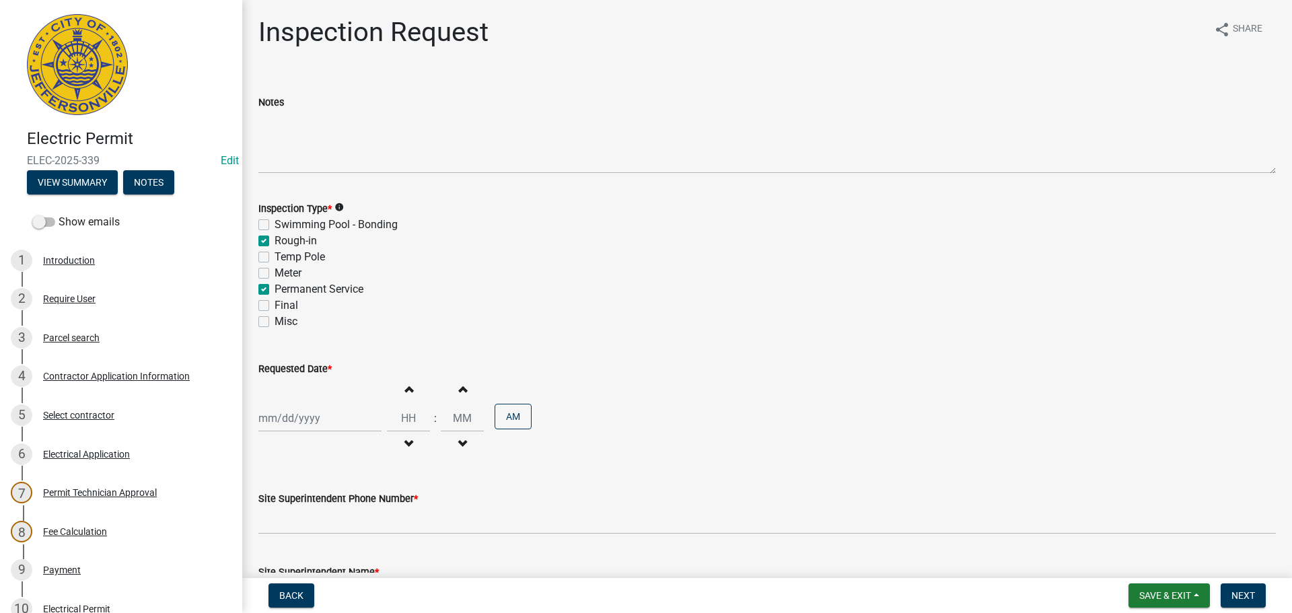
click at [306, 411] on div at bounding box center [319, 419] width 123 height 28
select select "8"
select select "2025"
drag, startPoint x: 296, startPoint y: 368, endPoint x: 310, endPoint y: 367, distance: 14.2
click at [297, 368] on div "26" at bounding box center [294, 368] width 22 height 22
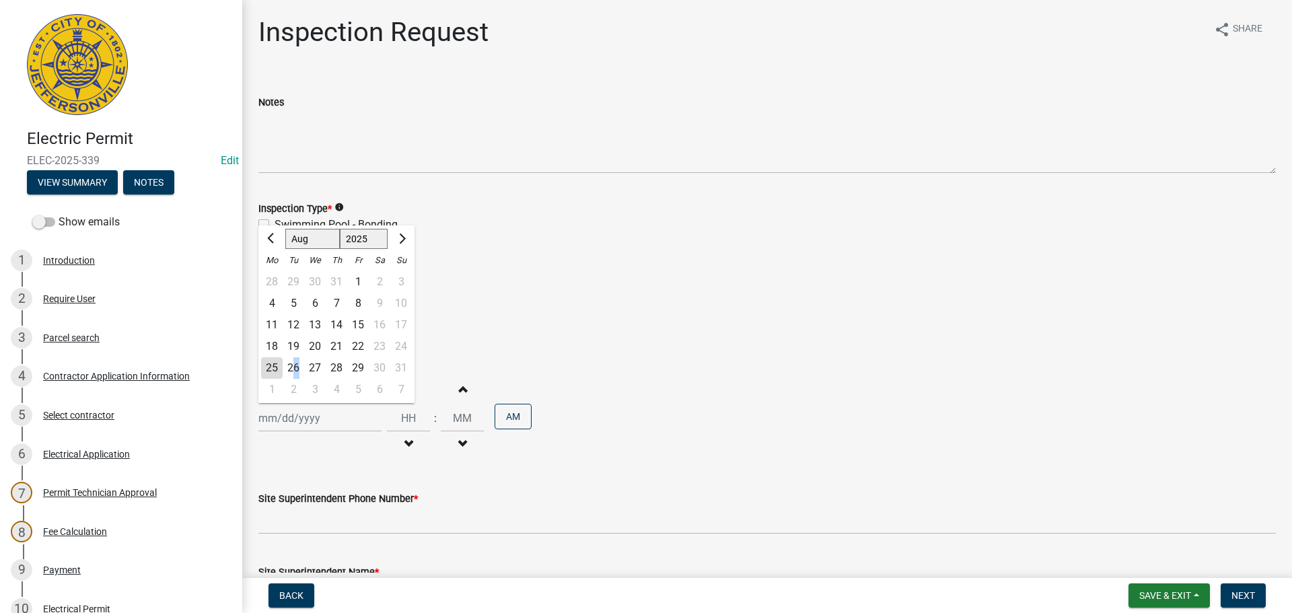
type input "[DATE]"
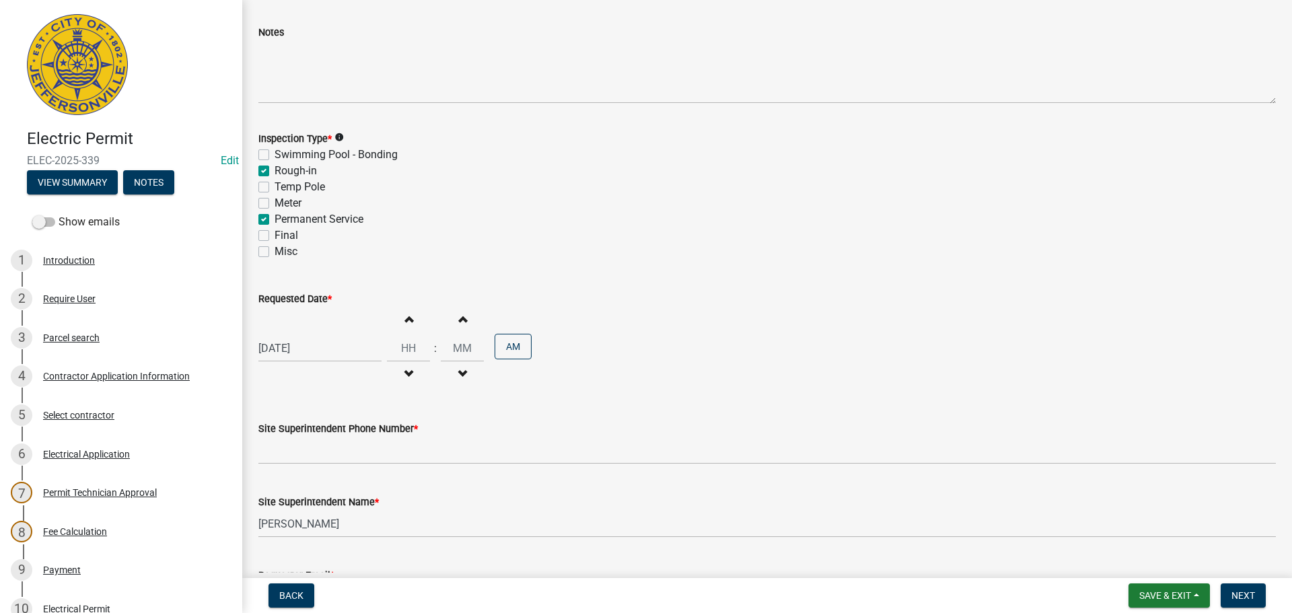
scroll to position [172, 0]
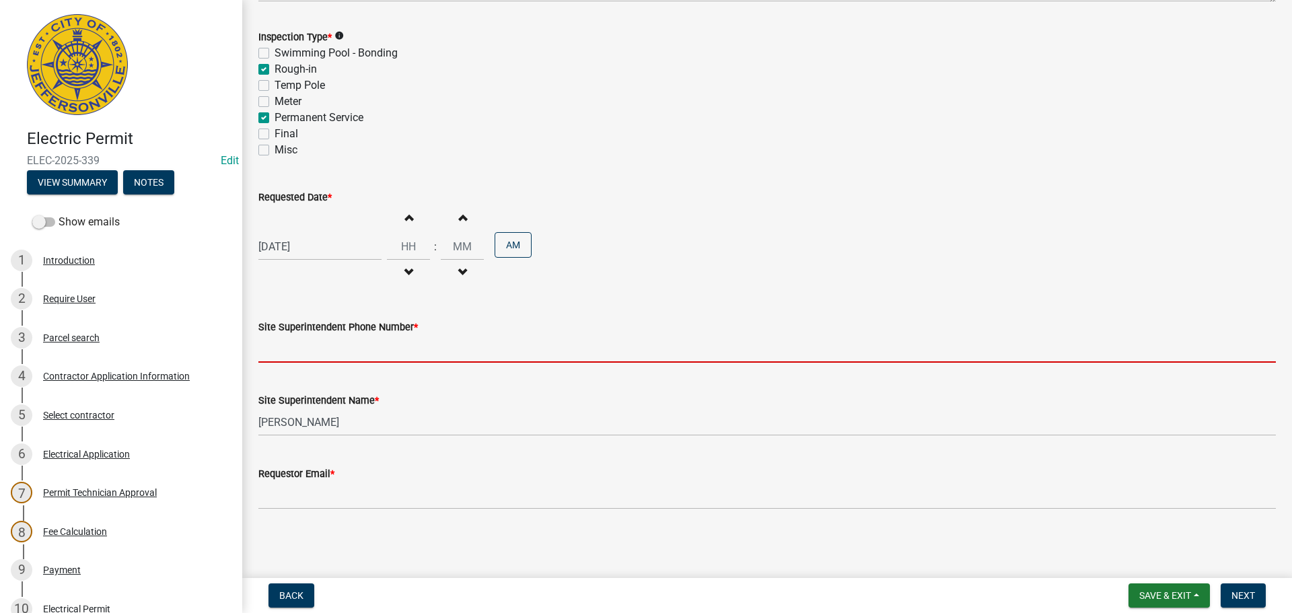
click at [305, 351] on input "Site Superintendent Phone Number *" at bounding box center [767, 349] width 1018 height 28
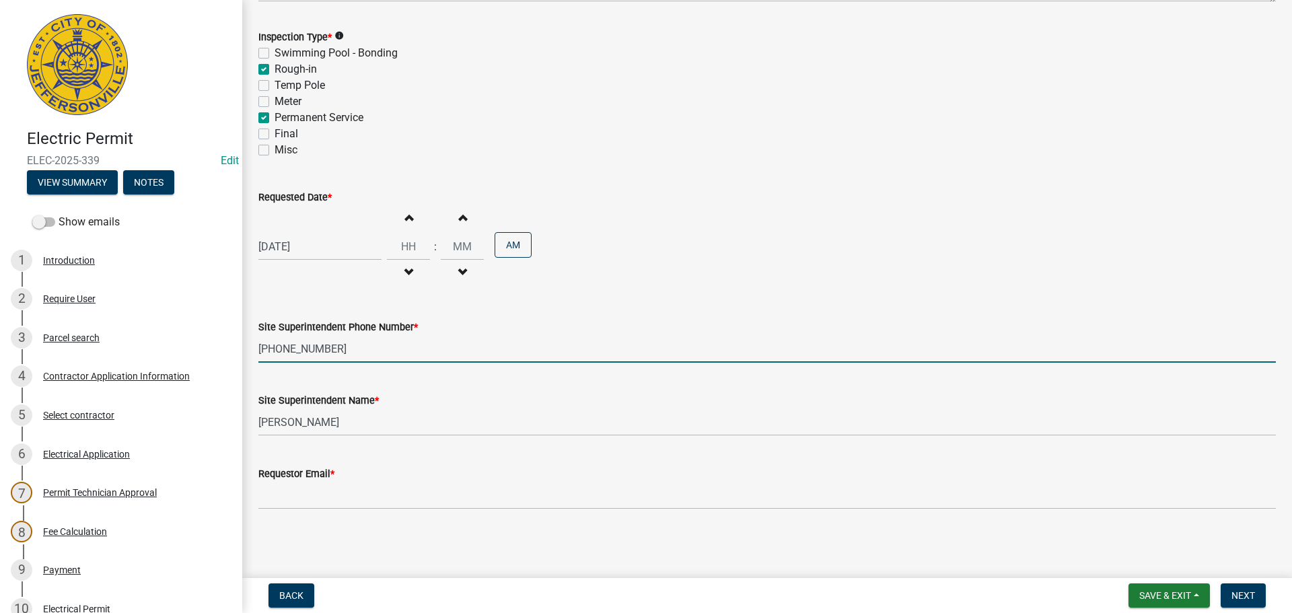
type input "513-316-8714"
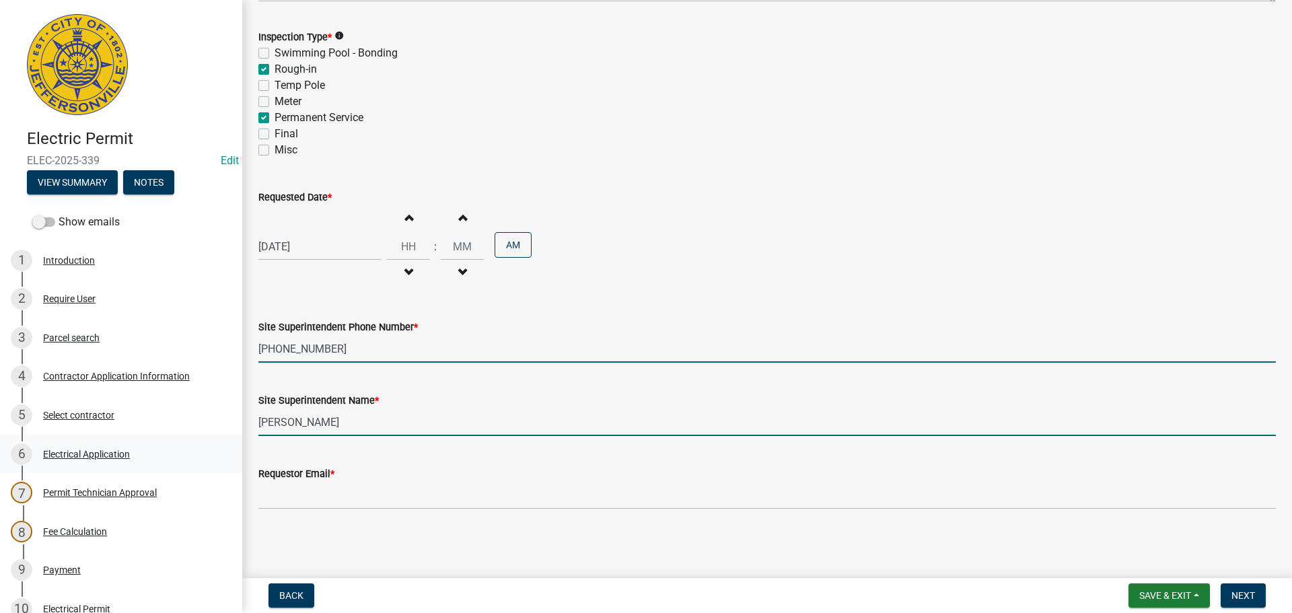
drag, startPoint x: 302, startPoint y: 424, endPoint x: 135, endPoint y: 438, distance: 167.5
click at [157, 438] on div "Electric Permit ELEC-2025-339 Edit View Summary Notes Show emails 1 Introductio…" at bounding box center [646, 306] width 1292 height 613
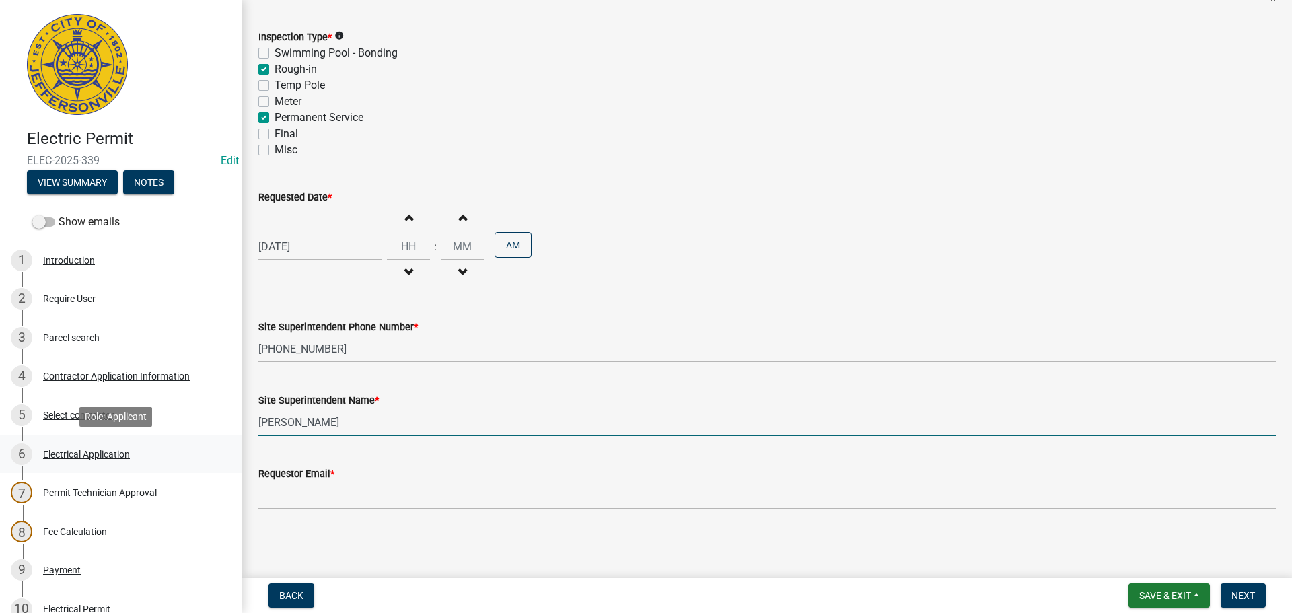
type input "JOSH"
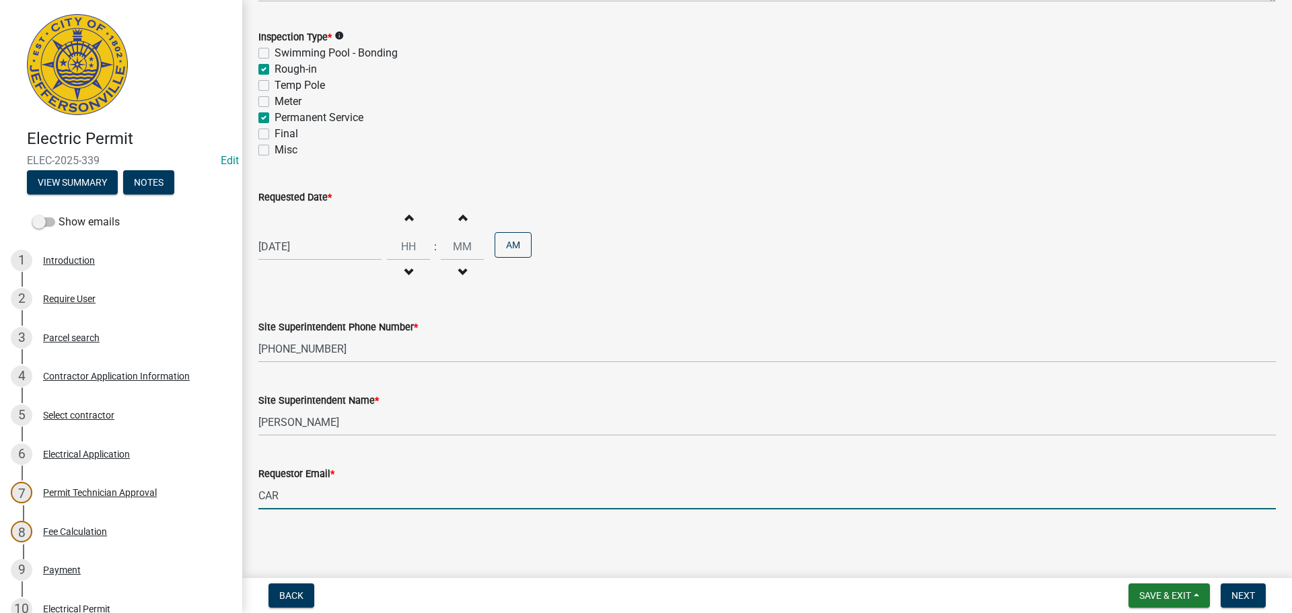
type input "CARISSA.KIRBY@KEPELECTRIC.COM"
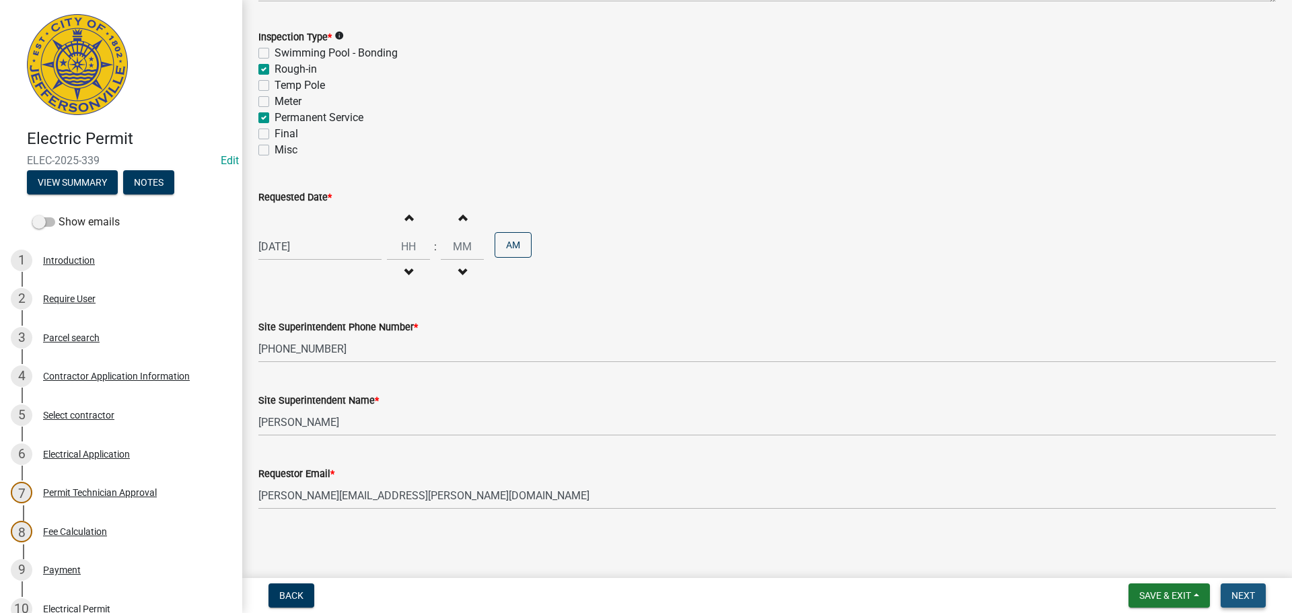
click at [1249, 598] on span "Next" at bounding box center [1244, 595] width 24 height 11
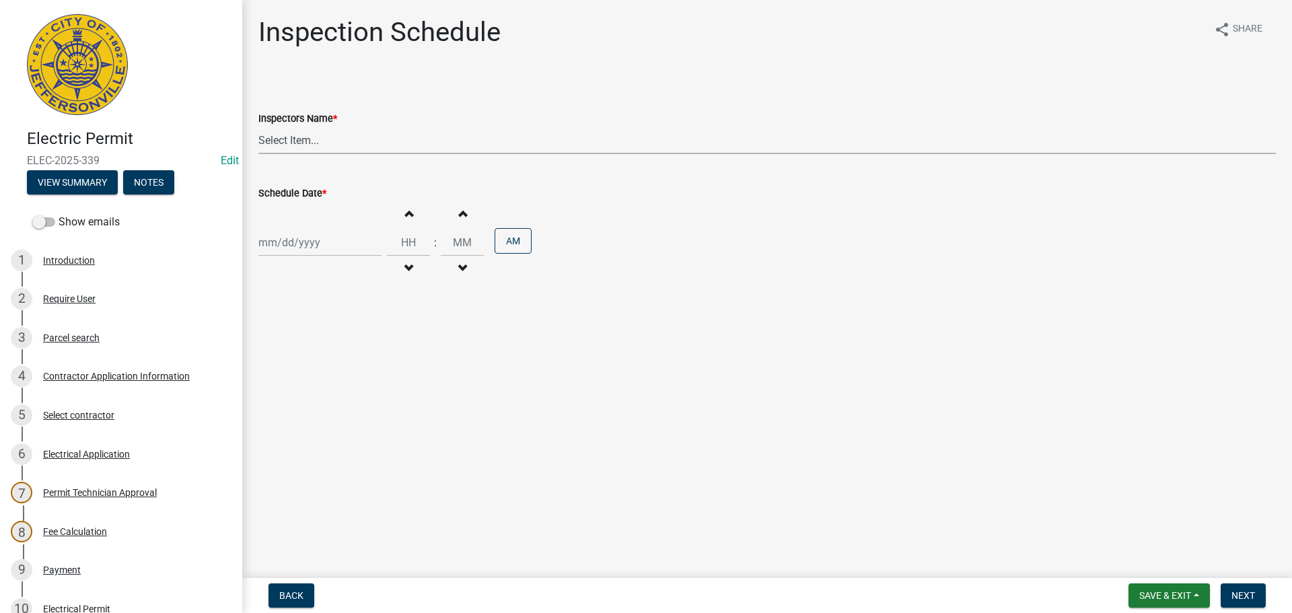
click at [286, 139] on select "Select Item... [PERSON_NAME] ([PERSON_NAME]) [PERSON_NAME] ([PERSON_NAME]) mkru…" at bounding box center [767, 141] width 1018 height 28
select select "36a8b8f0-2ef8-43e9-ae06-718f51af8d36"
click at [258, 127] on select "Select Item... [PERSON_NAME] ([PERSON_NAME]) [PERSON_NAME] ([PERSON_NAME]) mkru…" at bounding box center [767, 141] width 1018 height 28
click at [289, 247] on div at bounding box center [319, 243] width 123 height 28
select select "8"
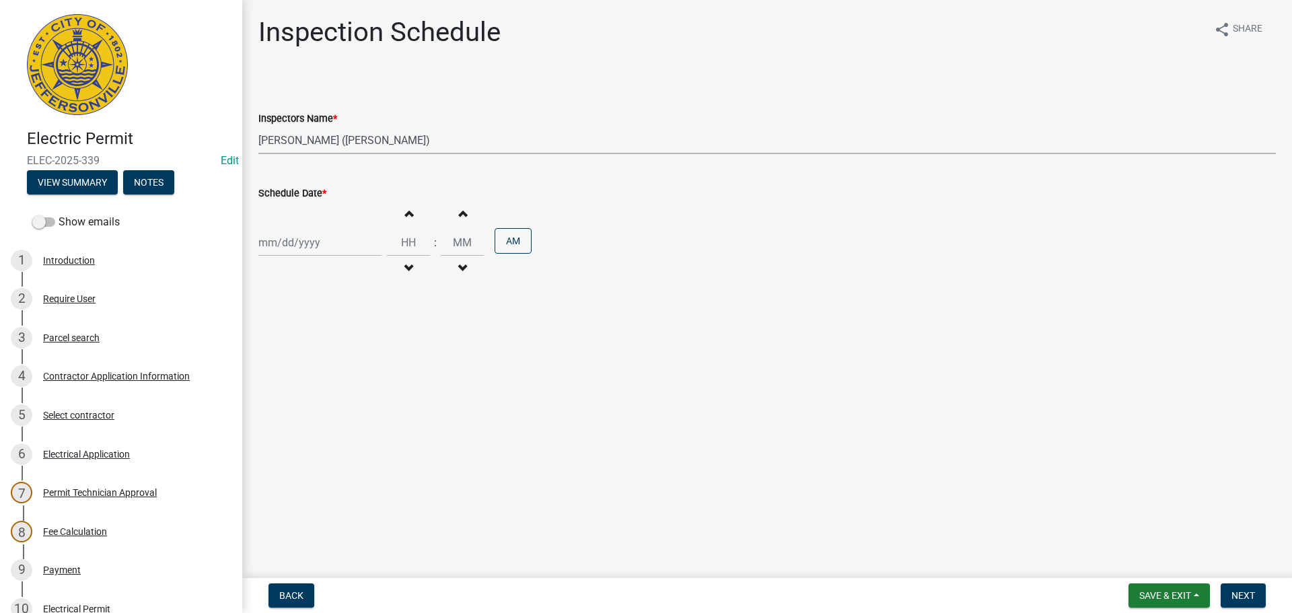
select select "2025"
drag, startPoint x: 293, startPoint y: 398, endPoint x: 327, endPoint y: 400, distance: 34.4
click at [297, 398] on div "26" at bounding box center [294, 401] width 22 height 22
type input "[DATE]"
click at [1230, 592] on button "Next" at bounding box center [1243, 596] width 45 height 24
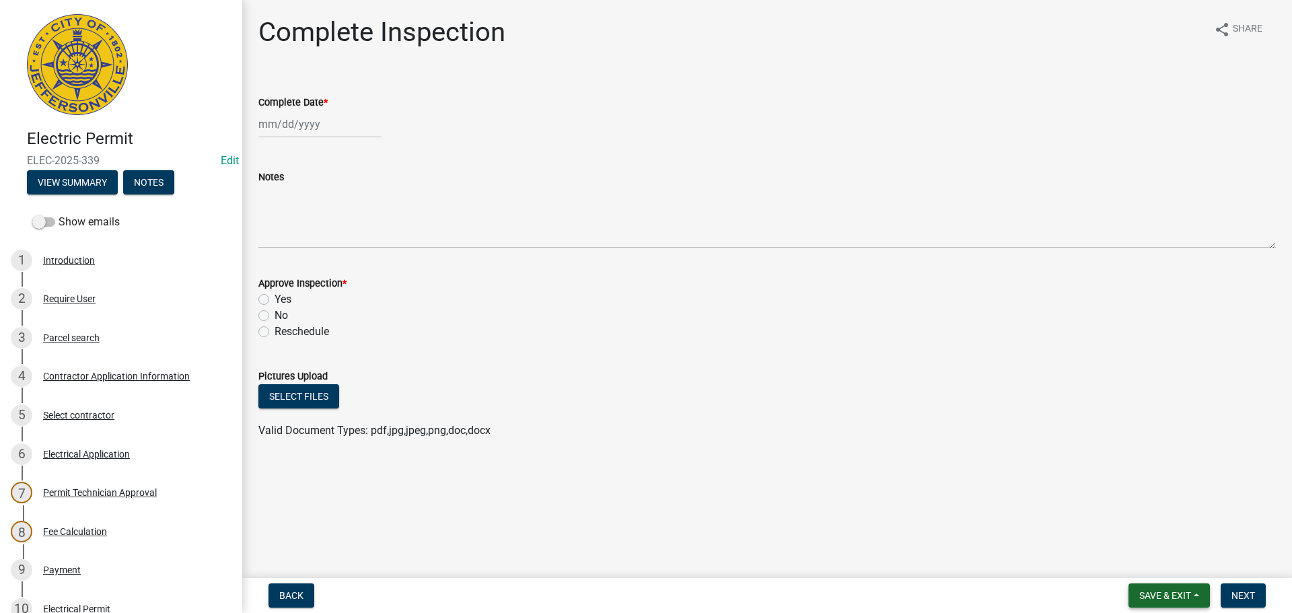
drag, startPoint x: 1180, startPoint y: 594, endPoint x: 1170, endPoint y: 590, distance: 10.6
click at [1178, 594] on span "Save & Exit" at bounding box center [1166, 595] width 52 height 11
click at [1142, 562] on button "Save & Exit" at bounding box center [1157, 561] width 108 height 32
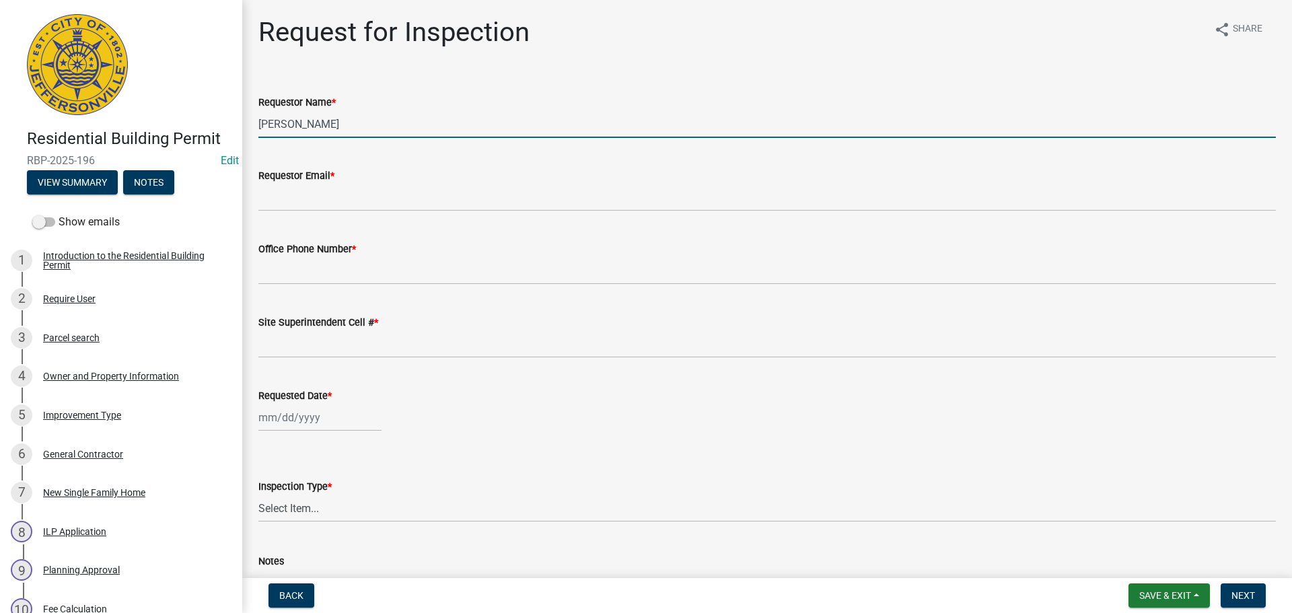
drag, startPoint x: 333, startPoint y: 126, endPoint x: 164, endPoint y: 124, distance: 169.6
click at [164, 124] on div "Residential Building Permit RBP-2025-196 Edit View Summary Notes Show emails 1 …" at bounding box center [646, 306] width 1292 height 613
type input "[PERSON_NAME]"
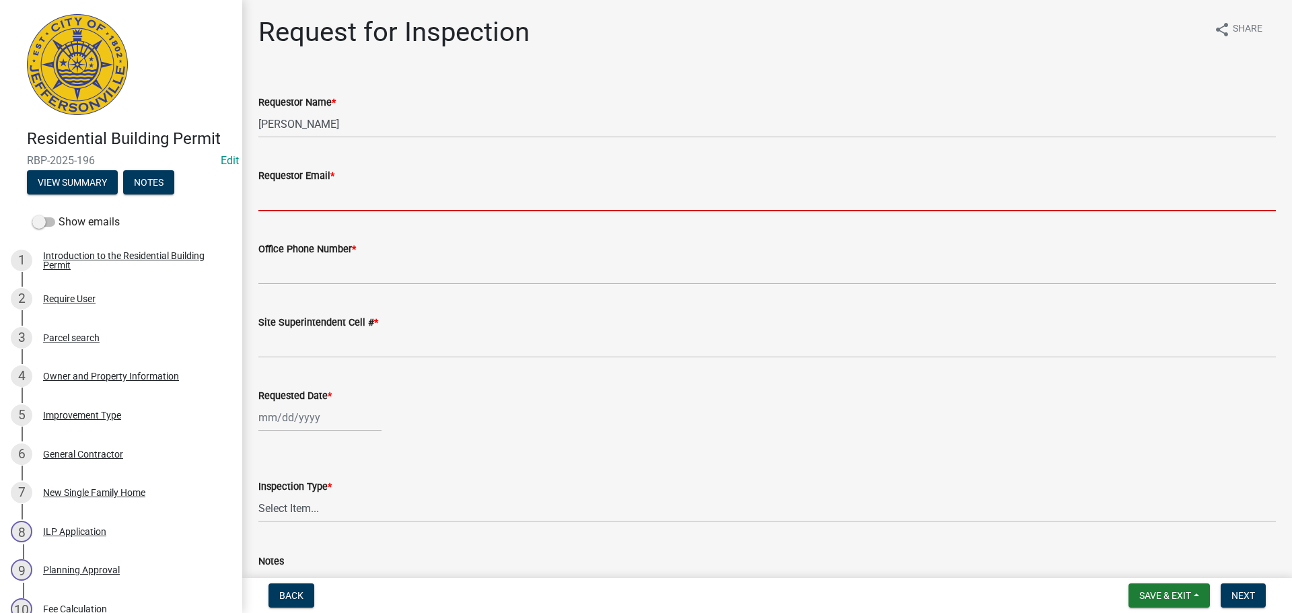
click at [270, 194] on input "Requestor Email *" at bounding box center [767, 198] width 1018 height 28
type input "[EMAIL_ADDRESS][DOMAIN_NAME]"
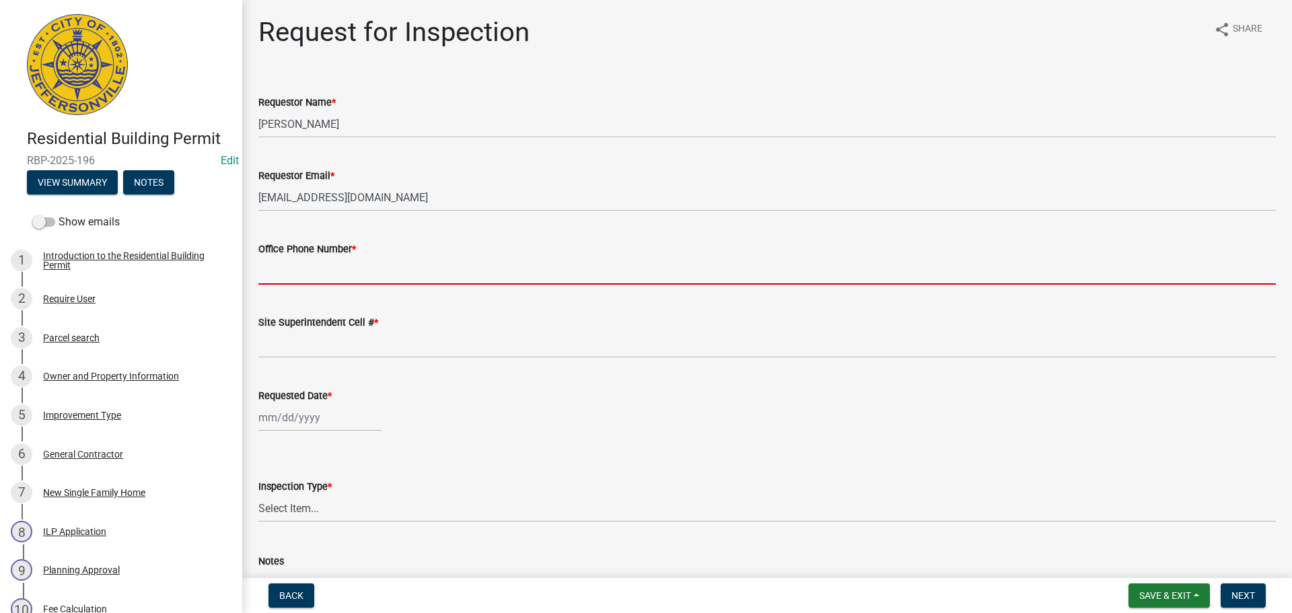
click at [309, 270] on input "Office Phone Number *" at bounding box center [767, 271] width 1018 height 28
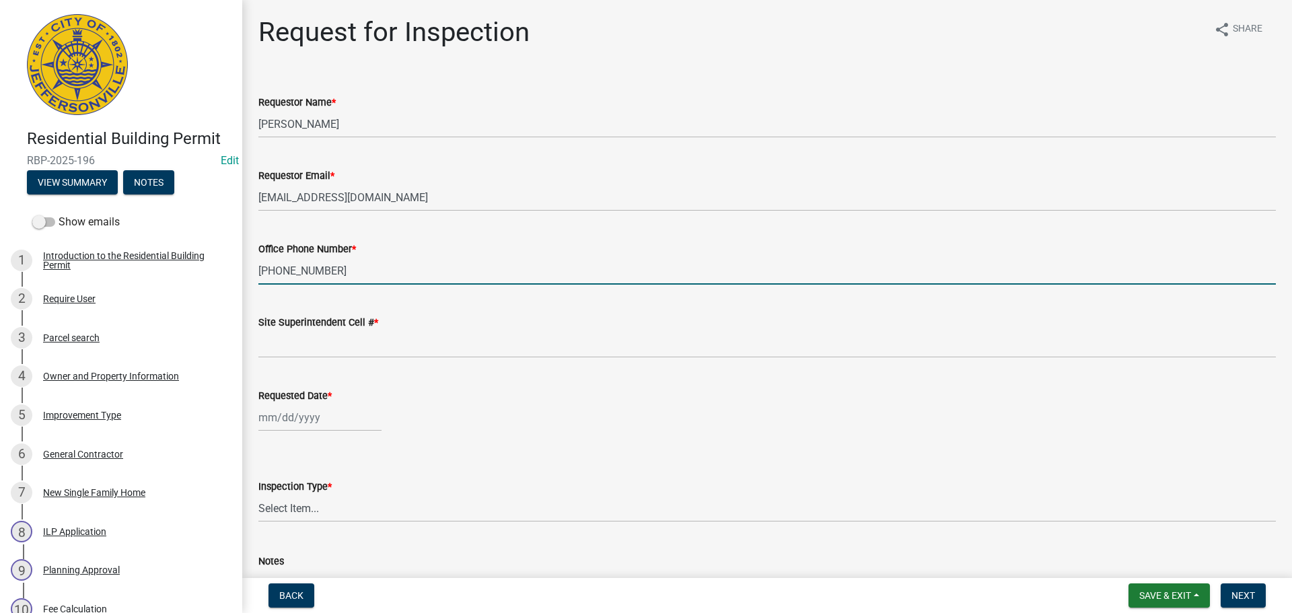
type input "[PHONE_NUMBER]"
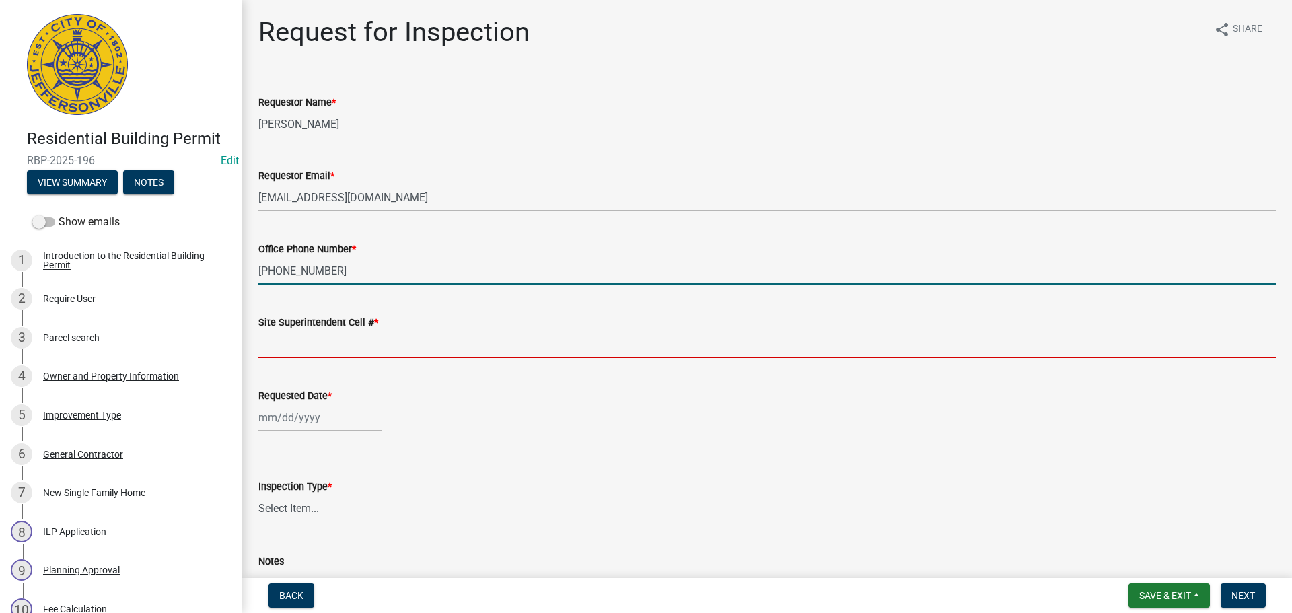
click at [302, 353] on input "Site Superintendent Cell # *" at bounding box center [767, 344] width 1018 height 28
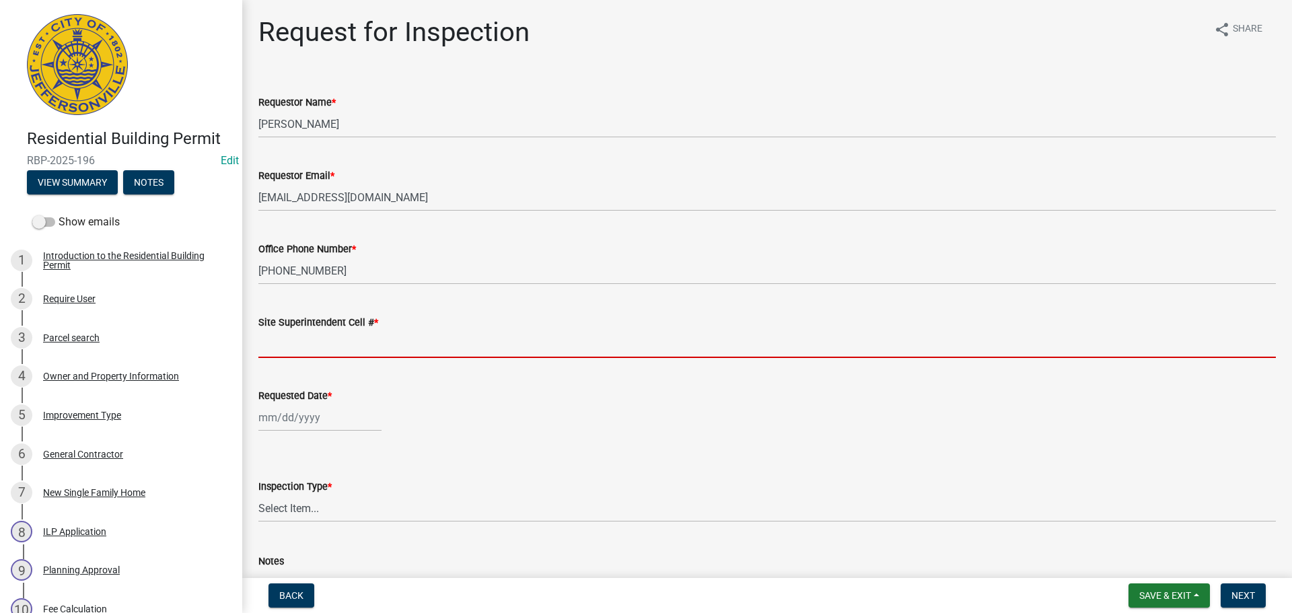
type input "SAME"
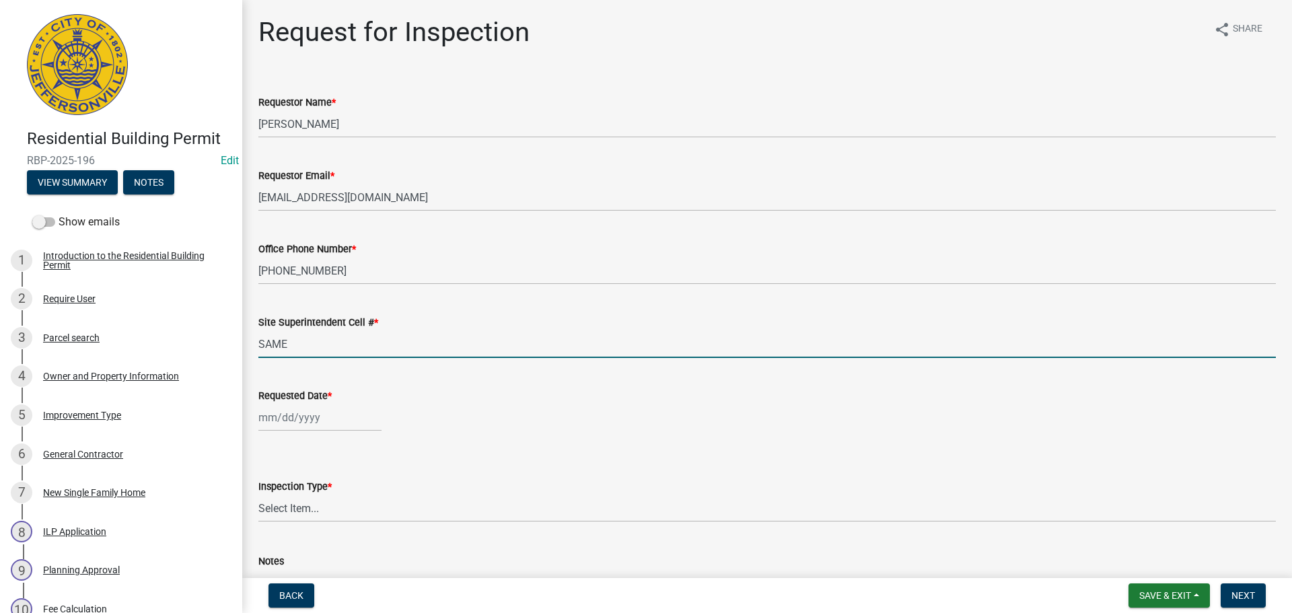
select select "8"
select select "2025"
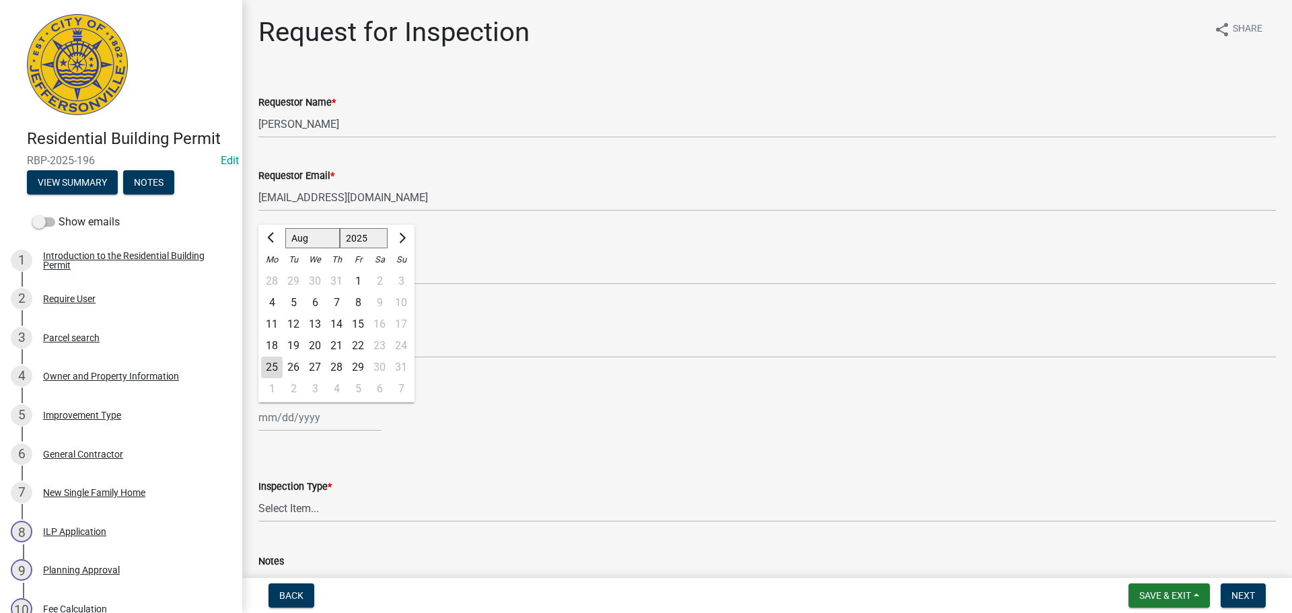
click at [300, 408] on div "[PERSON_NAME] Feb Mar Apr [PERSON_NAME][DATE] Oct Nov [DATE] 1526 1527 1528 152…" at bounding box center [319, 418] width 123 height 28
click at [294, 370] on div "26" at bounding box center [294, 368] width 22 height 22
type input "[DATE]"
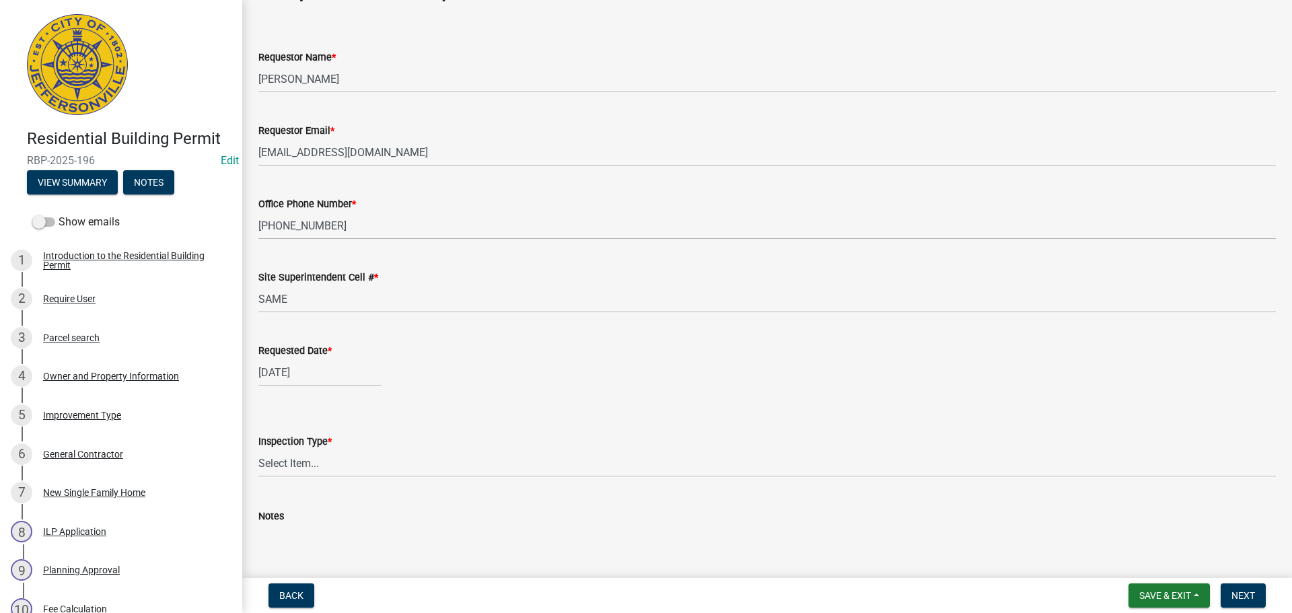
scroll to position [123, 0]
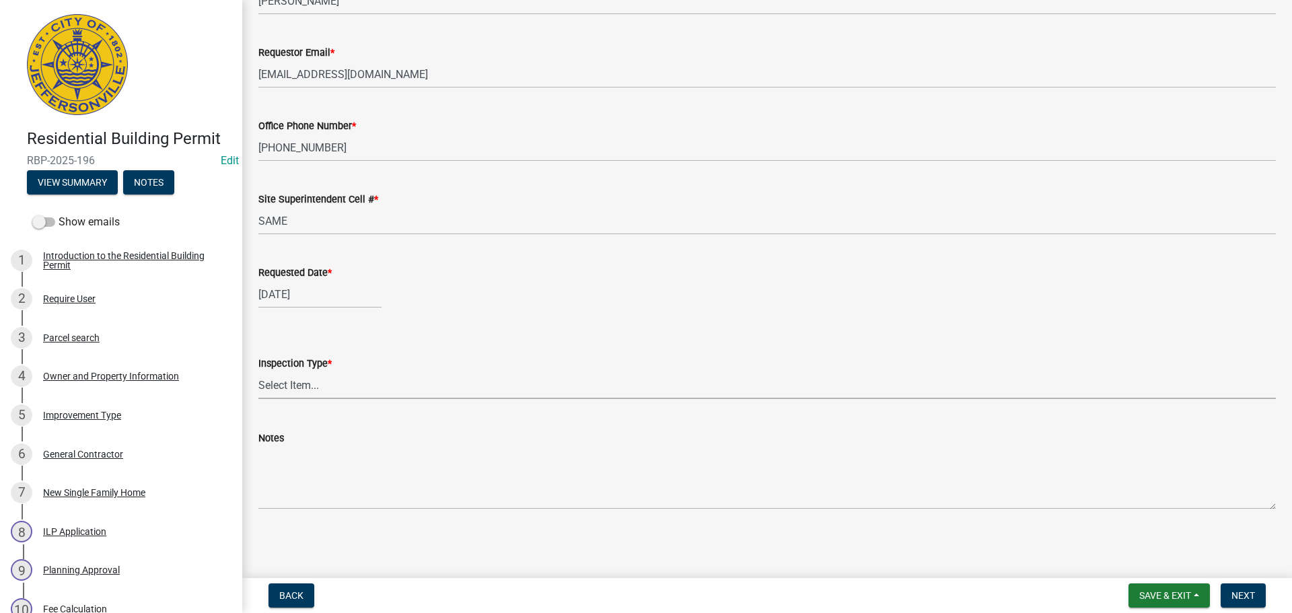
click at [302, 393] on select "Select Item... Footer Foundation Framing Final" at bounding box center [767, 386] width 1018 height 28
click at [258, 372] on select "Select Item... Footer Foundation Framing Final" at bounding box center [767, 386] width 1018 height 28
select select "cf00f61e-4b77-4892-83dd-df63e4708b2f"
click at [1247, 596] on span "Next" at bounding box center [1244, 595] width 24 height 11
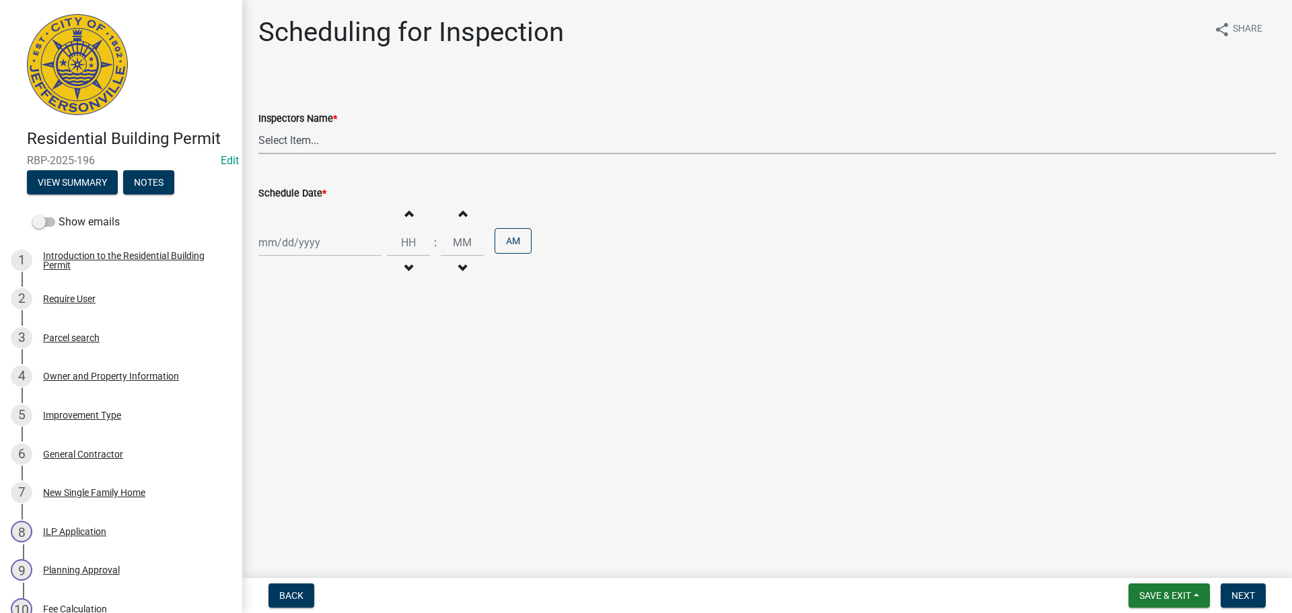
click at [282, 136] on select "Select Item... [PERSON_NAME] ([PERSON_NAME]) [PERSON_NAME] ([PERSON_NAME]) mkru…" at bounding box center [767, 141] width 1018 height 28
select select "7b0b9f25-f402-4148-9522-9b9b34b3e885"
click at [258, 127] on select "Select Item... [PERSON_NAME] ([PERSON_NAME]) [PERSON_NAME] ([PERSON_NAME]) mkru…" at bounding box center [767, 141] width 1018 height 28
click at [291, 253] on div at bounding box center [319, 243] width 123 height 28
select select "8"
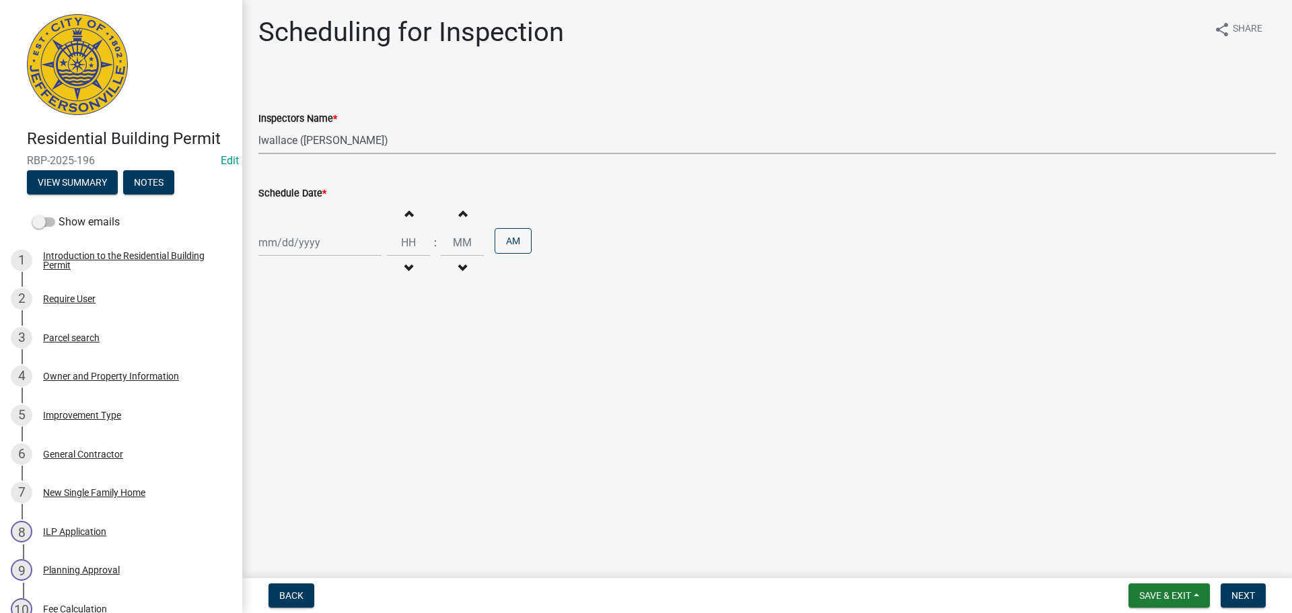
select select "2025"
click at [291, 397] on div "26" at bounding box center [294, 401] width 22 height 22
type input "[DATE]"
click at [1239, 595] on span "Next" at bounding box center [1244, 595] width 24 height 11
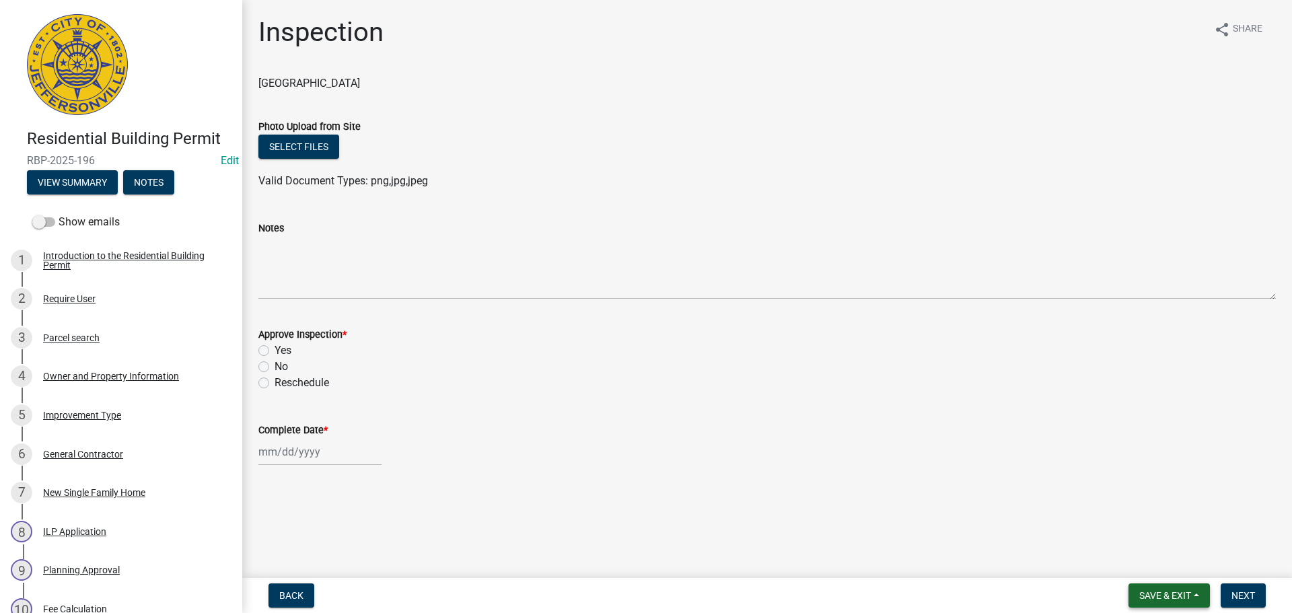
click at [1165, 606] on button "Save & Exit" at bounding box center [1169, 596] width 81 height 24
click at [1150, 559] on button "Save & Exit" at bounding box center [1157, 561] width 108 height 32
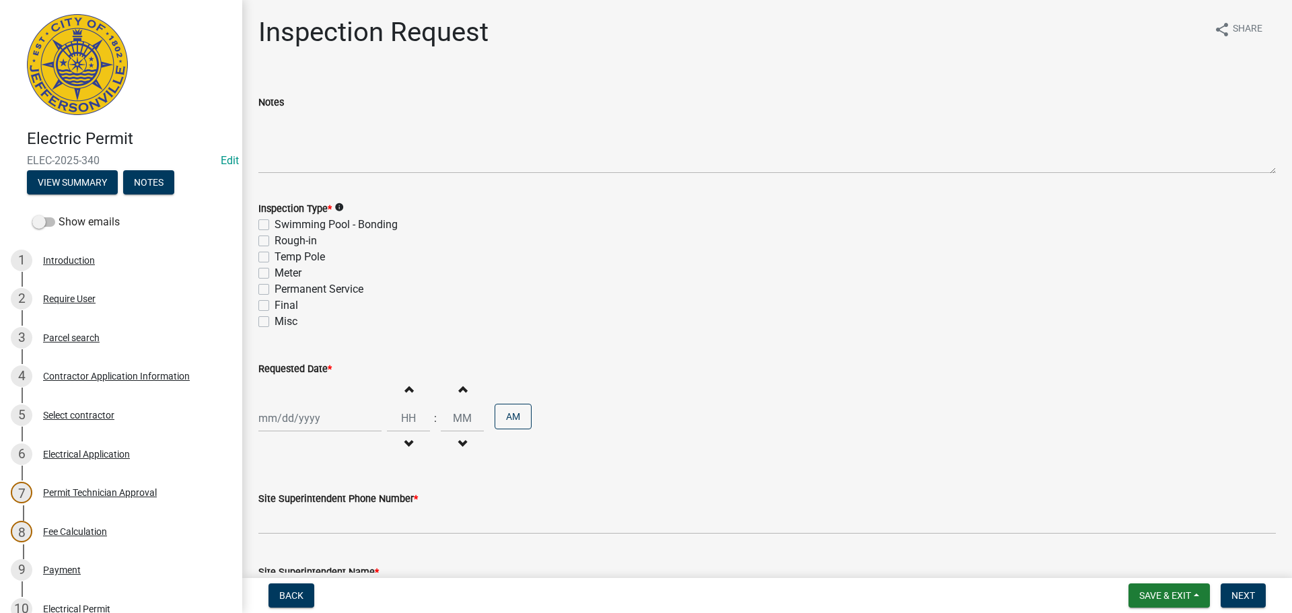
click at [275, 240] on label "Rough-in" at bounding box center [296, 241] width 42 height 16
click at [275, 240] on input "Rough-in" at bounding box center [279, 237] width 9 height 9
checkbox input "true"
checkbox input "false"
checkbox input "true"
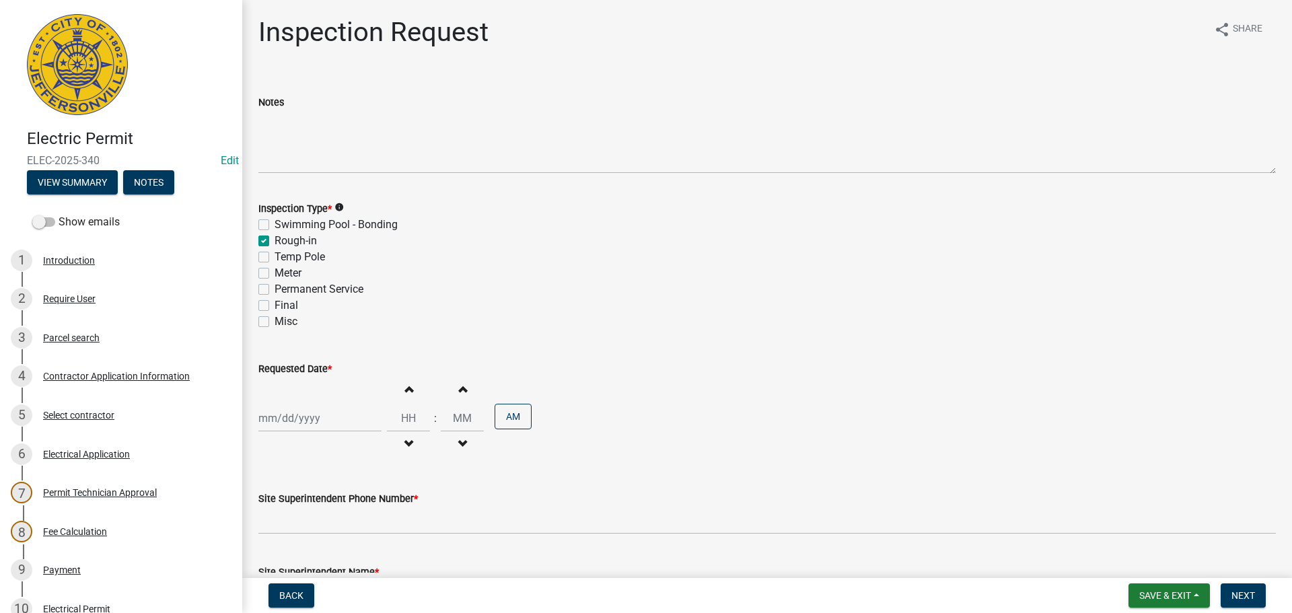
checkbox input "false"
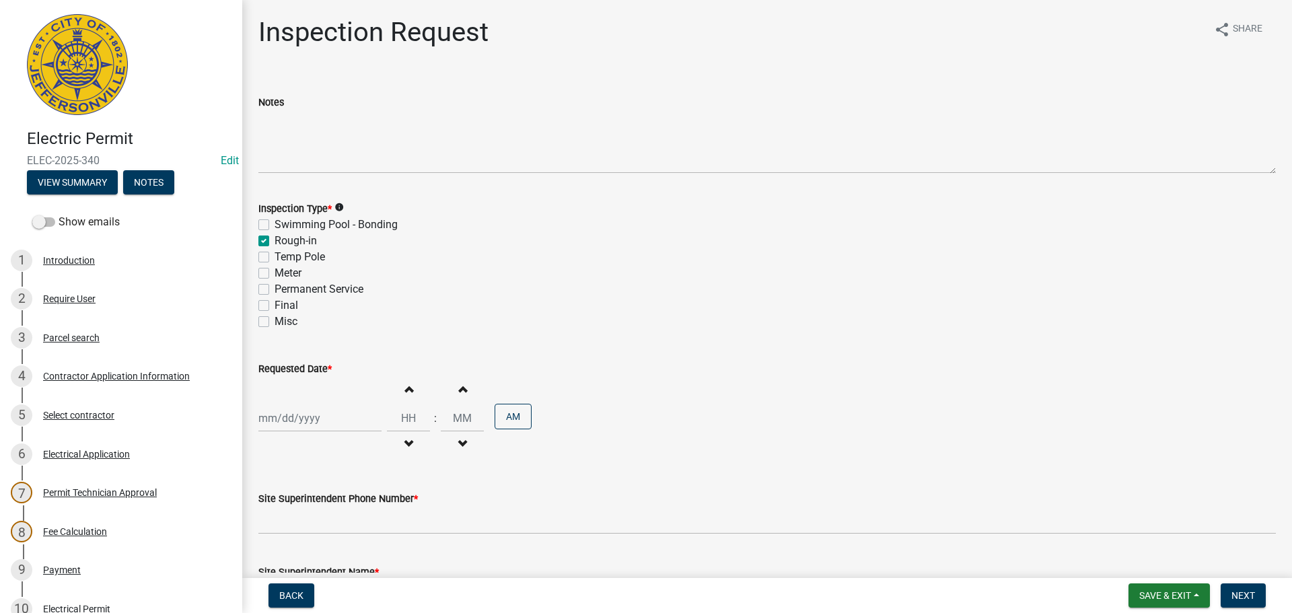
click at [275, 290] on label "Permanent Service" at bounding box center [319, 289] width 89 height 16
click at [275, 290] on input "Permanent Service" at bounding box center [279, 285] width 9 height 9
checkbox input "true"
checkbox input "false"
checkbox input "true"
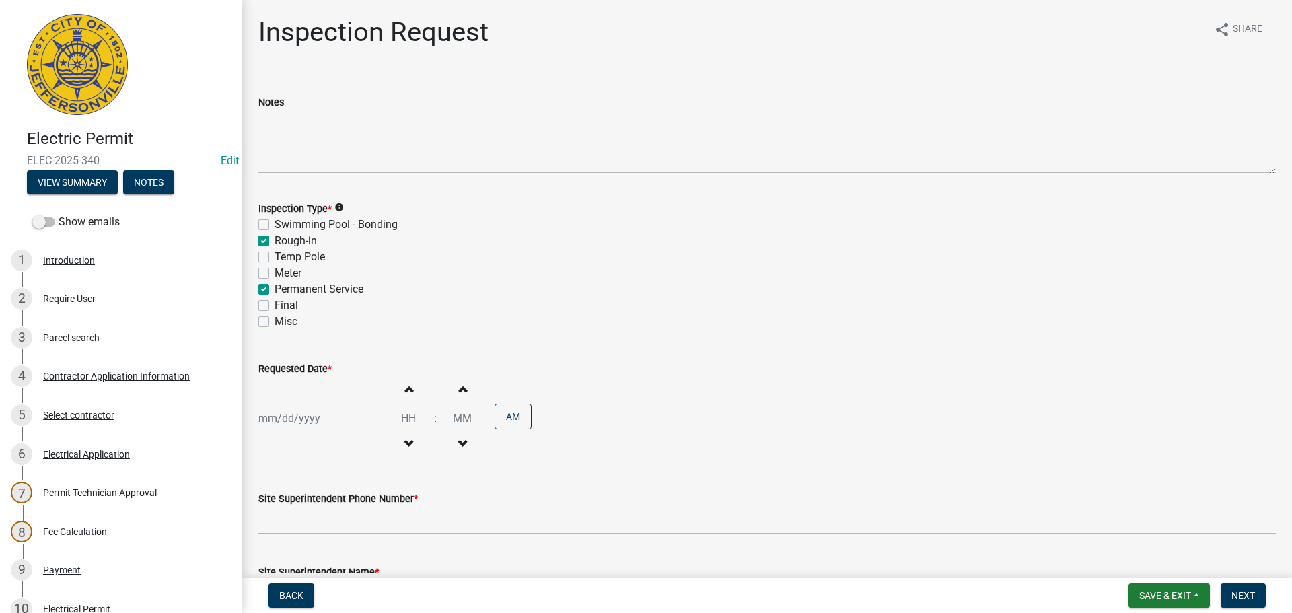
checkbox input "false"
checkbox input "true"
checkbox input "false"
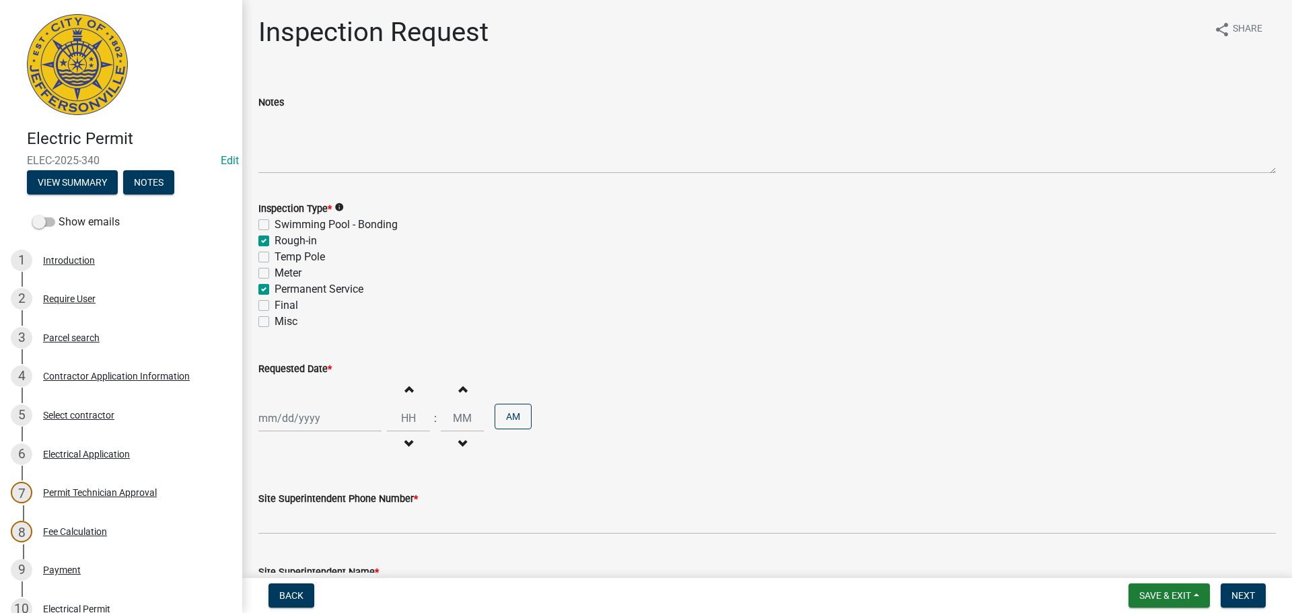
select select "8"
select select "2025"
click at [287, 415] on div "Jan Feb Mar Apr May Jun Jul Aug Sep Oct Nov Dec 1525 1526 1527 1528 1529 1530 1…" at bounding box center [319, 419] width 123 height 28
click at [295, 370] on div "26" at bounding box center [294, 368] width 22 height 22
type input "[DATE]"
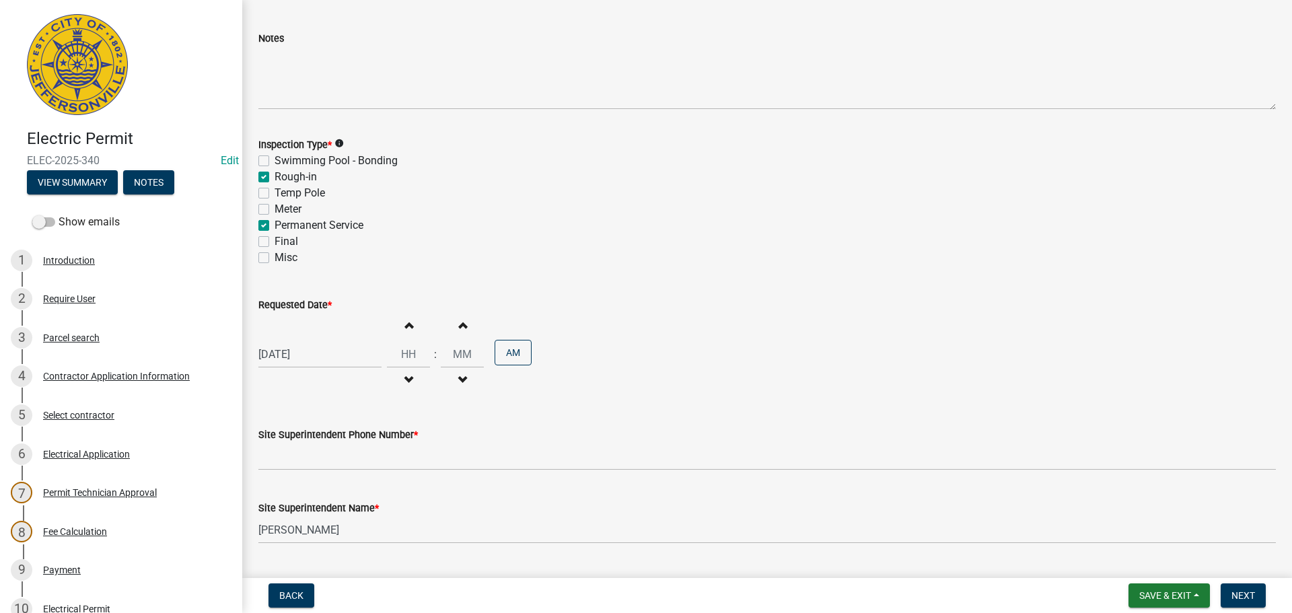
scroll to position [172, 0]
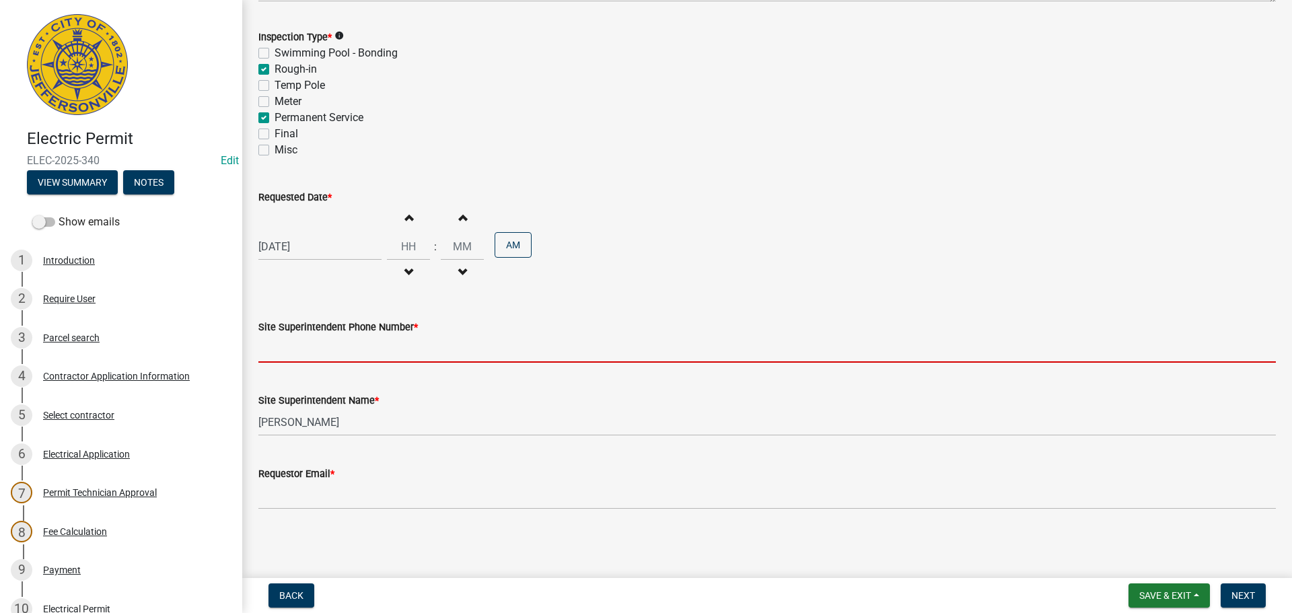
click at [353, 361] on input "Site Superintendent Phone Number *" at bounding box center [767, 349] width 1018 height 28
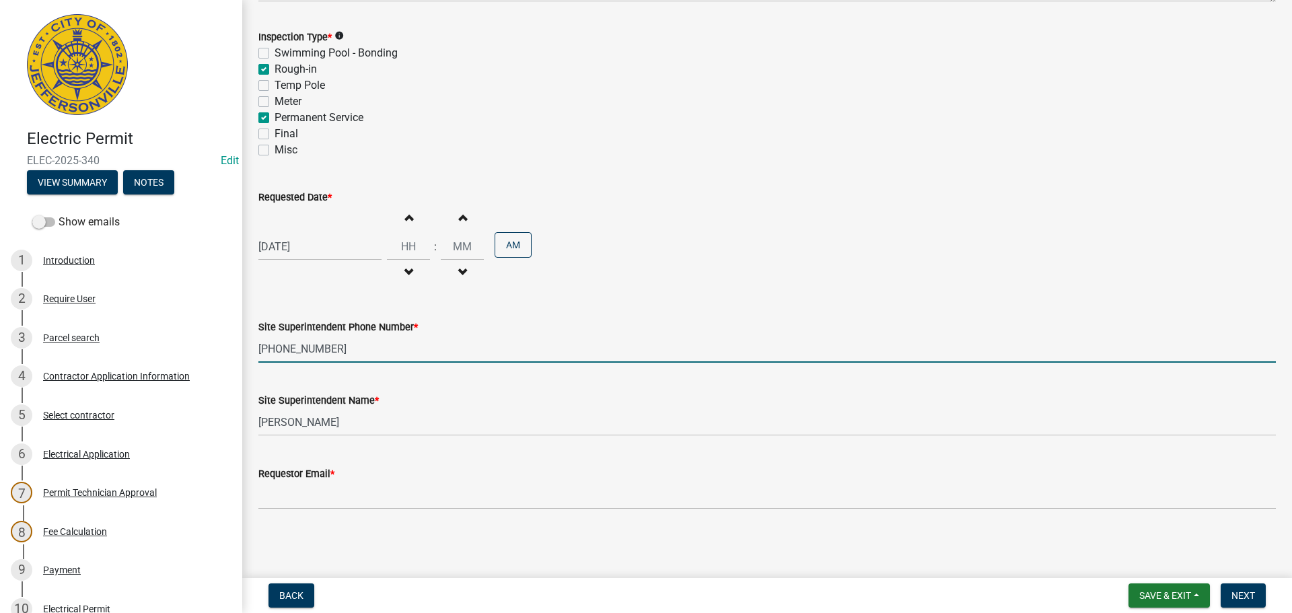
type input "[PHONE_NUMBER]"
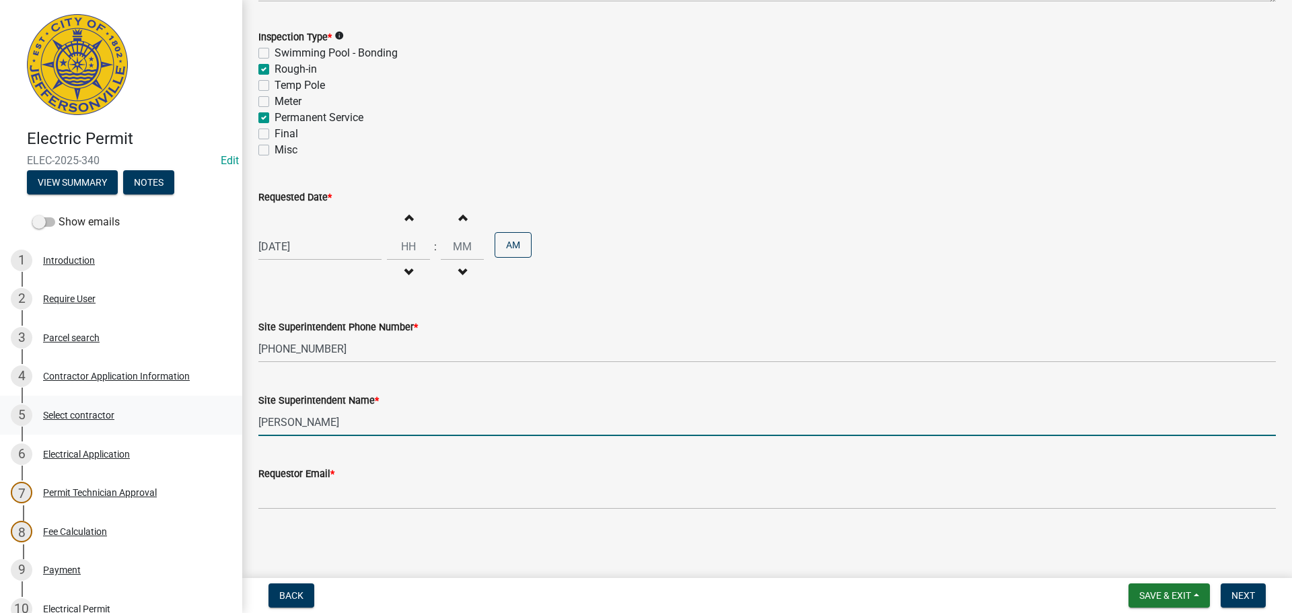
drag, startPoint x: 348, startPoint y: 425, endPoint x: 94, endPoint y: 408, distance: 255.0
click at [166, 409] on div "Electric Permit ELEC-2025-340 Edit View Summary Notes Show emails 1 Introductio…" at bounding box center [646, 306] width 1292 height 613
type input "JOSH"
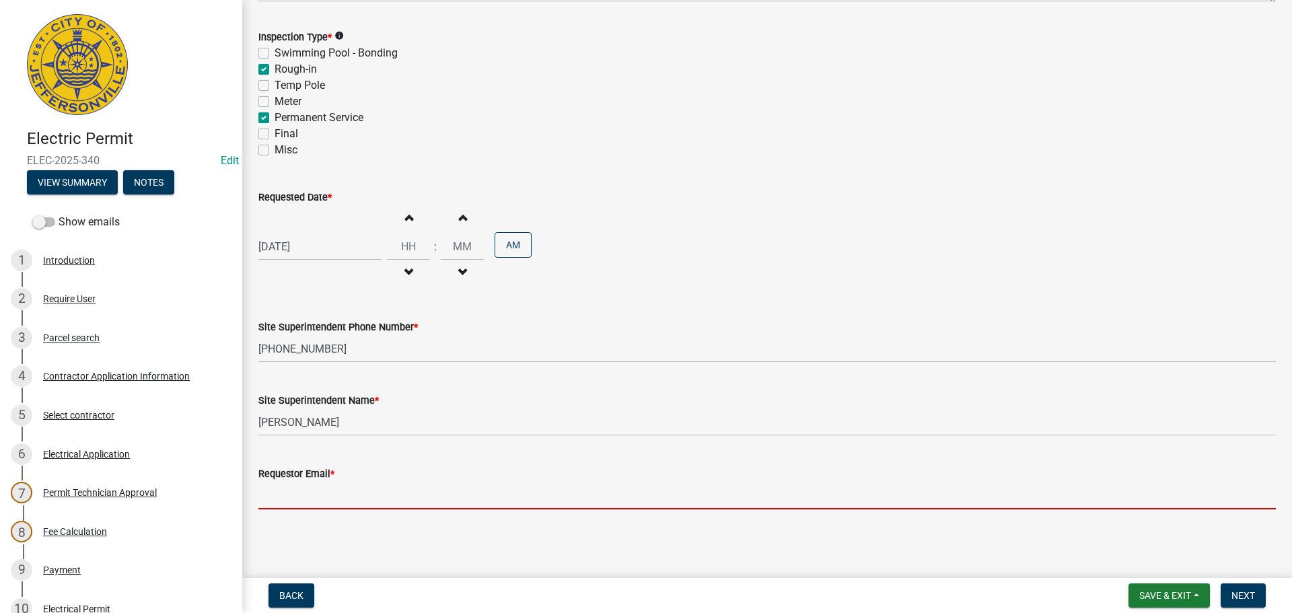
click at [265, 490] on input "Requestor Email *" at bounding box center [767, 496] width 1018 height 28
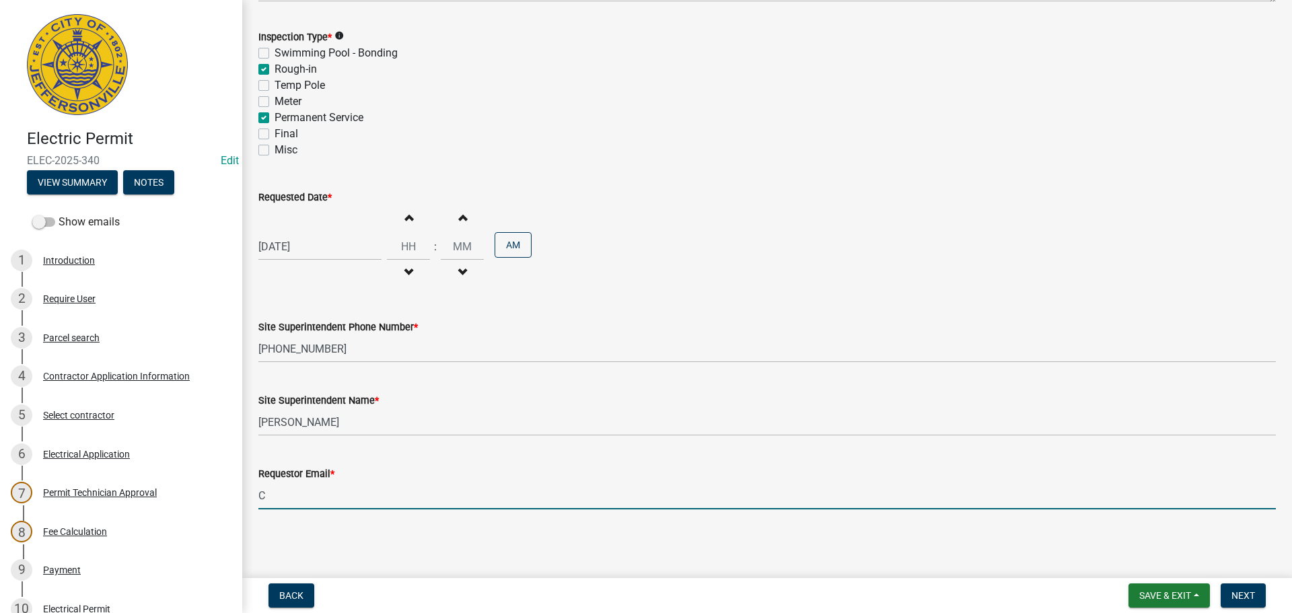
type input "CARISSA.KIRBY@KEPELECTRIC.COM"
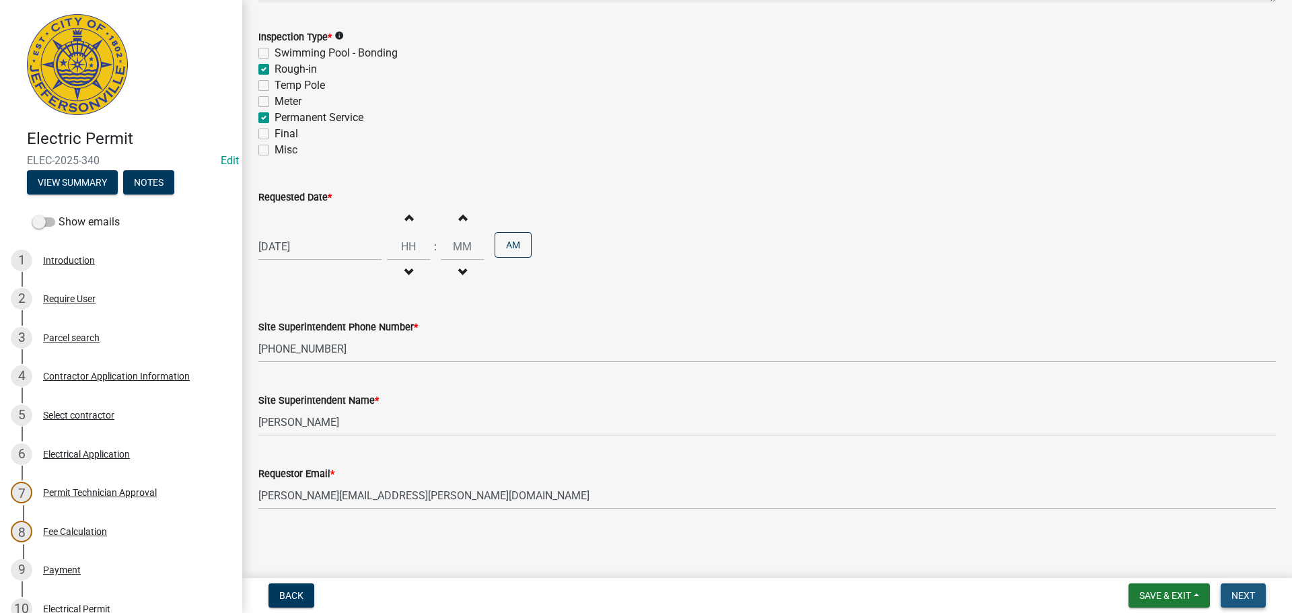
click at [1240, 594] on span "Next" at bounding box center [1244, 595] width 24 height 11
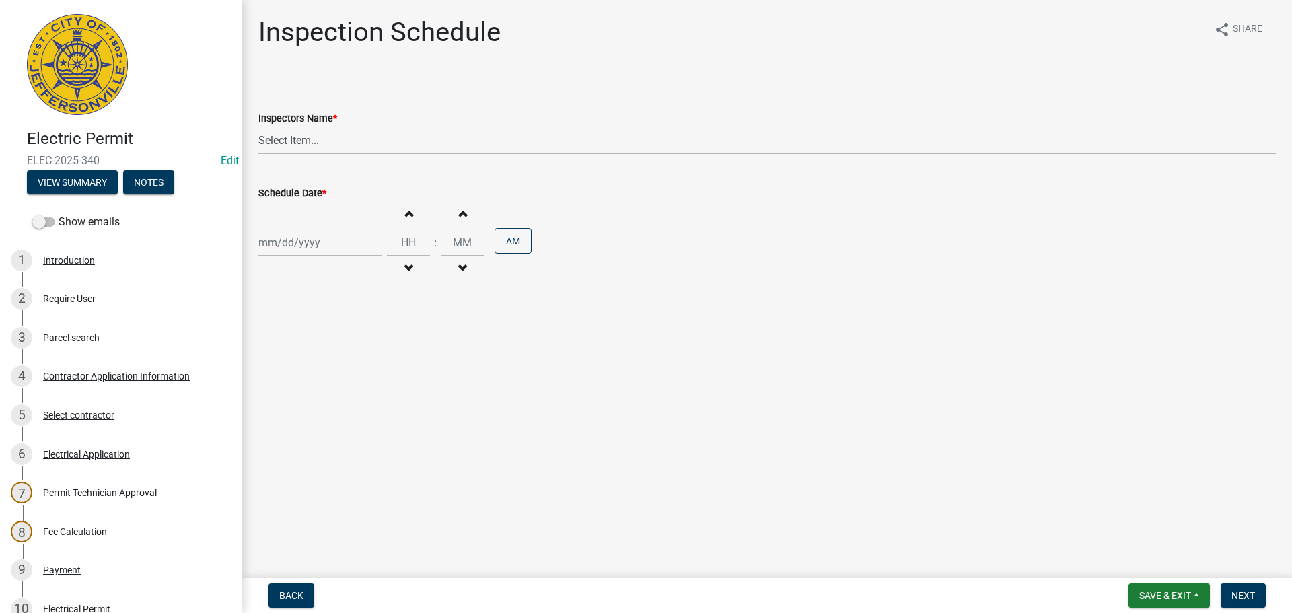
click at [295, 146] on select "Select Item... [PERSON_NAME] ([PERSON_NAME]) [PERSON_NAME] ([PERSON_NAME]) mkru…" at bounding box center [767, 141] width 1018 height 28
select select "36a8b8f0-2ef8-43e9-ae06-718f51af8d36"
click at [258, 127] on select "Select Item... jramsey (Jeremy Ramsey) MaryFrey (Mary Frey) mkruer (Mike Kruer)…" at bounding box center [767, 141] width 1018 height 28
select select "8"
select select "2025"
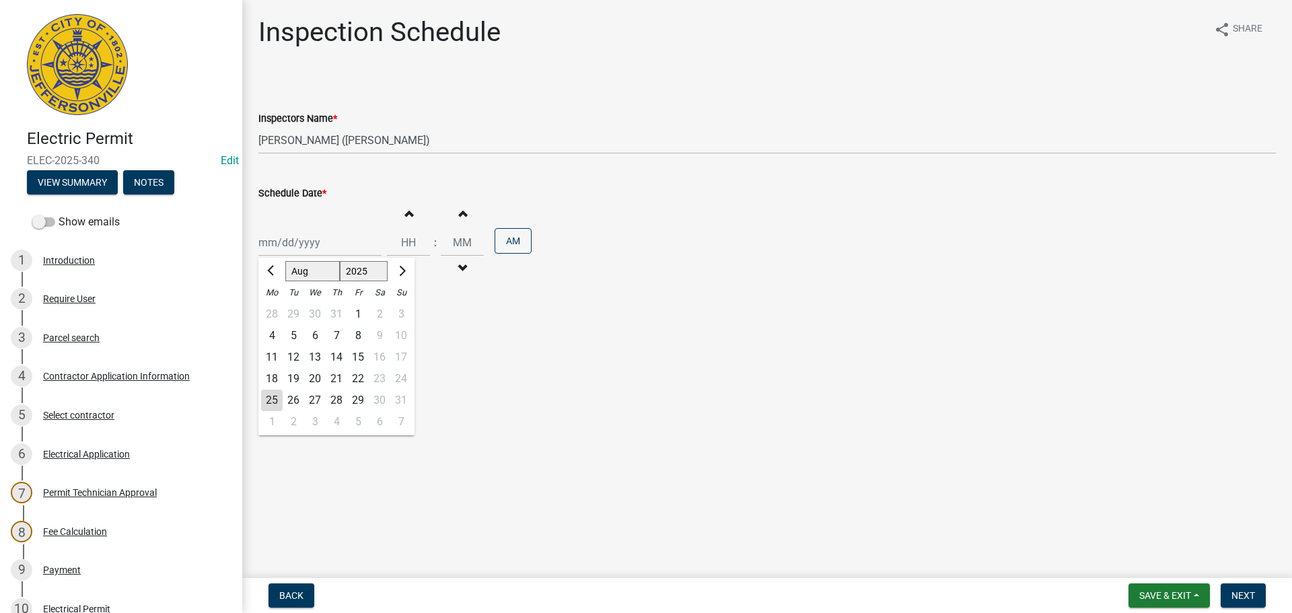
click at [306, 243] on div "Jan Feb Mar Apr May Jun Jul Aug Sep Oct Nov Dec 1525 1526 1527 1528 1529 1530 1…" at bounding box center [319, 243] width 123 height 28
click at [298, 400] on div "26" at bounding box center [294, 401] width 22 height 22
type input "08/26/2025"
click at [1251, 593] on span "Next" at bounding box center [1244, 595] width 24 height 11
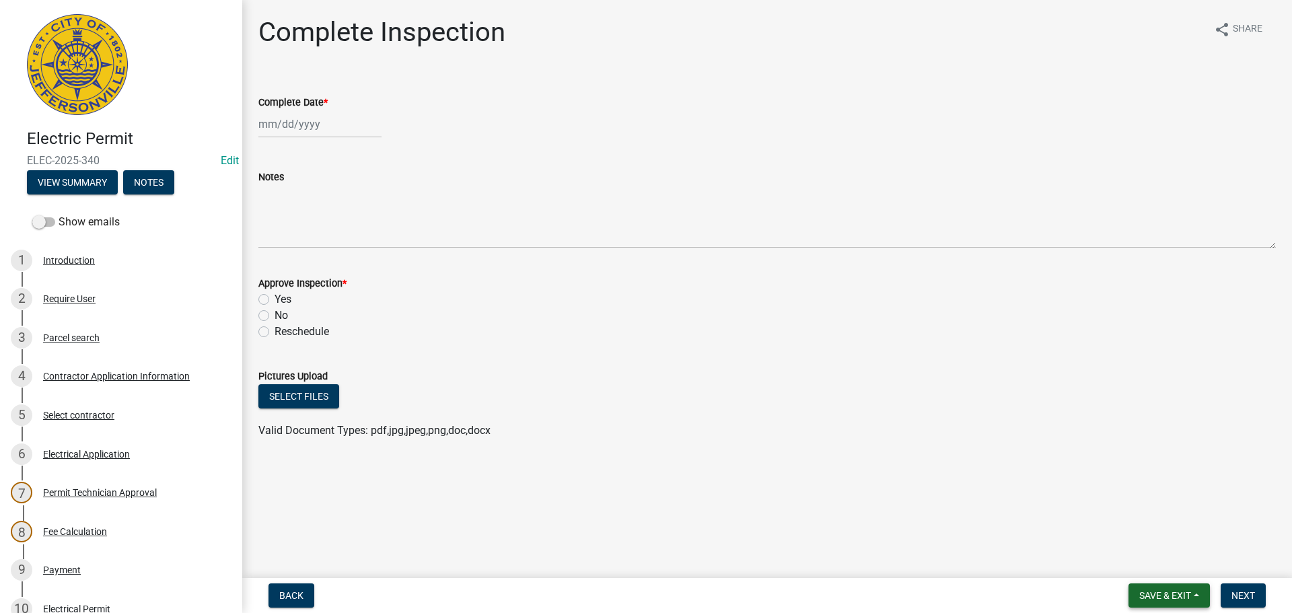
click at [1160, 592] on span "Save & Exit" at bounding box center [1166, 595] width 52 height 11
click at [1146, 569] on button "Save & Exit" at bounding box center [1157, 561] width 108 height 32
click at [296, 600] on span "Back" at bounding box center [291, 595] width 24 height 11
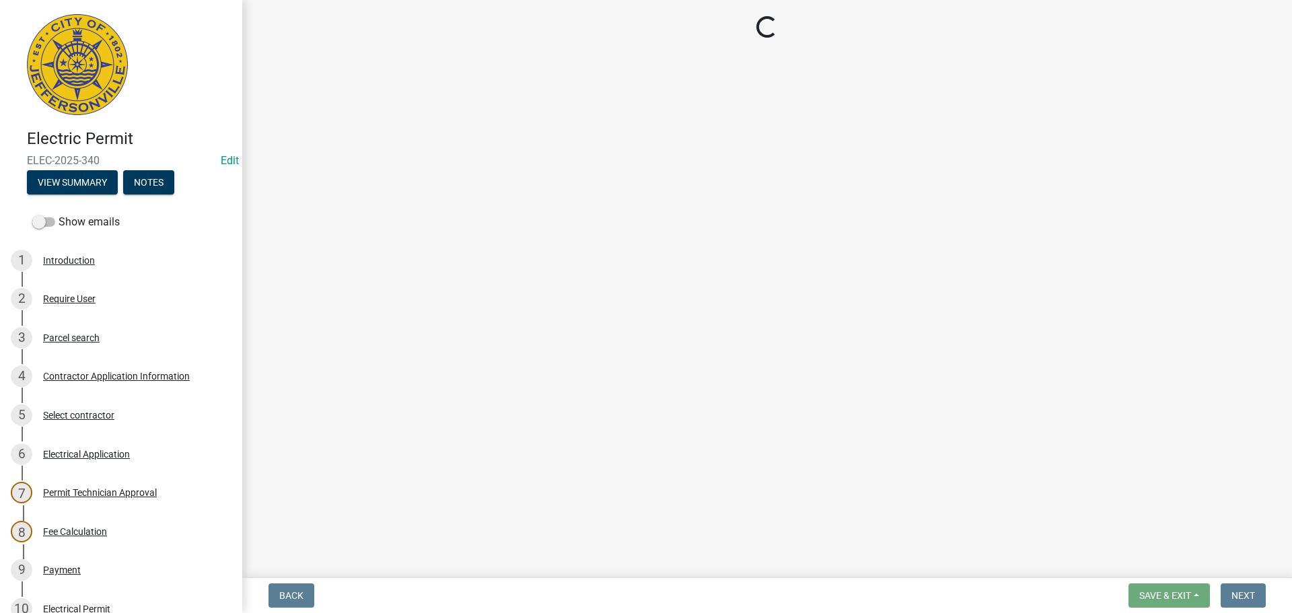
select select "36a8b8f0-2ef8-43e9-ae06-718f51af8d36"
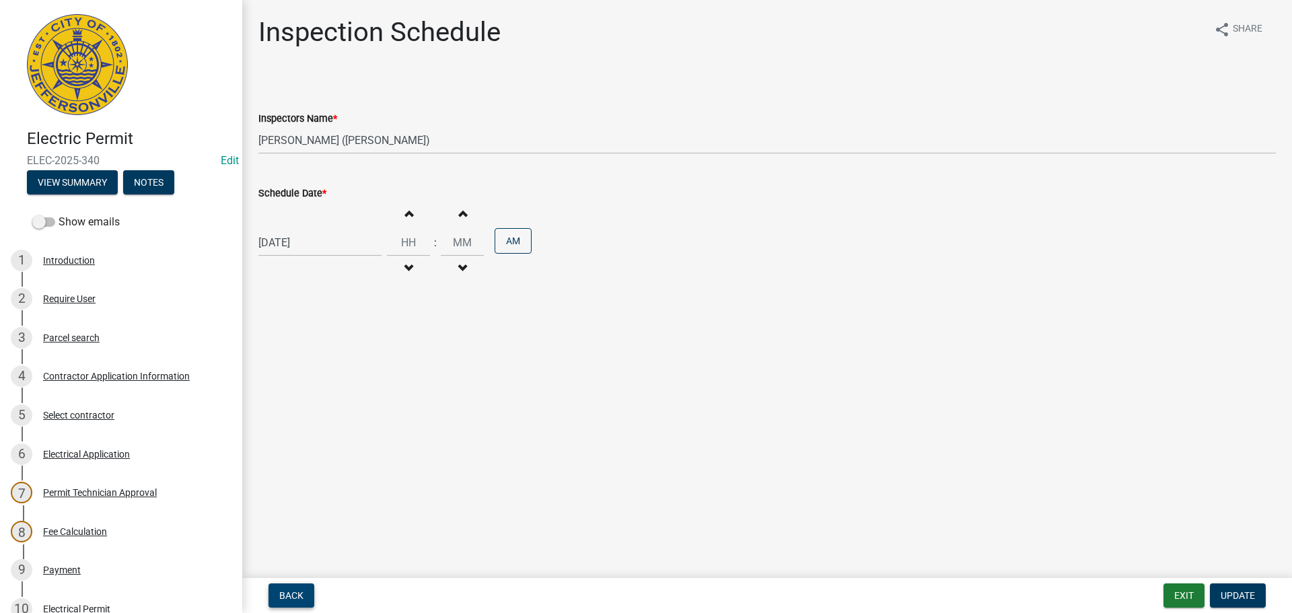
click at [296, 600] on span "Back" at bounding box center [291, 595] width 24 height 11
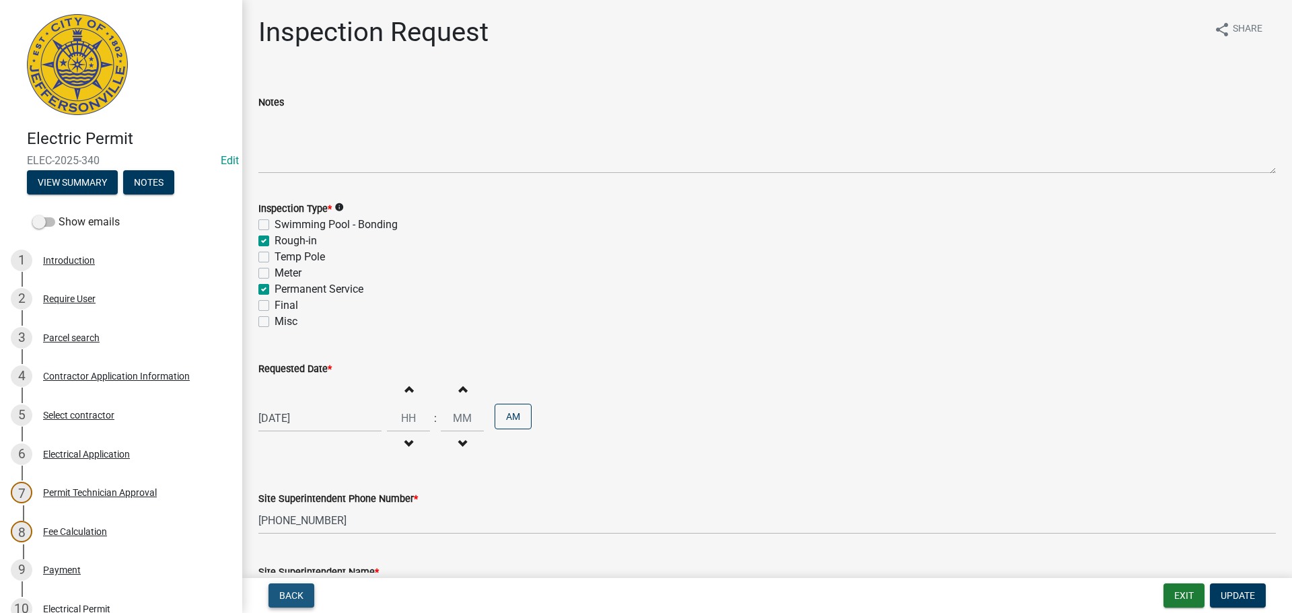
click at [296, 600] on span "Back" at bounding box center [291, 595] width 24 height 11
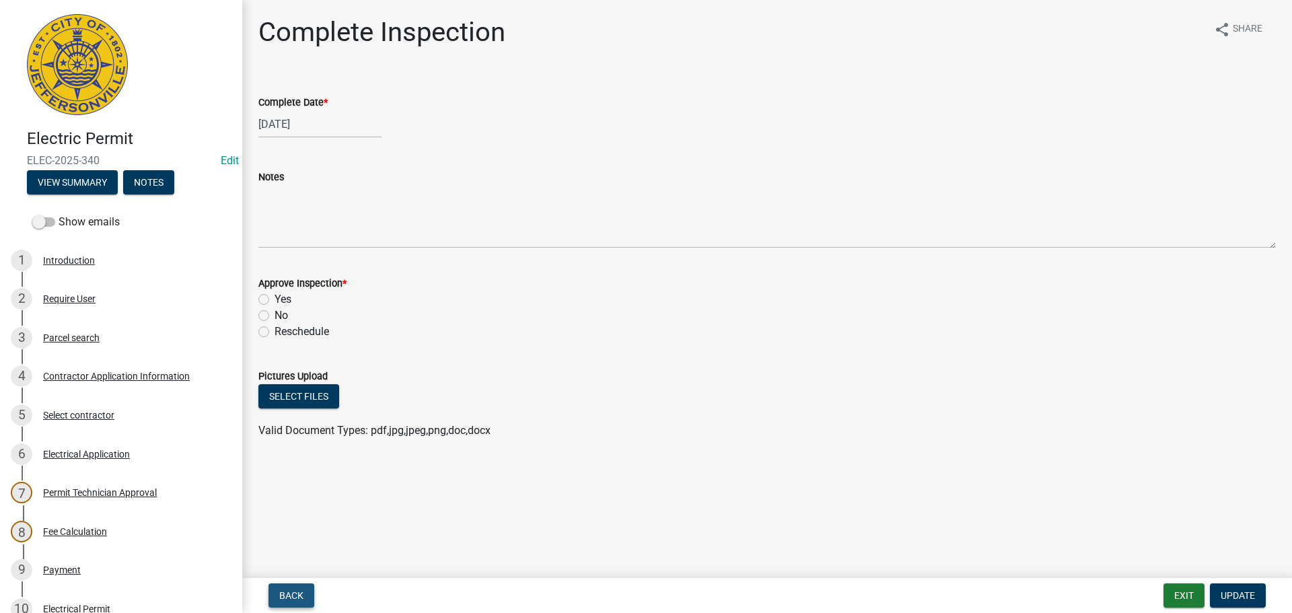
click at [296, 600] on span "Back" at bounding box center [291, 595] width 24 height 11
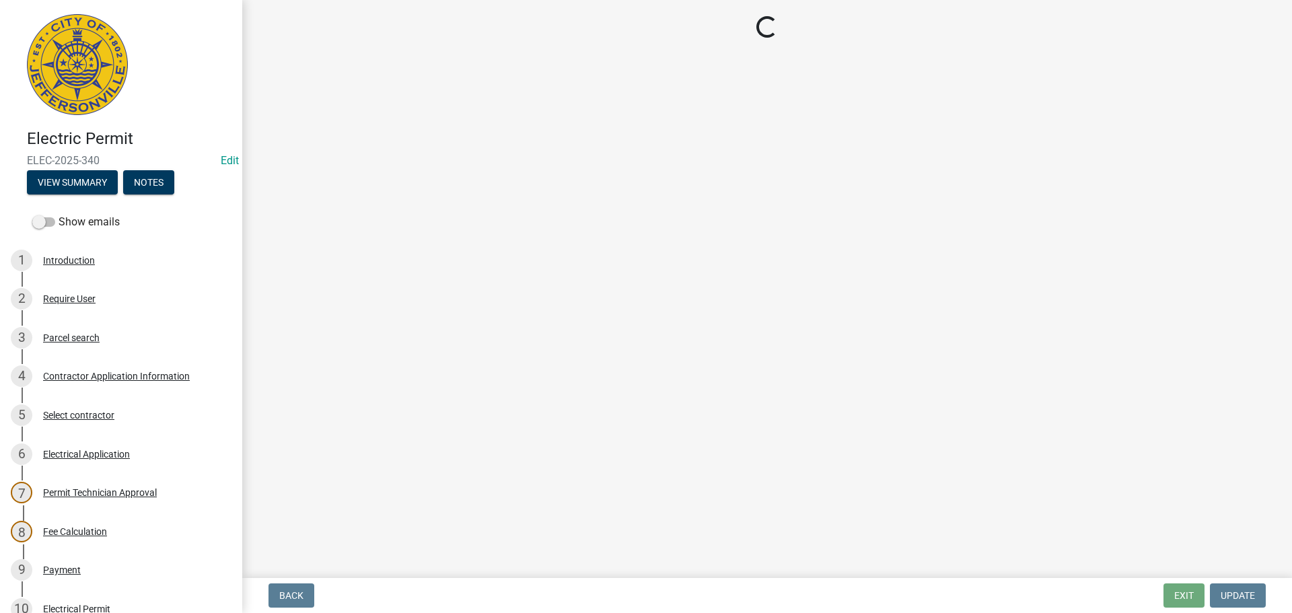
select select "36a8b8f0-2ef8-43e9-ae06-718f51af8d36"
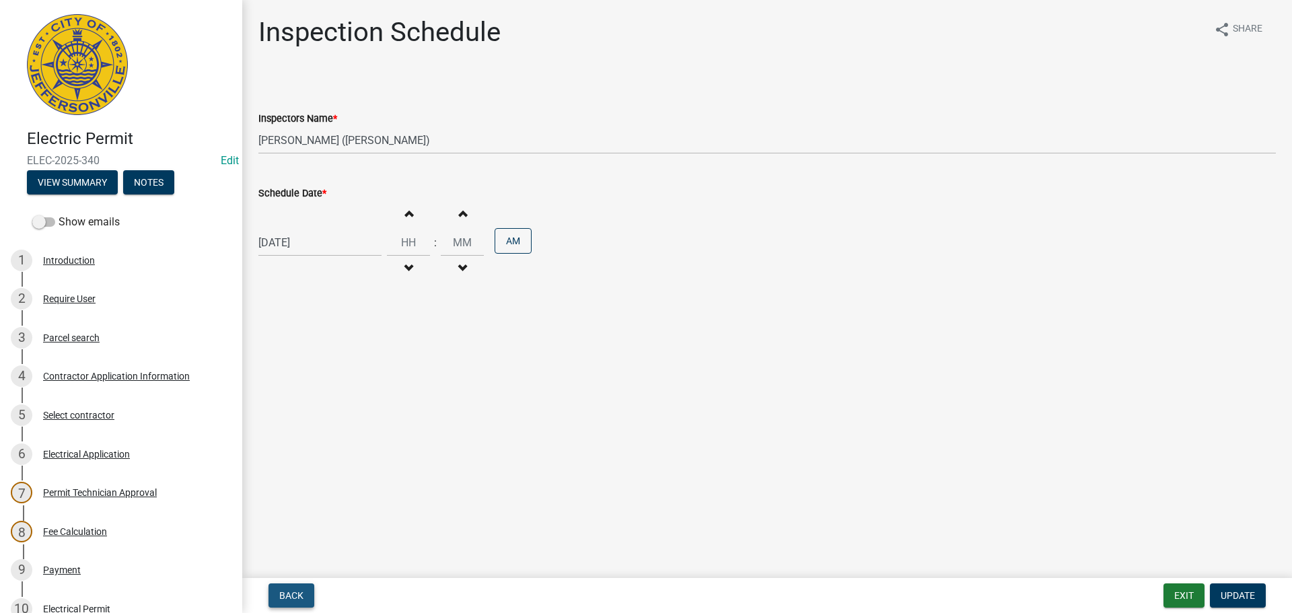
click at [296, 600] on span "Back" at bounding box center [291, 595] width 24 height 11
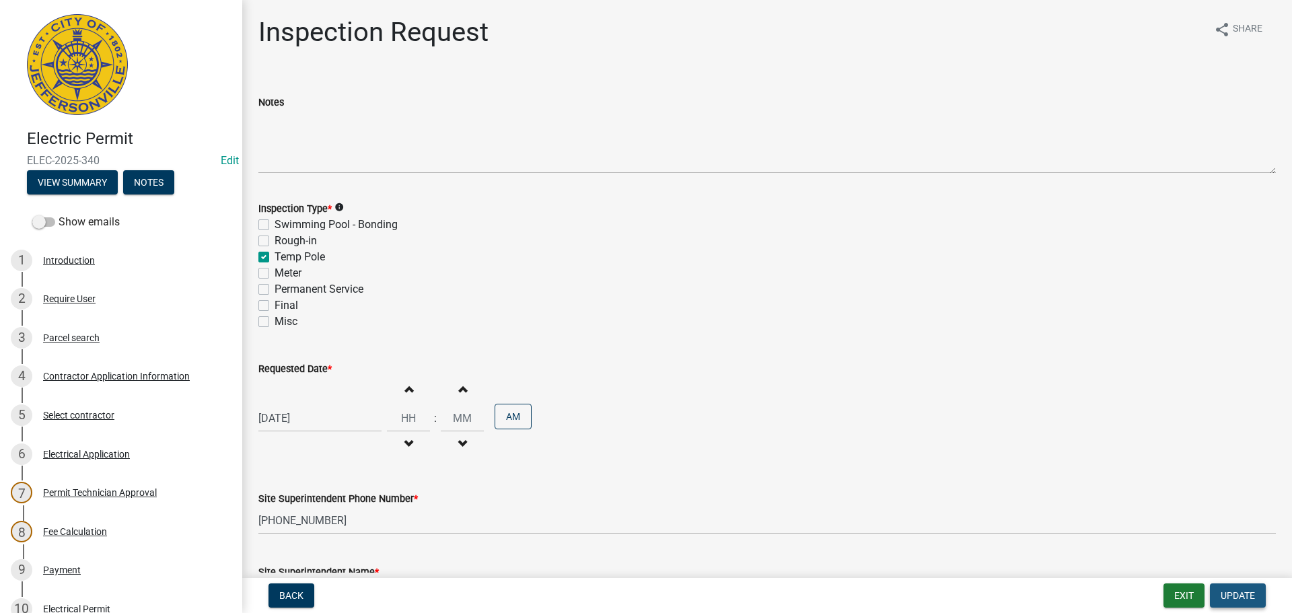
click at [1240, 591] on span "Update" at bounding box center [1238, 595] width 34 height 11
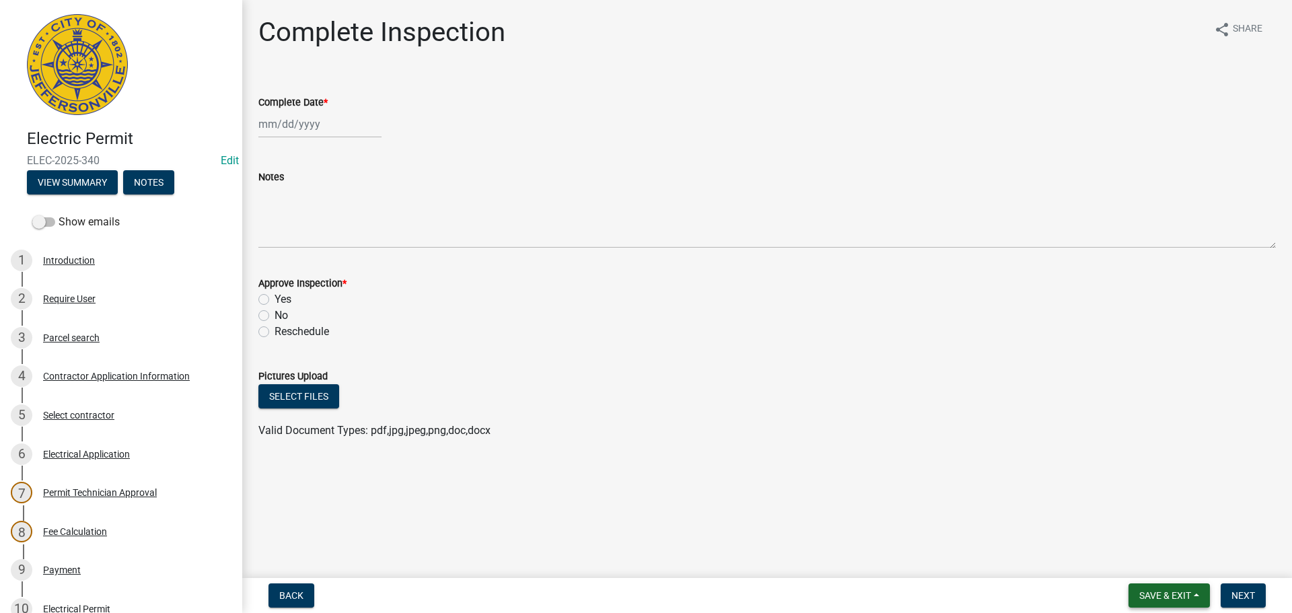
click at [1152, 593] on span "Save & Exit" at bounding box center [1166, 595] width 52 height 11
click at [1150, 559] on button "Save & Exit" at bounding box center [1157, 561] width 108 height 32
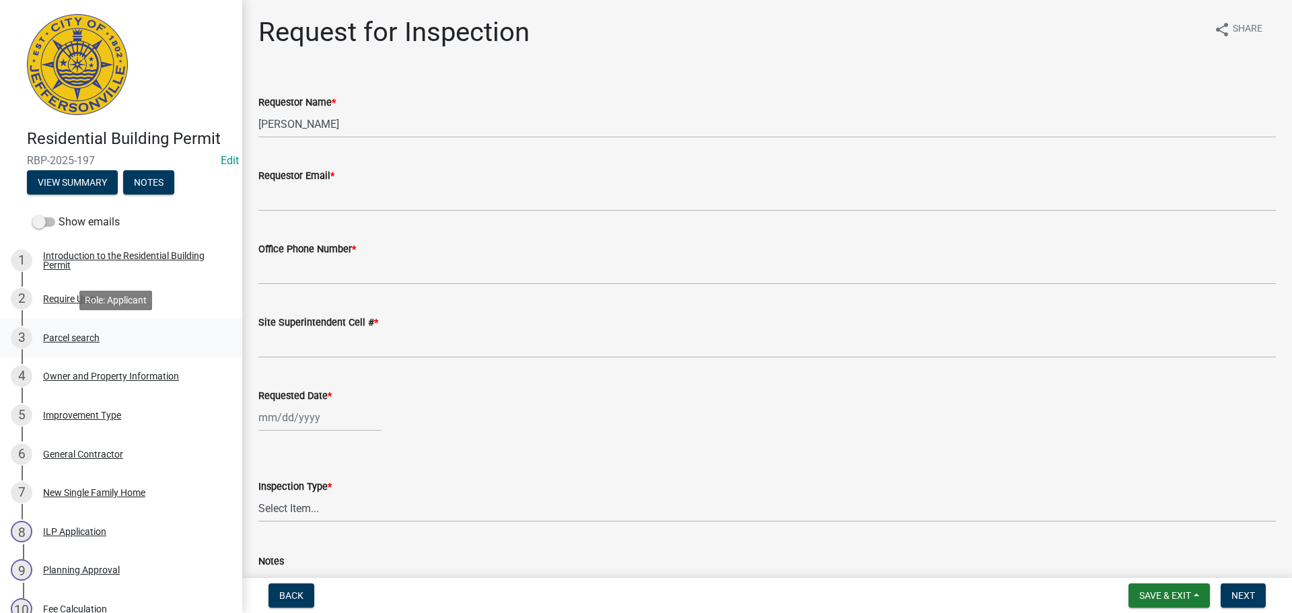
click at [87, 341] on div "Parcel search" at bounding box center [71, 337] width 57 height 9
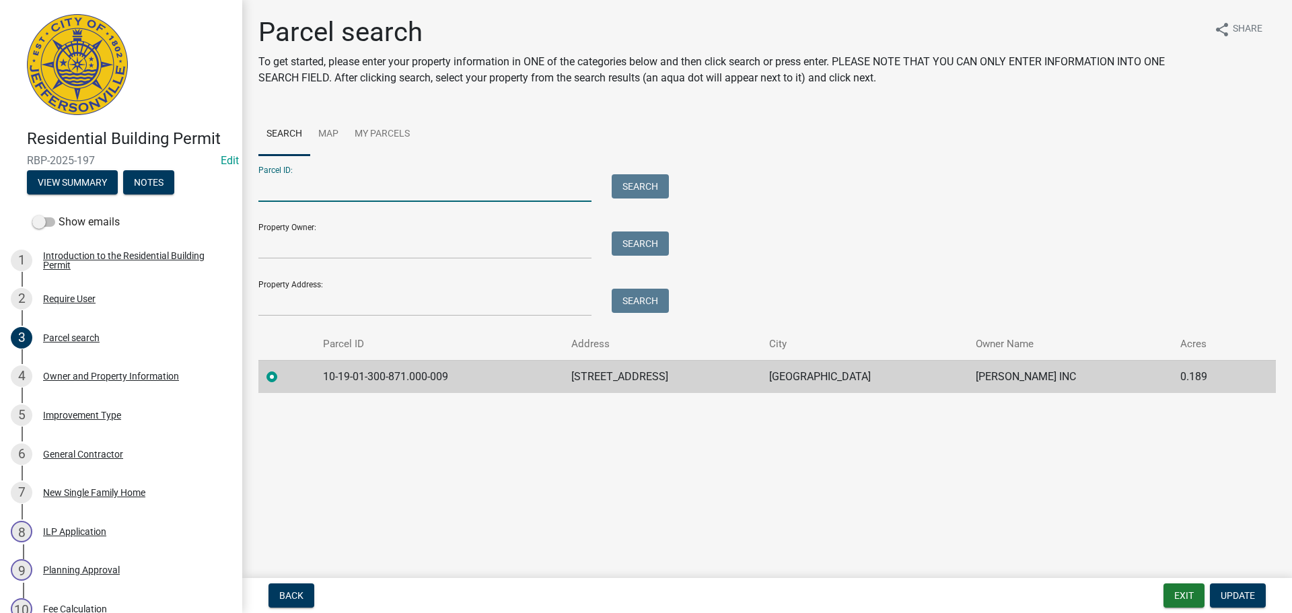
paste input "10-21-02-101-176.000-009"
drag, startPoint x: 405, startPoint y: 187, endPoint x: 206, endPoint y: 176, distance: 199.5
click at [206, 176] on div "Residential Building Permit RBP-2025-197 Edit View Summary Notes Show emails 1 …" at bounding box center [646, 306] width 1292 height 613
type input "10-19-01-300-882.000-009"
click at [645, 182] on button "Search" at bounding box center [640, 186] width 57 height 24
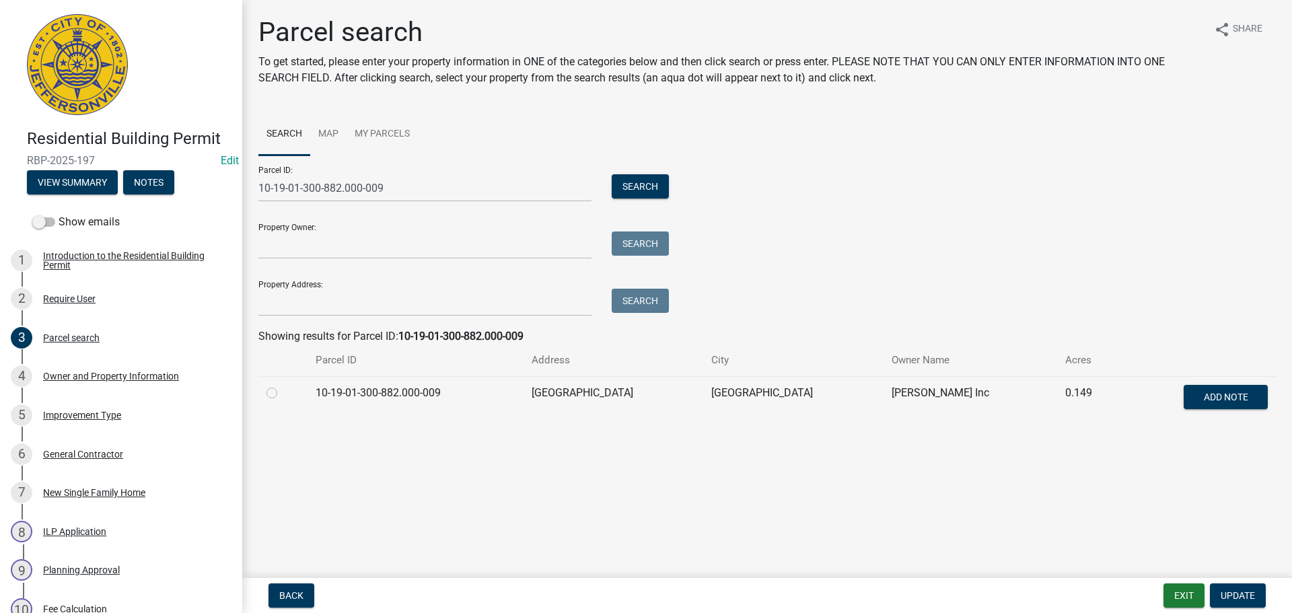
click at [283, 385] on label at bounding box center [283, 385] width 0 height 0
click at [283, 392] on input "radio" at bounding box center [287, 389] width 9 height 9
radio input "true"
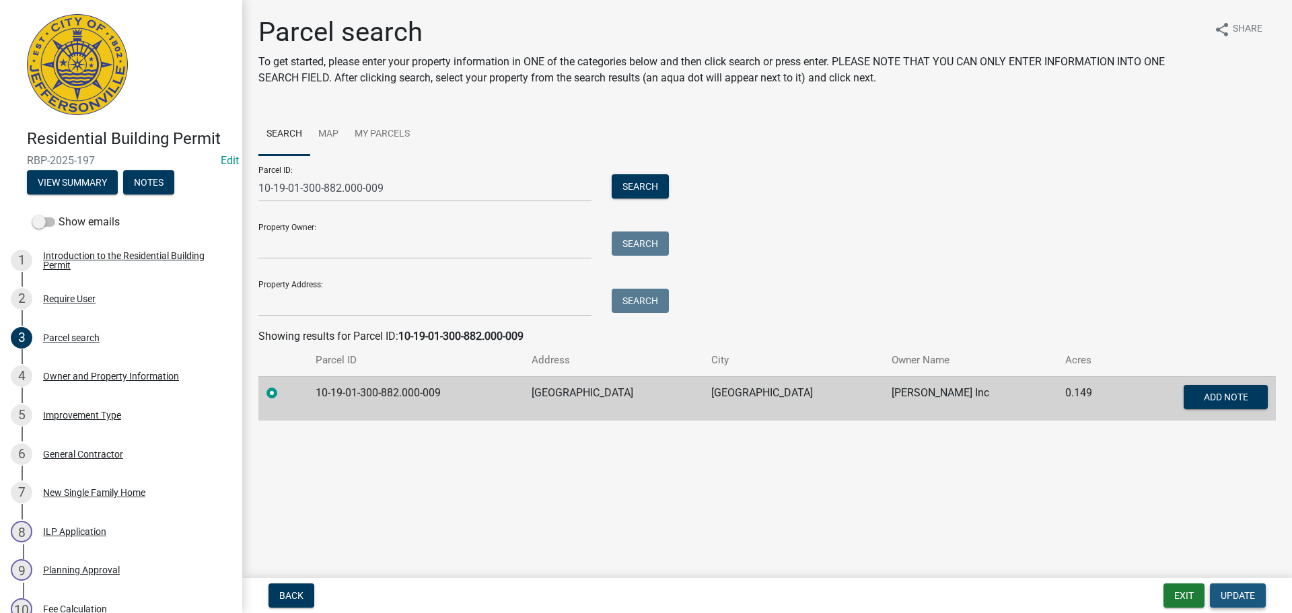
drag, startPoint x: 1244, startPoint y: 594, endPoint x: 1253, endPoint y: 589, distance: 10.5
click at [1245, 594] on span "Update" at bounding box center [1238, 595] width 34 height 11
click at [1243, 596] on span "Update" at bounding box center [1238, 595] width 34 height 11
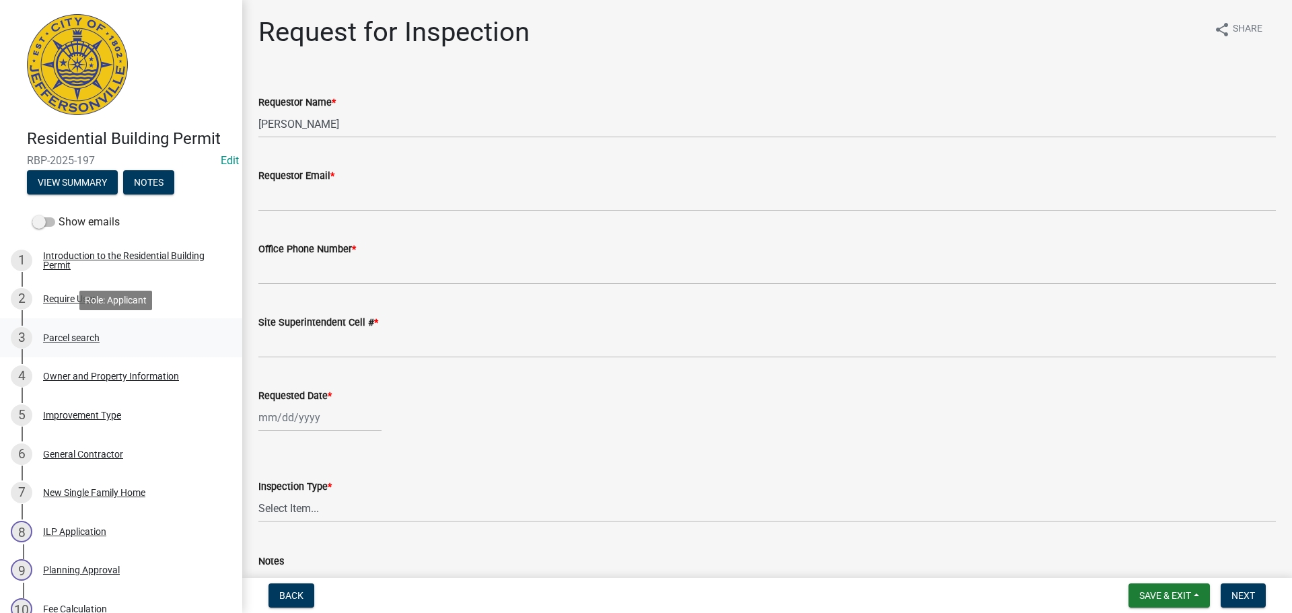
click at [64, 338] on div "Parcel search" at bounding box center [71, 337] width 57 height 9
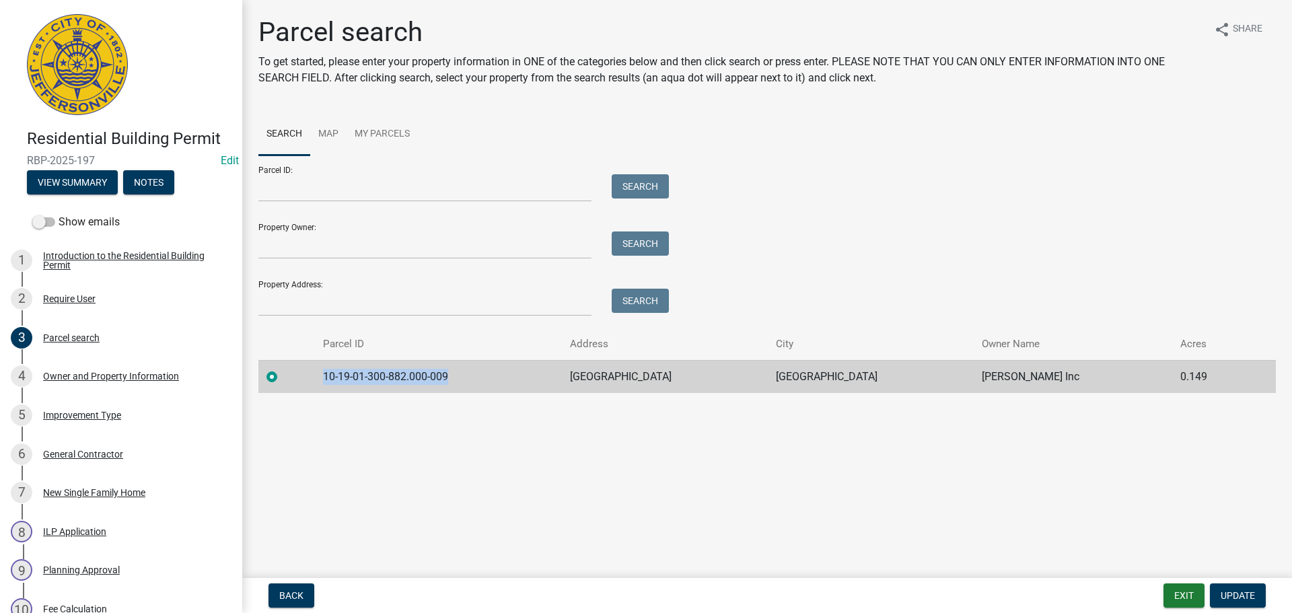
drag, startPoint x: 466, startPoint y: 376, endPoint x: 328, endPoint y: 367, distance: 137.6
click at [328, 367] on td "10-19-01-300-882.000-009" at bounding box center [438, 376] width 247 height 33
copy td "10-19-01-300-882.000-009"
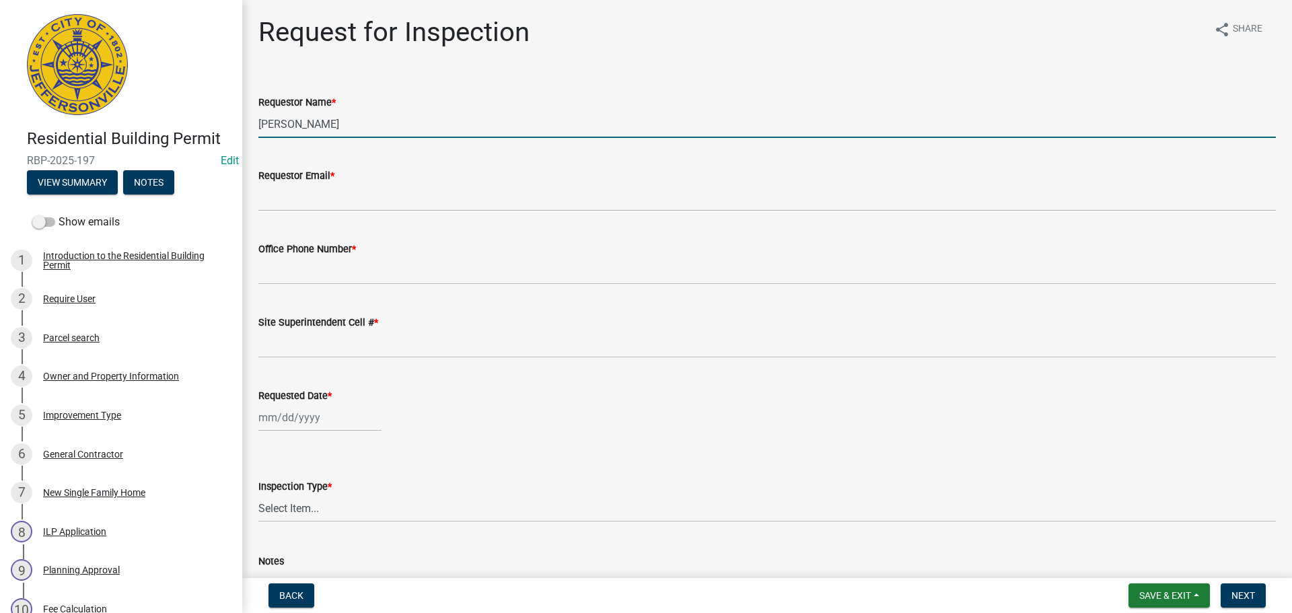
drag, startPoint x: 339, startPoint y: 122, endPoint x: 124, endPoint y: 120, distance: 214.7
click at [141, 120] on div "Residential Building Permit RBP-2025-197 Edit View Summary Notes Show emails 1 …" at bounding box center [646, 306] width 1292 height 613
type input "[PERSON_NAME]"
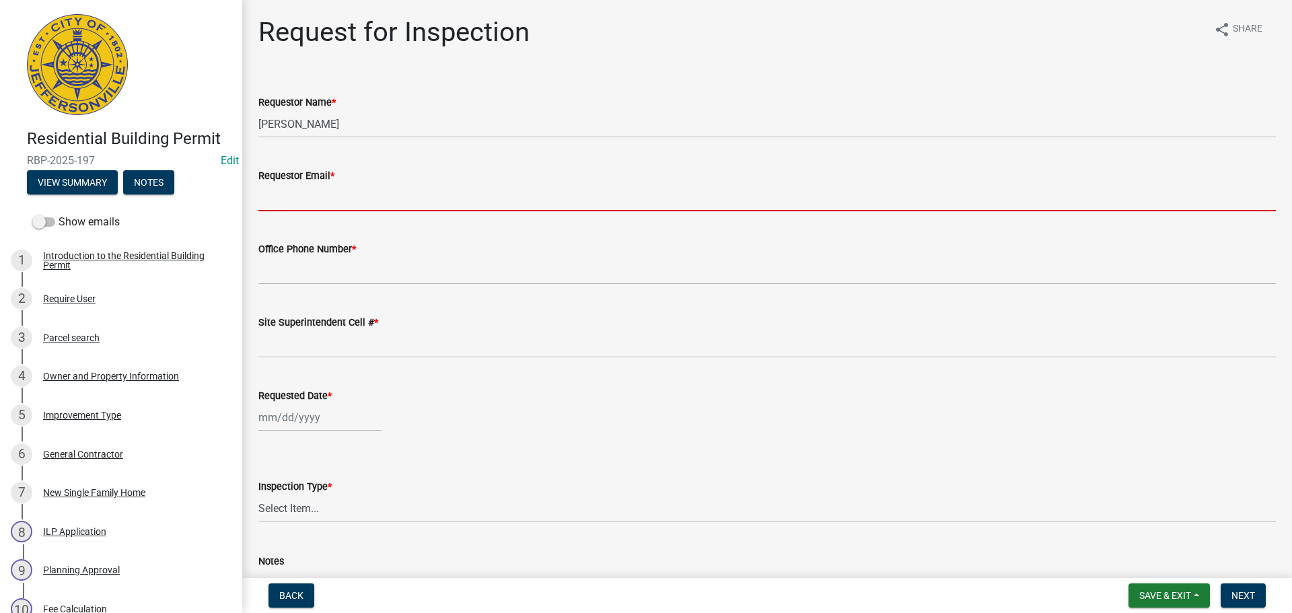
click at [267, 203] on input "Requestor Email *" at bounding box center [767, 198] width 1018 height 28
type input "[EMAIL_ADDRESS][DOMAIN_NAME]"
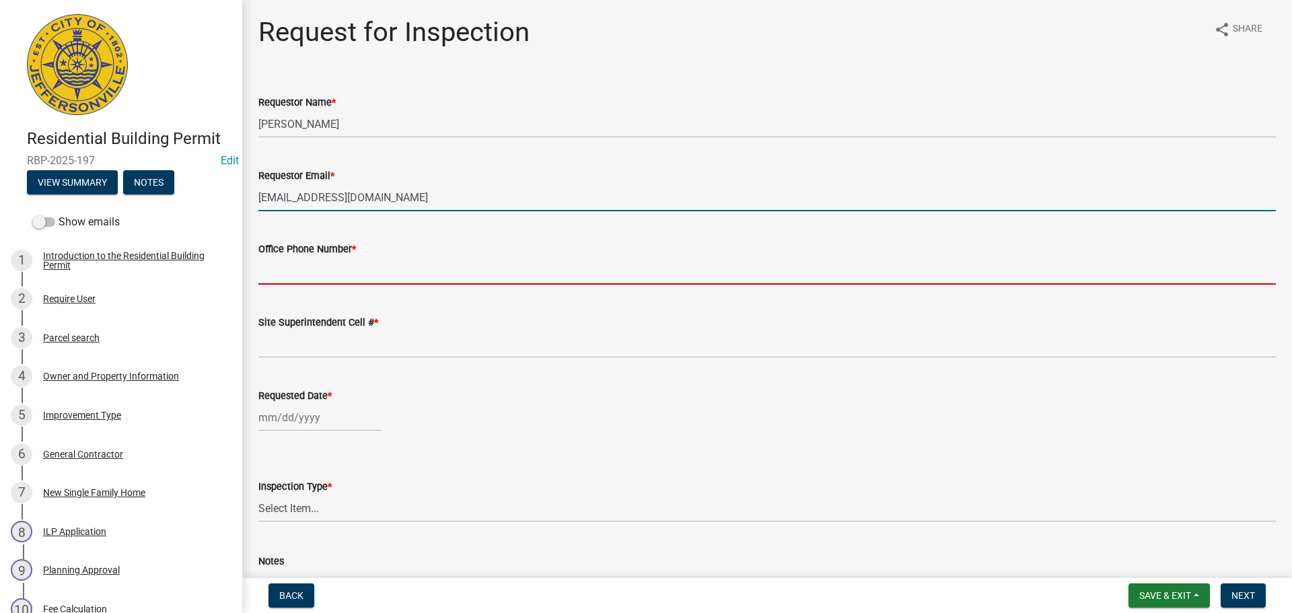
click at [318, 269] on input "Office Phone Number *" at bounding box center [767, 271] width 1018 height 28
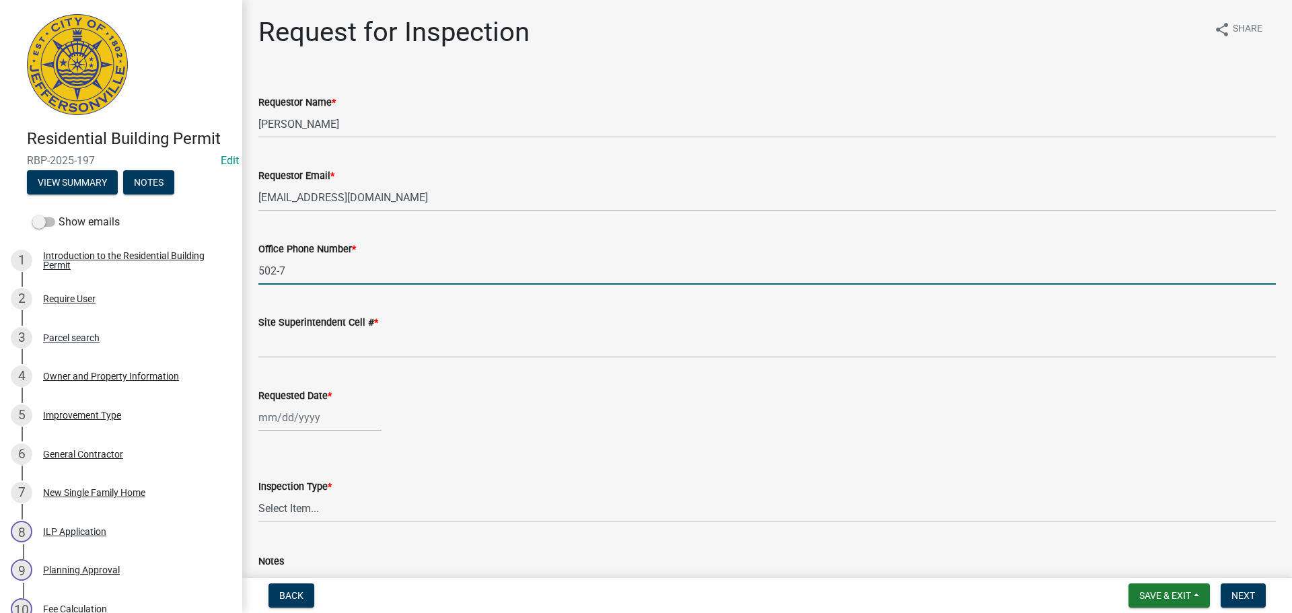
type input "[PHONE_NUMBER]"
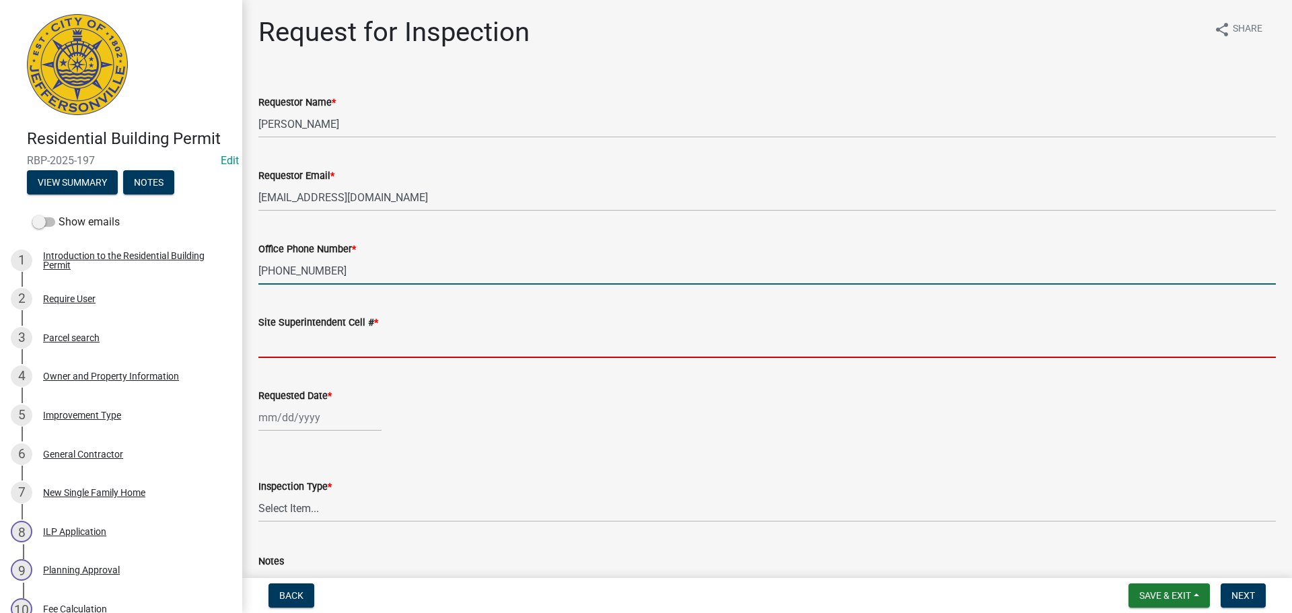
drag, startPoint x: 298, startPoint y: 346, endPoint x: 317, endPoint y: 353, distance: 20.6
click at [298, 346] on input "Site Superintendent Cell # *" at bounding box center [767, 344] width 1018 height 28
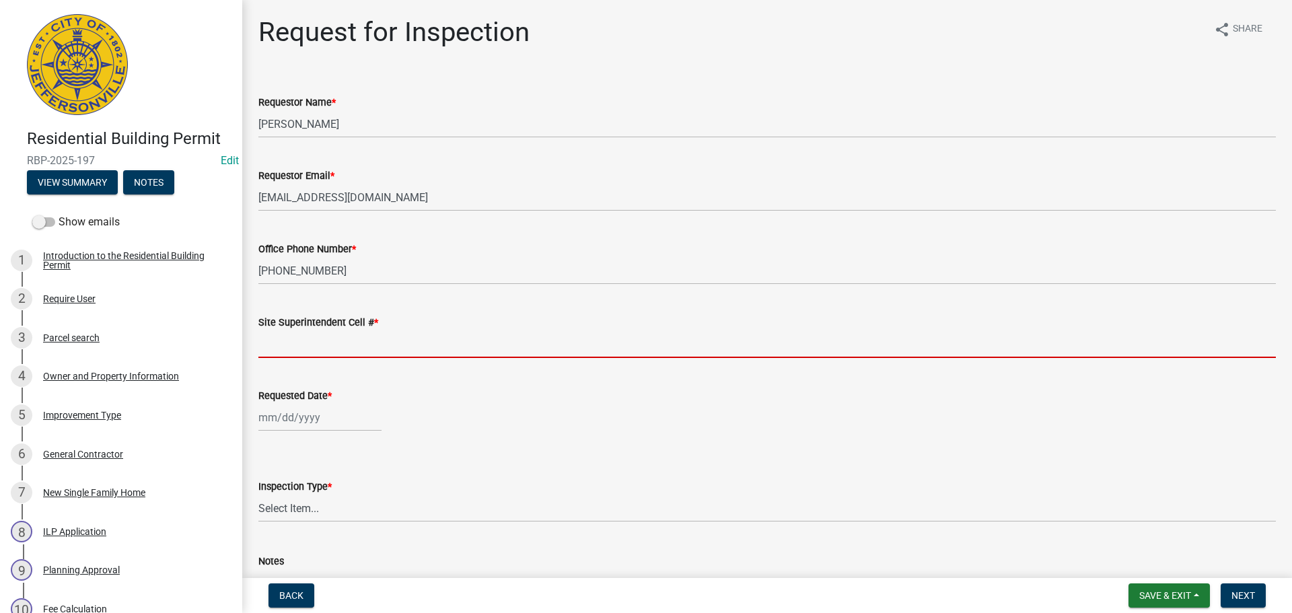
type input "SAME"
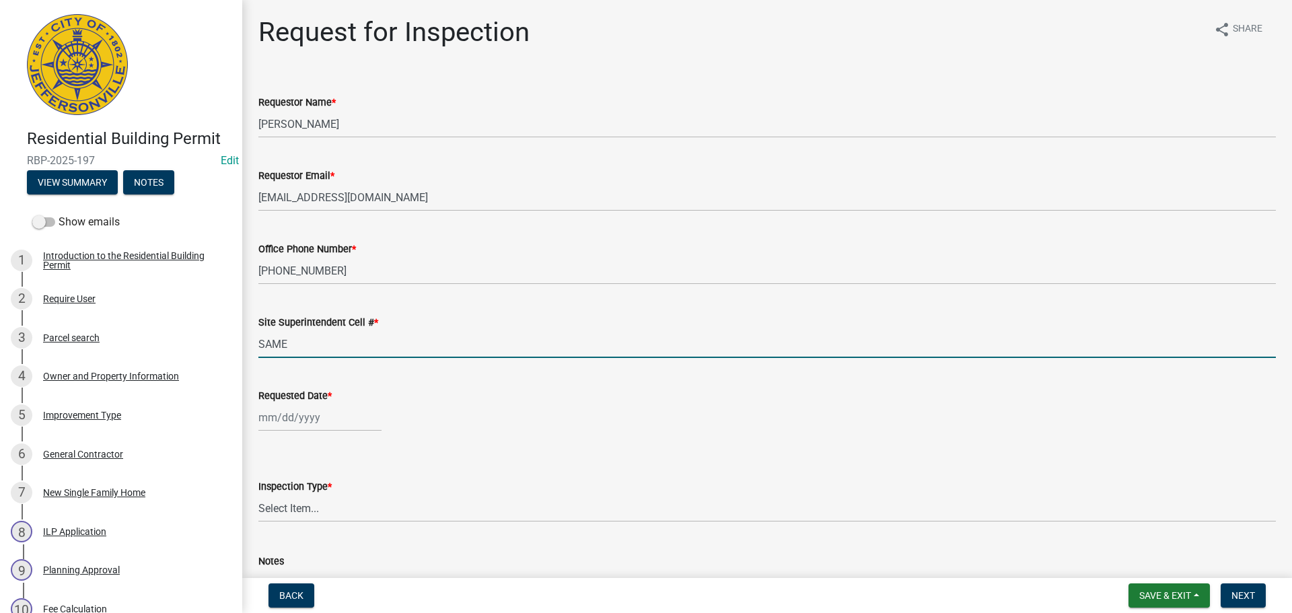
click at [277, 419] on div at bounding box center [319, 418] width 123 height 28
select select "8"
select select "2025"
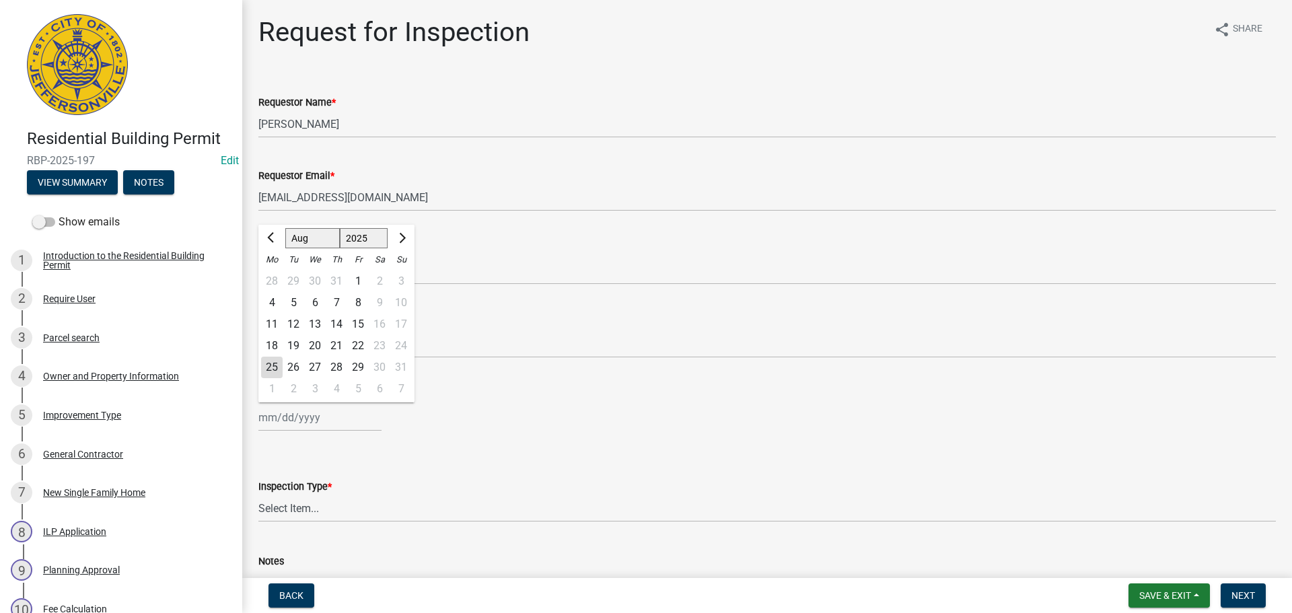
click at [295, 374] on div "26" at bounding box center [294, 368] width 22 height 22
type input "[DATE]"
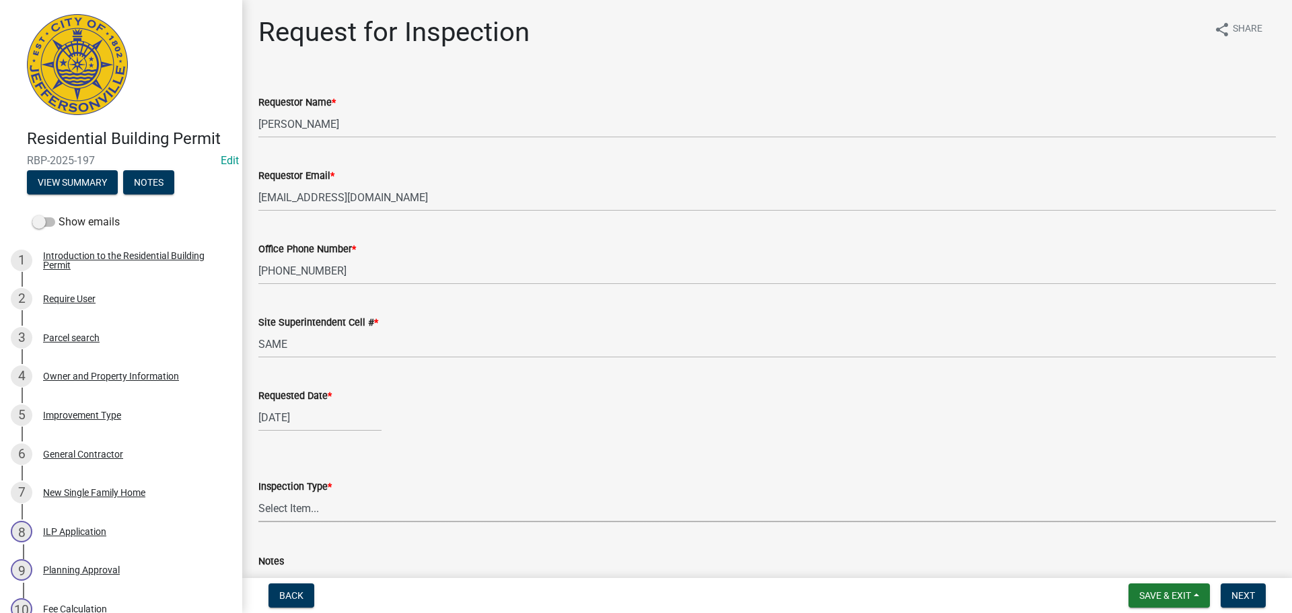
click at [289, 503] on select "Select Item... Footer Foundation Framing Final" at bounding box center [767, 509] width 1018 height 28
click at [258, 495] on select "Select Item... Footer Foundation Framing Final" at bounding box center [767, 509] width 1018 height 28
select select "cf00f61e-4b77-4892-83dd-df63e4708b2f"
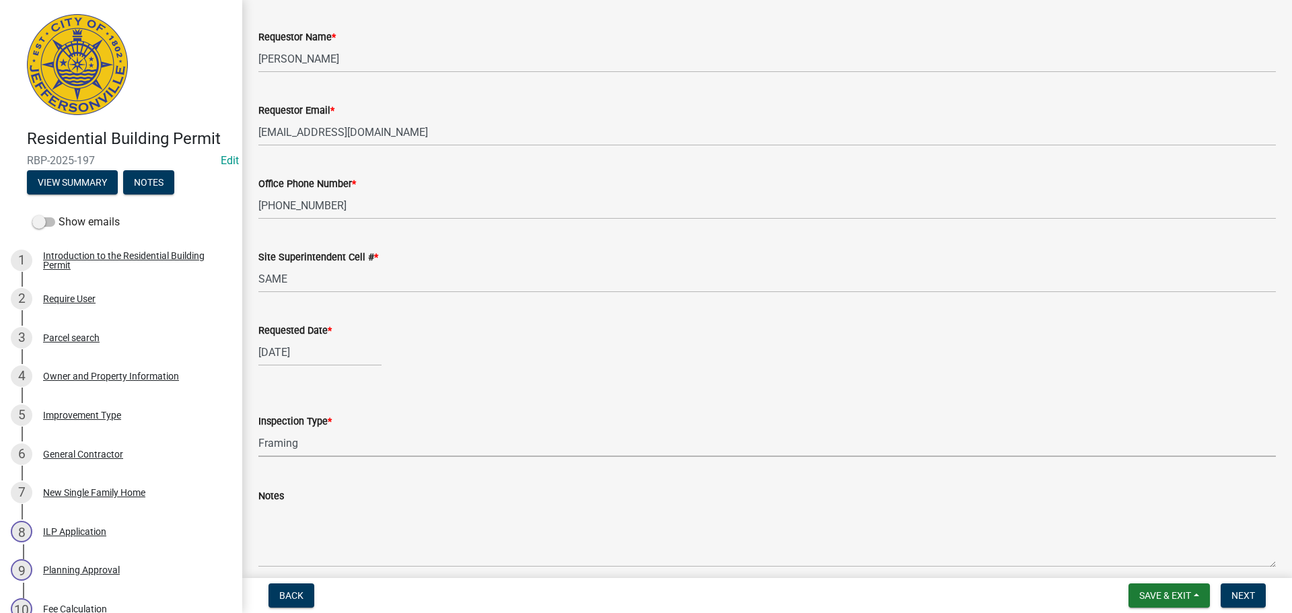
scroll to position [123, 0]
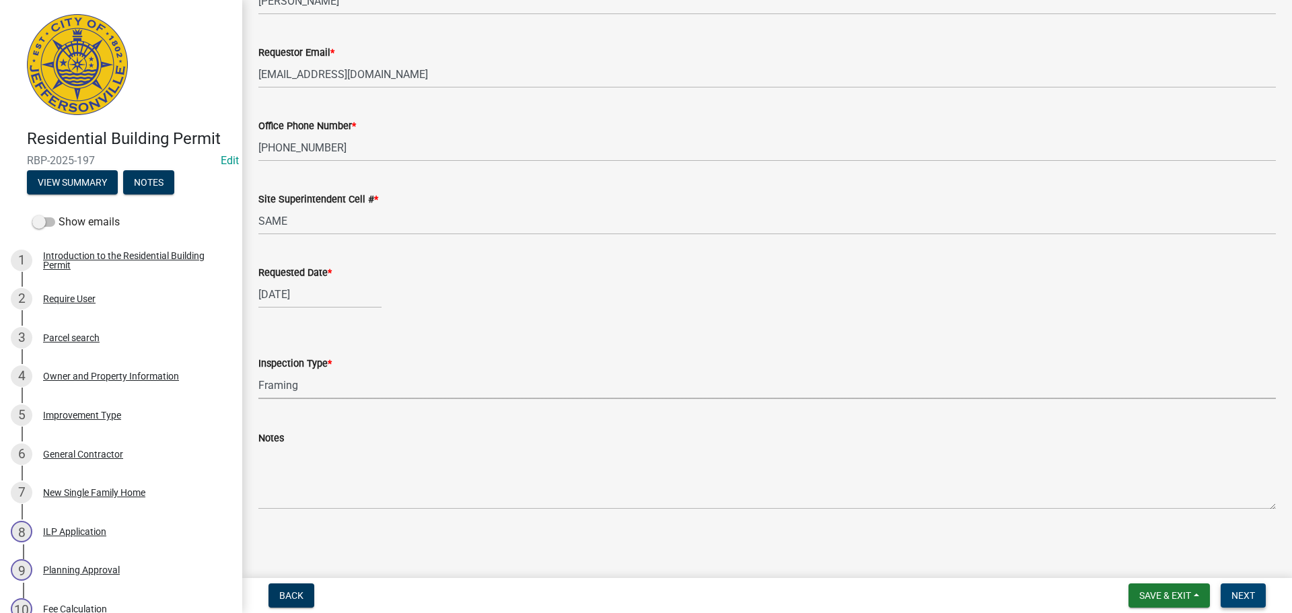
click at [1223, 590] on button "Next" at bounding box center [1243, 596] width 45 height 24
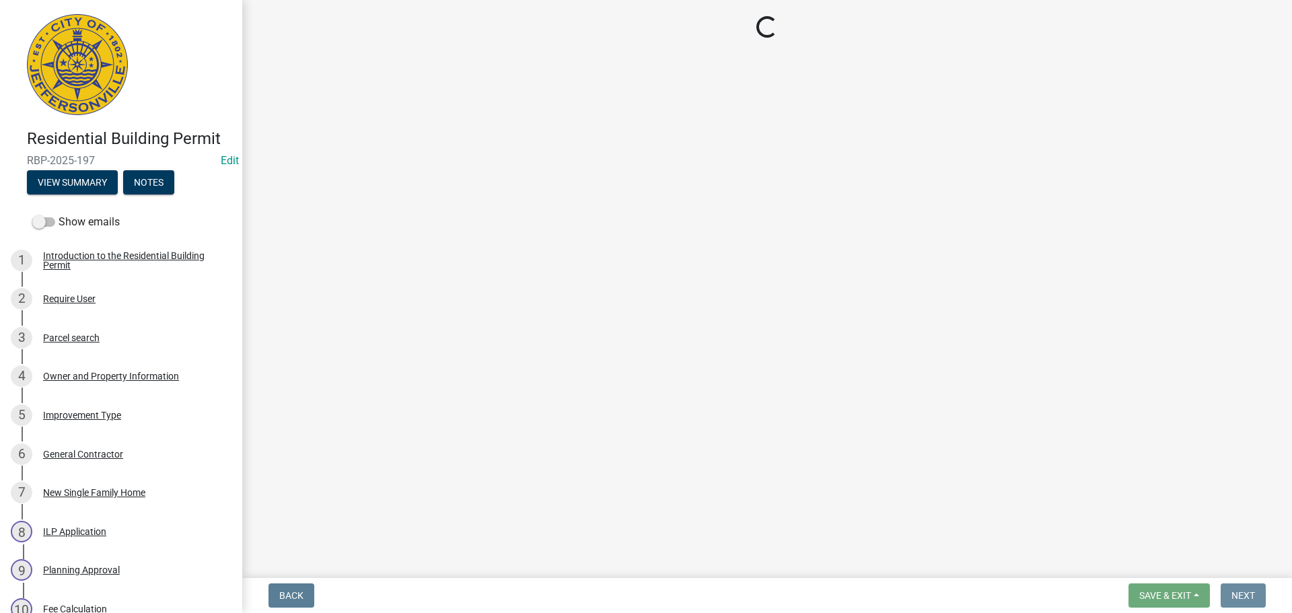
scroll to position [0, 0]
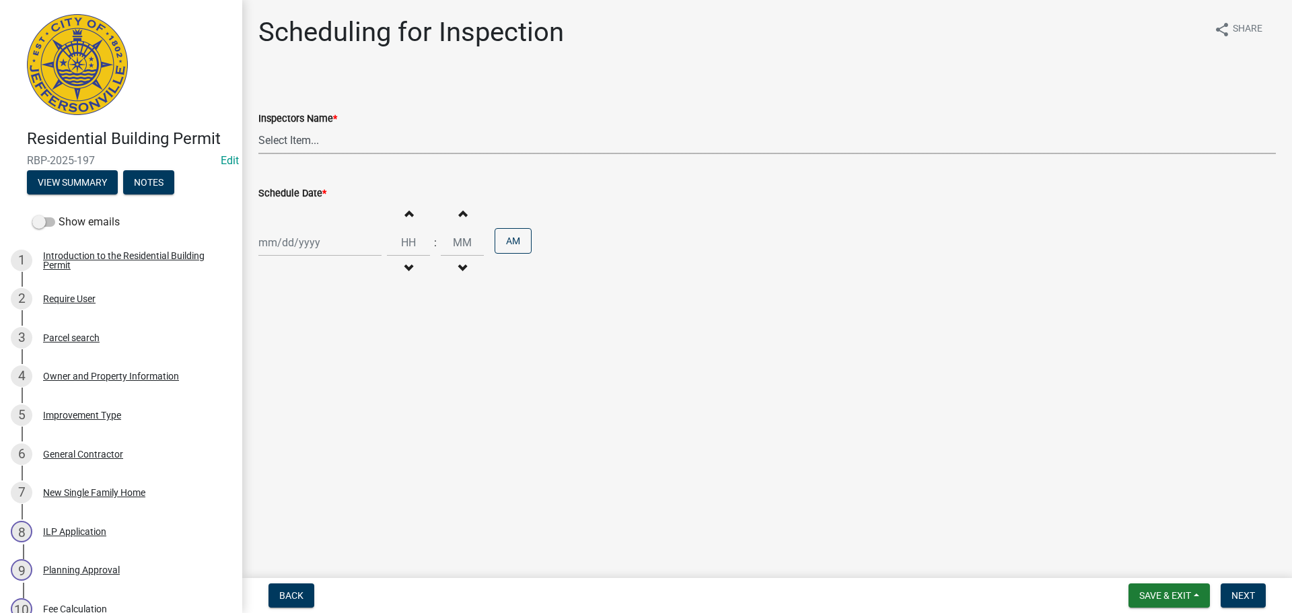
click at [291, 137] on select "Select Item... [PERSON_NAME] ([PERSON_NAME]) [PERSON_NAME] ([PERSON_NAME]) mkru…" at bounding box center [767, 141] width 1018 height 28
select select "7b0b9f25-f402-4148-9522-9b9b34b3e885"
click at [258, 127] on select "Select Item... [PERSON_NAME] ([PERSON_NAME]) [PERSON_NAME] ([PERSON_NAME]) mkru…" at bounding box center [767, 141] width 1018 height 28
click at [294, 250] on div at bounding box center [319, 243] width 123 height 28
select select "8"
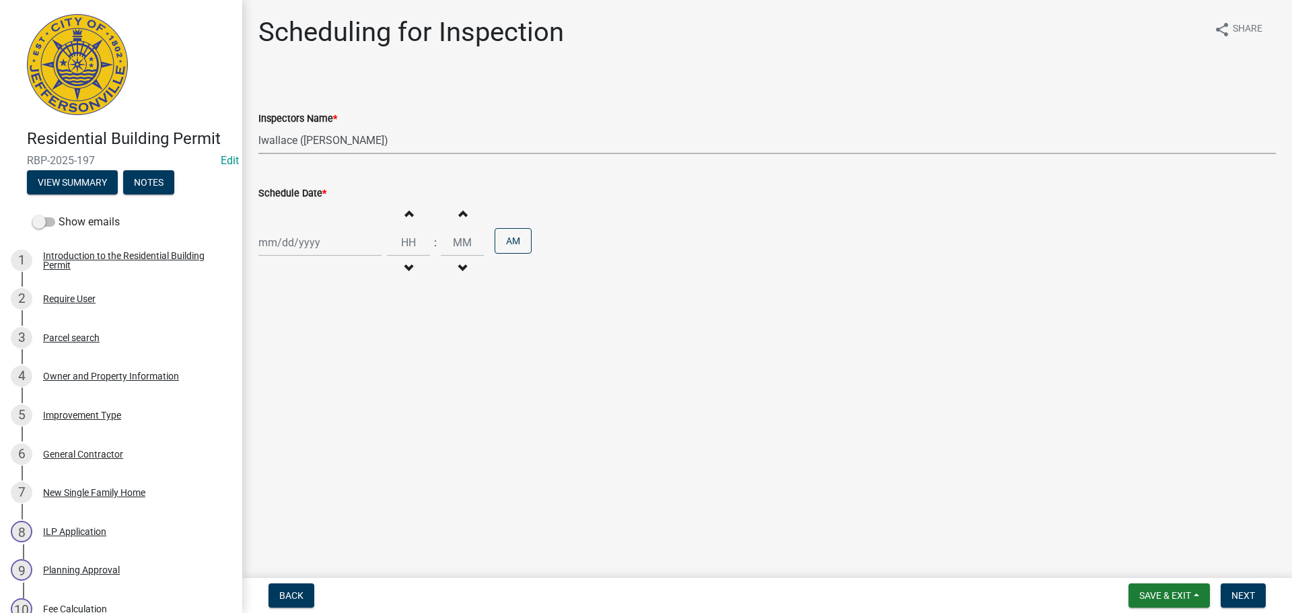
select select "2025"
click at [292, 404] on div "26" at bounding box center [294, 401] width 22 height 22
type input "[DATE]"
click at [1255, 597] on button "Next" at bounding box center [1243, 596] width 45 height 24
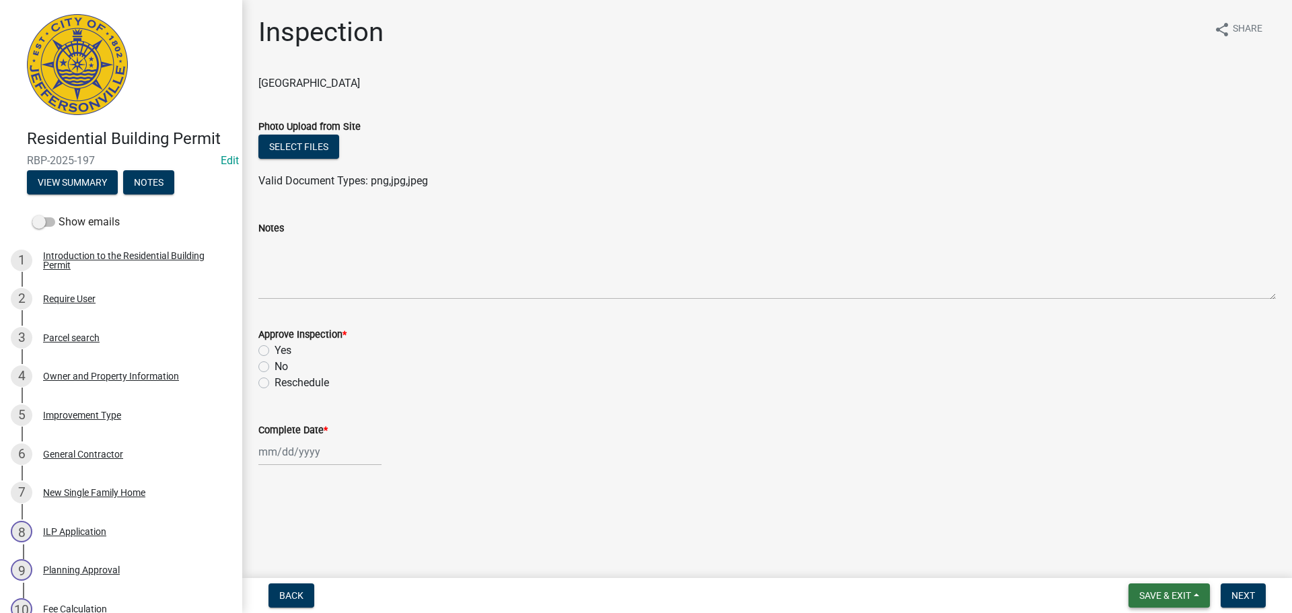
click at [1162, 595] on span "Save & Exit" at bounding box center [1166, 595] width 52 height 11
click at [1154, 565] on button "Save & Exit" at bounding box center [1157, 561] width 108 height 32
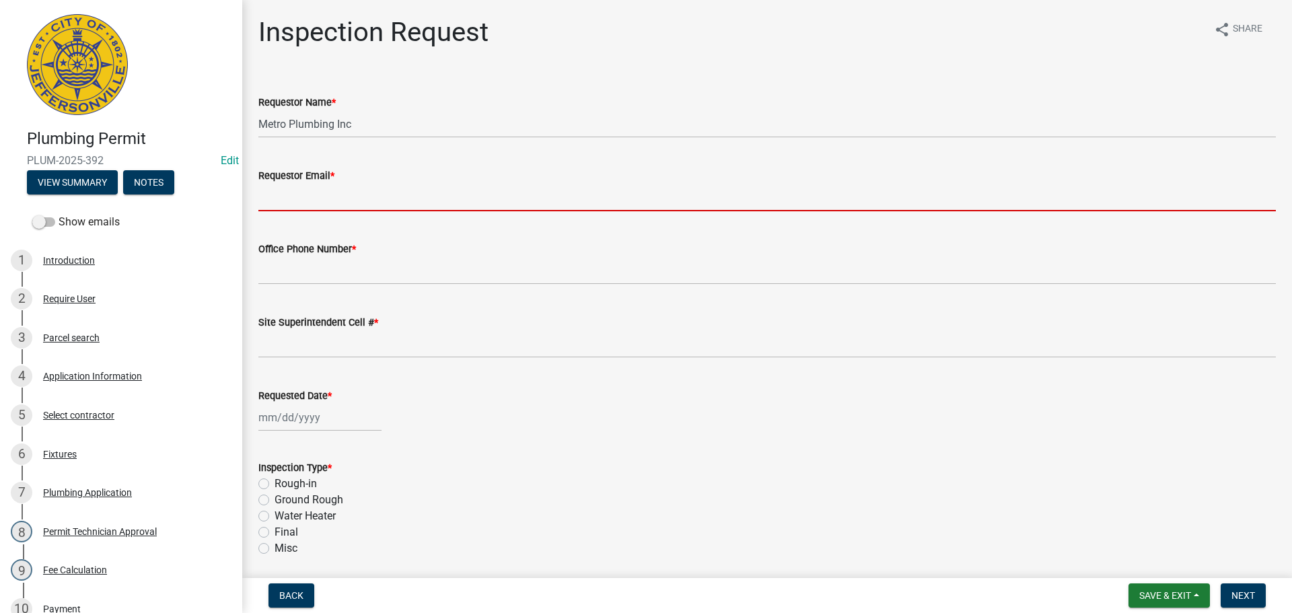
click at [312, 193] on input "Requestor Email *" at bounding box center [767, 198] width 1018 height 28
type input "[EMAIL_ADDRESS][DOMAIN_NAME]"
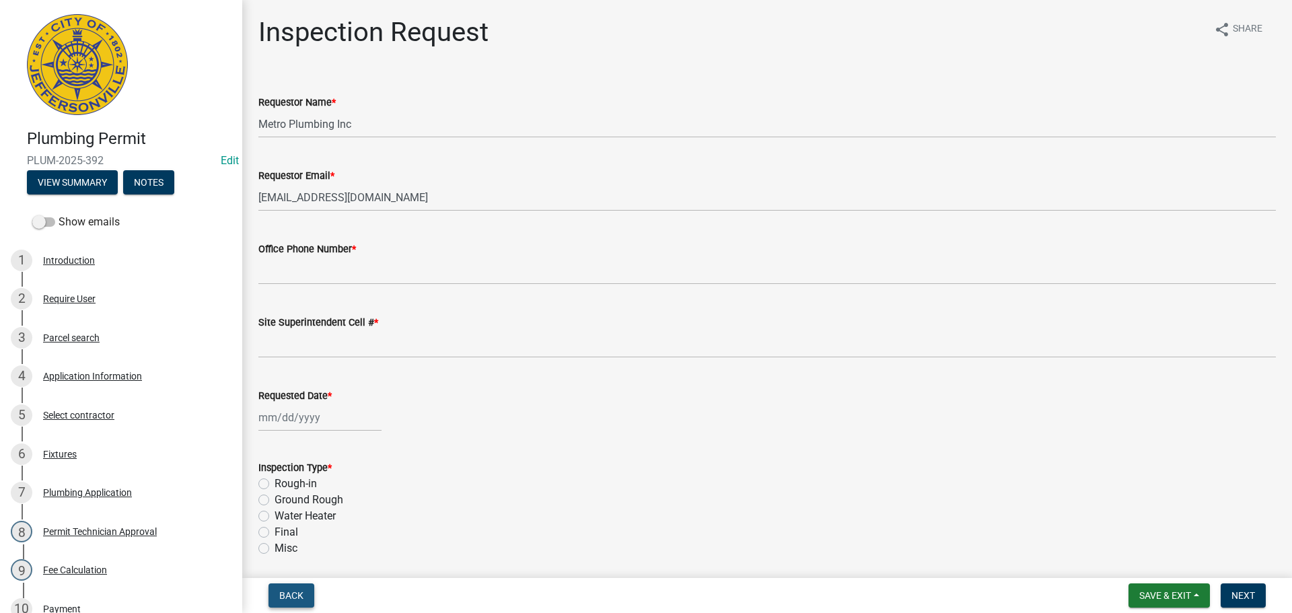
click at [287, 594] on span "Back" at bounding box center [291, 595] width 24 height 11
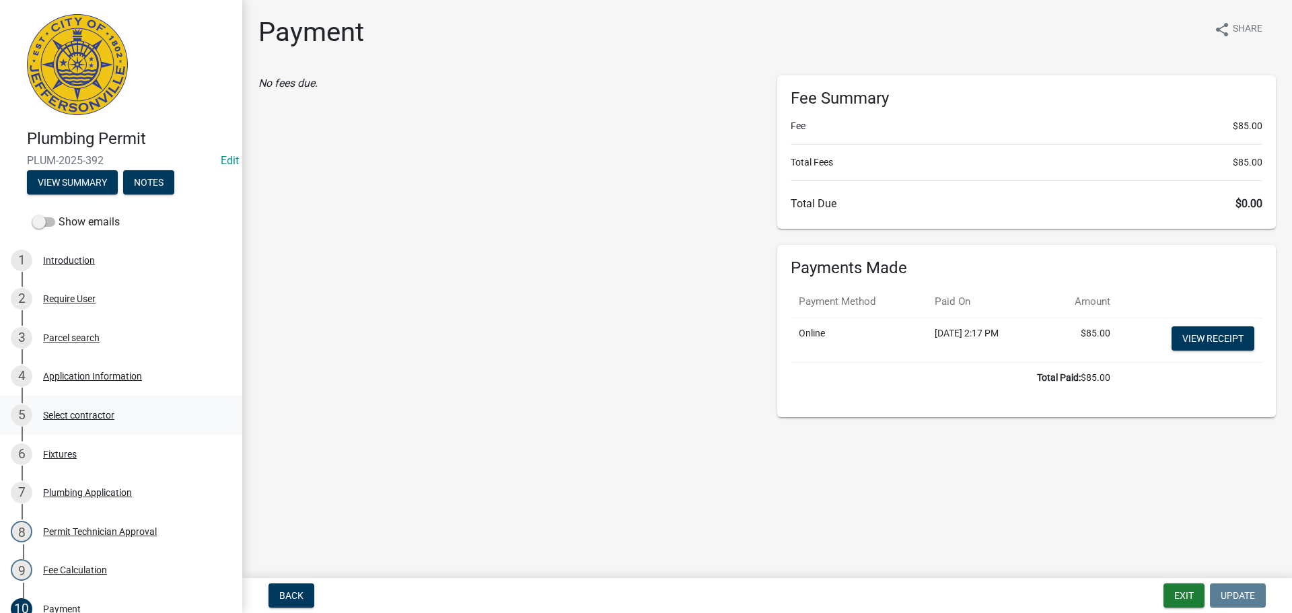
click at [92, 418] on div "Select contractor" at bounding box center [78, 415] width 71 height 9
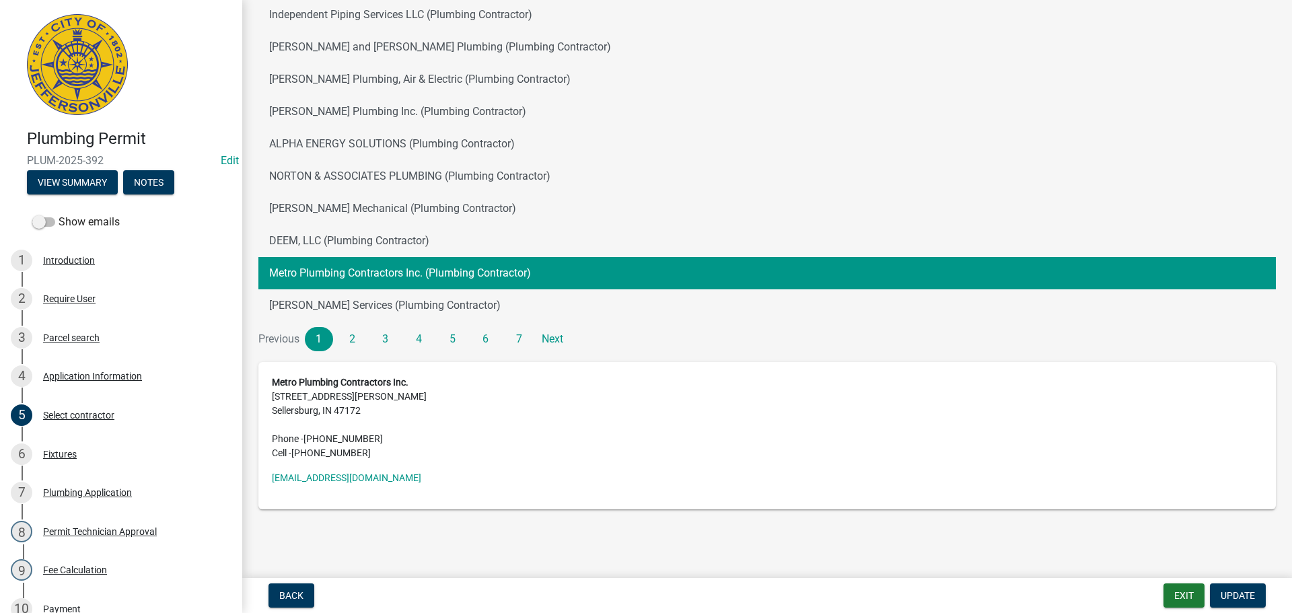
scroll to position [335, 0]
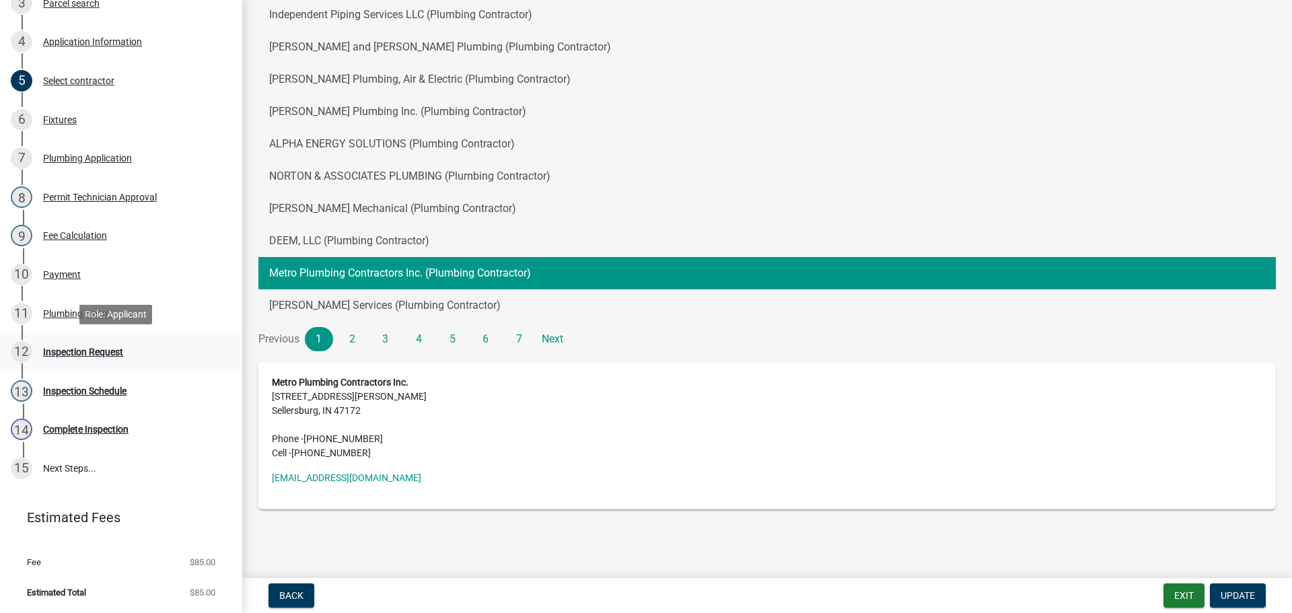
click at [61, 350] on div "Inspection Request" at bounding box center [83, 351] width 80 height 9
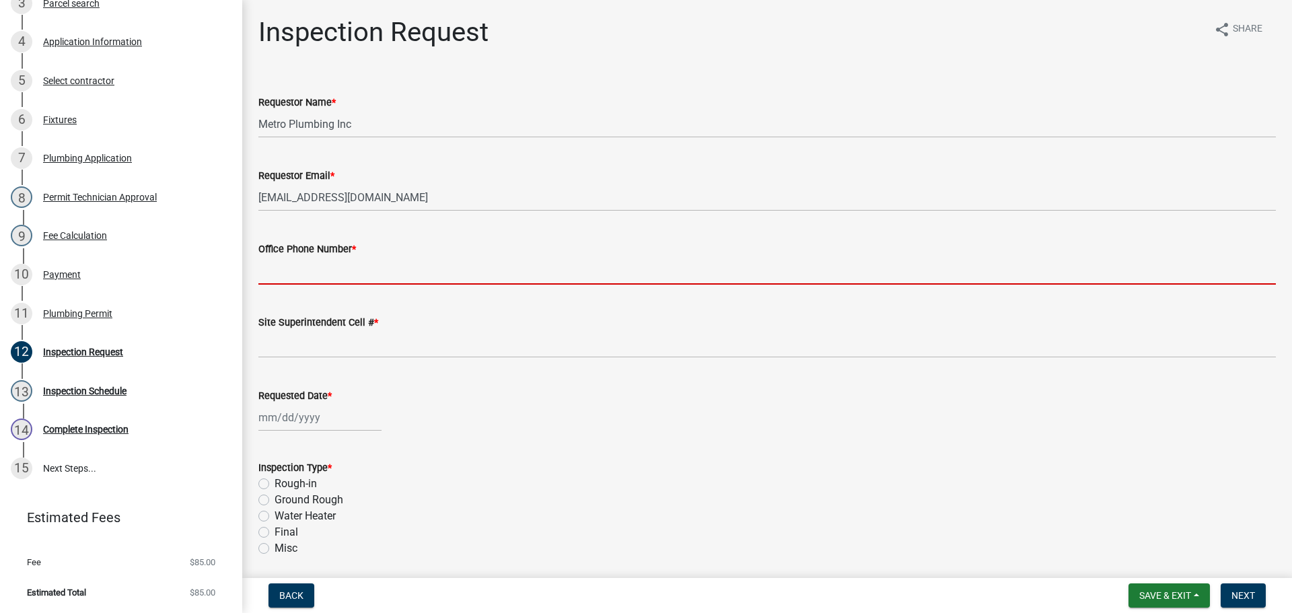
click at [319, 275] on input "Office Phone Number *" at bounding box center [767, 271] width 1018 height 28
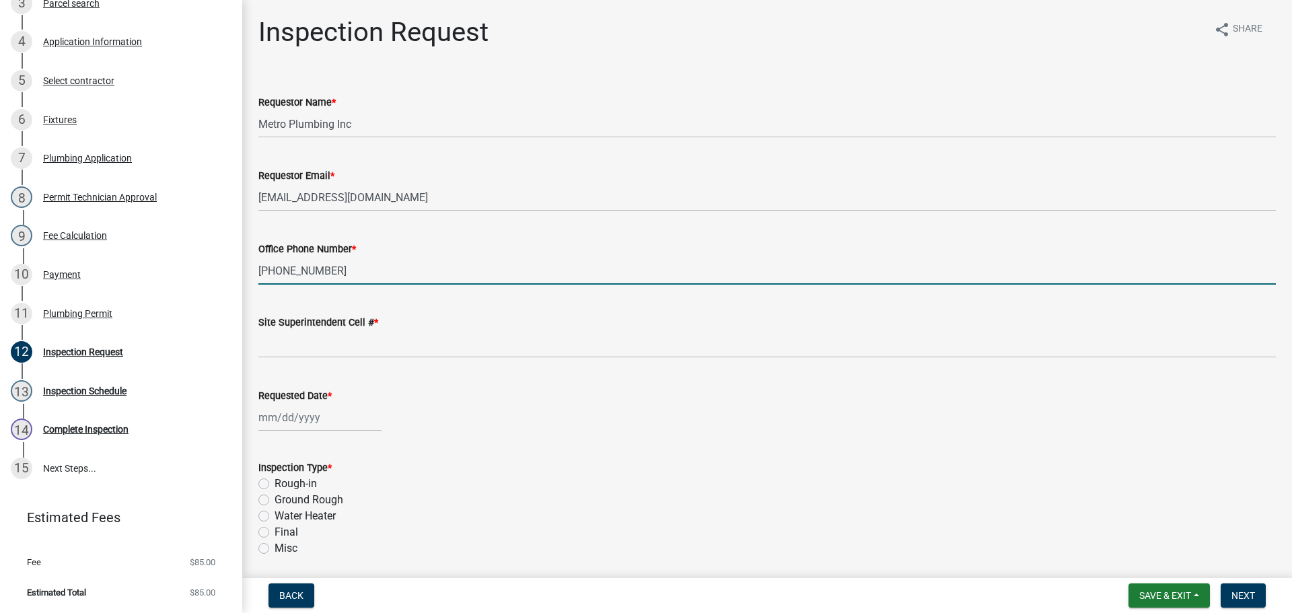
type input "[PHONE_NUMBER]"
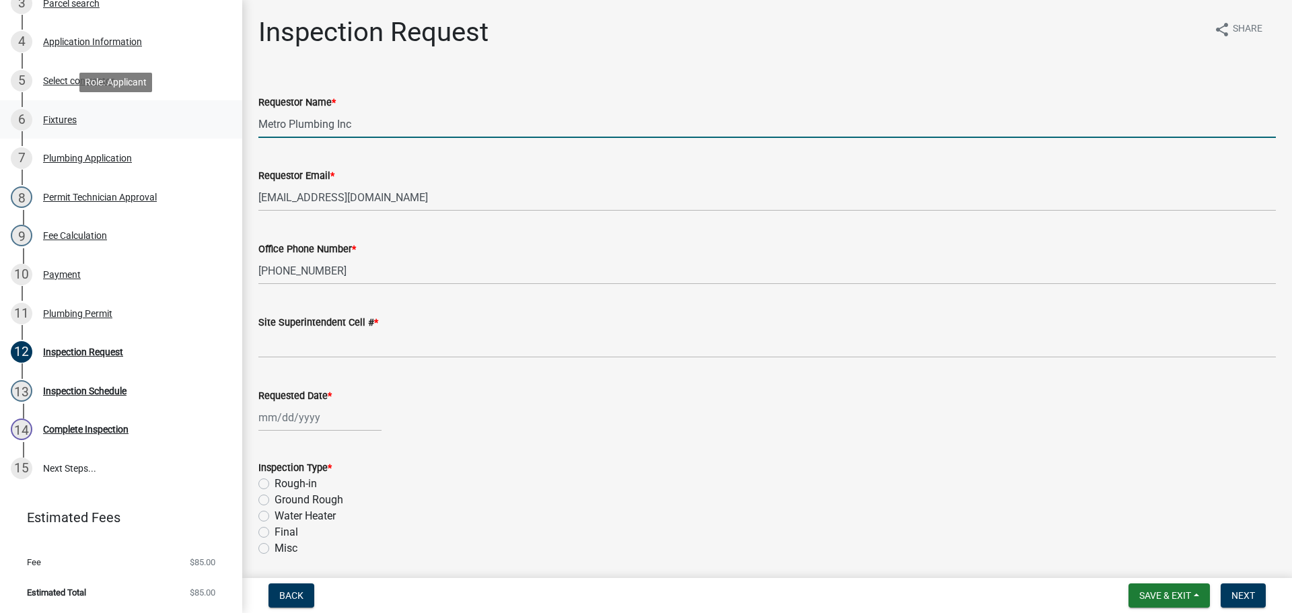
drag, startPoint x: 355, startPoint y: 129, endPoint x: 112, endPoint y: 109, distance: 244.4
click at [122, 113] on div "Plumbing Permit PLUM-2025-392 Edit View Summary Notes Show emails 1 Introductio…" at bounding box center [646, 306] width 1292 height 613
type input "[PERSON_NAME]"
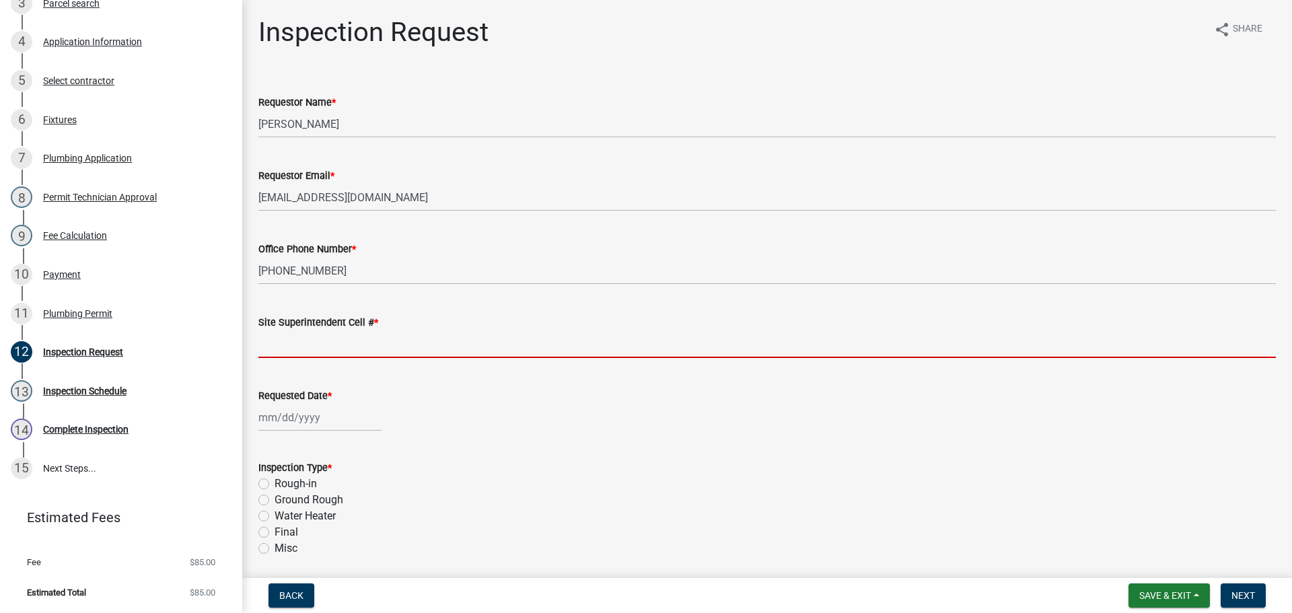
click at [318, 344] on input "Site Superintendent Cell # *" at bounding box center [767, 344] width 1018 height 28
type input "SAME"
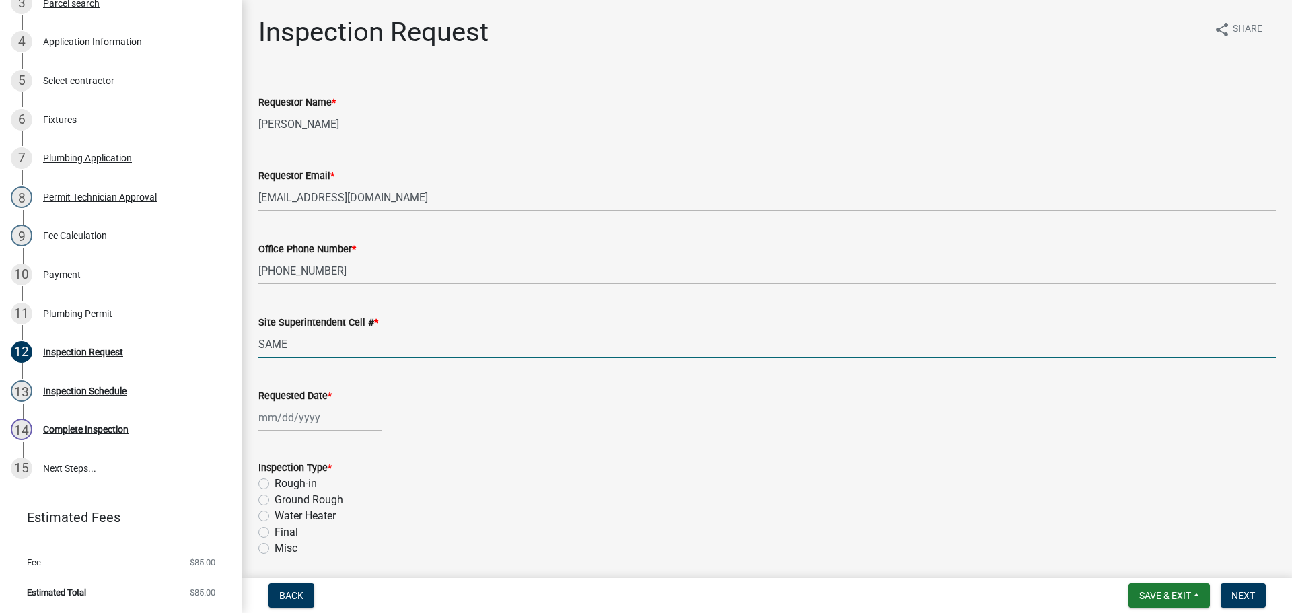
click at [302, 412] on div at bounding box center [319, 418] width 123 height 28
select select "8"
select select "2025"
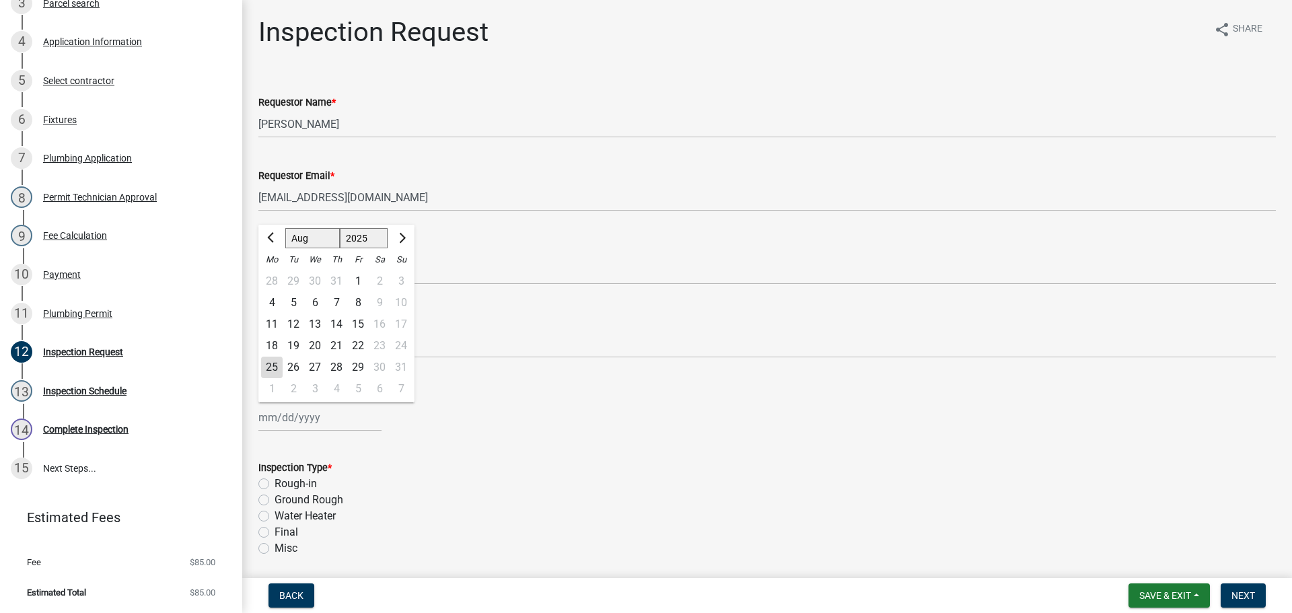
click at [297, 365] on div "26" at bounding box center [294, 368] width 22 height 22
type input "[DATE]"
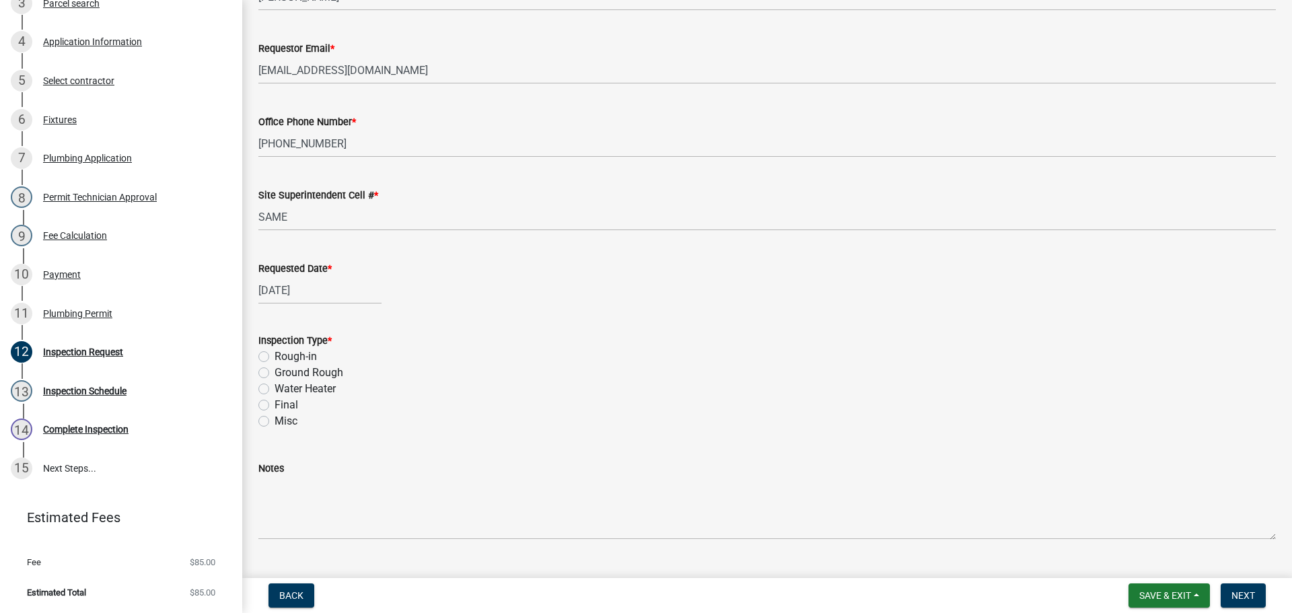
scroll to position [158, 0]
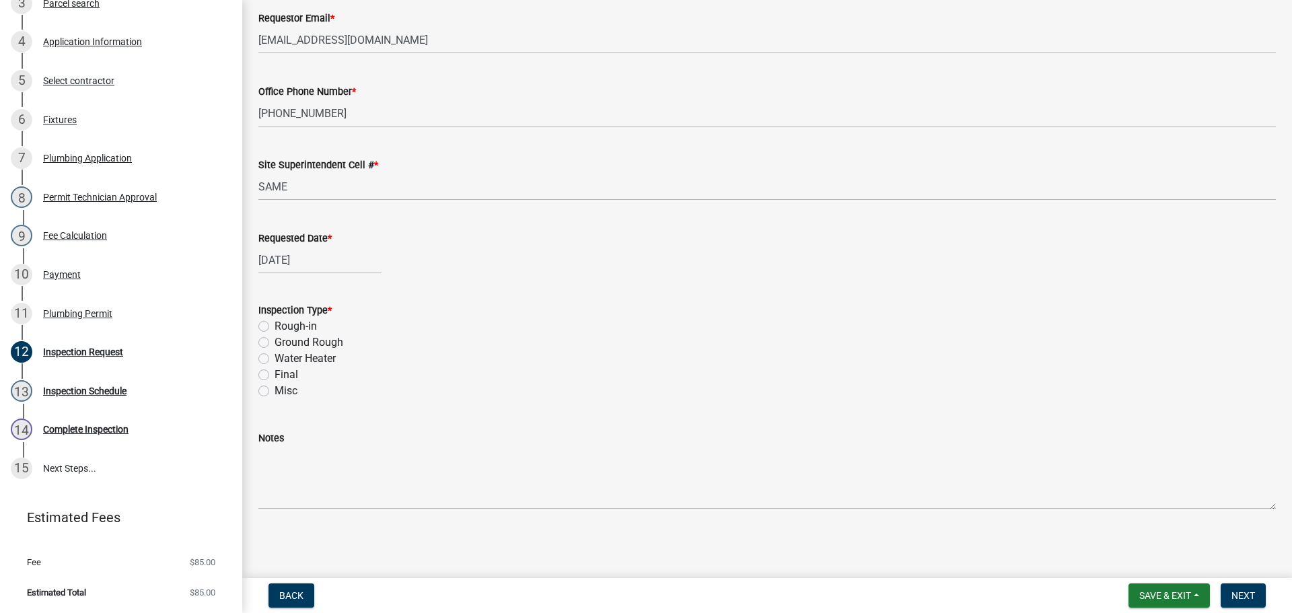
click at [275, 339] on label "Ground Rough" at bounding box center [309, 343] width 69 height 16
click at [275, 339] on input "Ground Rough" at bounding box center [279, 339] width 9 height 9
radio input "true"
click at [1242, 596] on span "Next" at bounding box center [1244, 595] width 24 height 11
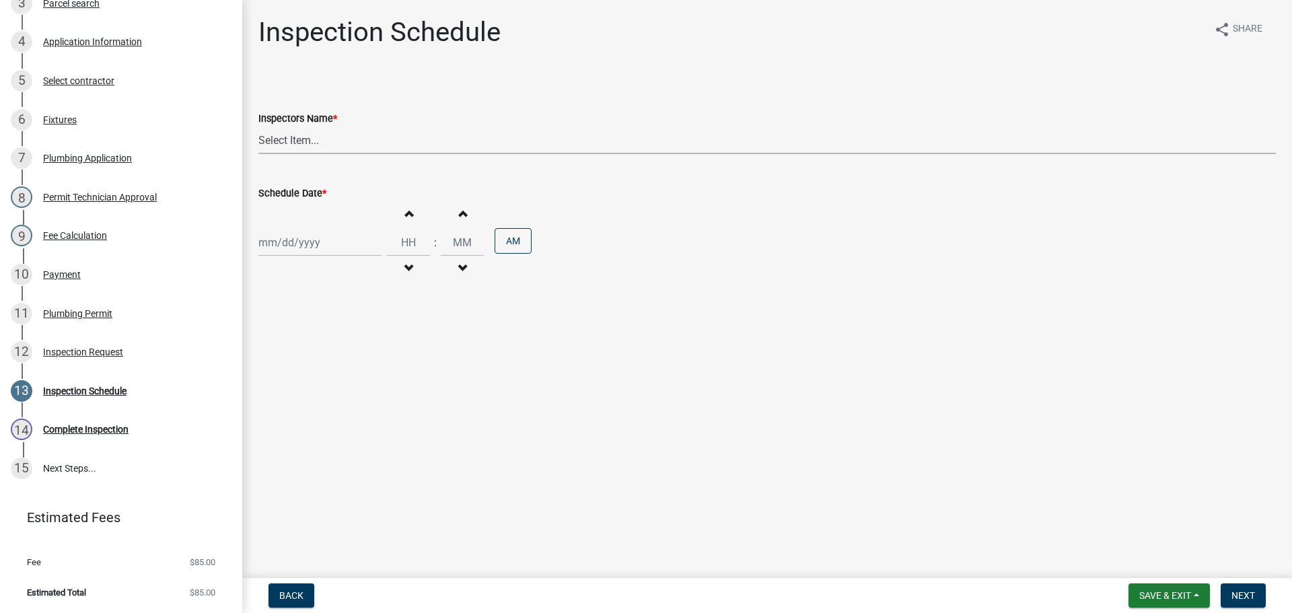
click at [268, 143] on select "Select Item... [PERSON_NAME] ([PERSON_NAME]) [PERSON_NAME] ([PERSON_NAME]) mkru…" at bounding box center [767, 141] width 1018 height 28
select select "13c97fbc-c819-4cee-844a-0db3d3c4db95"
click at [258, 127] on select "Select Item... [PERSON_NAME] ([PERSON_NAME]) [PERSON_NAME] ([PERSON_NAME]) mkru…" at bounding box center [767, 141] width 1018 height 28
click at [280, 235] on div at bounding box center [319, 243] width 123 height 28
select select "8"
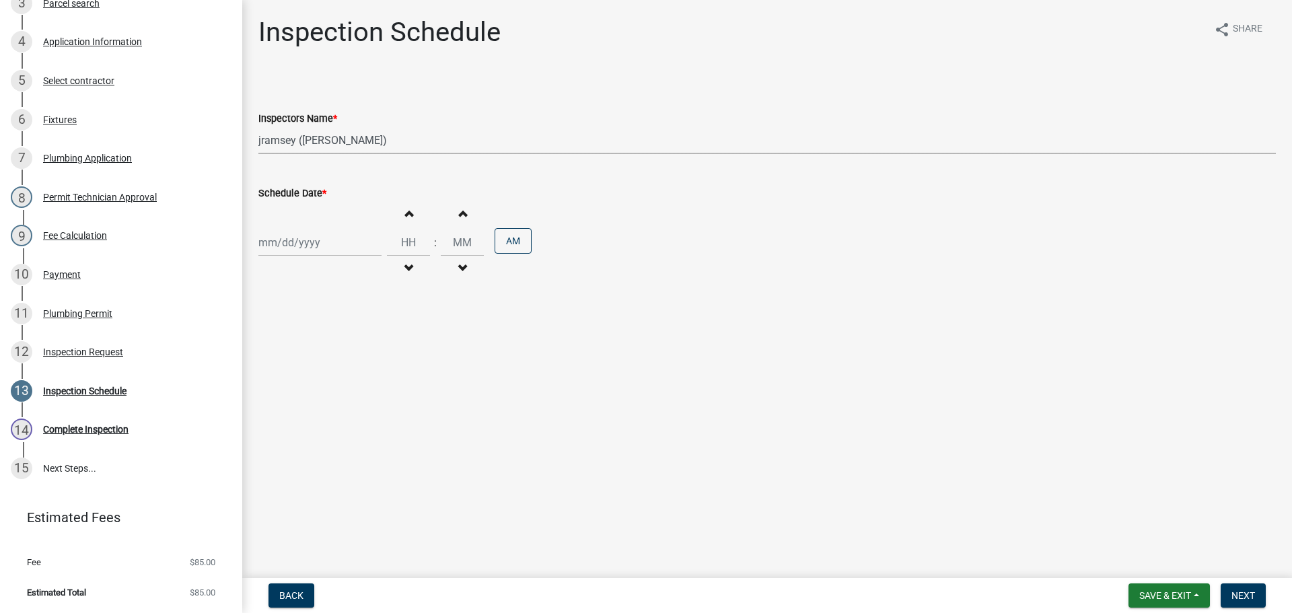
select select "2025"
drag, startPoint x: 291, startPoint y: 398, endPoint x: 298, endPoint y: 400, distance: 7.0
click at [291, 398] on div "26" at bounding box center [294, 401] width 22 height 22
type input "[DATE]"
click at [1240, 587] on button "Next" at bounding box center [1243, 596] width 45 height 24
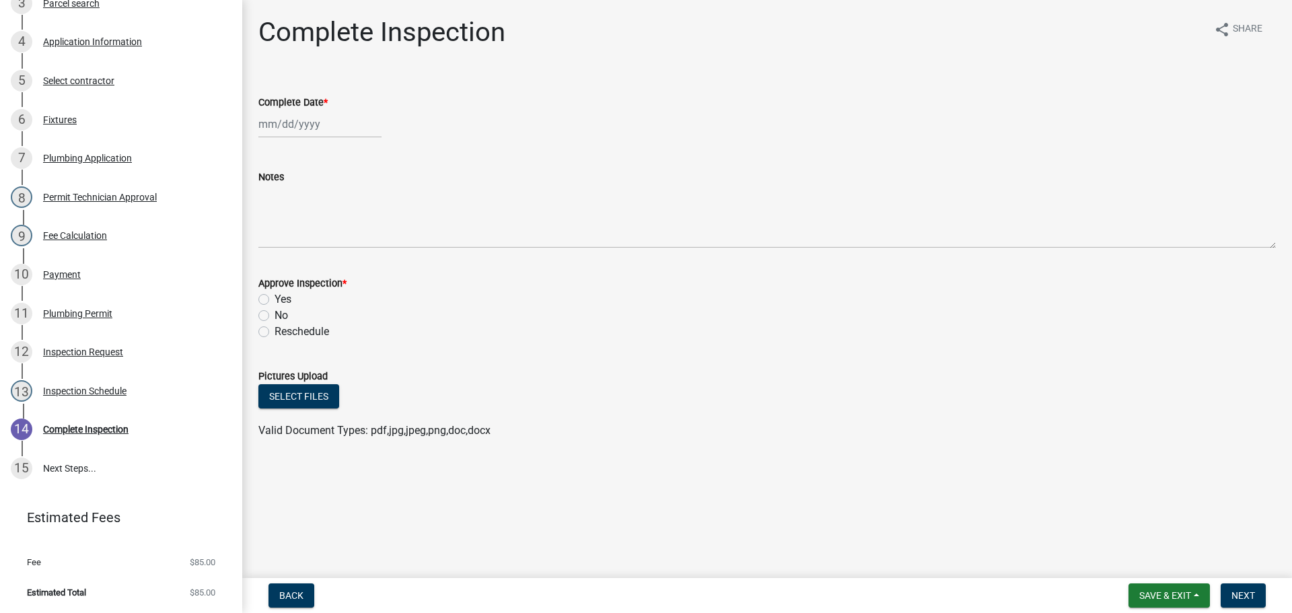
click at [298, 122] on div at bounding box center [319, 124] width 123 height 28
select select "8"
select select "2025"
click at [658, 396] on div "Select files" at bounding box center [767, 398] width 1018 height 28
click at [1166, 597] on span "Save & Exit" at bounding box center [1166, 595] width 52 height 11
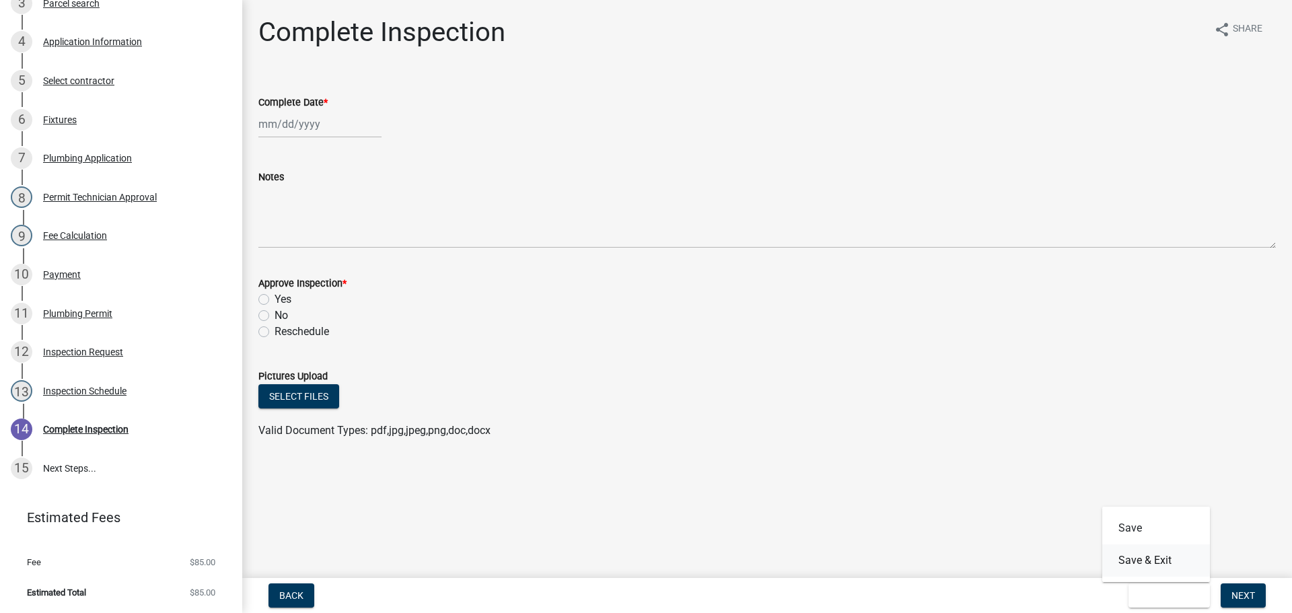
click at [1159, 567] on button "Save & Exit" at bounding box center [1157, 561] width 108 height 32
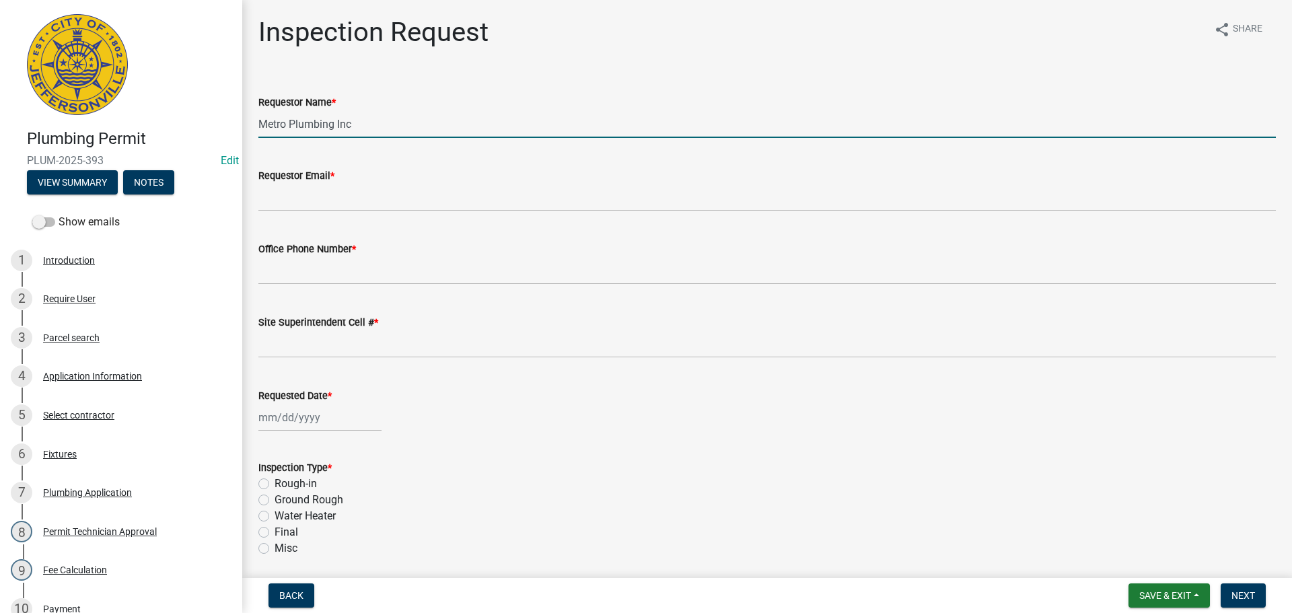
drag, startPoint x: 362, startPoint y: 126, endPoint x: 114, endPoint y: 85, distance: 251.0
click at [135, 85] on div "Plumbing Permit PLUM-2025-393 Edit View Summary Notes Show emails 1 Introductio…" at bounding box center [646, 306] width 1292 height 613
type input "[PERSON_NAME]"
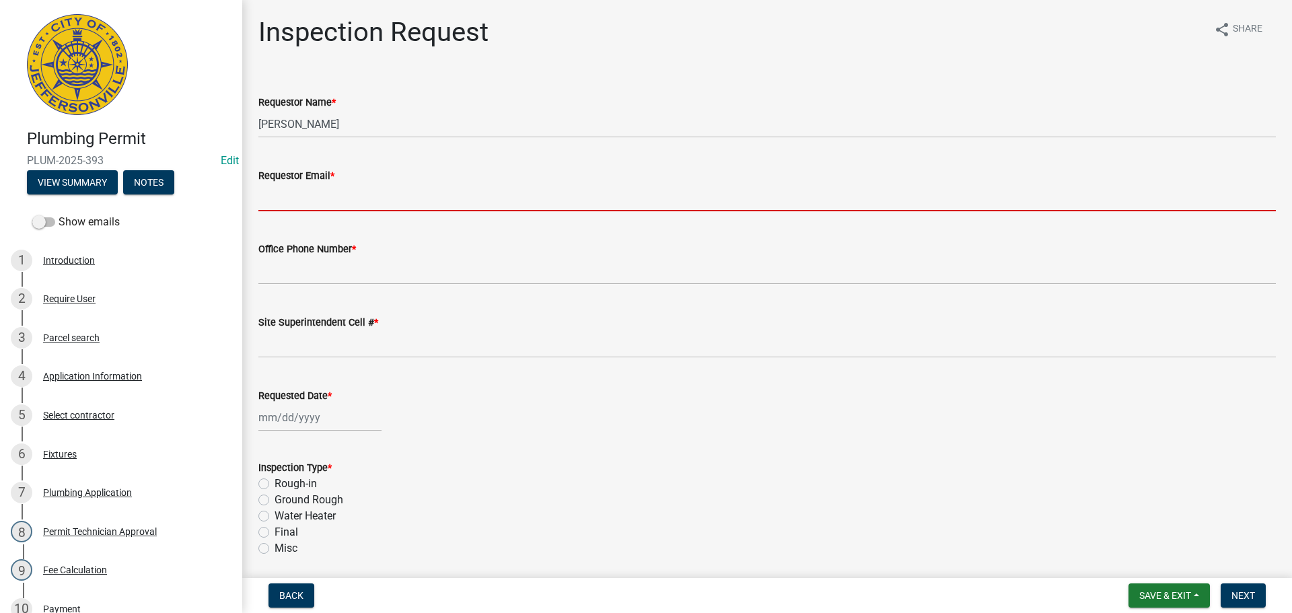
drag, startPoint x: 305, startPoint y: 203, endPoint x: 312, endPoint y: 207, distance: 7.8
click at [305, 203] on input "Requestor Email *" at bounding box center [767, 198] width 1018 height 28
type input "[EMAIL_ADDRESS][DOMAIN_NAME]"
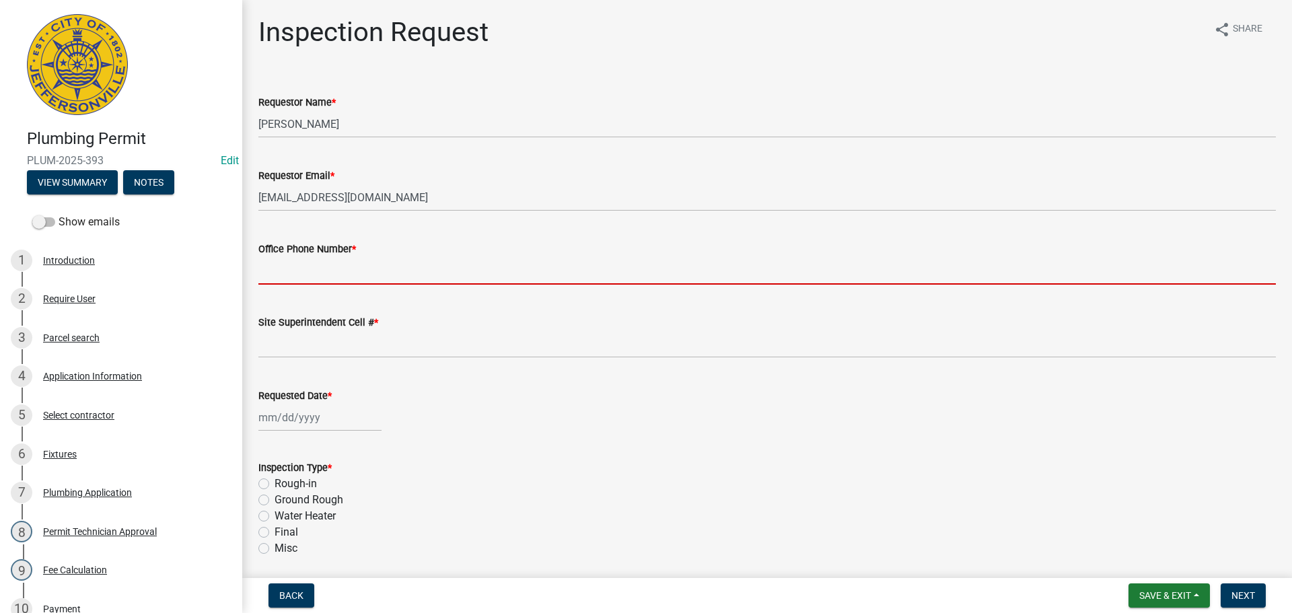
click at [309, 275] on input "Office Phone Number *" at bounding box center [767, 271] width 1018 height 28
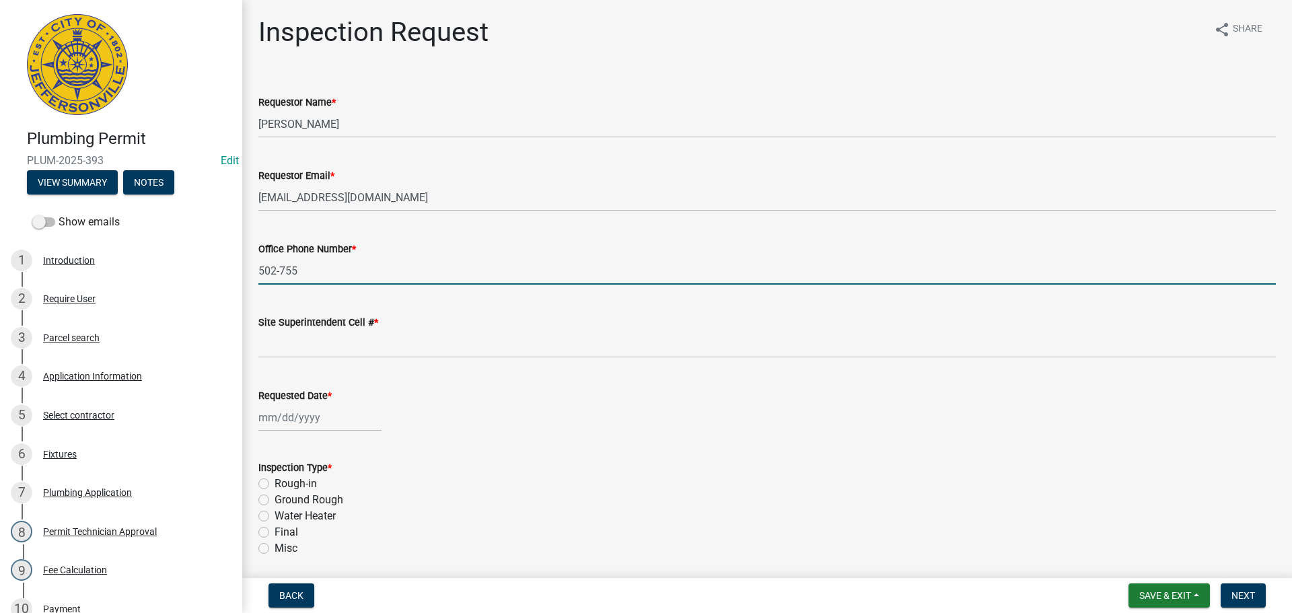
type input "[PHONE_NUMBER]"
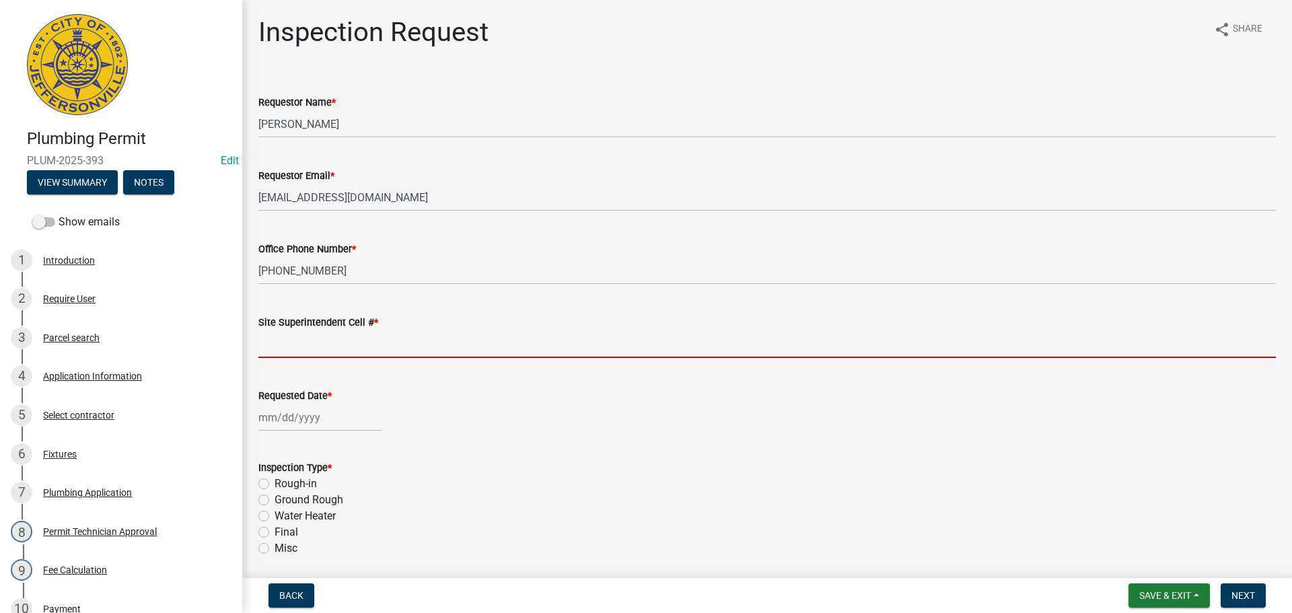
click at [326, 347] on input "Site Superintendent Cell # *" at bounding box center [767, 344] width 1018 height 28
type input "SAME"
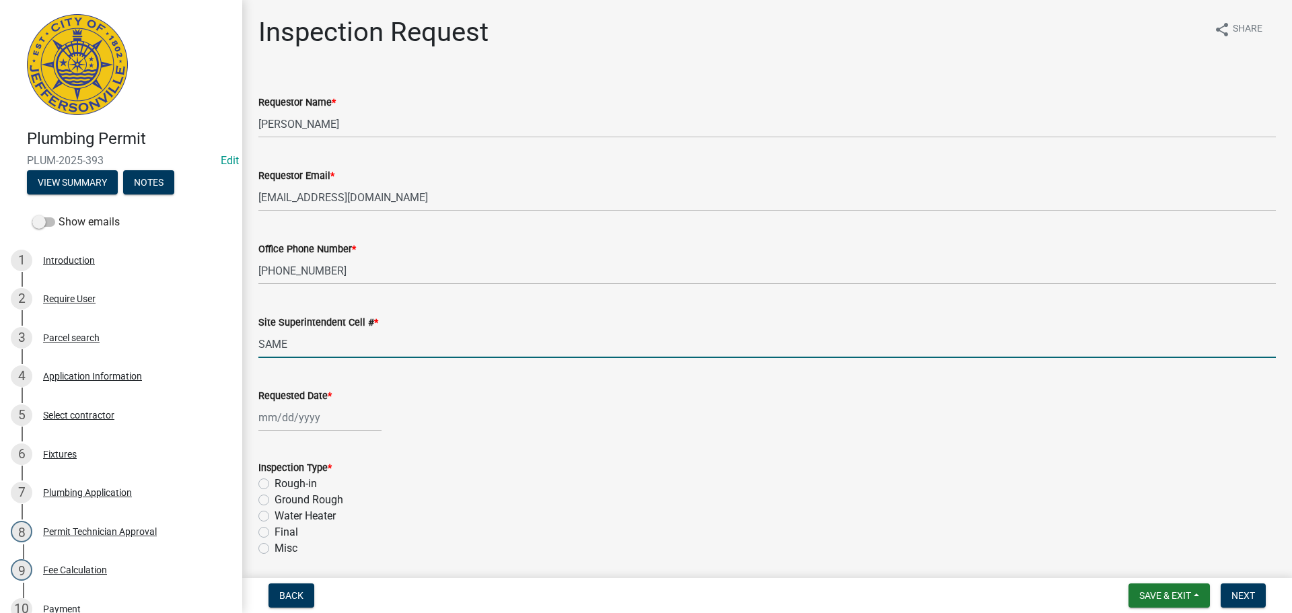
click at [291, 407] on div at bounding box center [319, 418] width 123 height 28
select select "8"
select select "2025"
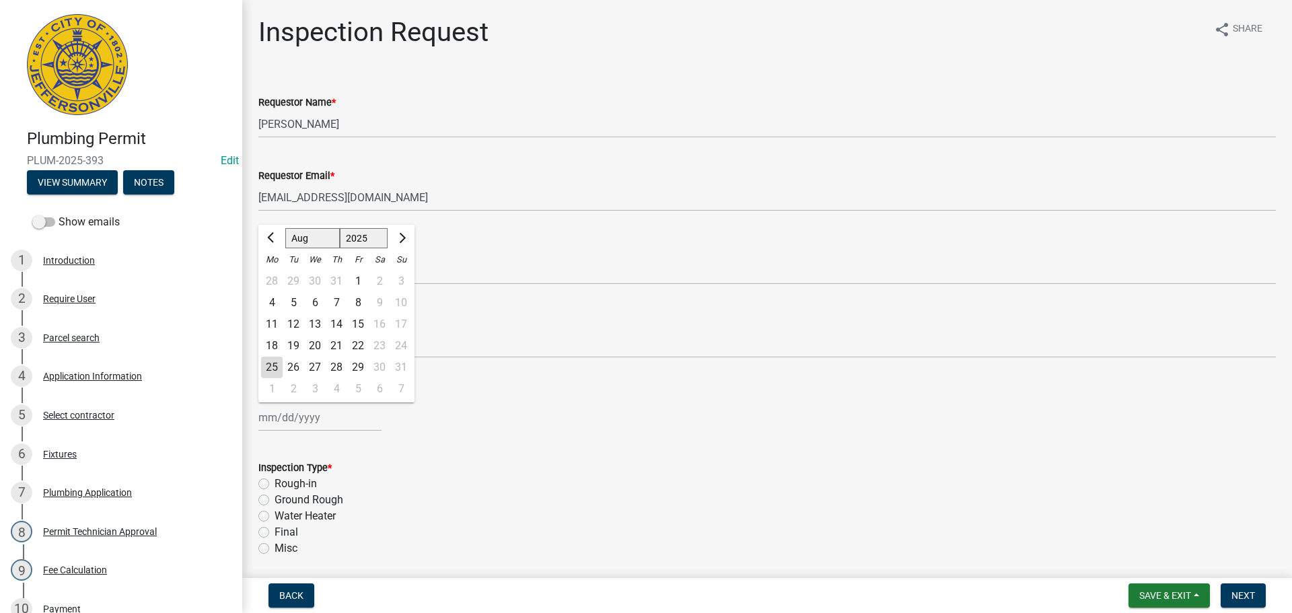
click at [293, 369] on div "26" at bounding box center [294, 368] width 22 height 22
type input "[DATE]"
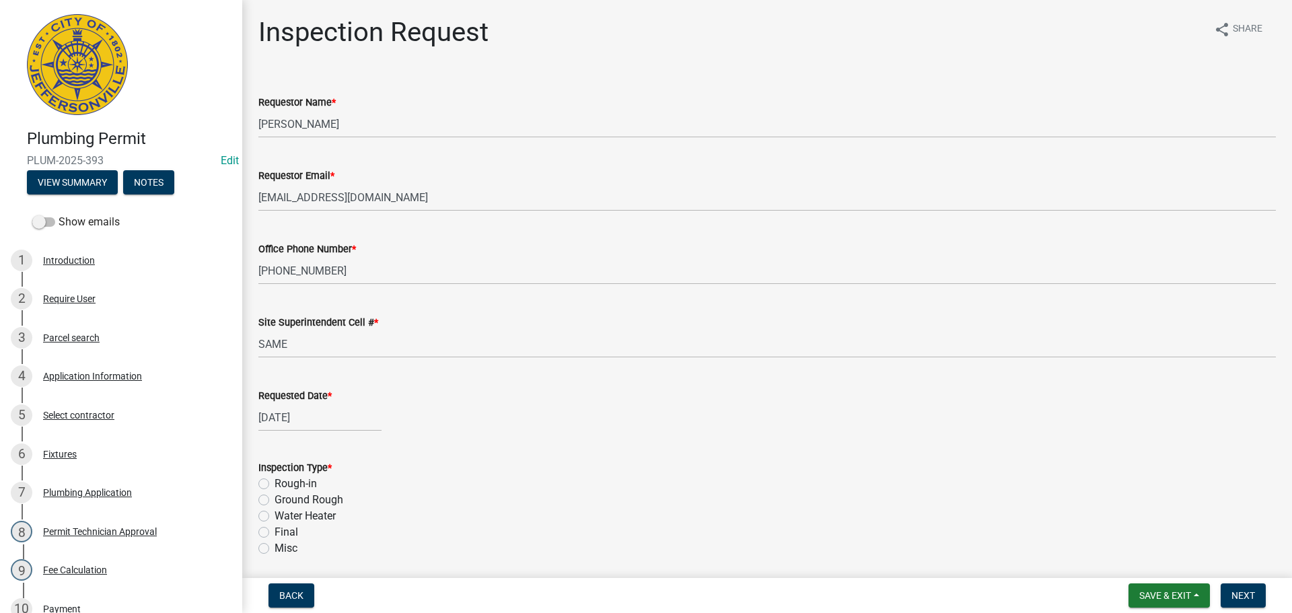
click at [275, 504] on label "Ground Rough" at bounding box center [309, 500] width 69 height 16
click at [275, 501] on input "Ground Rough" at bounding box center [279, 496] width 9 height 9
radio input "true"
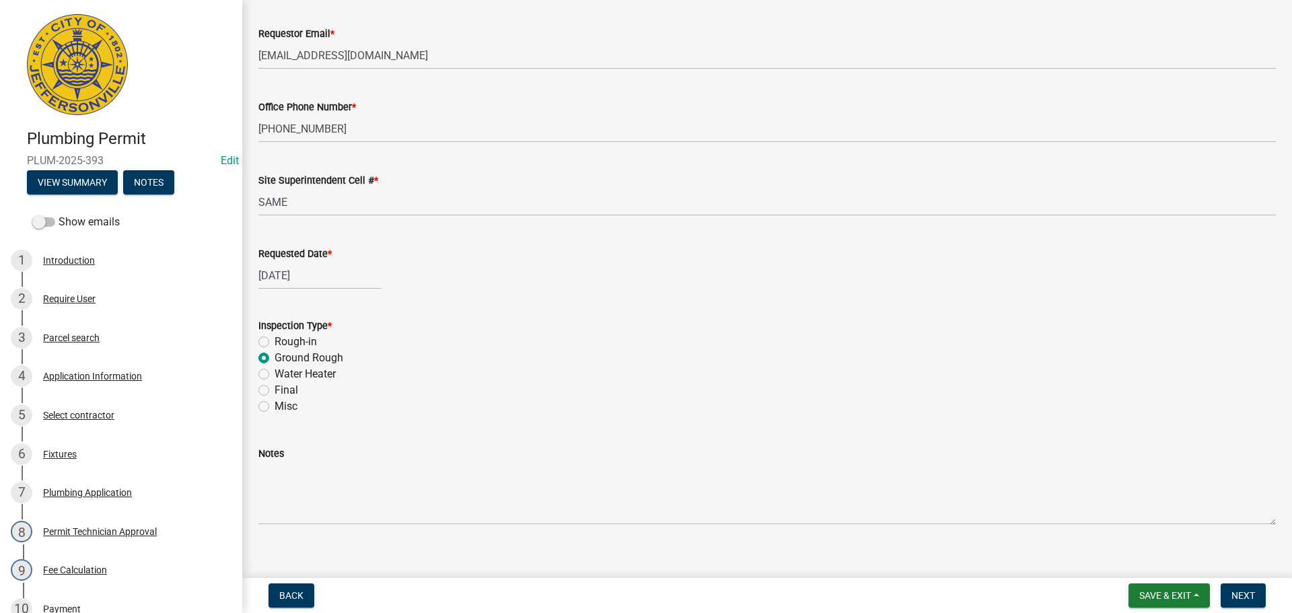
scroll to position [158, 0]
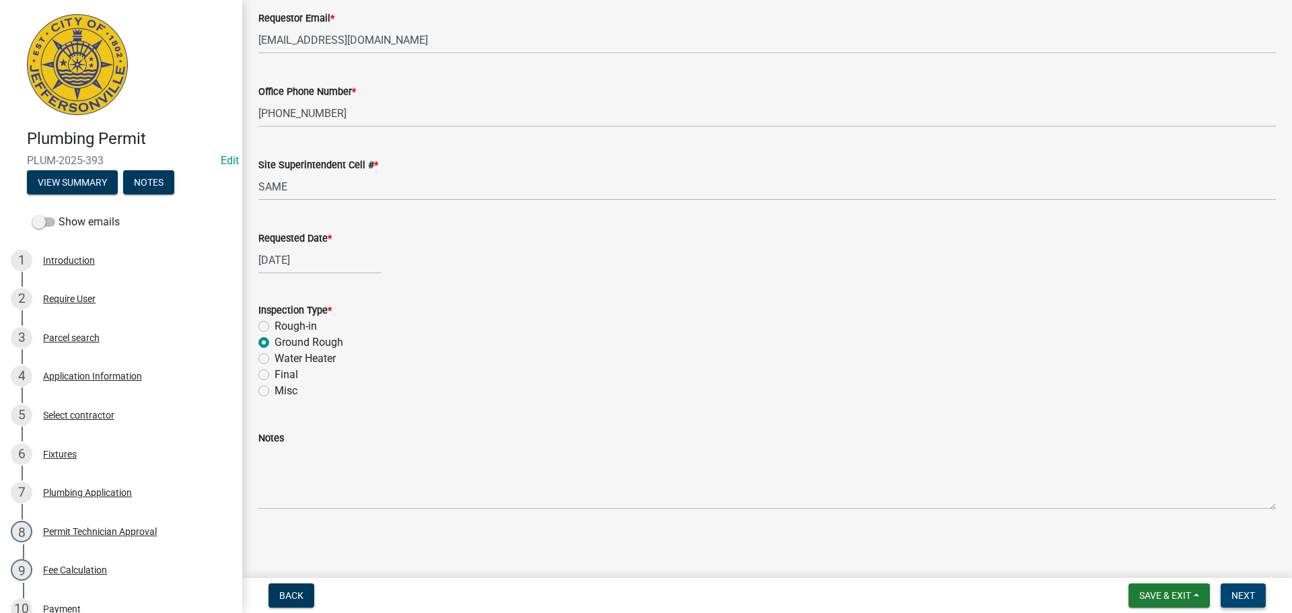
click at [1228, 588] on button "Next" at bounding box center [1243, 596] width 45 height 24
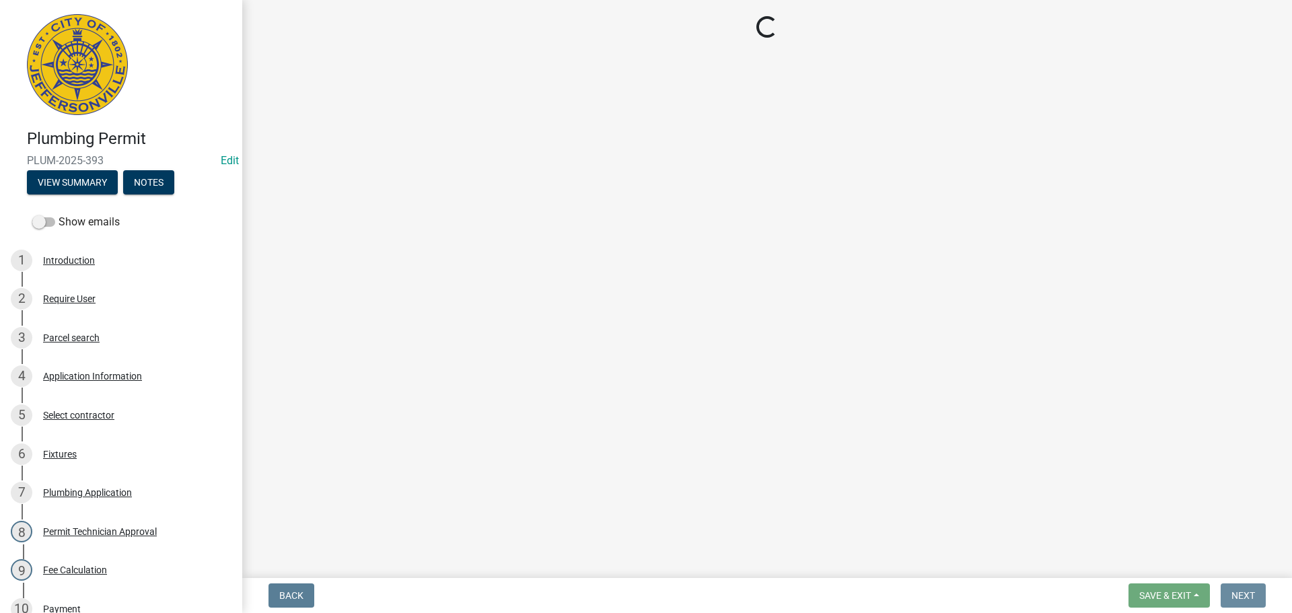
scroll to position [0, 0]
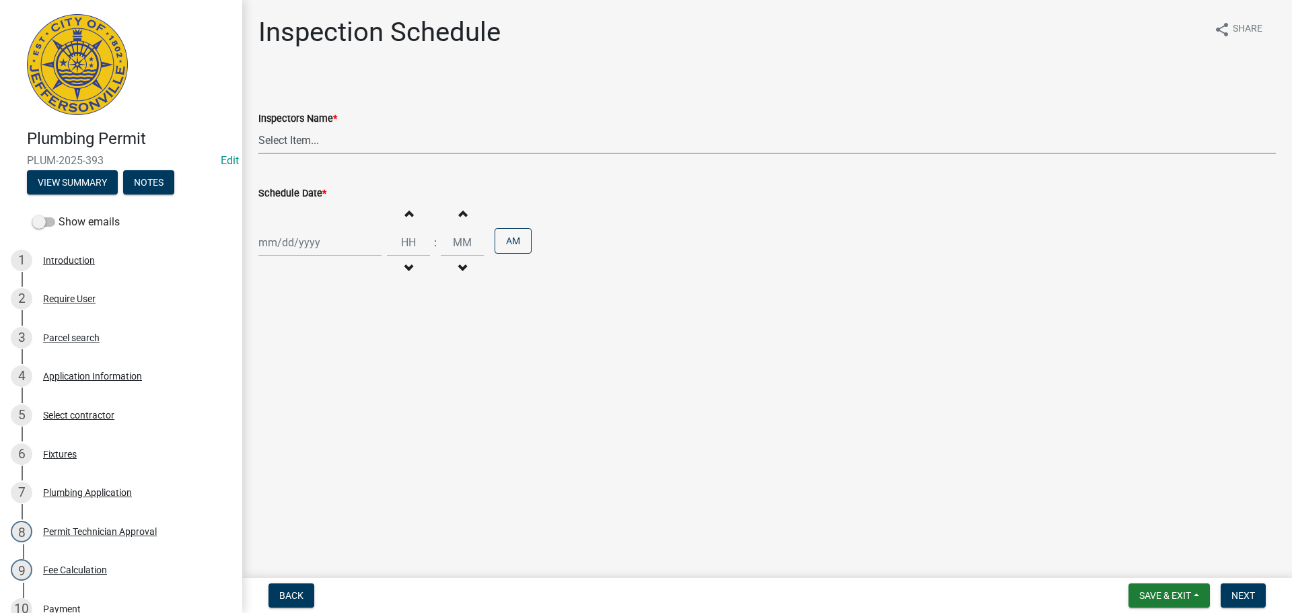
click at [276, 141] on select "Select Item... [PERSON_NAME] ([PERSON_NAME]) [PERSON_NAME] ([PERSON_NAME]) mkru…" at bounding box center [767, 141] width 1018 height 28
select select "13c97fbc-c819-4cee-844a-0db3d3c4db95"
click at [258, 127] on select "Select Item... [PERSON_NAME] ([PERSON_NAME]) [PERSON_NAME] ([PERSON_NAME]) mkru…" at bounding box center [767, 141] width 1018 height 28
select select "8"
select select "2025"
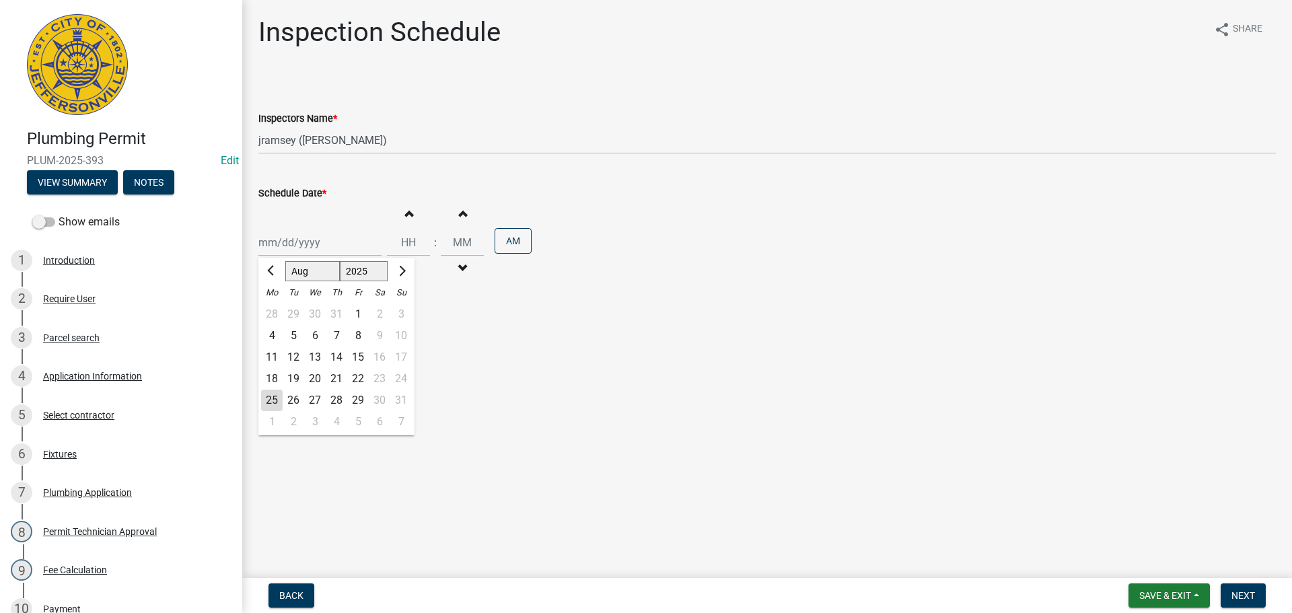
drag, startPoint x: 288, startPoint y: 253, endPoint x: 293, endPoint y: 260, distance: 8.2
click at [289, 253] on div "[PERSON_NAME] Feb Mar Apr [PERSON_NAME][DATE] Oct Nov [DATE] 1526 1527 1528 152…" at bounding box center [319, 243] width 123 height 28
click at [300, 402] on div "26" at bounding box center [294, 401] width 22 height 22
type input "[DATE]"
click at [1247, 594] on span "Next" at bounding box center [1244, 595] width 24 height 11
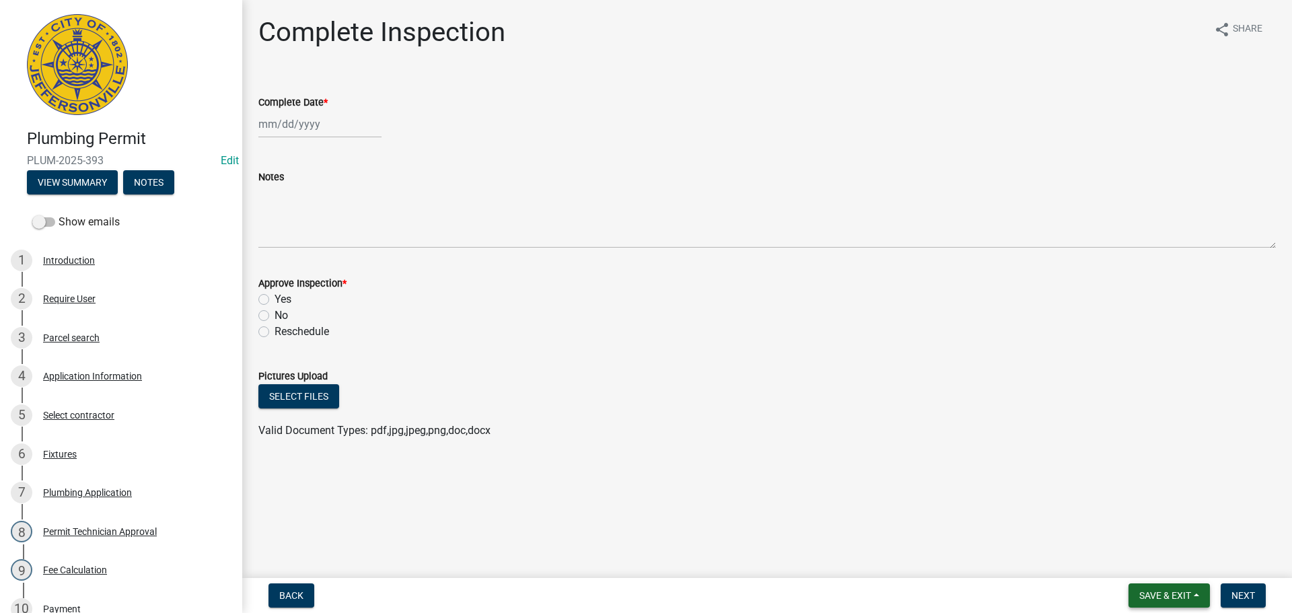
click at [1171, 590] on span "Save & Exit" at bounding box center [1166, 595] width 52 height 11
click at [1157, 553] on button "Save & Exit" at bounding box center [1157, 561] width 108 height 32
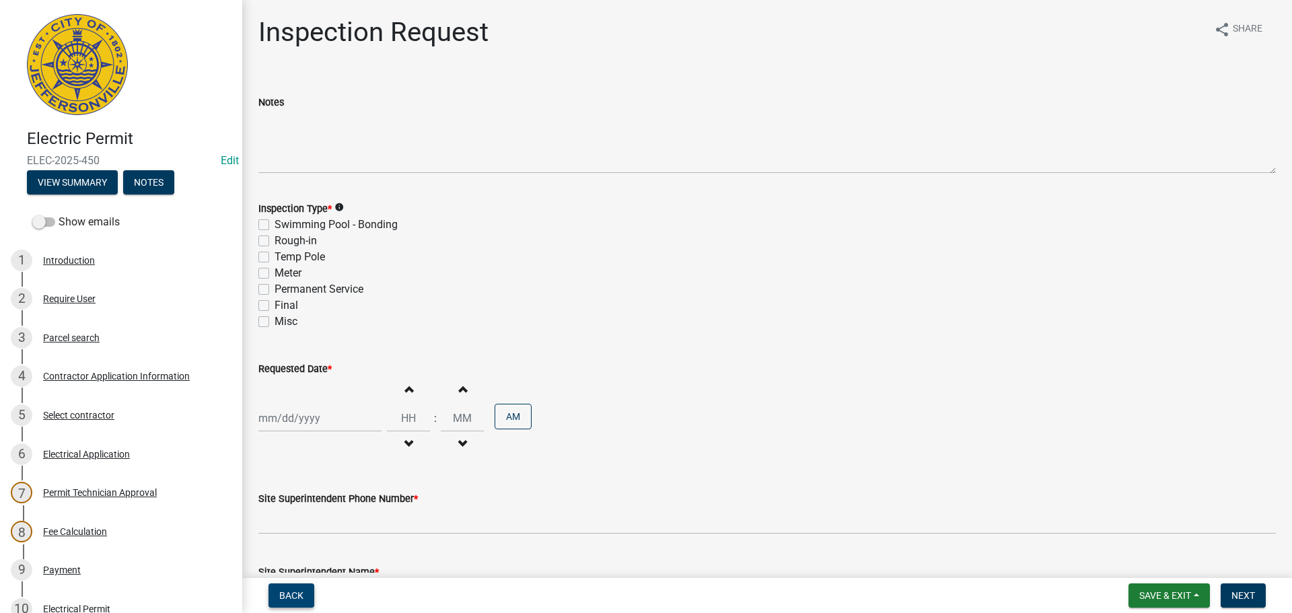
click at [284, 593] on span "Back" at bounding box center [291, 595] width 24 height 11
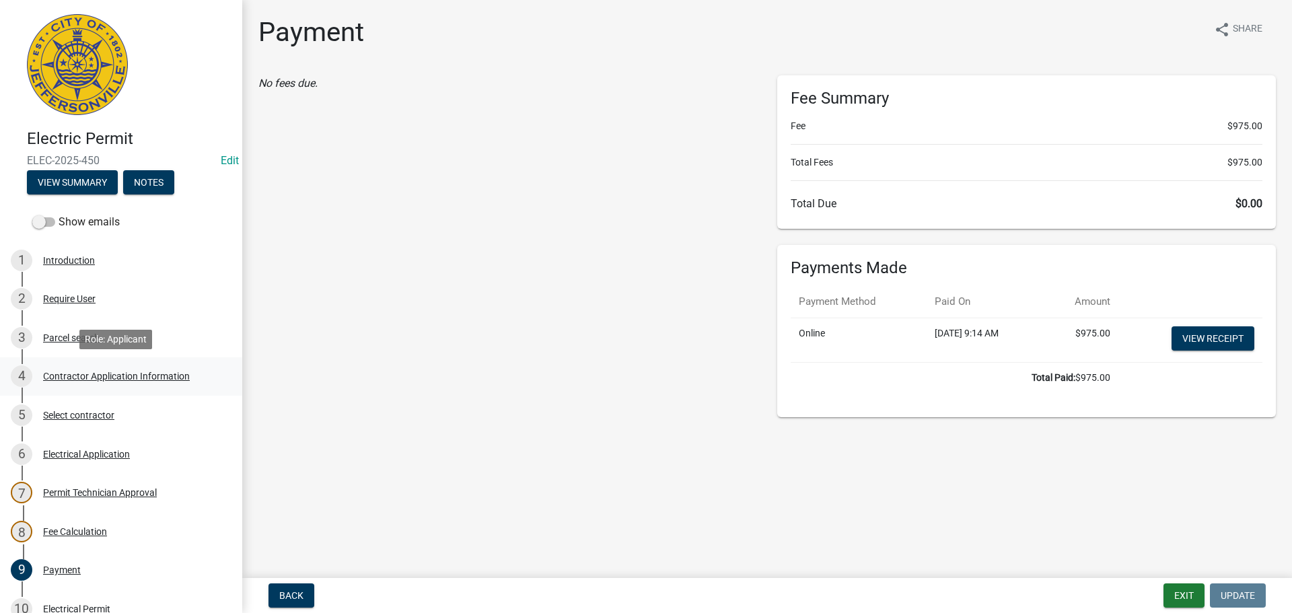
click at [74, 372] on div "Contractor Application Information" at bounding box center [116, 376] width 147 height 9
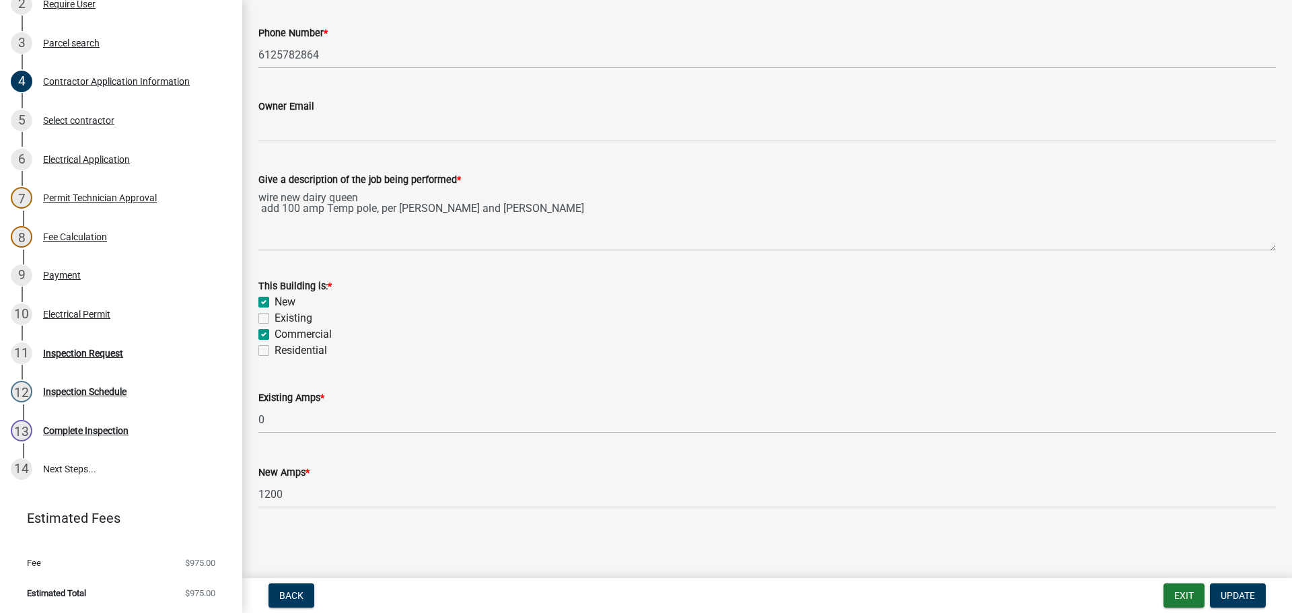
scroll to position [295, 0]
click at [60, 351] on div "Inspection Request" at bounding box center [83, 352] width 80 height 9
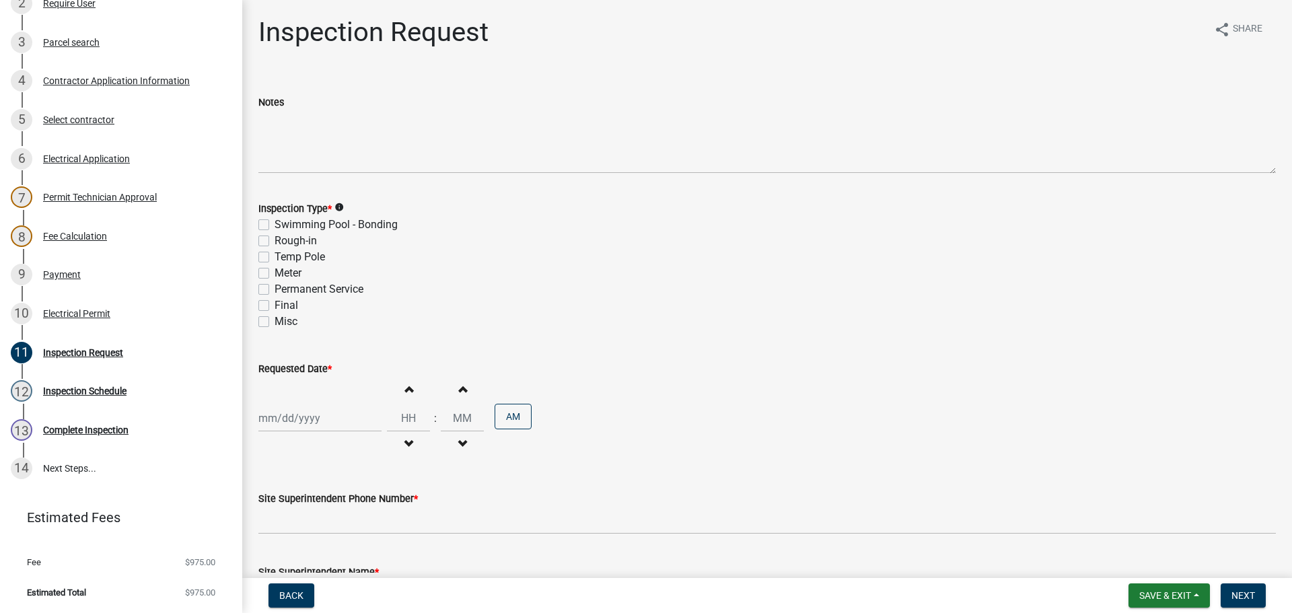
click at [275, 253] on label "Temp Pole" at bounding box center [300, 257] width 50 height 16
click at [275, 253] on input "Temp Pole" at bounding box center [279, 253] width 9 height 9
checkbox input "true"
checkbox input "false"
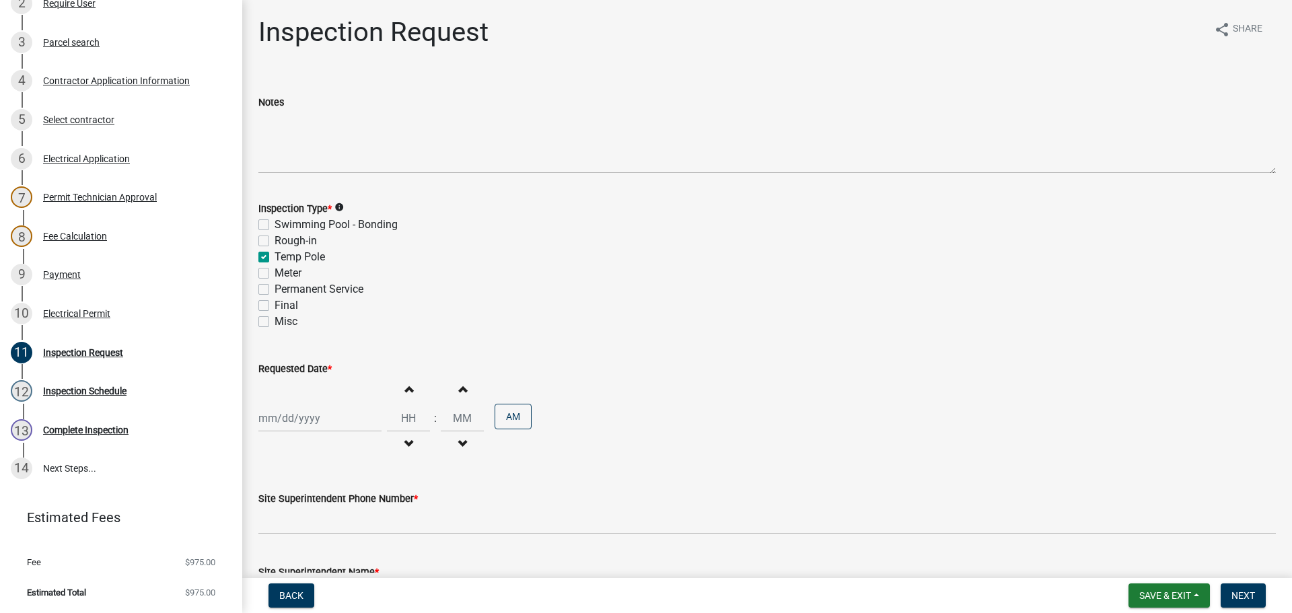
checkbox input "true"
checkbox input "false"
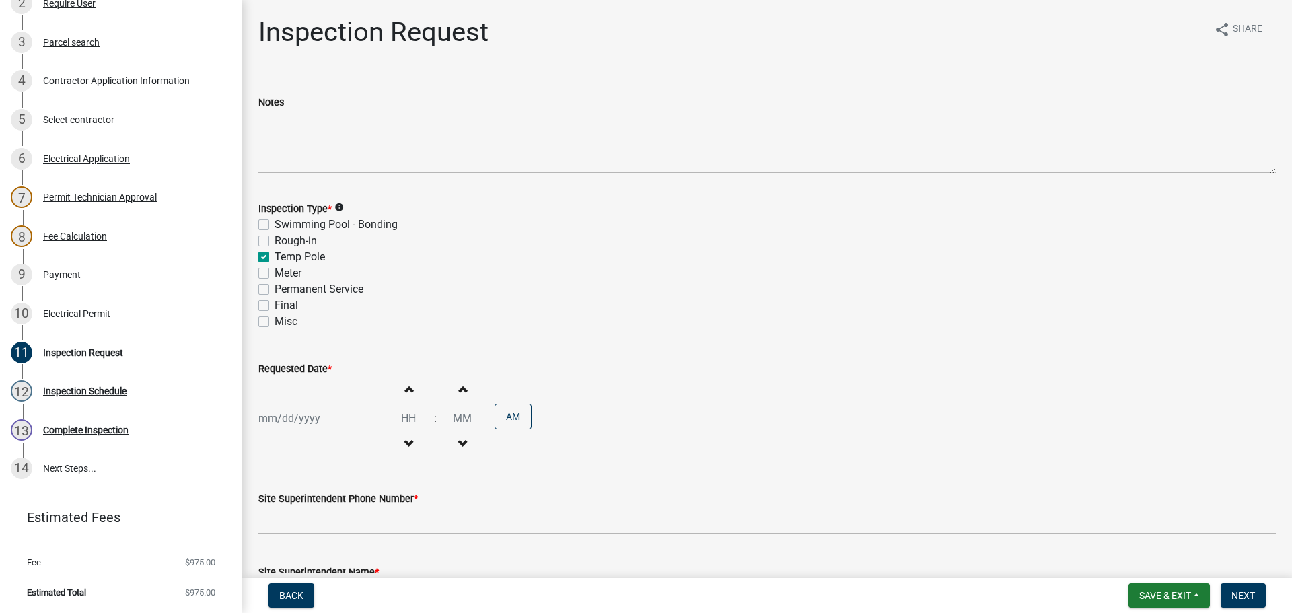
click at [279, 426] on div at bounding box center [319, 419] width 123 height 28
select select "8"
select select "2025"
click at [270, 365] on div "25" at bounding box center [272, 368] width 22 height 22
type input "08/25/2025"
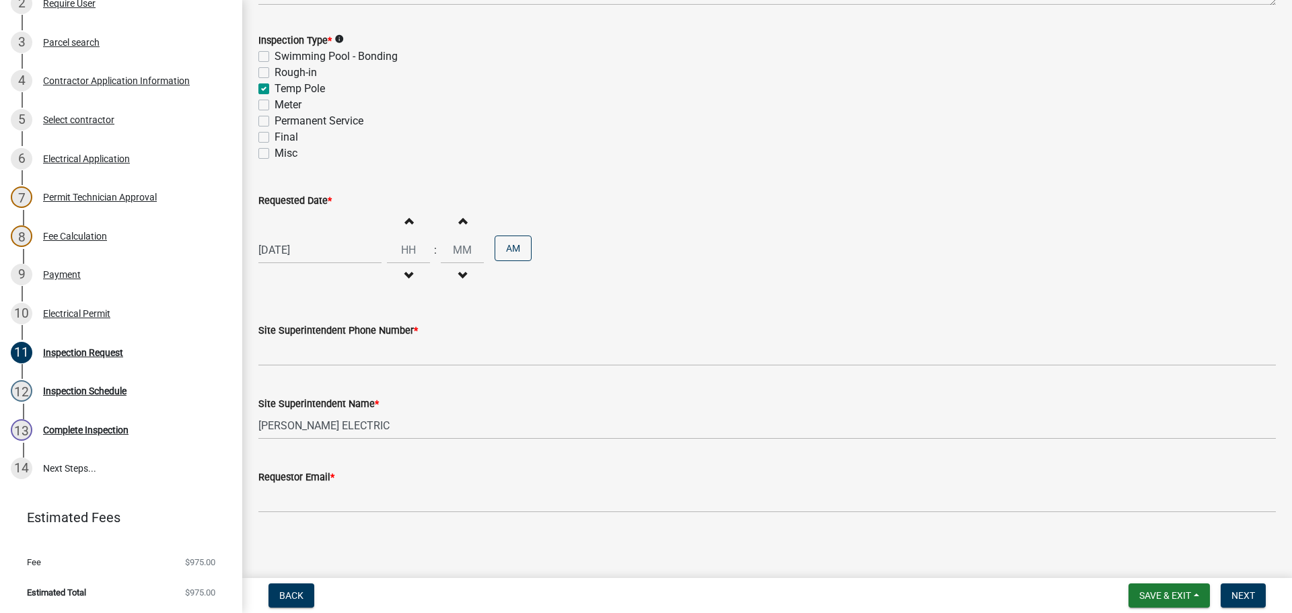
scroll to position [172, 0]
click at [275, 65] on label "Rough-in" at bounding box center [296, 69] width 42 height 16
click at [275, 65] on input "Rough-in" at bounding box center [279, 65] width 9 height 9
checkbox input "true"
checkbox input "false"
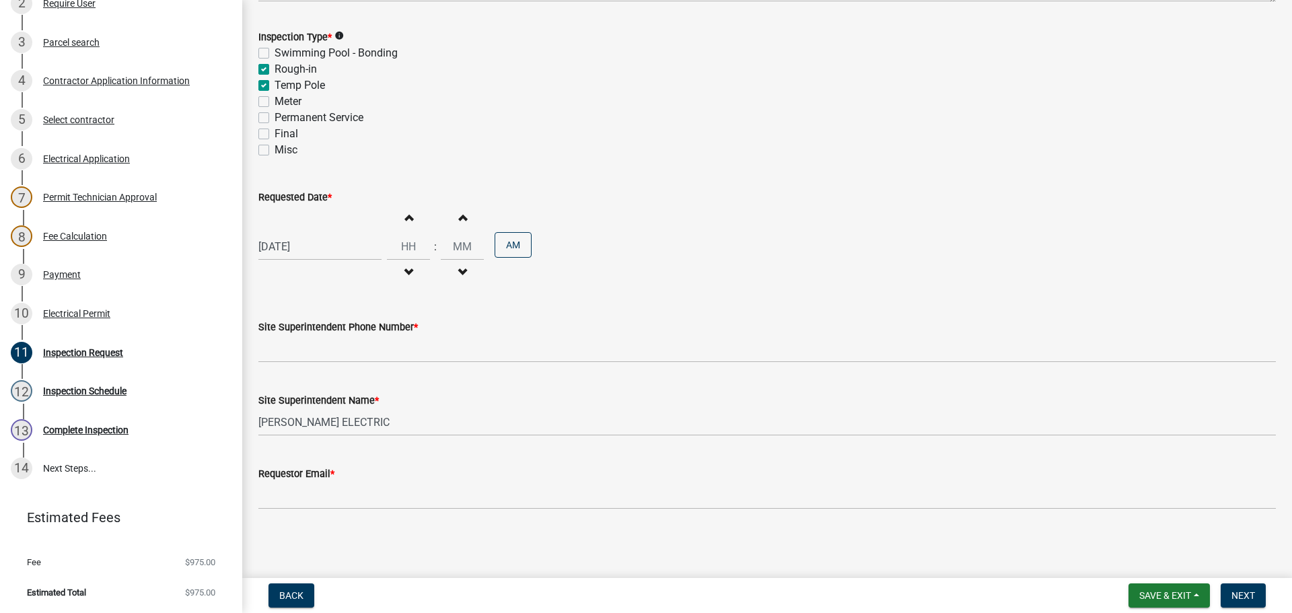
checkbox input "true"
checkbox input "false"
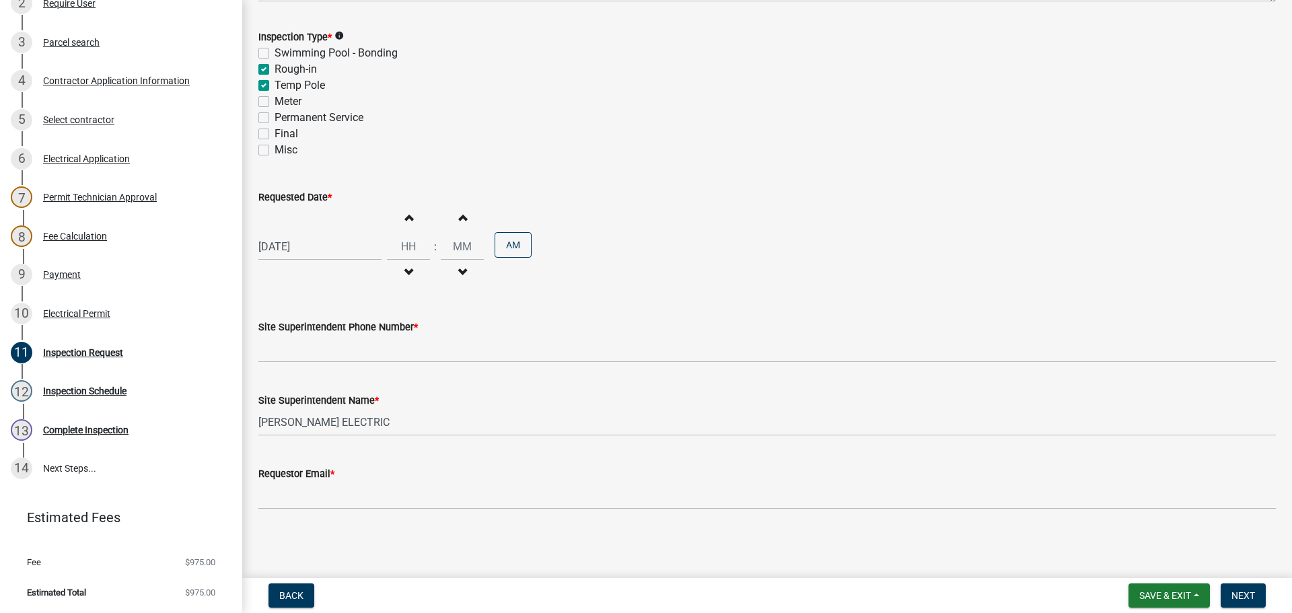
checkbox input "false"
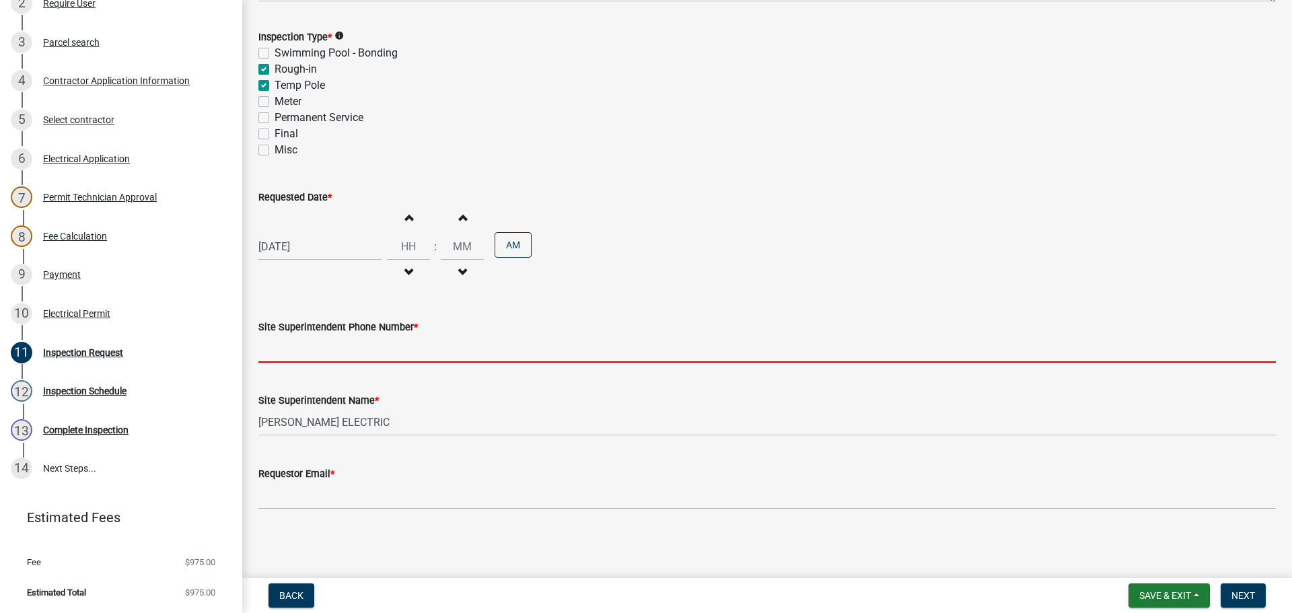
click at [287, 349] on input "Site Superintendent Phone Number *" at bounding box center [767, 349] width 1018 height 28
type input "000-000-0000"
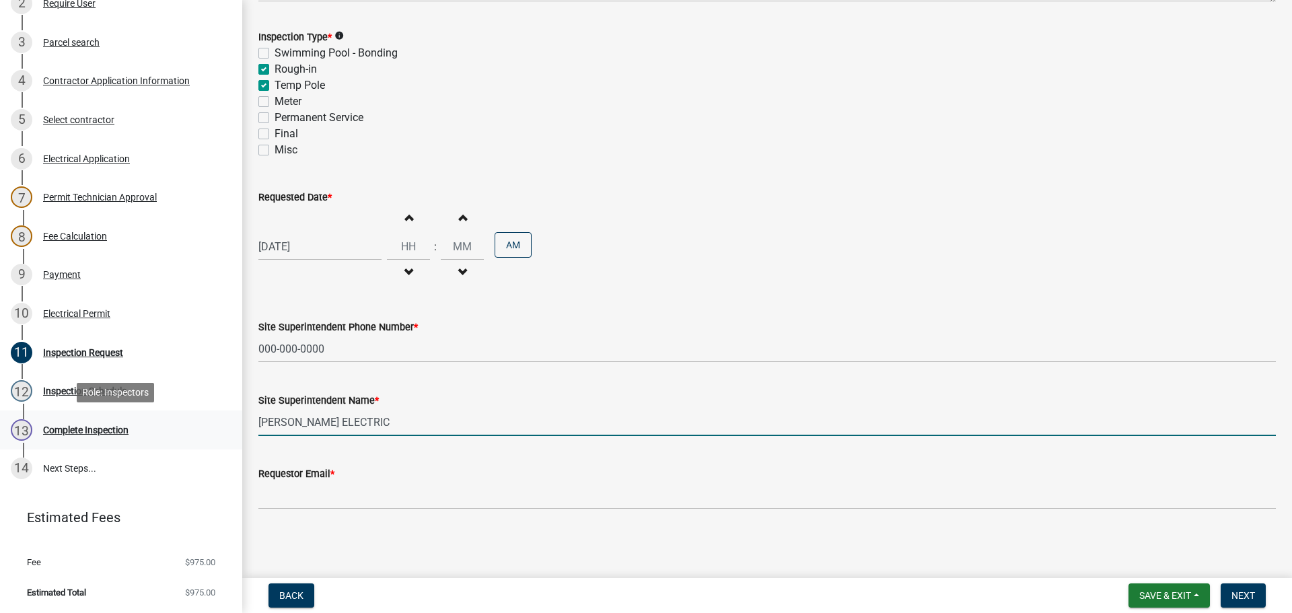
drag, startPoint x: 359, startPoint y: 420, endPoint x: 197, endPoint y: 419, distance: 162.2
click at [197, 419] on div "Electric Permit ELEC-2025-450 Edit View Summary Notes Show emails 1 Introductio…" at bounding box center [646, 306] width 1292 height 613
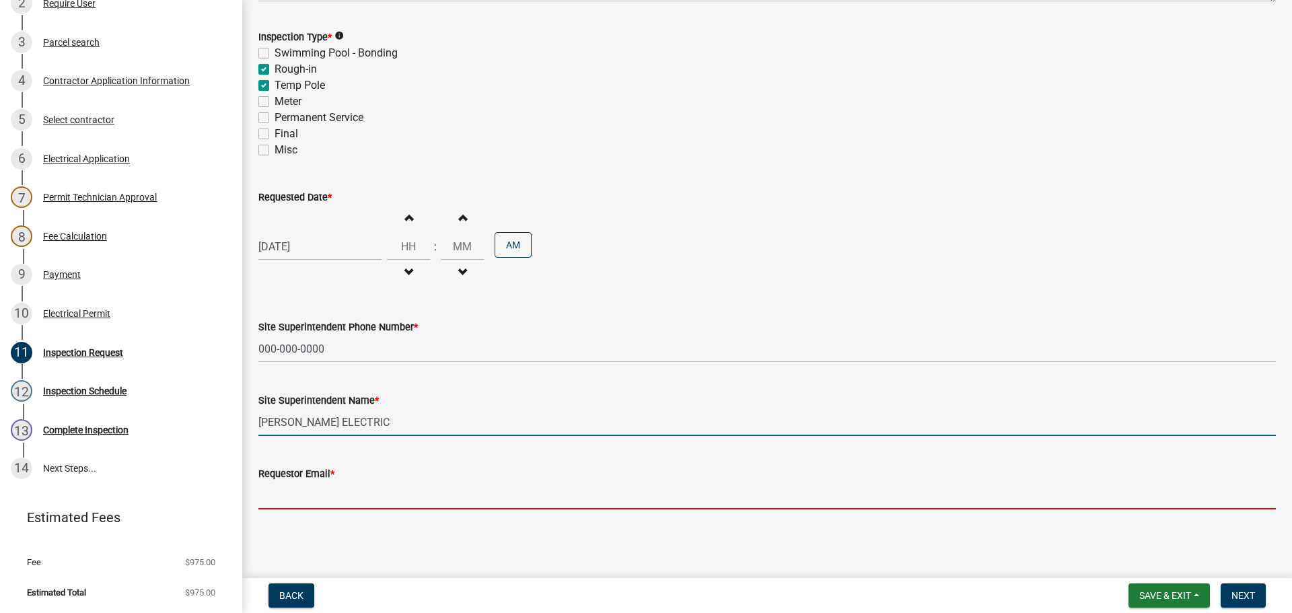
click at [295, 502] on input "Requestor Email *" at bounding box center [767, 496] width 1018 height 28
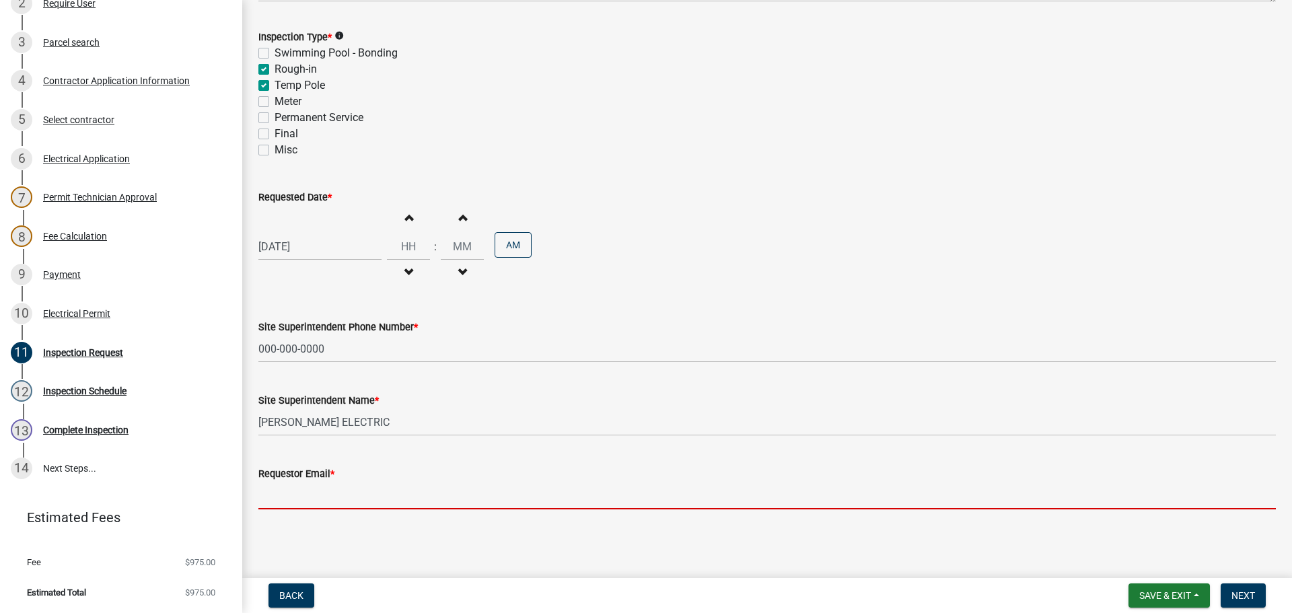
type input "mbottorff@cityofjeff.net"
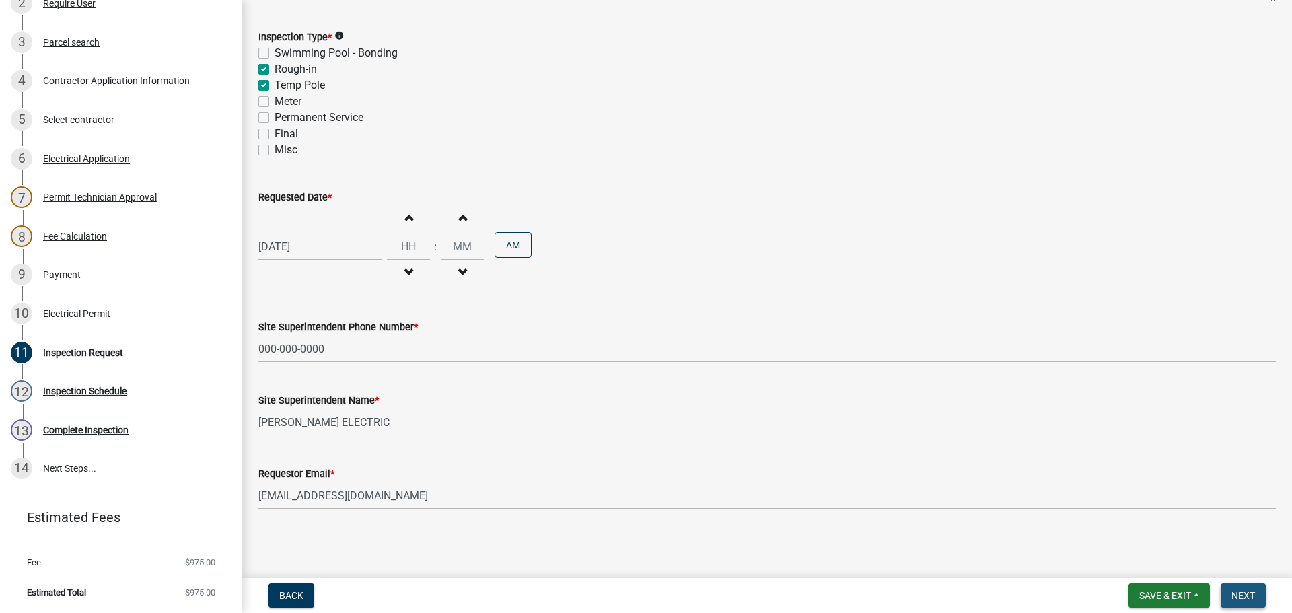
click at [1241, 599] on span "Next" at bounding box center [1244, 595] width 24 height 11
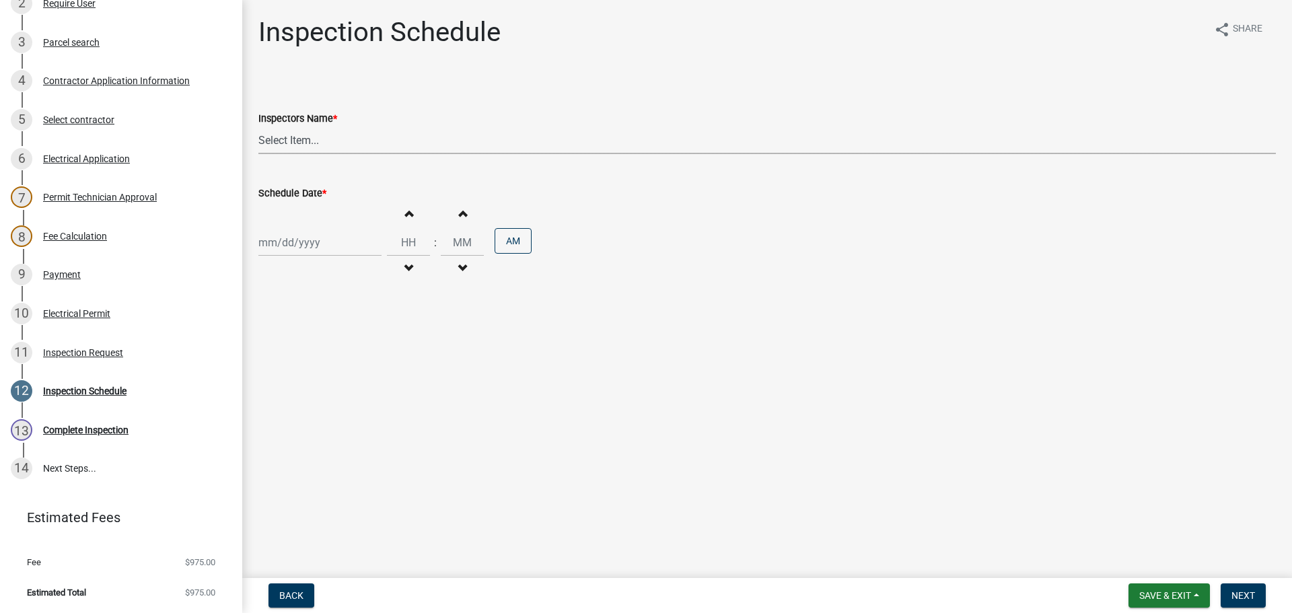
click at [273, 141] on select "Select Item... jramsey (Jeremy Ramsey) MaryFrey (Mary Frey) mkruer (Mike Kruer)…" at bounding box center [767, 141] width 1018 height 28
select select "36a8b8f0-2ef8-43e9-ae06-718f51af8d36"
click at [258, 127] on select "Select Item... jramsey (Jeremy Ramsey) MaryFrey (Mary Frey) mkruer (Mike Kruer)…" at bounding box center [767, 141] width 1018 height 28
select select "8"
select select "2025"
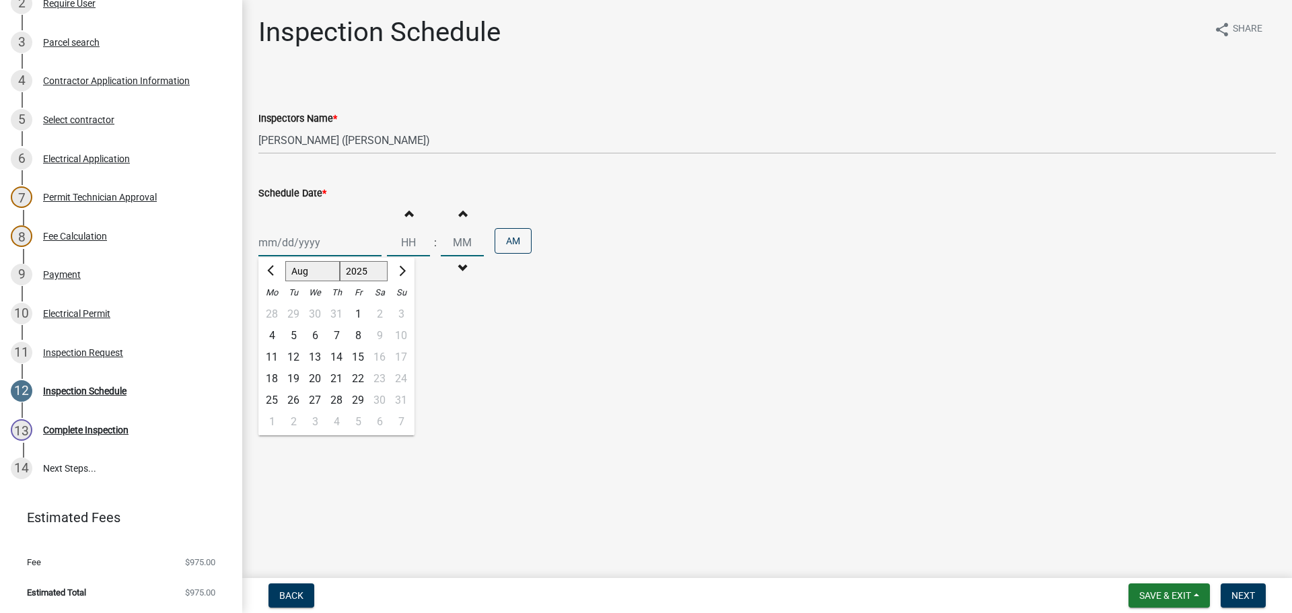
click at [285, 246] on div "Jan Feb Mar Apr May Jun Jul Aug Sep Oct Nov Dec 1525 1526 1527 1528 1529 1530 1…" at bounding box center [319, 243] width 123 height 28
click at [295, 398] on div "26" at bounding box center [294, 401] width 22 height 22
type input "08/26/2025"
click at [293, 242] on div "08/26/2025" at bounding box center [319, 243] width 123 height 28
select select "8"
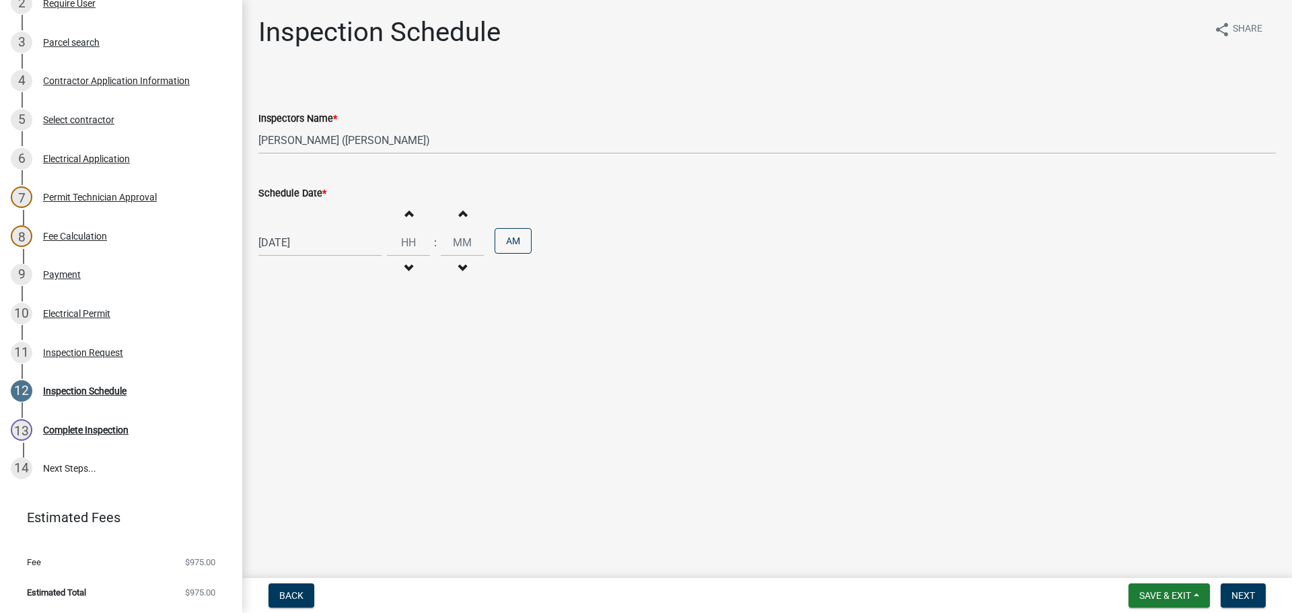
select select "2025"
click at [263, 398] on div "25" at bounding box center [272, 401] width 22 height 22
type input "08/25/2025"
click at [1244, 588] on button "Next" at bounding box center [1243, 596] width 45 height 24
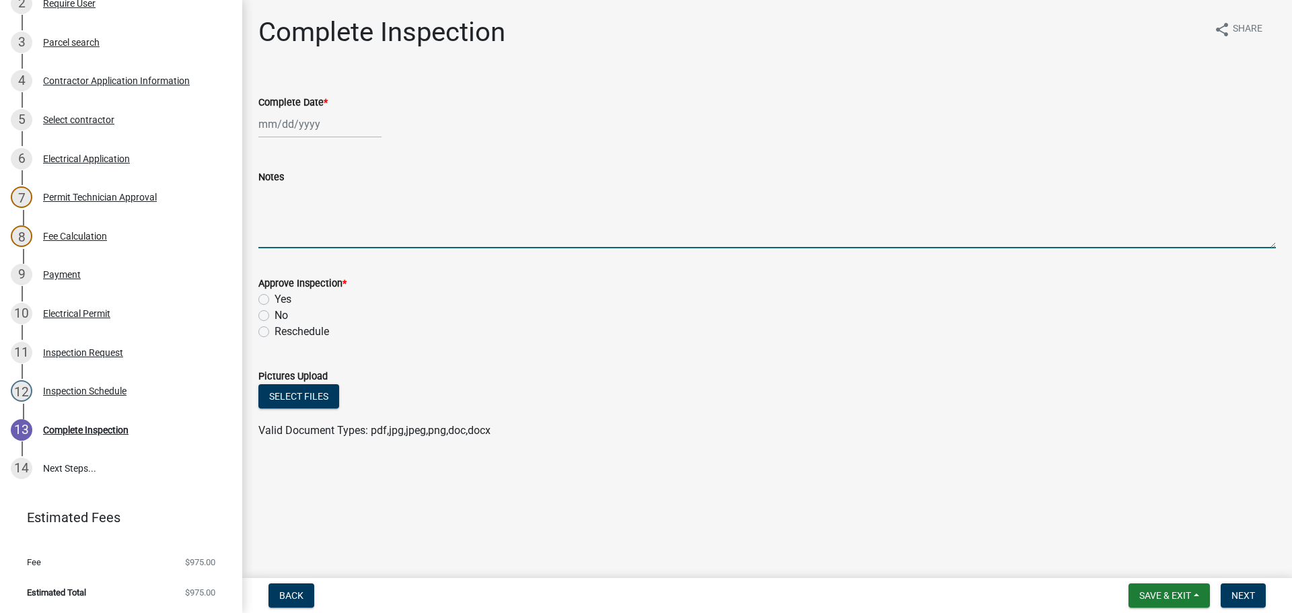
click at [283, 217] on textarea "Notes" at bounding box center [767, 216] width 1018 height 63
type textarea "TEMP & CONDUIT"
drag, startPoint x: 1167, startPoint y: 594, endPoint x: 1164, endPoint y: 584, distance: 9.8
click at [1168, 592] on span "Save & Exit" at bounding box center [1166, 595] width 52 height 11
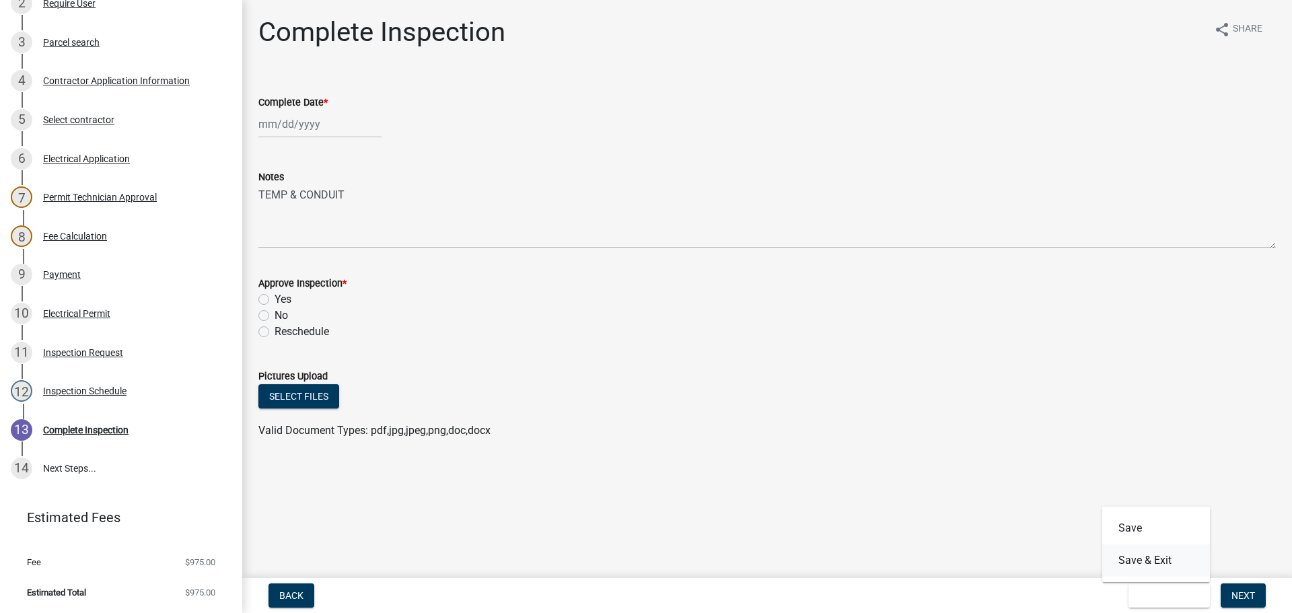
click at [1156, 560] on button "Save & Exit" at bounding box center [1157, 561] width 108 height 32
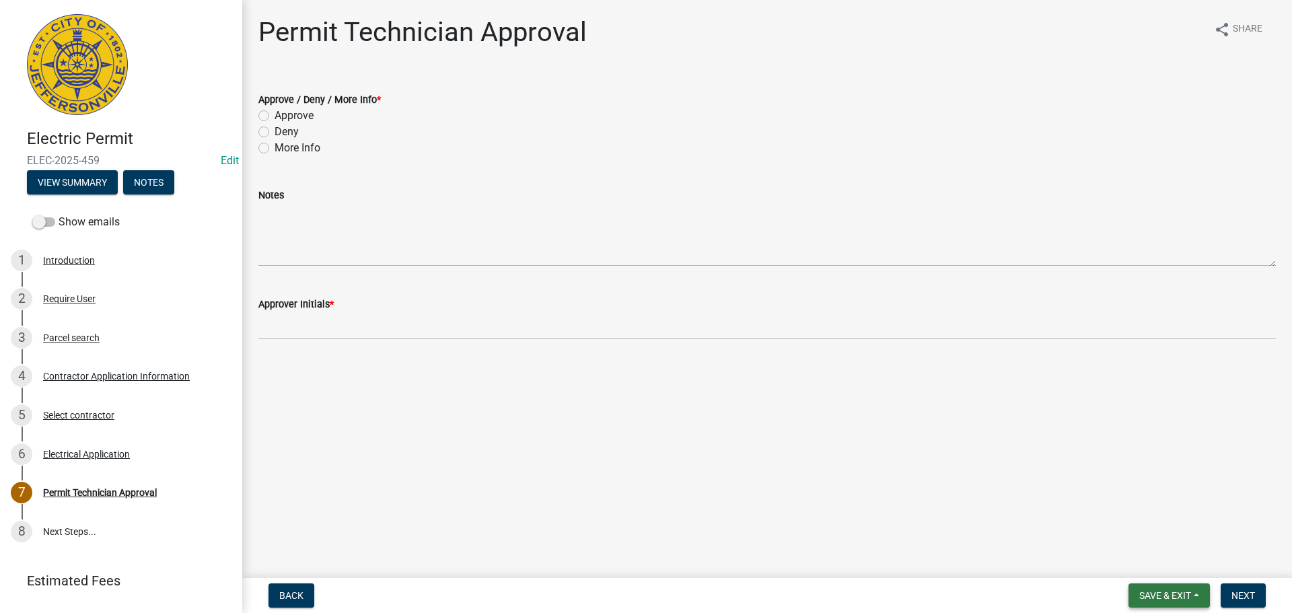
drag, startPoint x: 1150, startPoint y: 595, endPoint x: 1089, endPoint y: 559, distance: 70.3
click at [640, 568] on wm-app "Electric Permit ELEC-2025-459 Edit View Summary Notes Show emails 1 Introductio…" at bounding box center [646, 306] width 1292 height 613
drag, startPoint x: 1150, startPoint y: 582, endPoint x: 1143, endPoint y: 569, distance: 14.5
click at [640, 578] on wm-app "Electric Permit ELEC-2025-459 Edit View Summary Notes Show emails 1 Introductio…" at bounding box center [646, 306] width 1292 height 613
click at [637, 481] on main "Permit Technician Approval share Share Approve / Deny / More Info * Approve Den…" at bounding box center [767, 286] width 1050 height 573
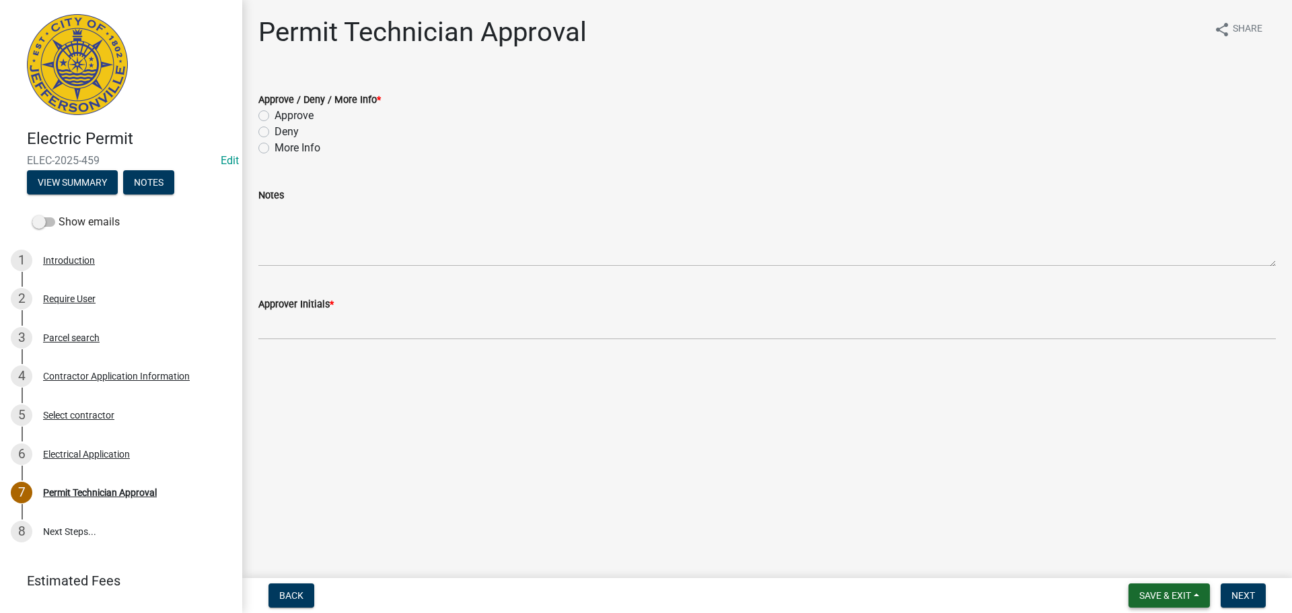
drag, startPoint x: 1169, startPoint y: 595, endPoint x: 1136, endPoint y: 573, distance: 39.4
click at [640, 593] on span "Save & Exit" at bounding box center [1166, 595] width 52 height 11
click at [640, 562] on button "Save & Exit" at bounding box center [1157, 561] width 108 height 32
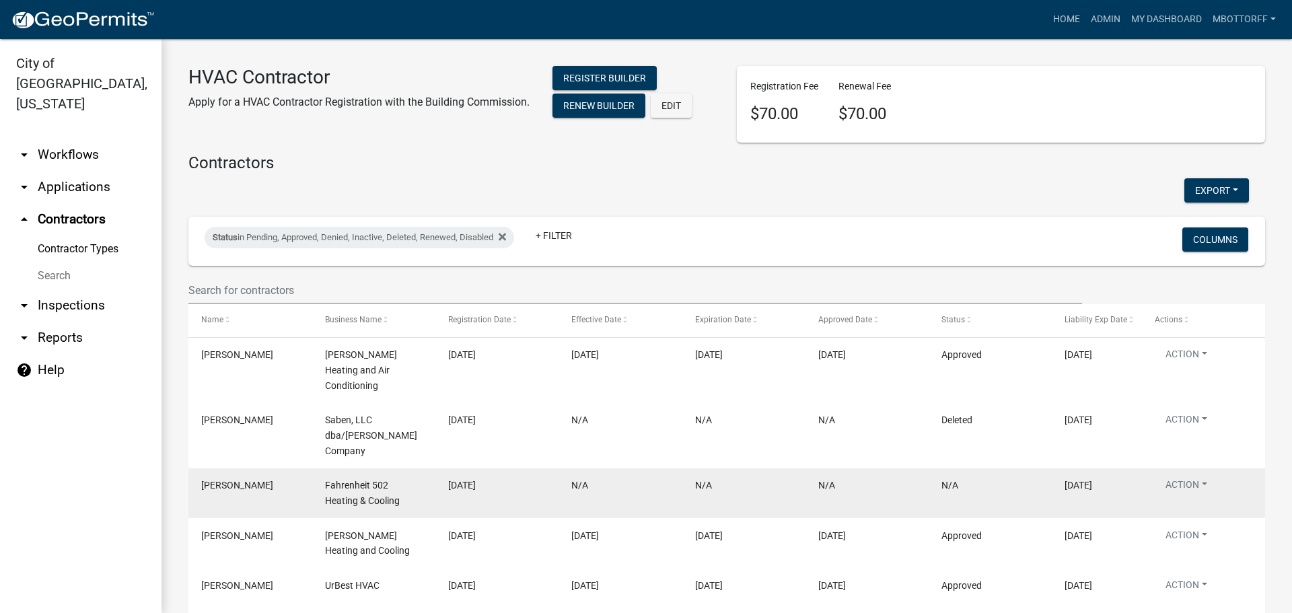
drag, startPoint x: 671, startPoint y: 476, endPoint x: 691, endPoint y: 460, distance: 25.9
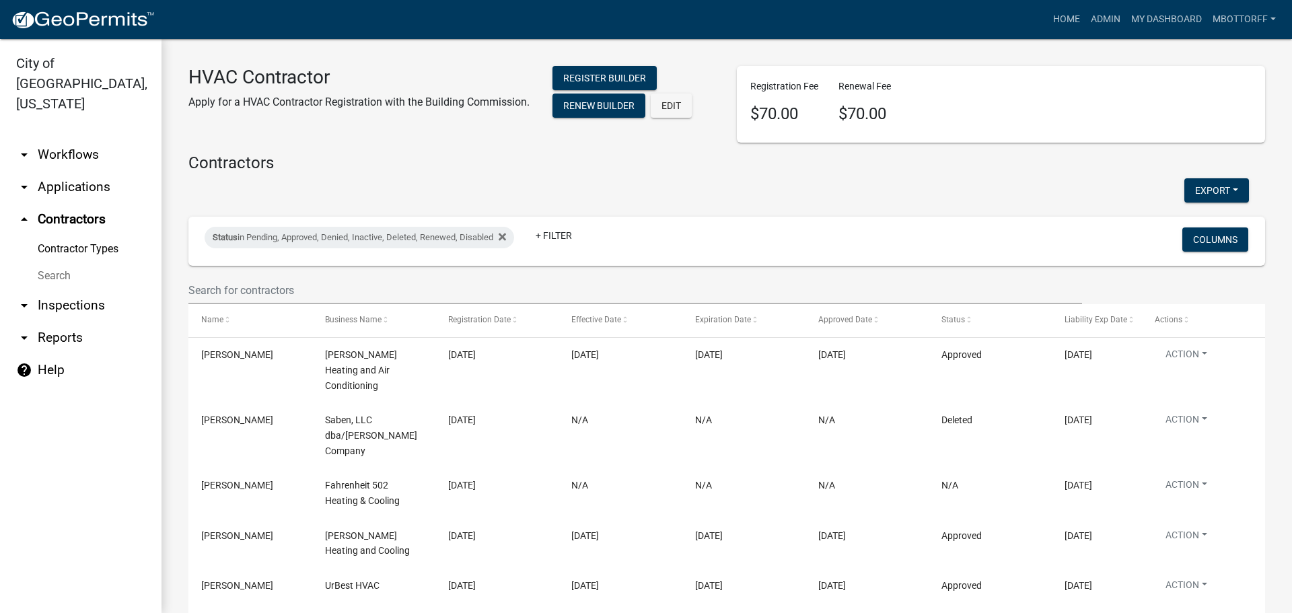
drag, startPoint x: 691, startPoint y: 460, endPoint x: 581, endPoint y: 265, distance: 224.2
click at [581, 265] on div "Status in Pending, Approved, Denied, Inactive, Deleted, Renewed, Disabled + Fil…" at bounding box center [727, 241] width 1065 height 49
drag, startPoint x: 295, startPoint y: 117, endPoint x: 301, endPoint y: 126, distance: 10.6
click at [301, 126] on div "HVAC Contractor Apply for a HVAC Contractor Registration with the Building Comm…" at bounding box center [452, 104] width 549 height 77
